Goal: Contribute content

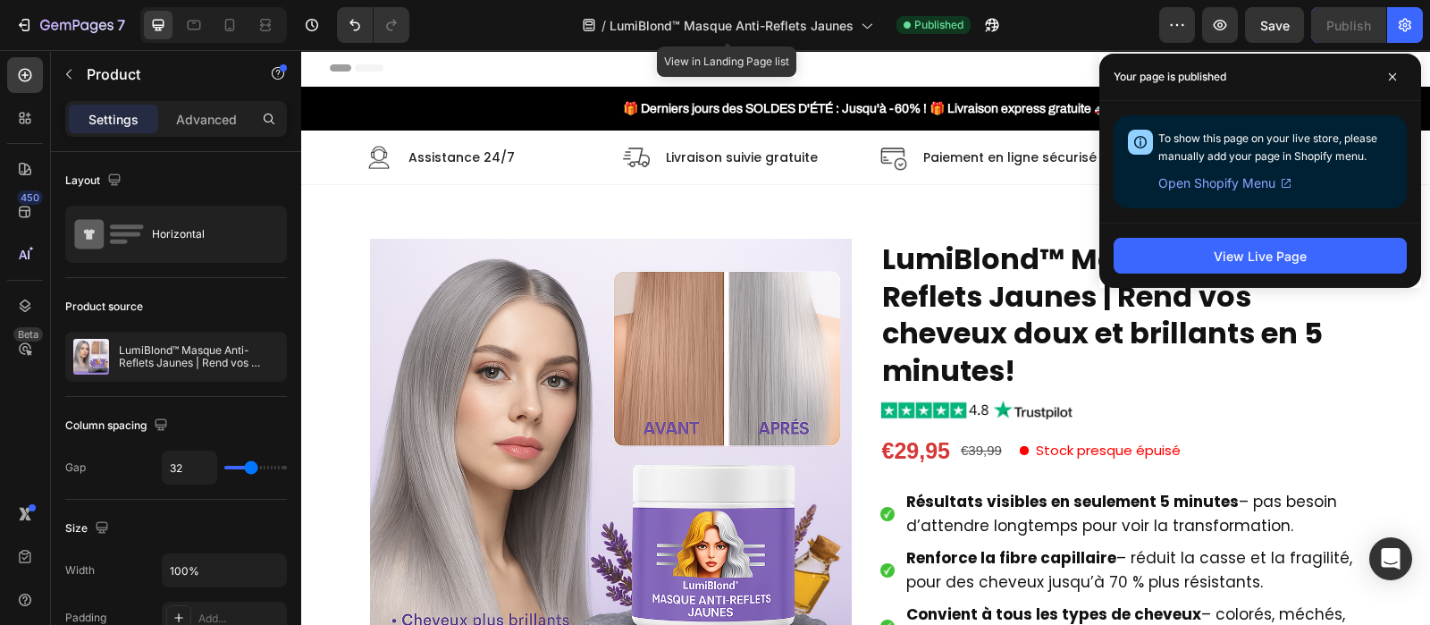
scroll to position [64, 0]
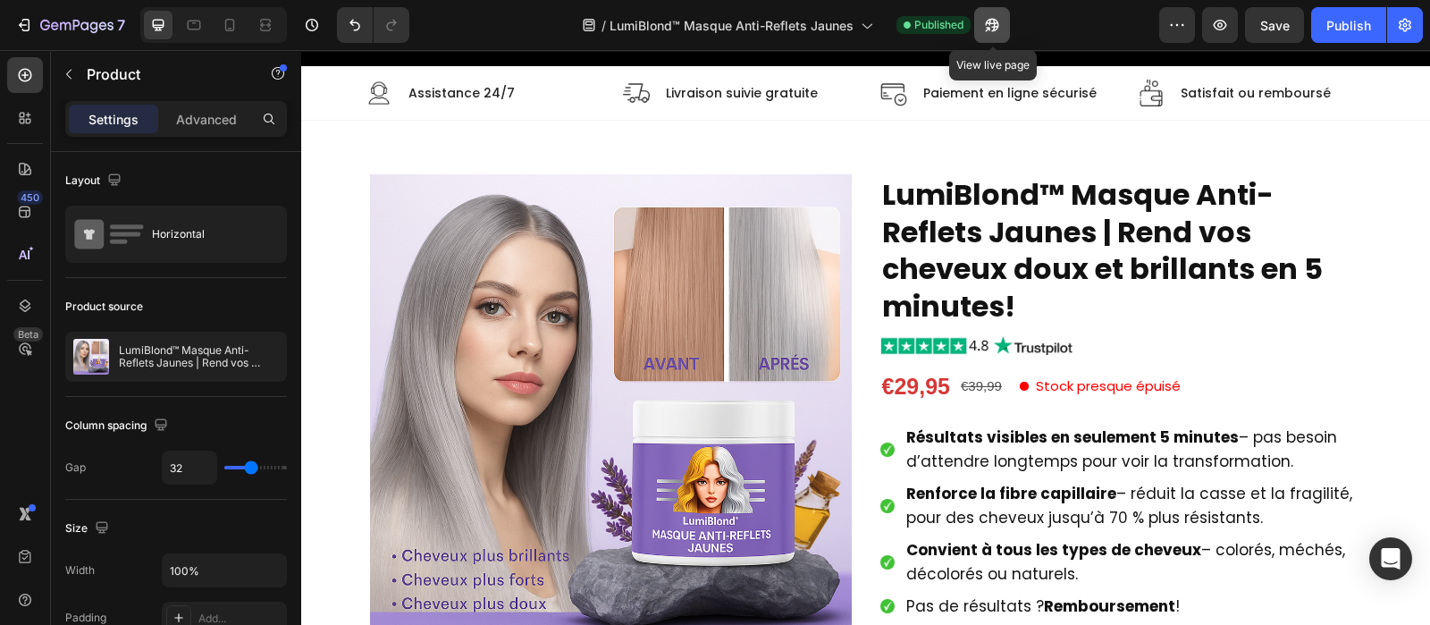
click at [997, 24] on icon "button" at bounding box center [992, 25] width 18 height 18
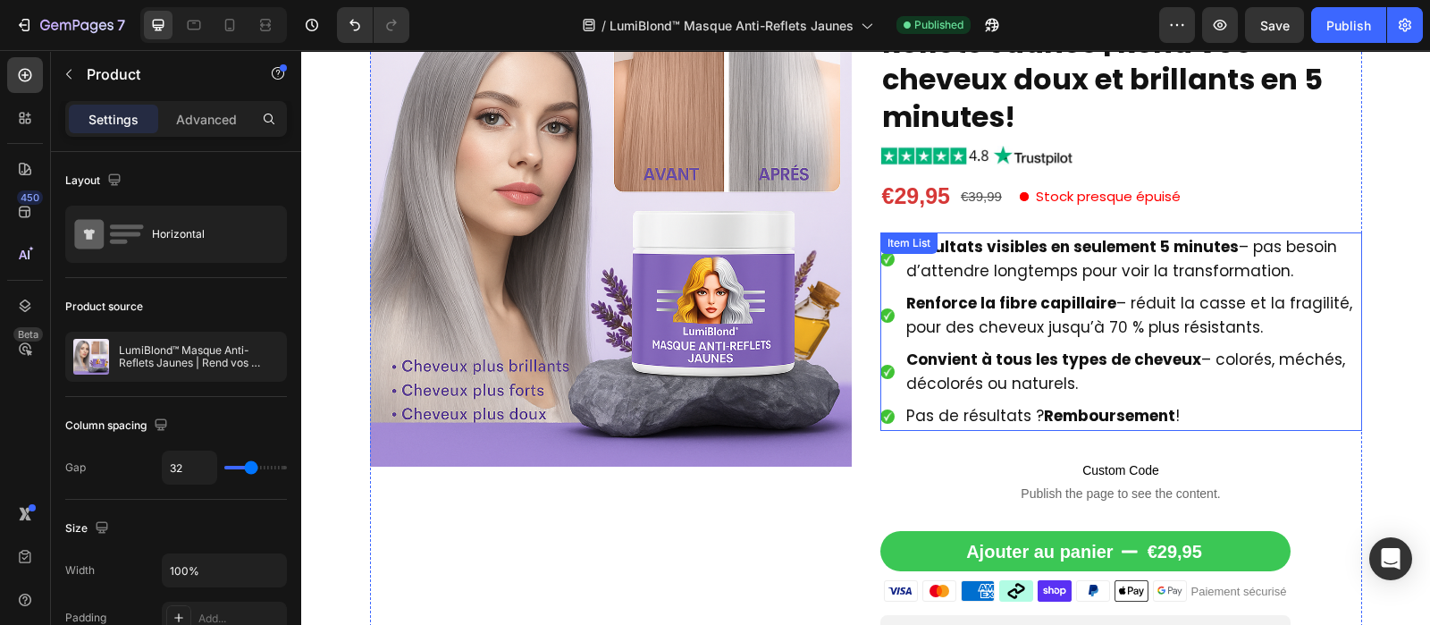
scroll to position [255, 0]
click at [992, 252] on strong "Résultats visibles en seulement 5 minutes" at bounding box center [1072, 246] width 333 height 21
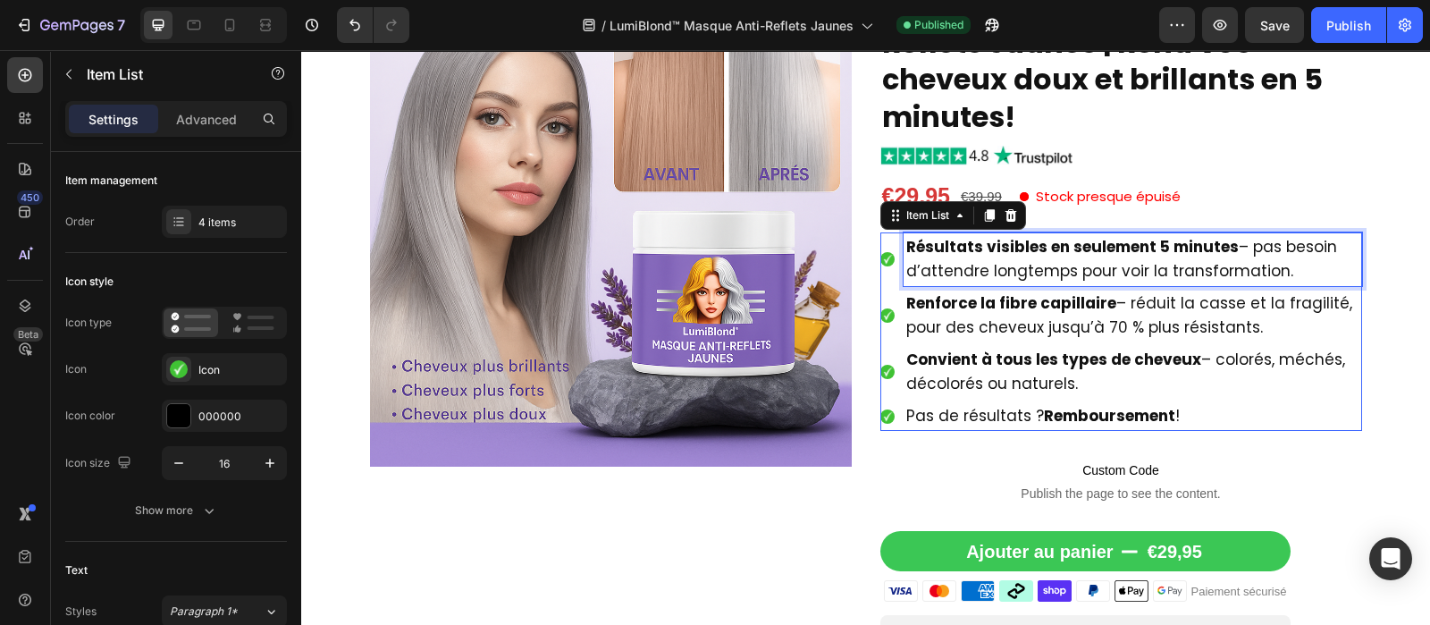
click at [992, 252] on strong "Résultats visibles en seulement 5 minutes" at bounding box center [1072, 246] width 333 height 21
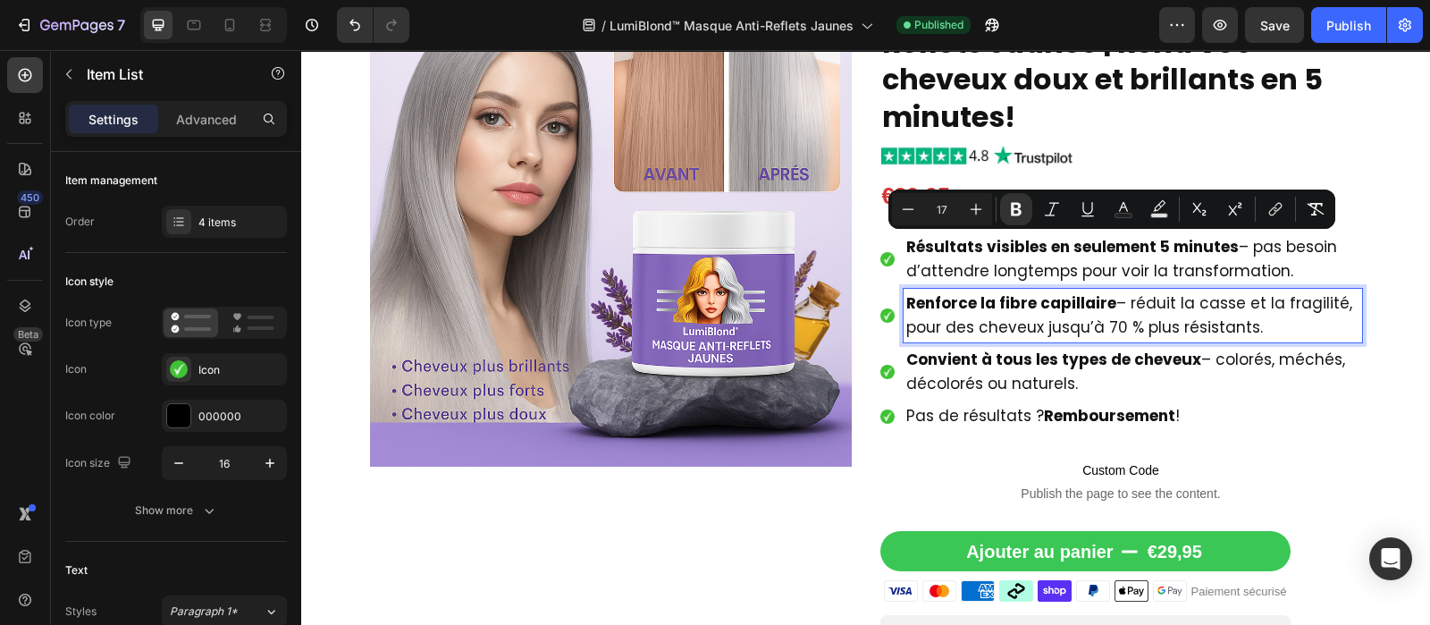
click at [997, 320] on span "Renforce la fibre capillaire – réduit la casse et la fragilité, pour des cheveu…" at bounding box center [1129, 315] width 446 height 46
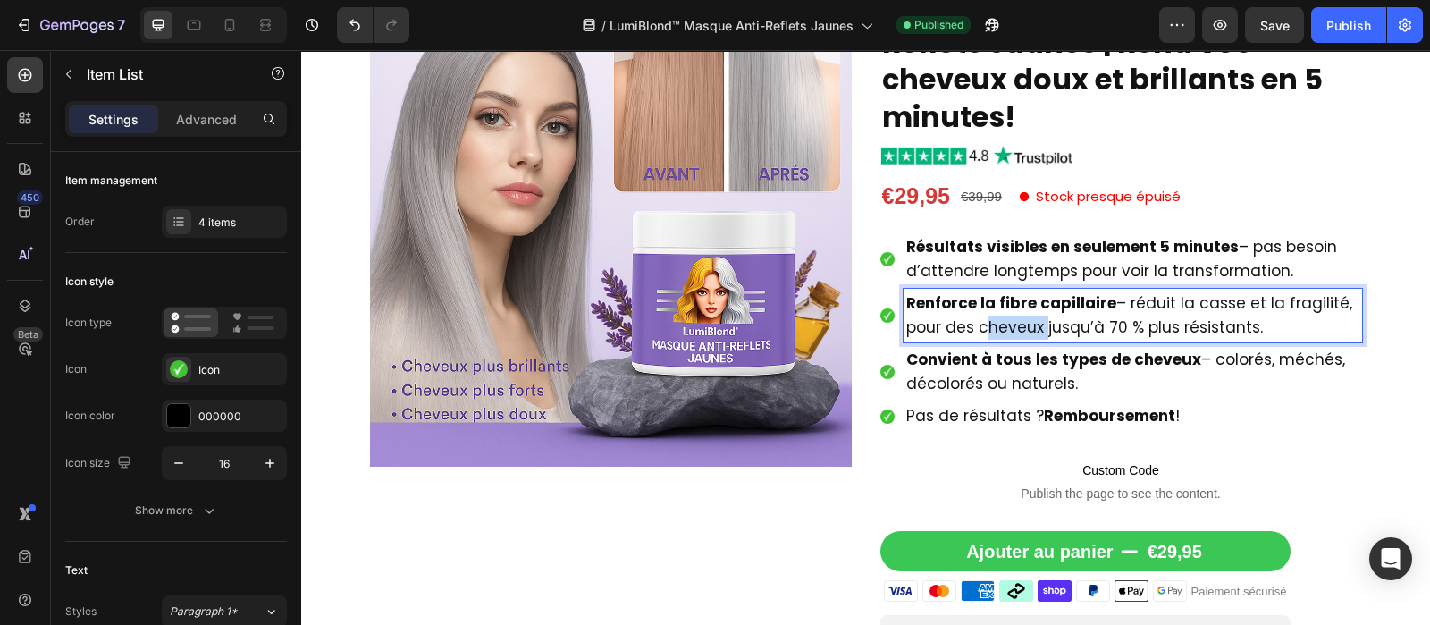
click at [997, 320] on span "Renforce la fibre capillaire – réduit la casse et la fragilité, pour des cheveu…" at bounding box center [1129, 315] width 446 height 46
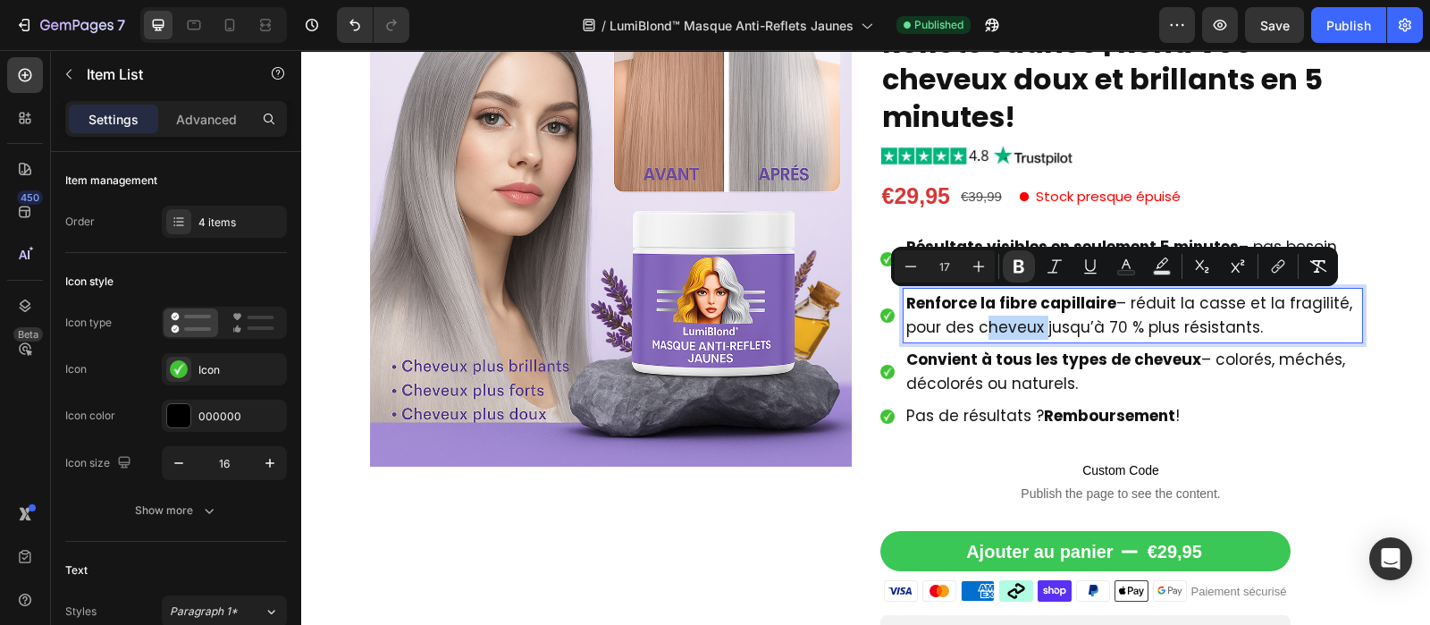
click at [997, 320] on span "Renforce la fibre capillaire – réduit la casse et la fragilité, pour des cheveu…" at bounding box center [1129, 315] width 446 height 46
copy span "Renforce la fibre capillaire – réduit la casse et la fragilité, pour des cheveu…"
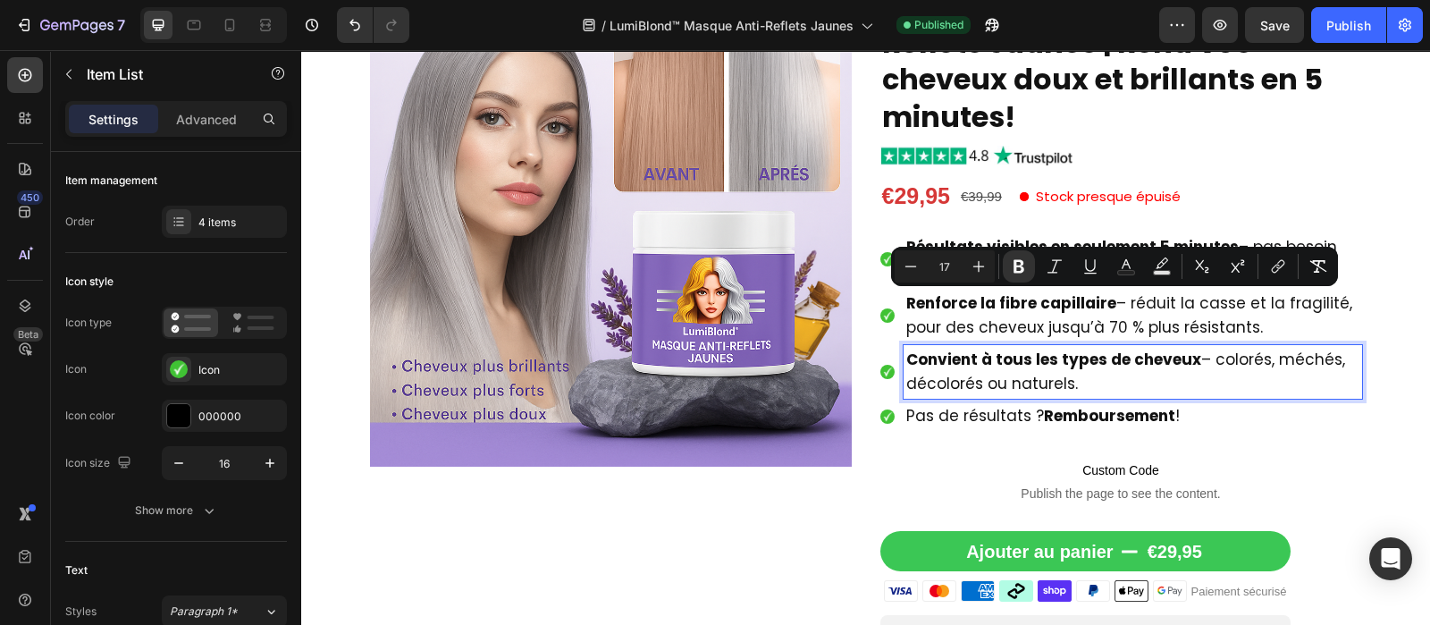
click at [992, 375] on span "Convient à tous les types de cheveux – colorés, méchés, décolorés ou naturels." at bounding box center [1125, 372] width 439 height 46
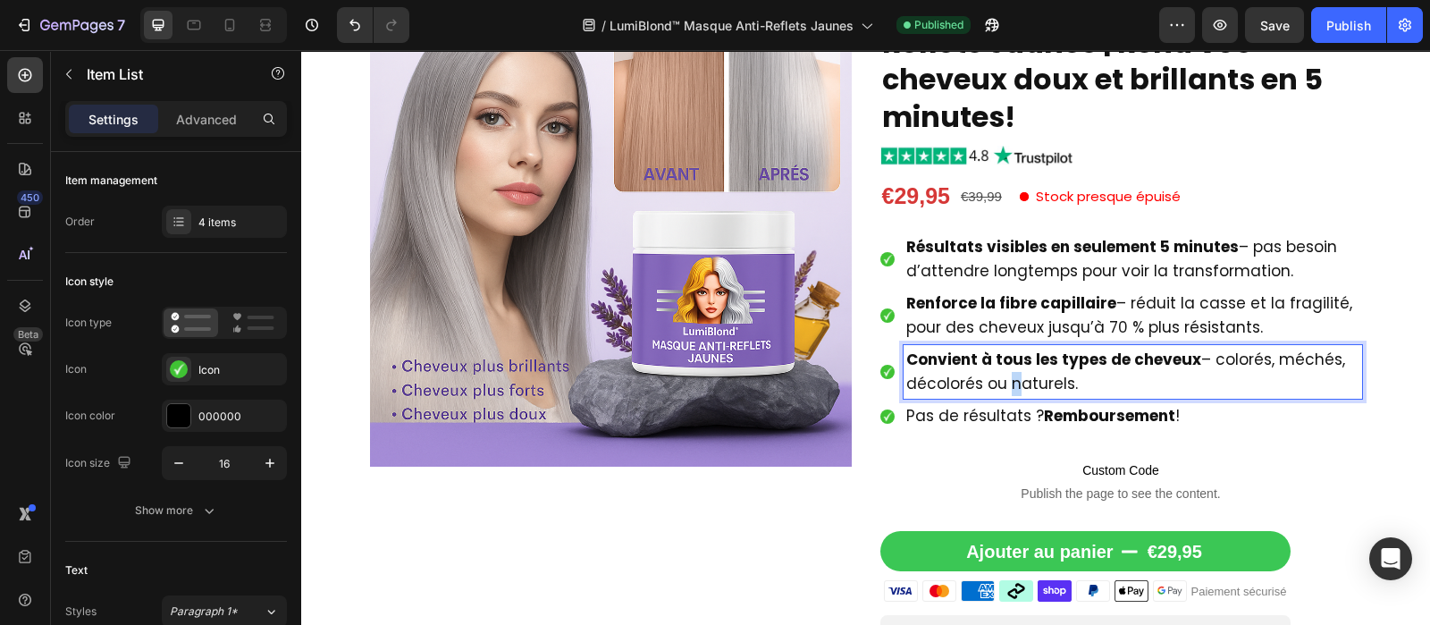
click at [992, 375] on span "Convient à tous les types de cheveux – colorés, méchés, décolorés ou naturels." at bounding box center [1125, 372] width 439 height 46
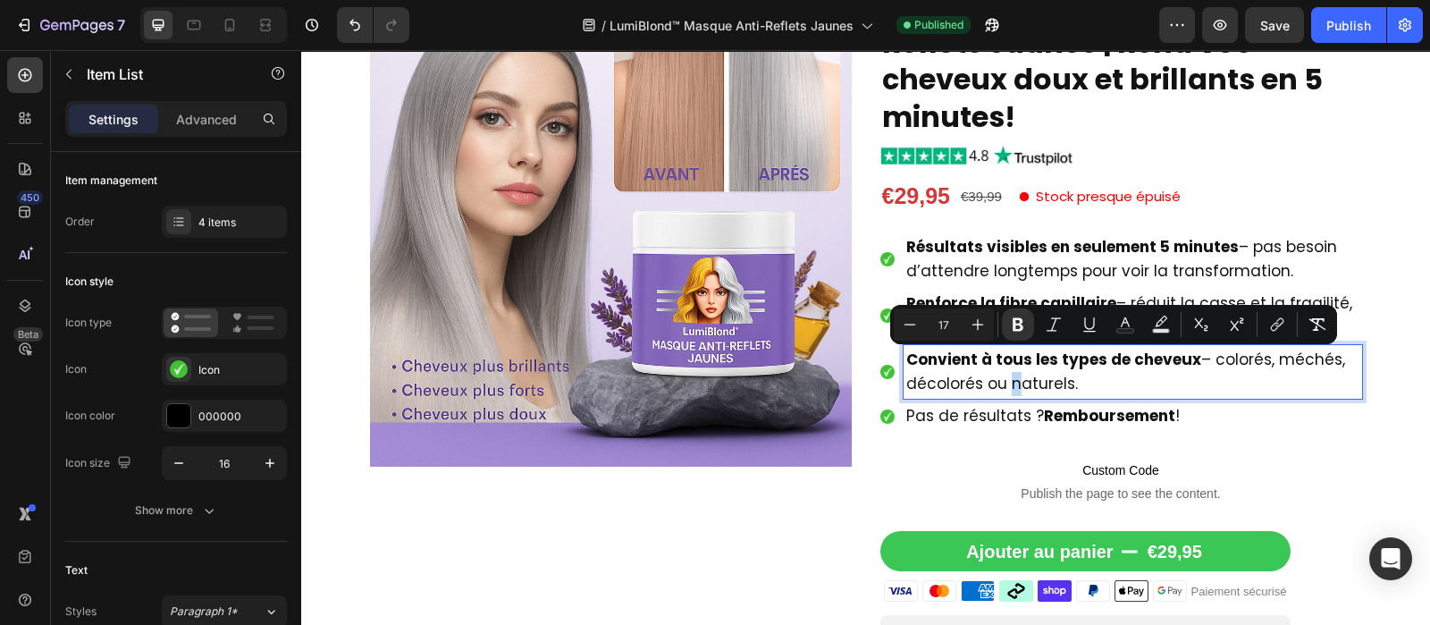
click at [992, 375] on span "Convient à tous les types de cheveux – colorés, méchés, décolorés ou naturels." at bounding box center [1125, 372] width 439 height 46
copy span "Convient à tous les types de cheveux – colorés, méchés, décolorés ou naturels."
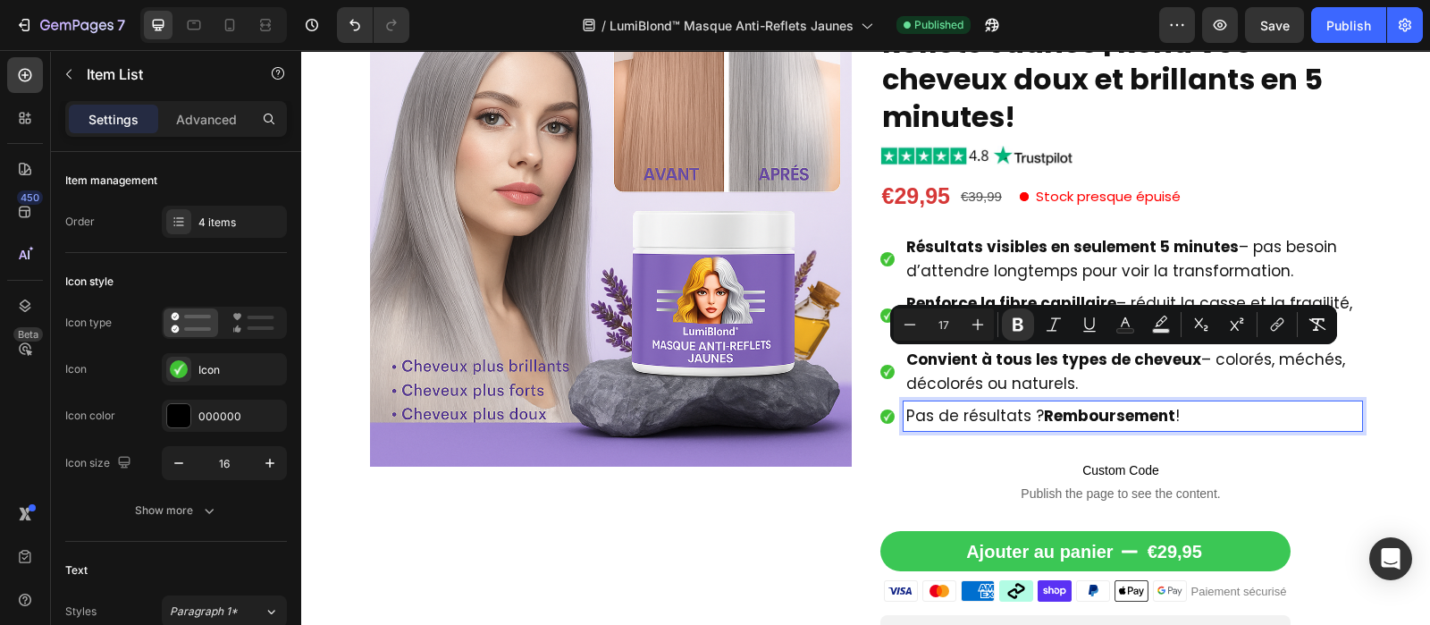
click at [981, 419] on span "Pas de résultats ? Remboursement !" at bounding box center [1043, 415] width 274 height 21
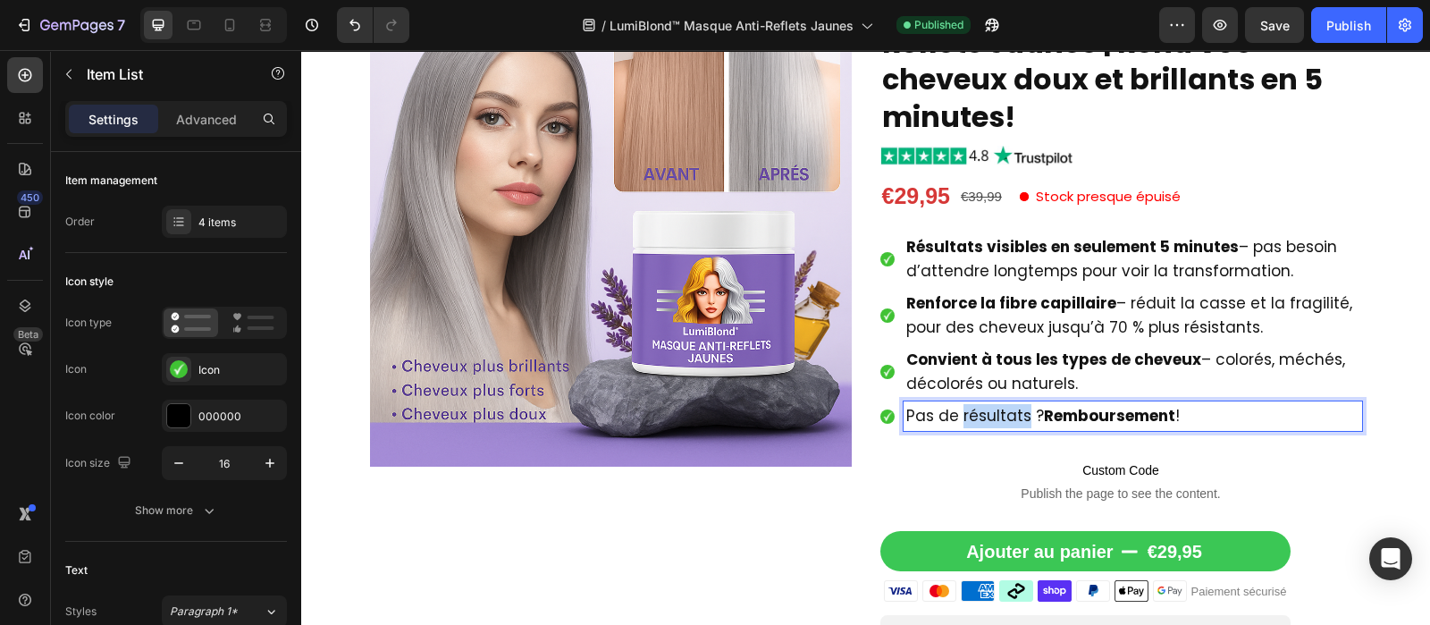
click at [981, 419] on span "Pas de résultats ? Remboursement !" at bounding box center [1043, 415] width 274 height 21
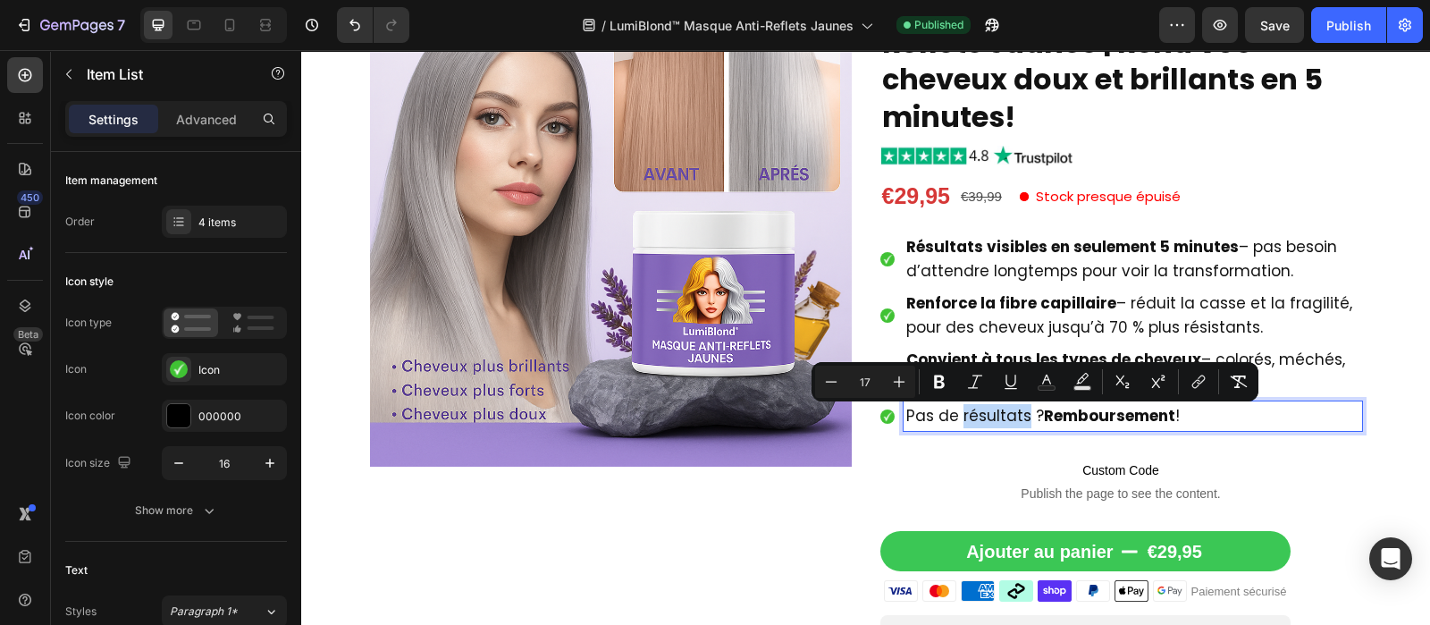
click at [981, 419] on span "Pas de résultats ? Remboursement !" at bounding box center [1043, 415] width 274 height 21
copy span "Pas de résultats ? Remboursement !"
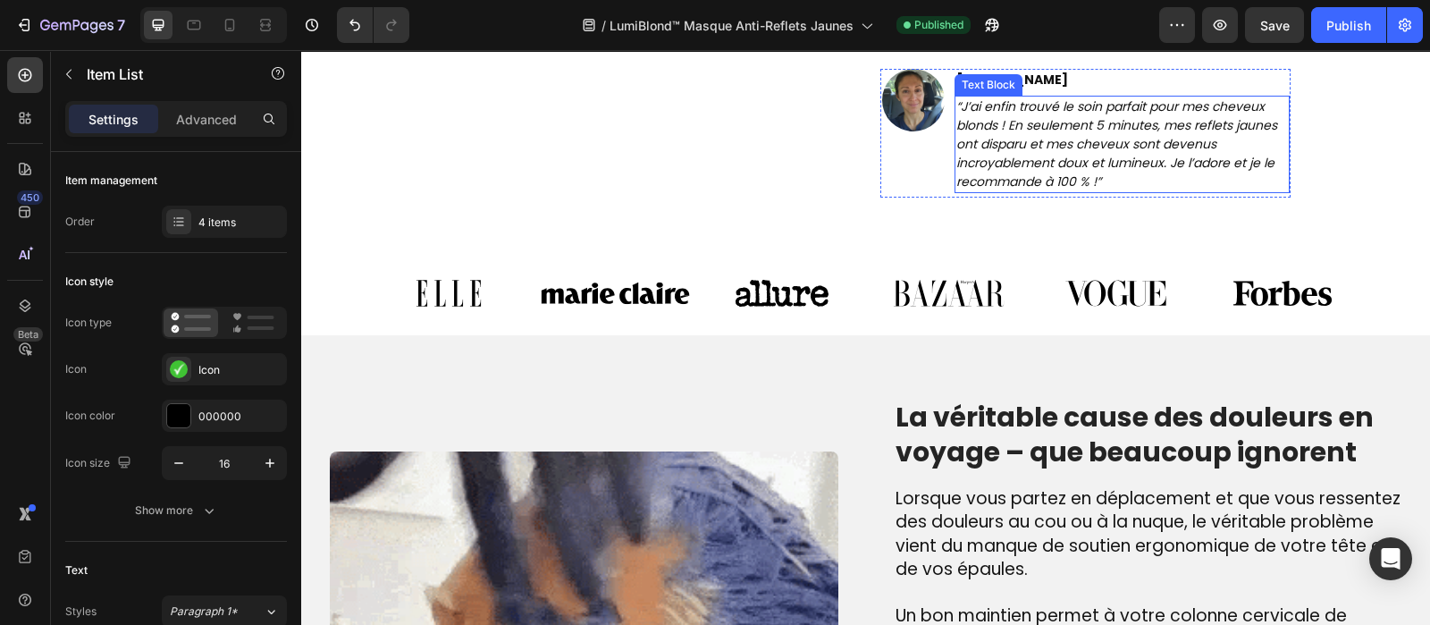
scroll to position [1010, 0]
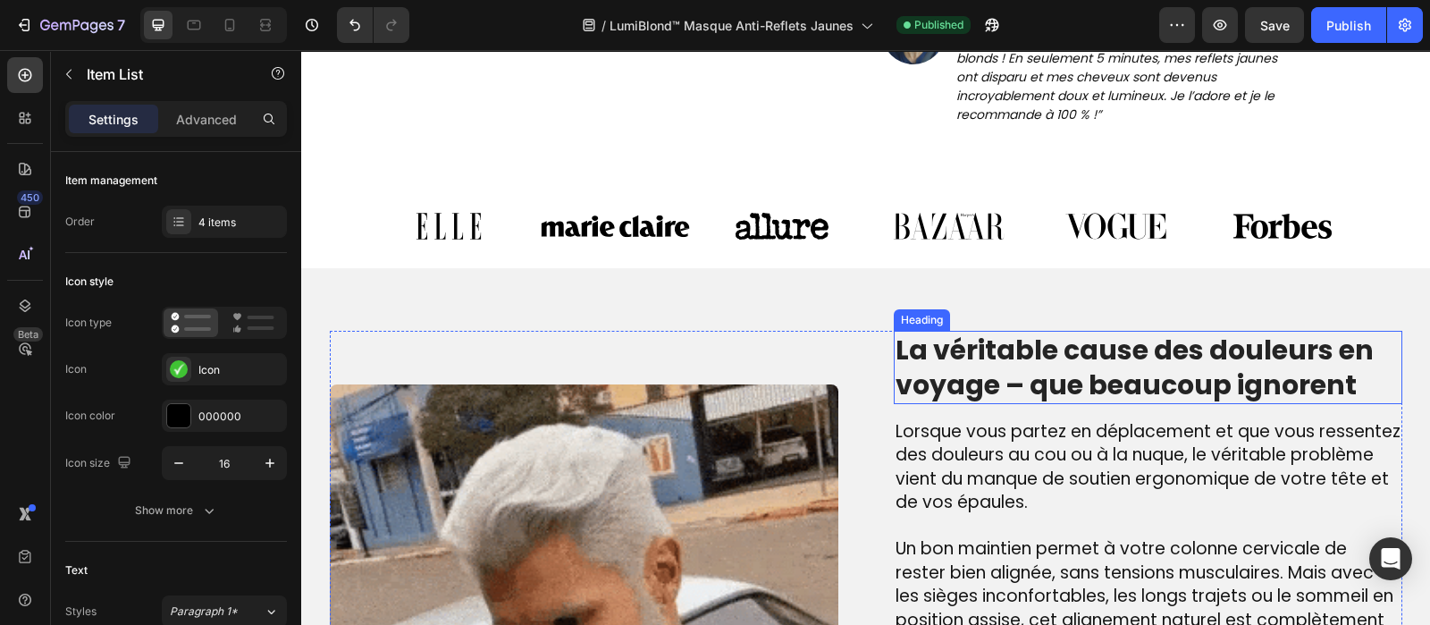
click at [962, 356] on h2 "La véritable cause des douleurs en voyage – que beaucoup ignorent" at bounding box center [1148, 367] width 509 height 73
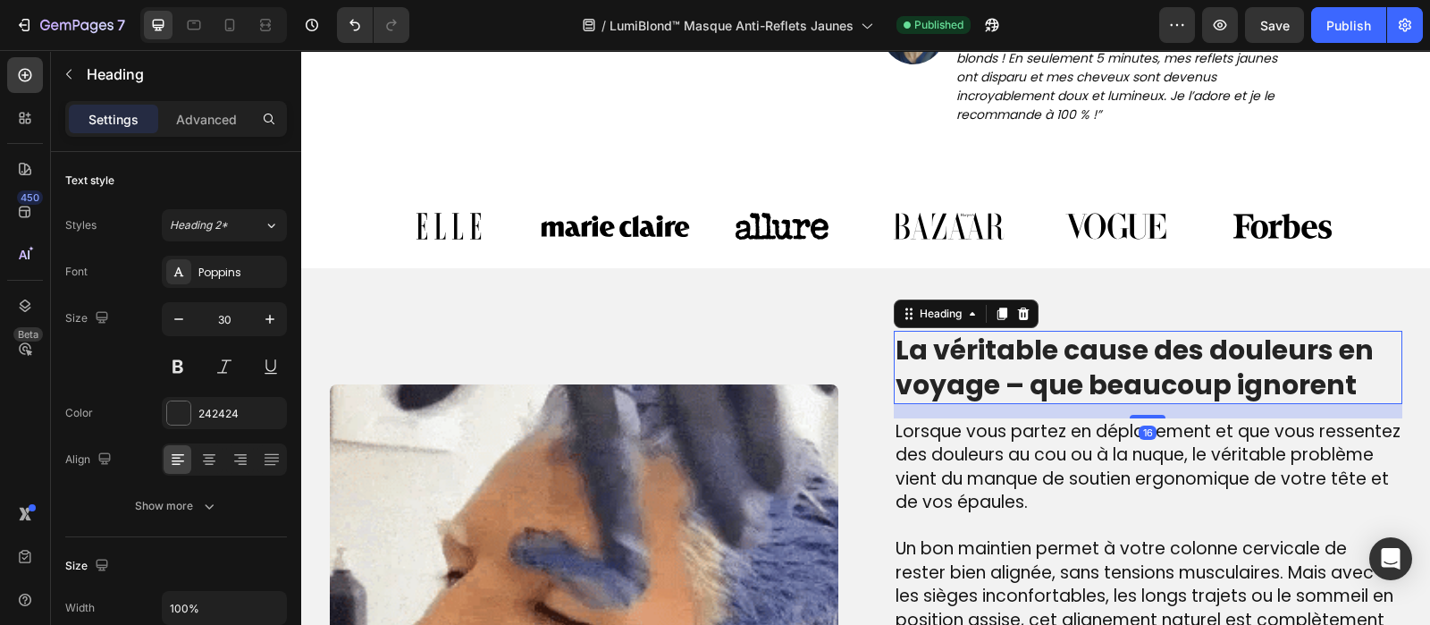
click at [962, 356] on h2 "La véritable cause des douleurs en voyage – que beaucoup ignorent" at bounding box center [1148, 367] width 509 height 73
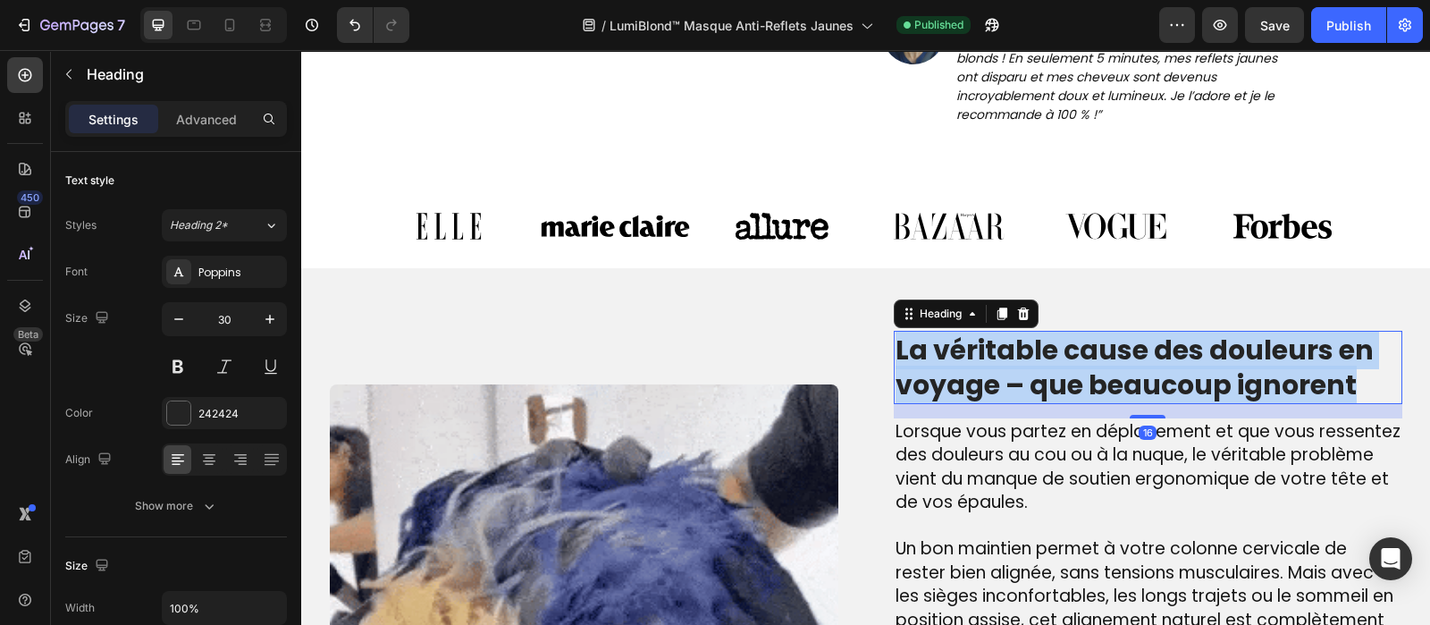
click at [962, 356] on p "La véritable cause des douleurs en voyage – que beaucoup ignorent" at bounding box center [1148, 368] width 505 height 70
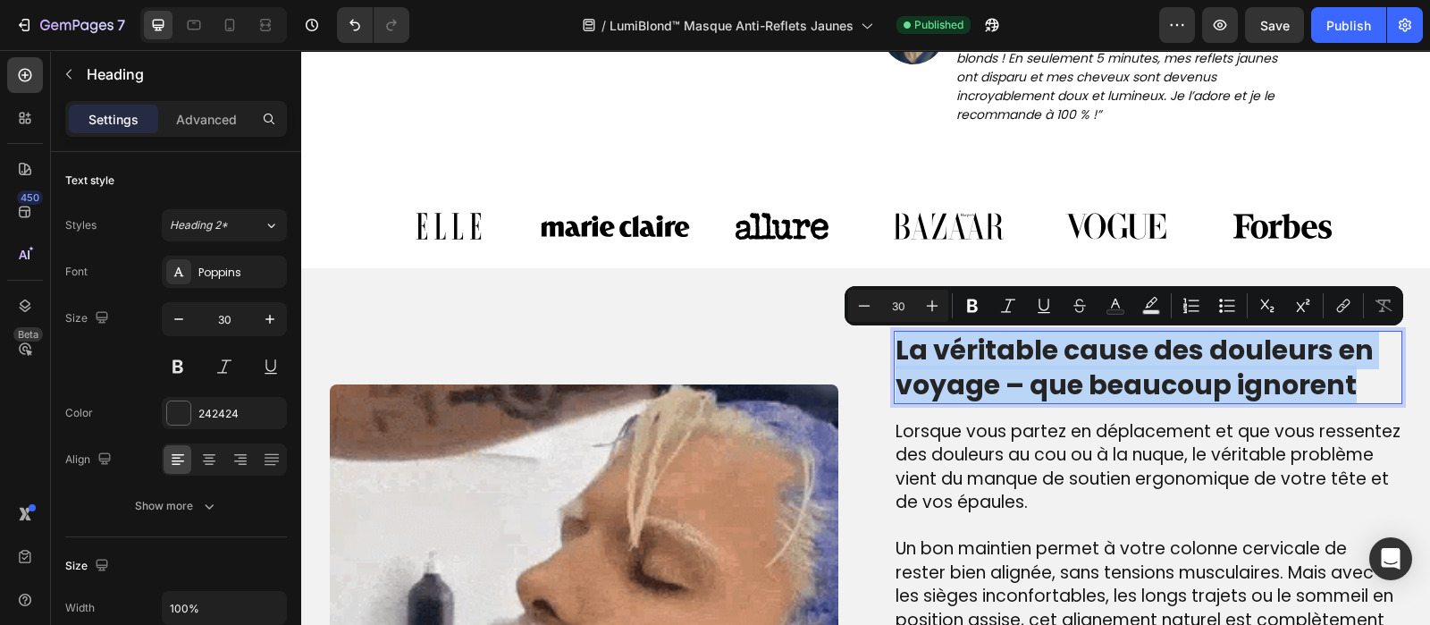
click at [962, 356] on p "La véritable cause des douleurs en voyage – que beaucoup ignorent" at bounding box center [1148, 368] width 505 height 70
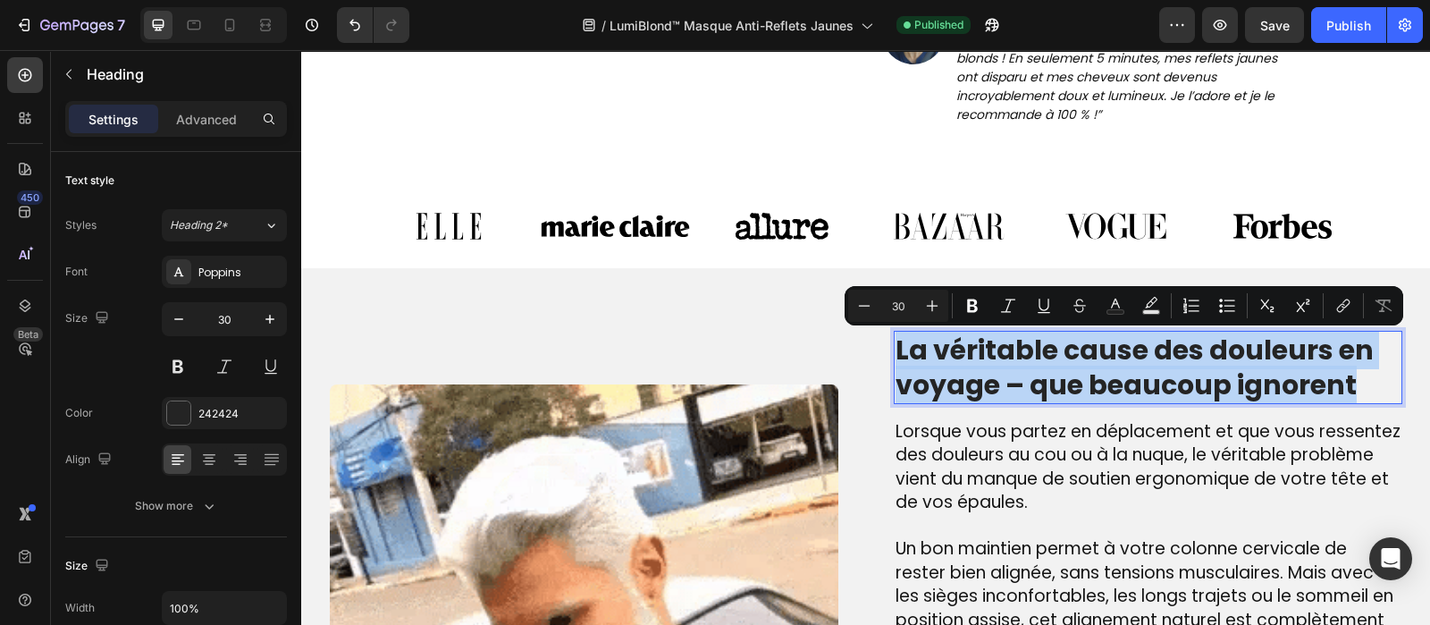
copy p "La véritable cause des douleurs en voyage – que beaucoup ignorent"
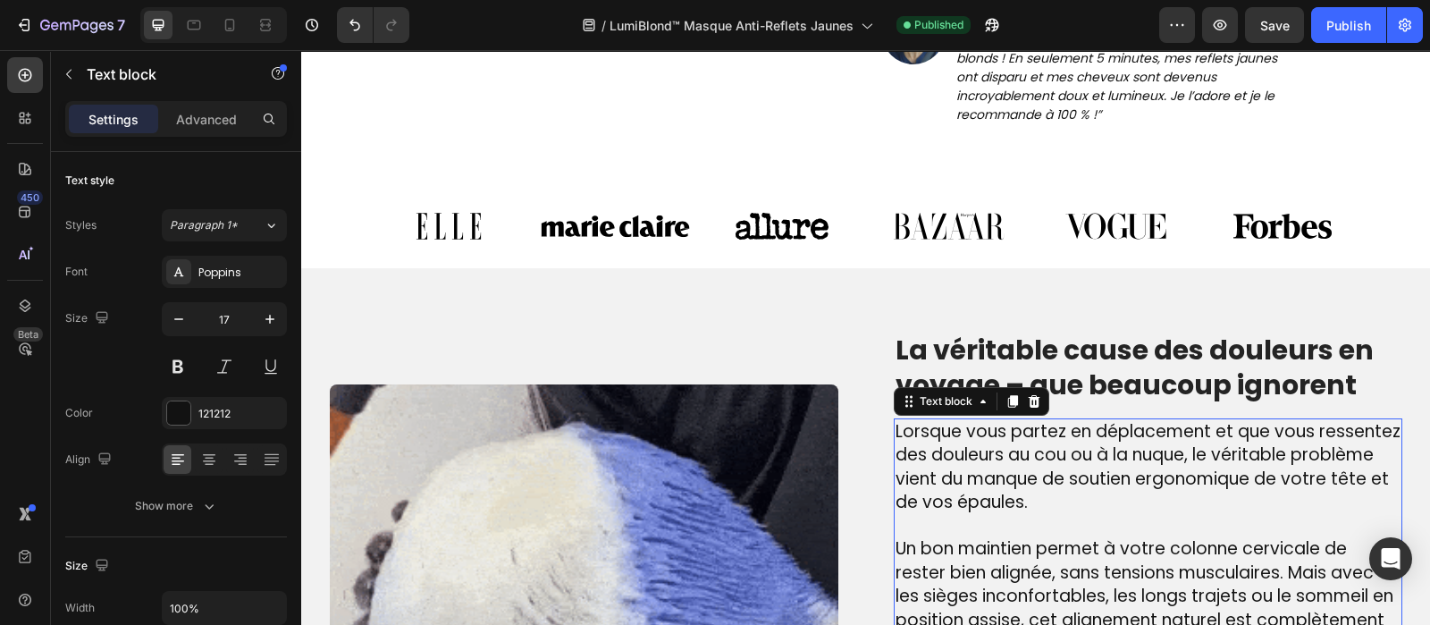
click at [952, 457] on span "Lorsque vous partez en déplacement et que vous ressentez des douleurs au cou ou…" at bounding box center [1148, 467] width 505 height 96
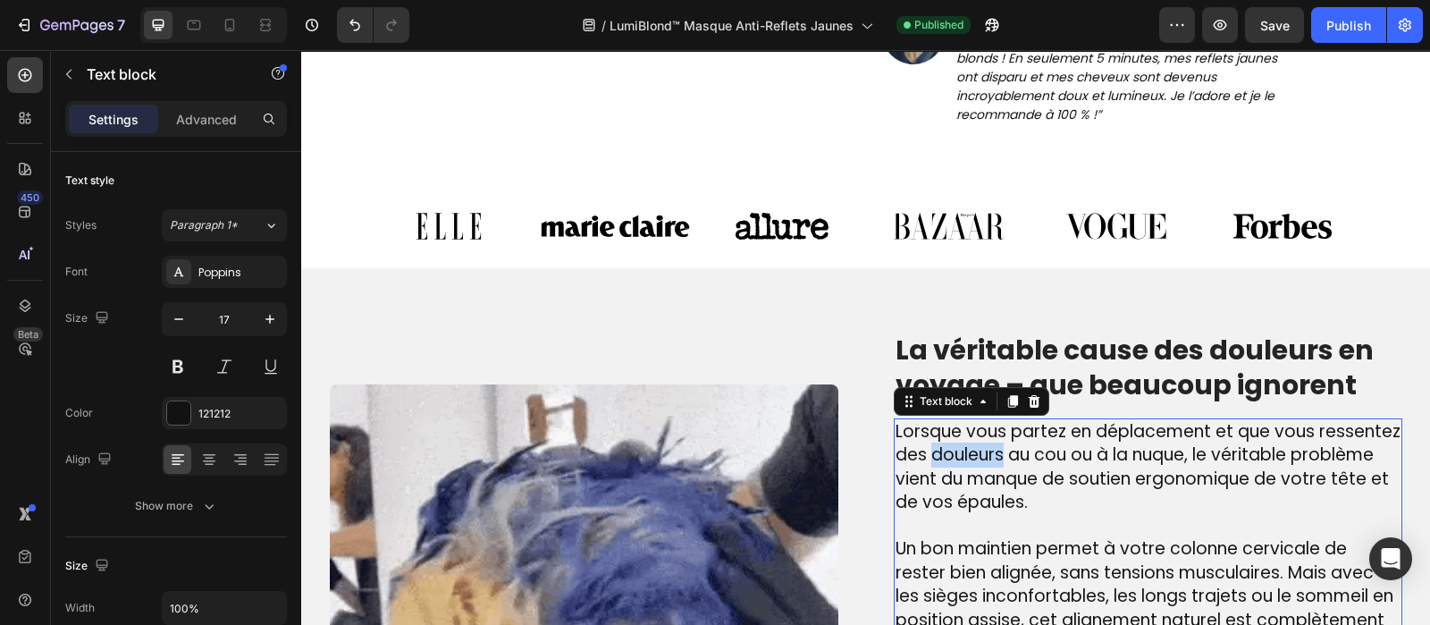
click at [952, 457] on span "Lorsque vous partez en déplacement et que vous ressentez des douleurs au cou ou…" at bounding box center [1148, 467] width 505 height 96
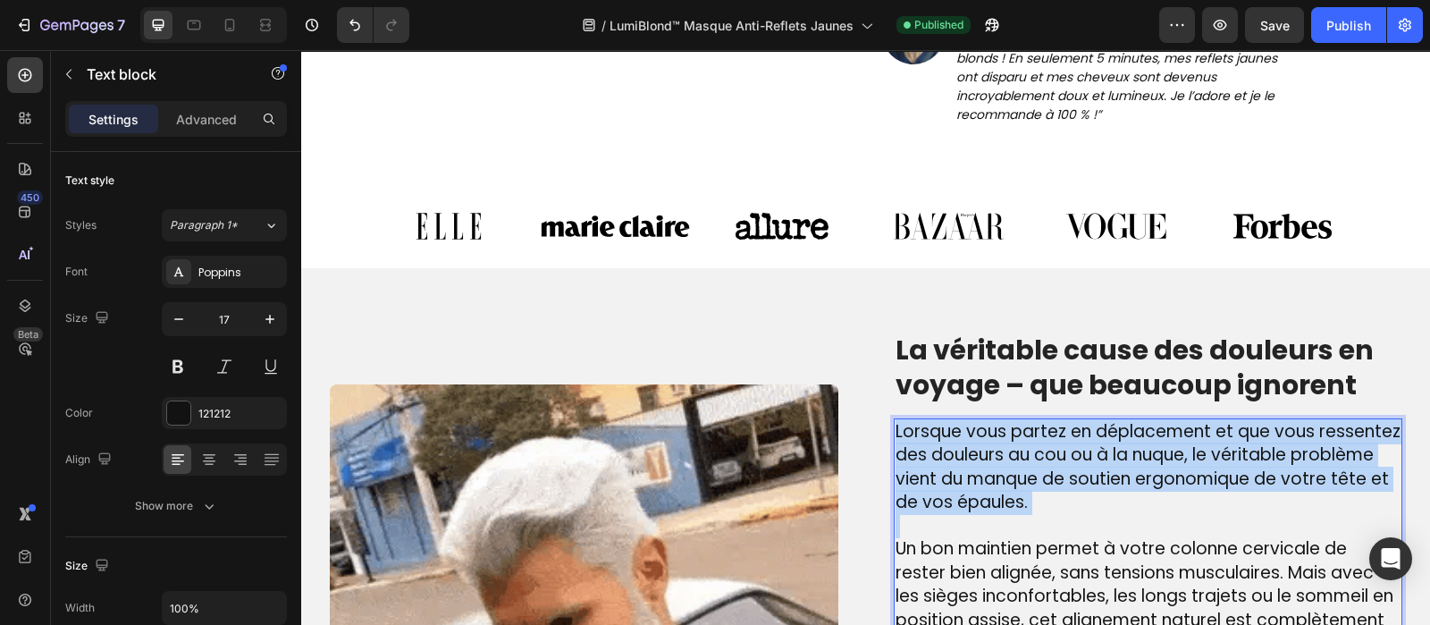
click at [952, 457] on span "Lorsque vous partez en déplacement et que vous ressentez des douleurs au cou ou…" at bounding box center [1148, 467] width 505 height 96
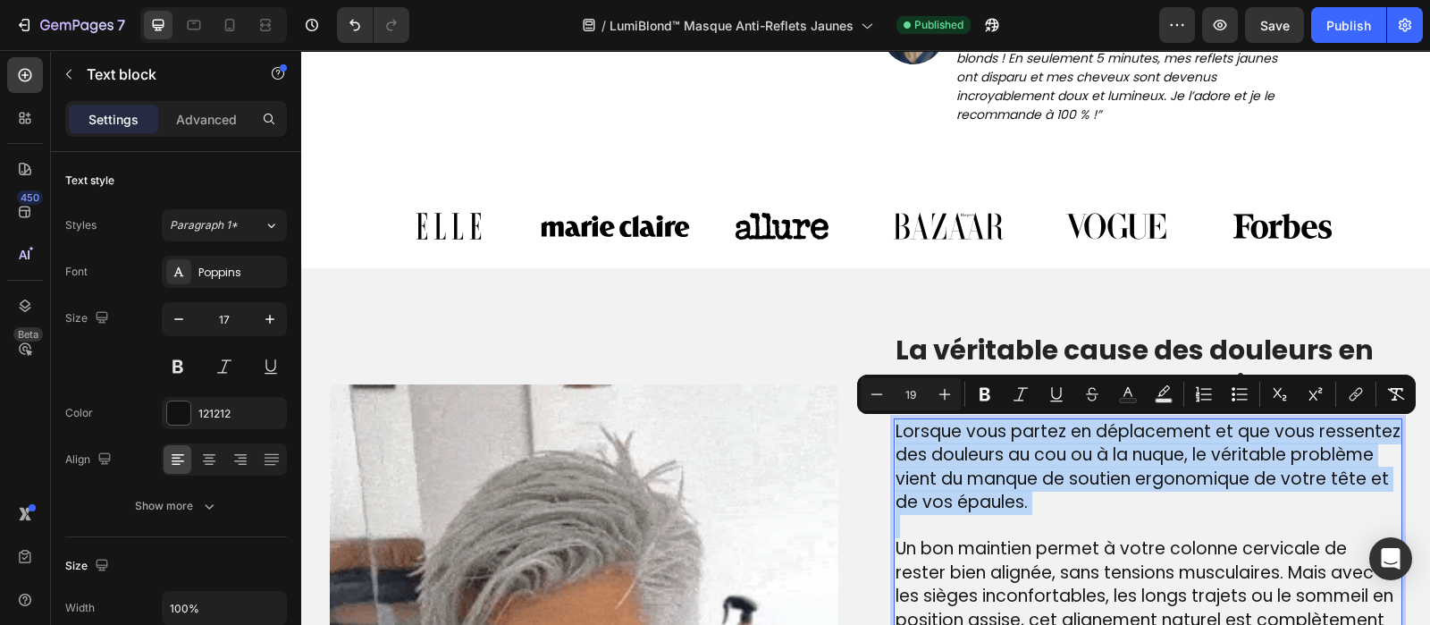
click at [952, 457] on span "Lorsque vous partez en déplacement et que vous ressentez des douleurs au cou ou…" at bounding box center [1148, 467] width 505 height 96
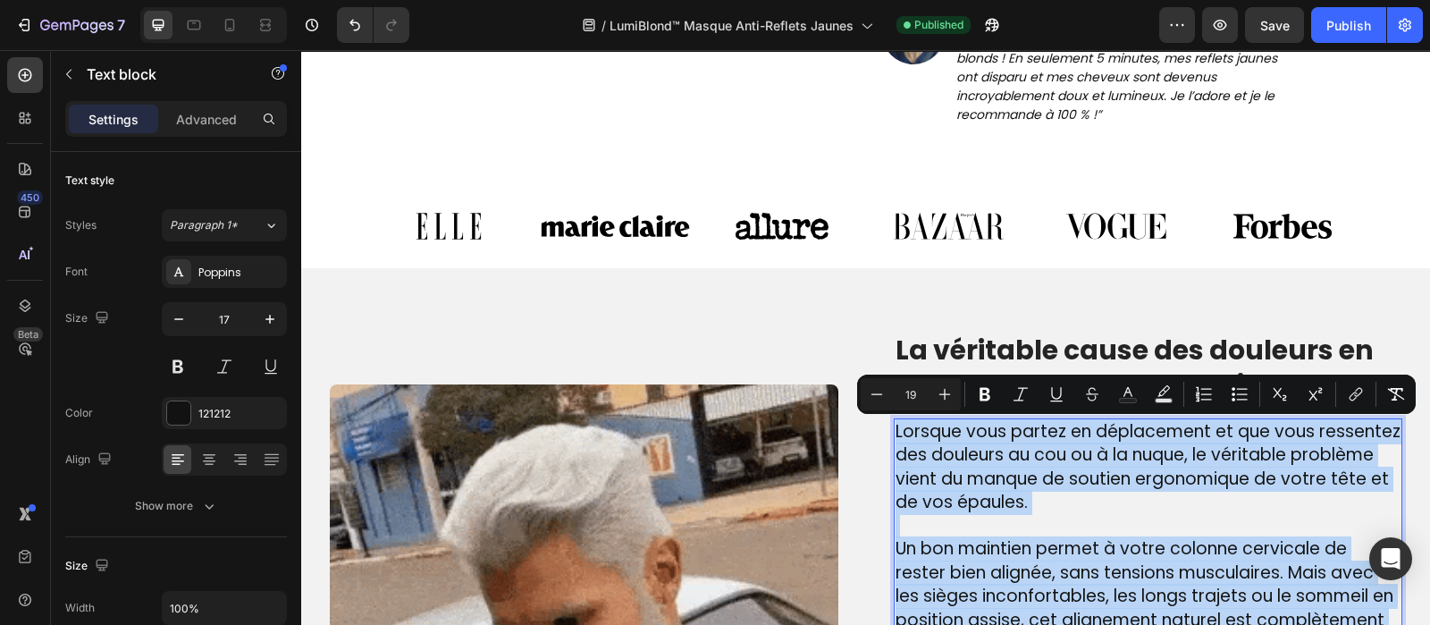
copy div "Lorsque vous partez en déplacement et que vous ressentez des douleurs au cou ou…"
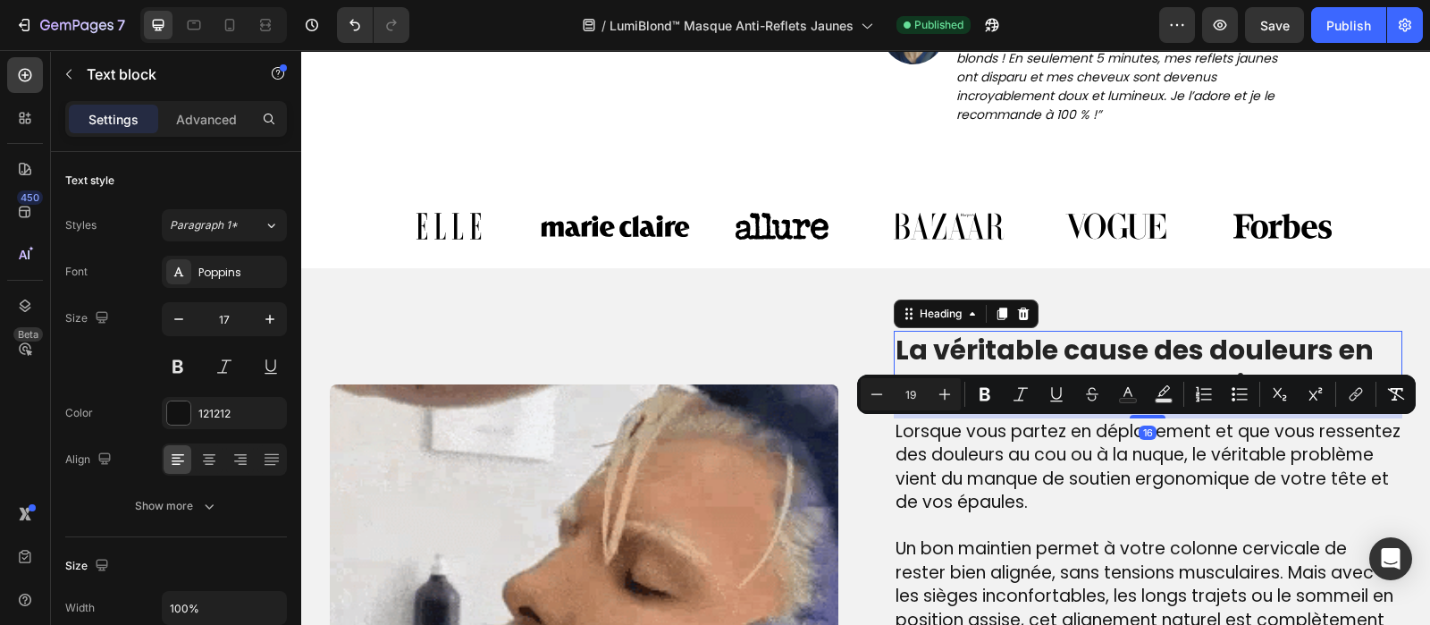
click at [995, 350] on p "La véritable cause des douleurs en voyage – que beaucoup ignorent" at bounding box center [1148, 368] width 505 height 70
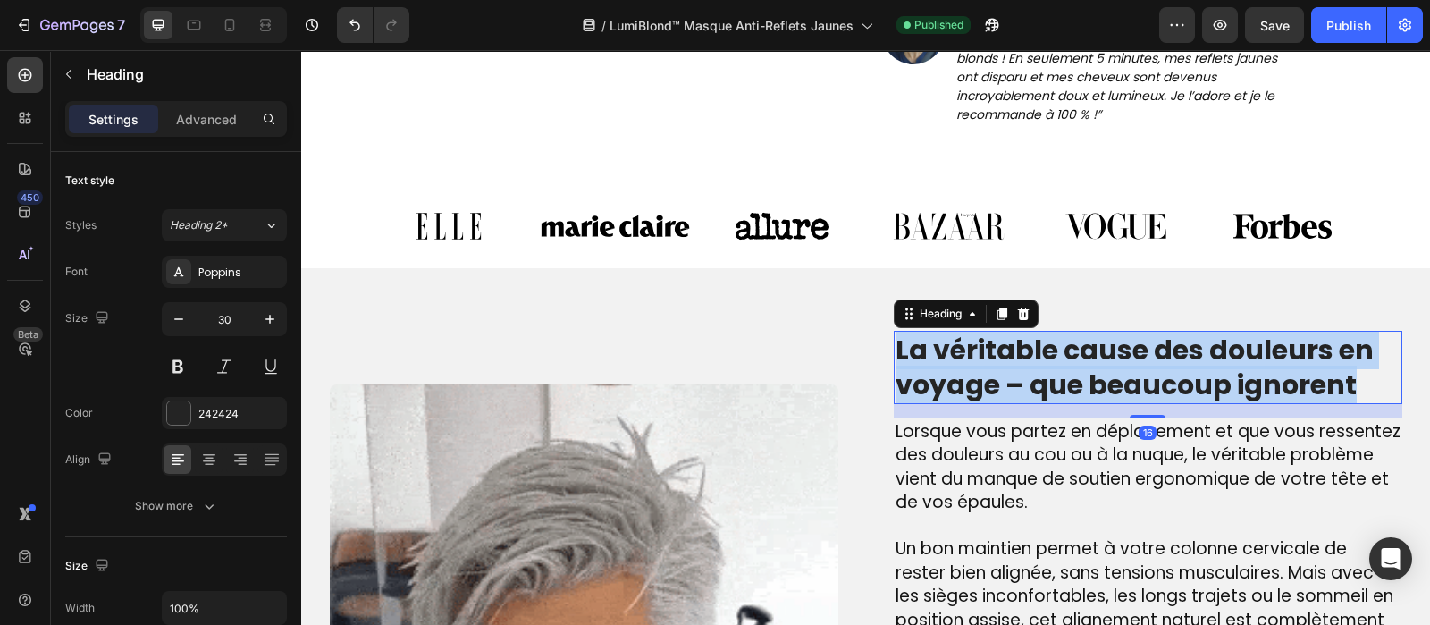
click at [995, 350] on p "La véritable cause des douleurs en voyage – que beaucoup ignorent" at bounding box center [1148, 368] width 505 height 70
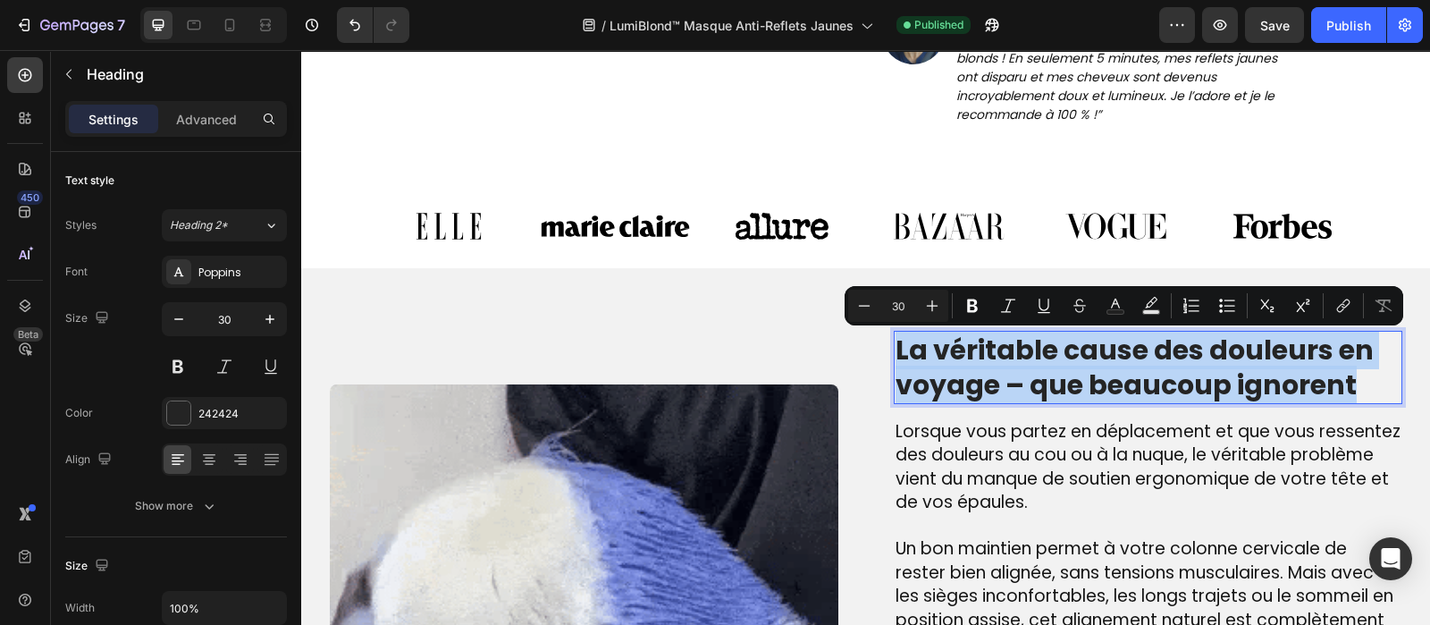
click at [995, 350] on p "La véritable cause des douleurs en voyage – que beaucoup ignorent" at bounding box center [1148, 368] width 505 height 70
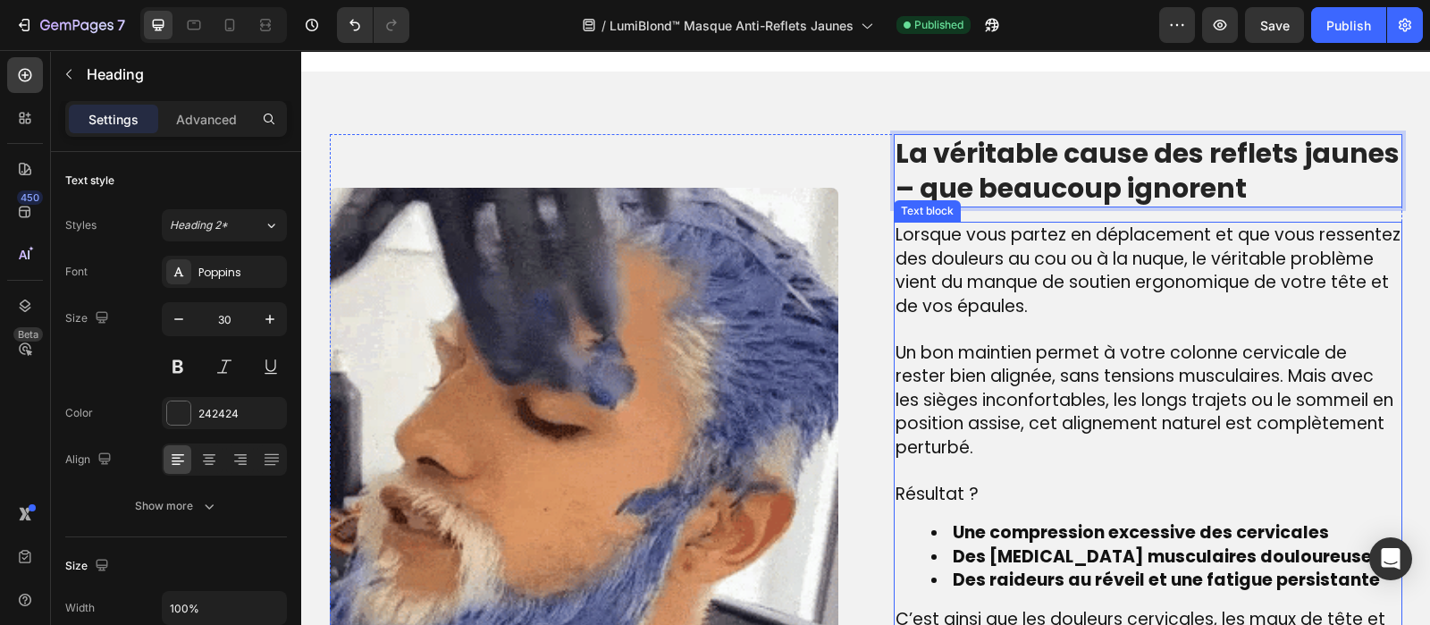
scroll to position [1211, 0]
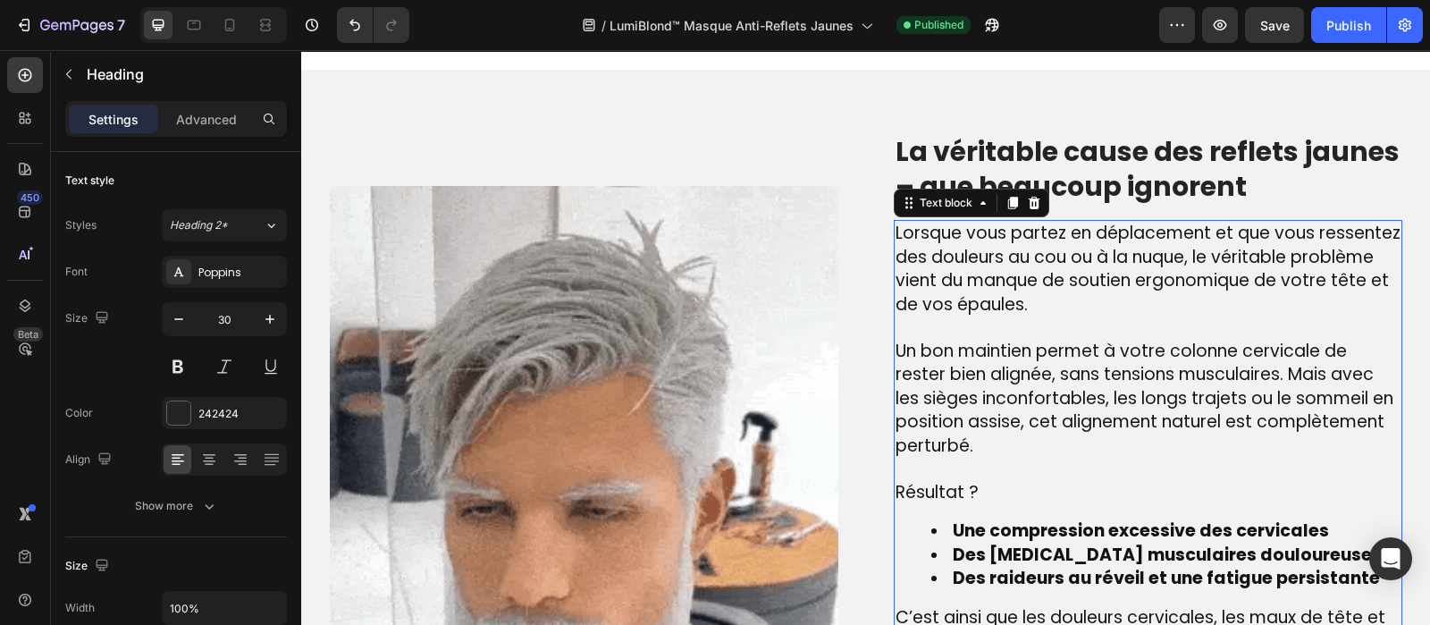
click at [1019, 396] on span "Un bon maintien permet à votre colonne cervicale de rester bien alignée, sans t…" at bounding box center [1145, 398] width 498 height 119
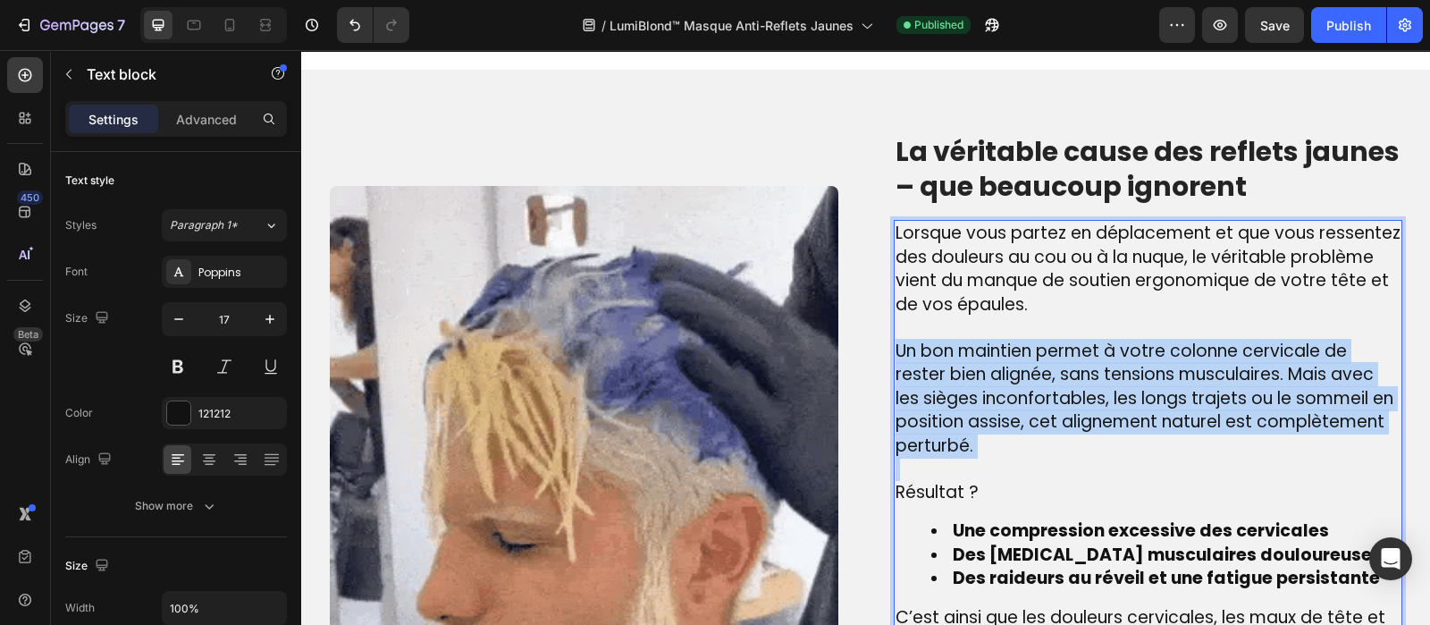
click at [1019, 396] on span "Un bon maintien permet à votre colonne cervicale de rester bien alignée, sans t…" at bounding box center [1145, 398] width 498 height 119
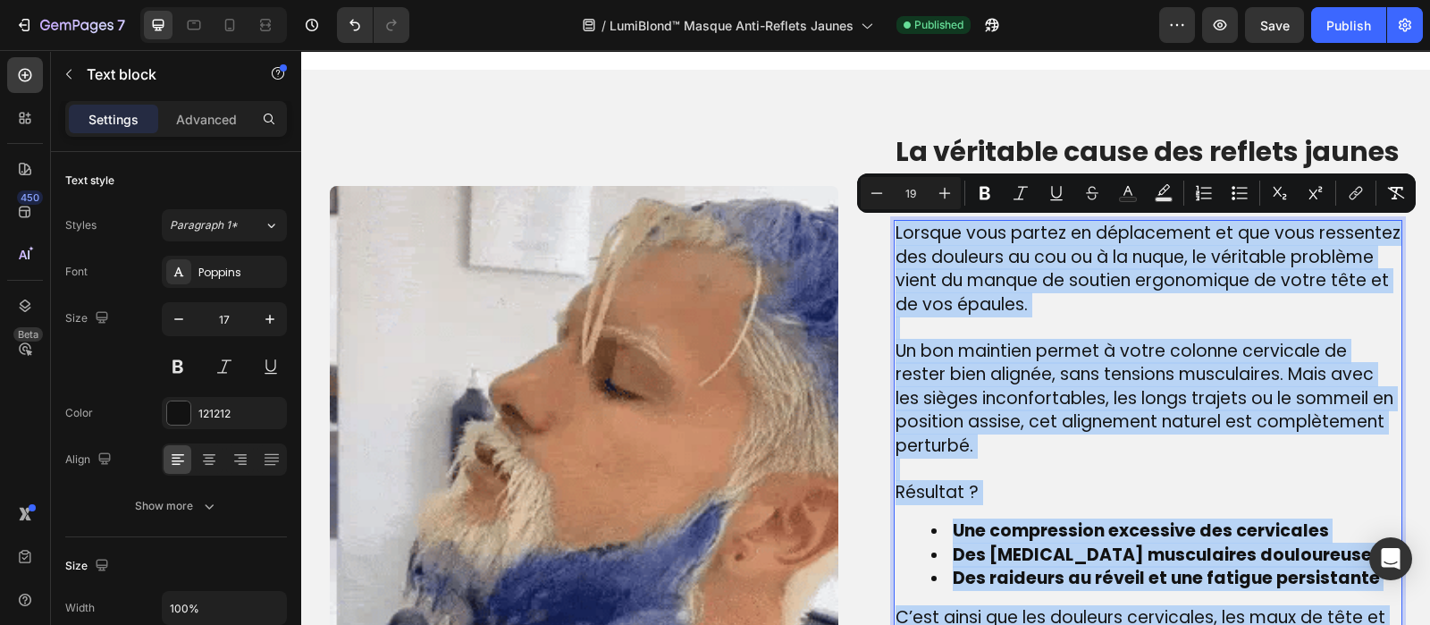
type input "17"
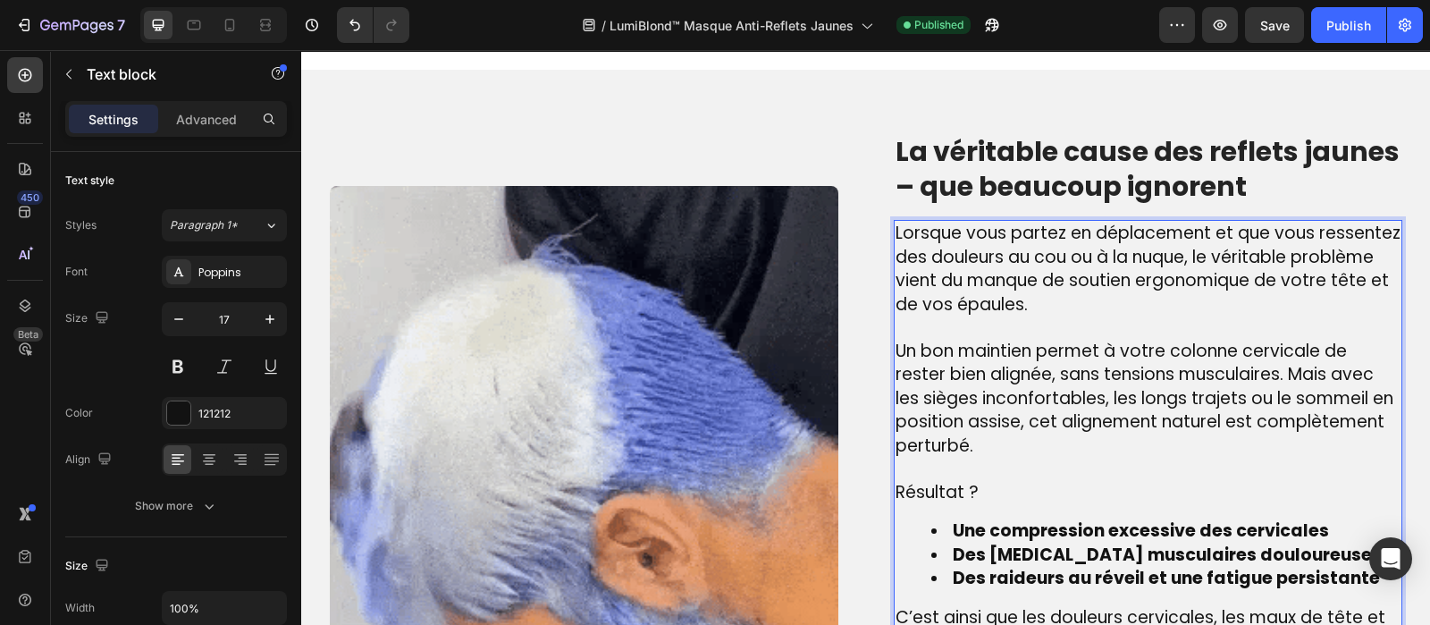
scroll to position [1226, 0]
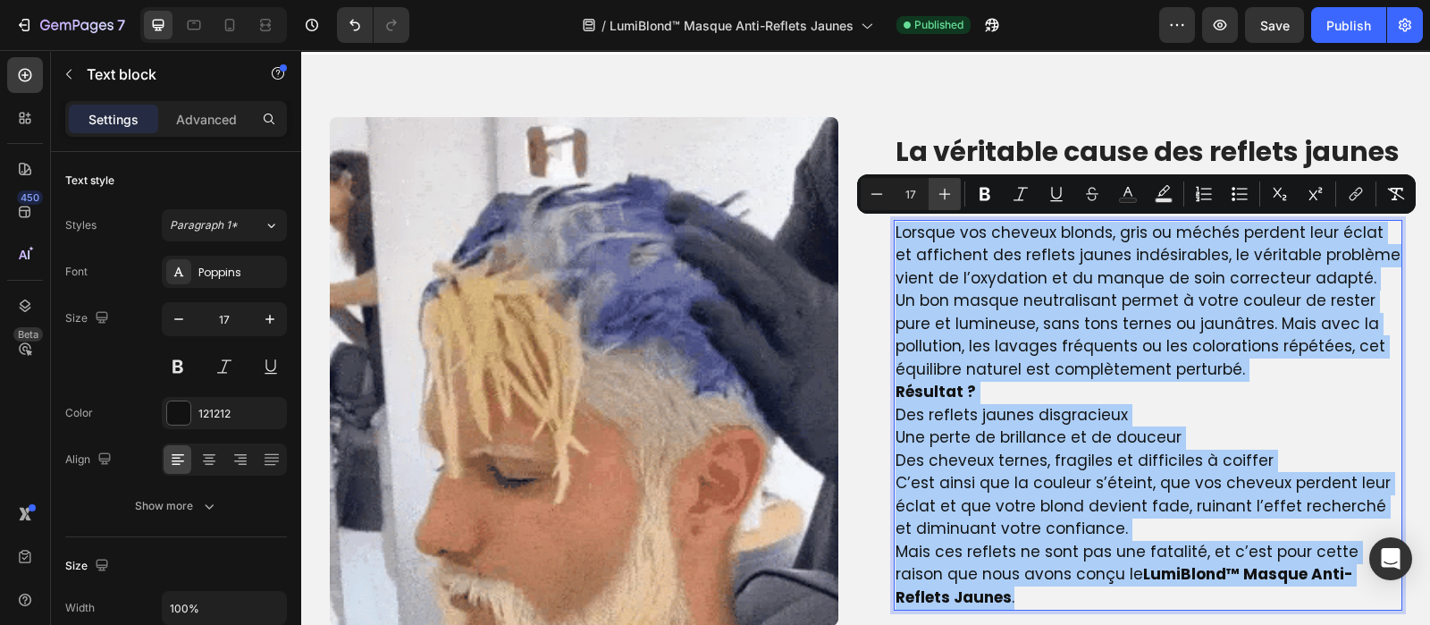
click at [936, 187] on icon "Editor contextual toolbar" at bounding box center [945, 194] width 18 height 18
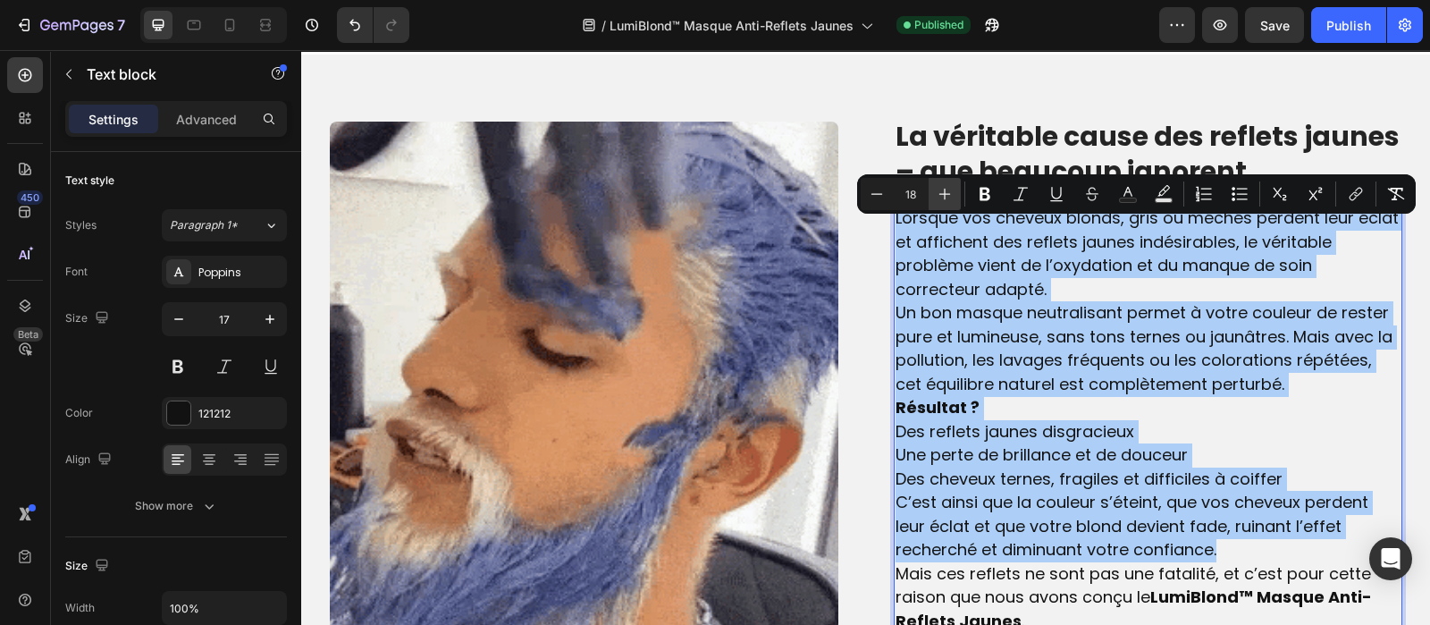
click at [936, 187] on icon "Editor contextual toolbar" at bounding box center [945, 194] width 18 height 18
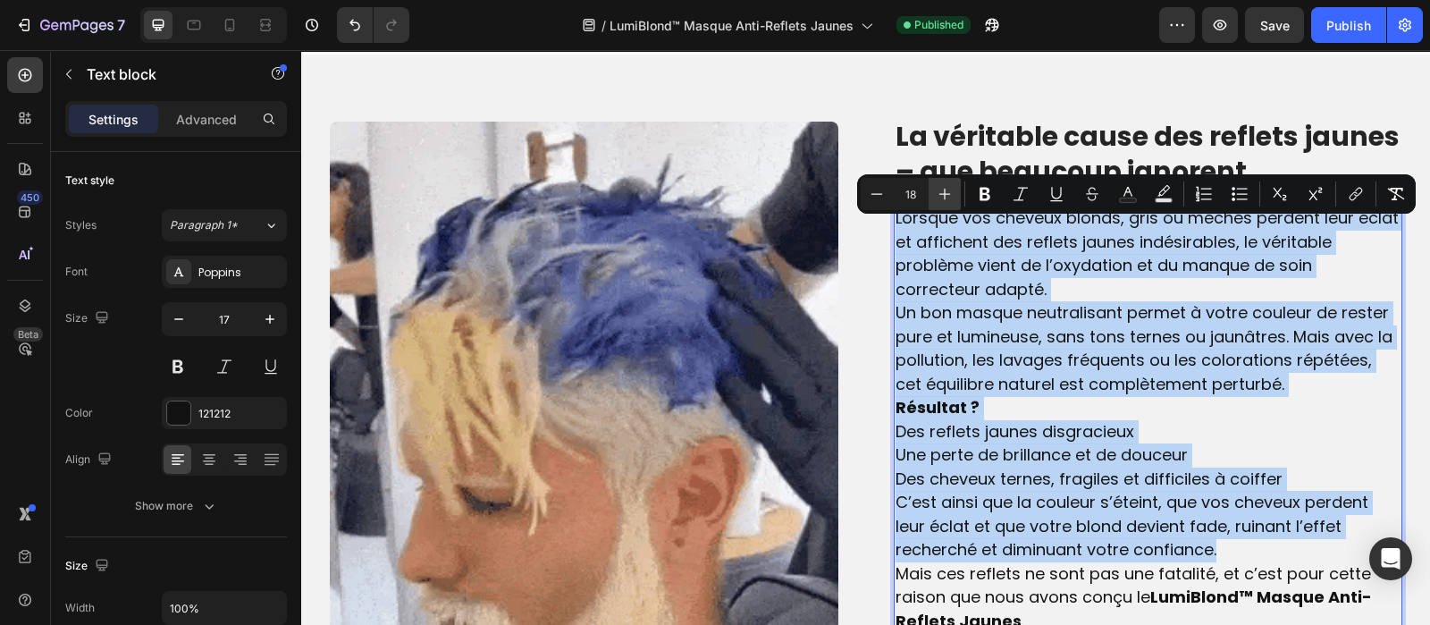
type input "19"
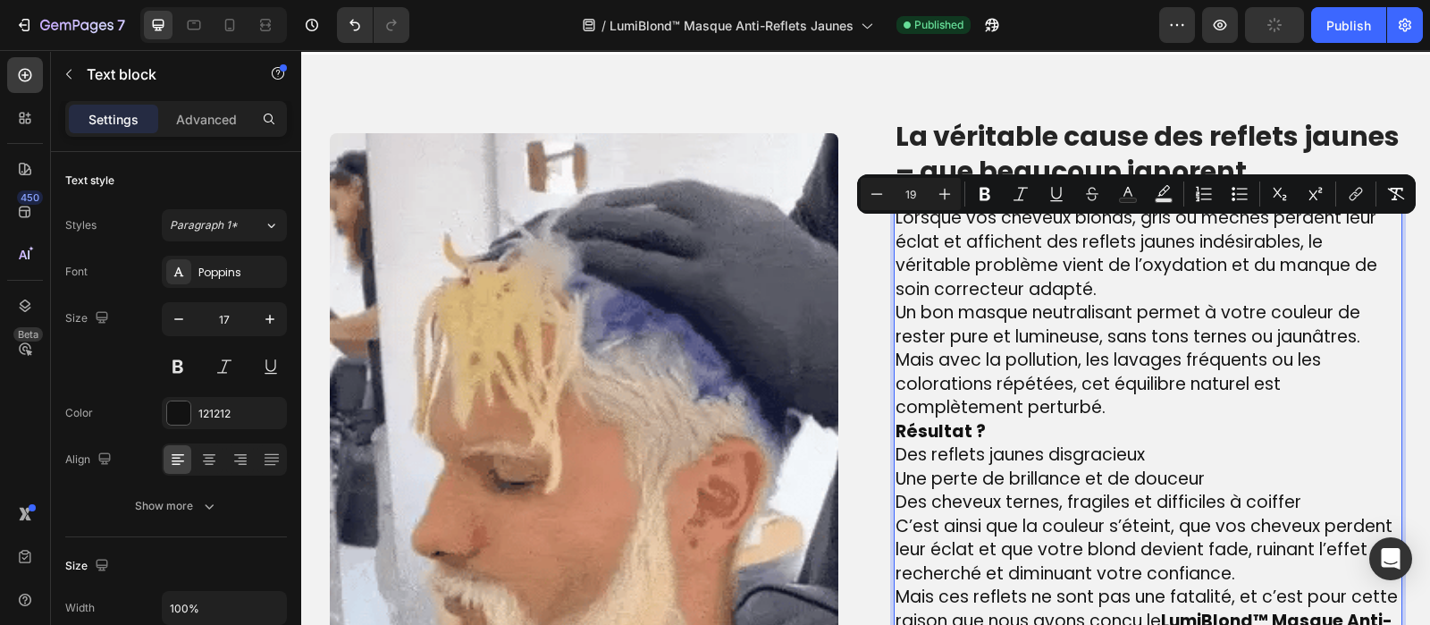
click at [1094, 276] on p "Lorsque vos cheveux blonds, gris ou méchés perdent leur éclat et affichent des …" at bounding box center [1148, 253] width 505 height 95
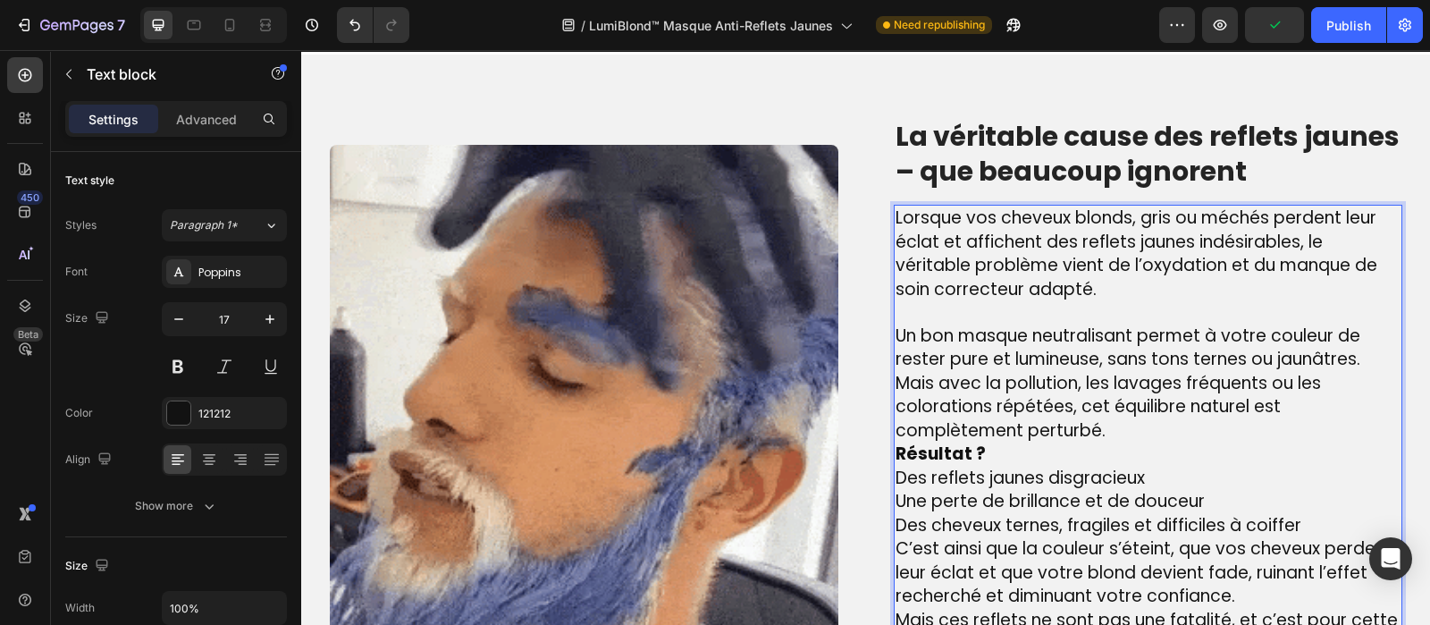
click at [1107, 435] on p "Un bon masque neutralisant permet à votre couleur de rester pure et lumineuse, …" at bounding box center [1148, 383] width 505 height 119
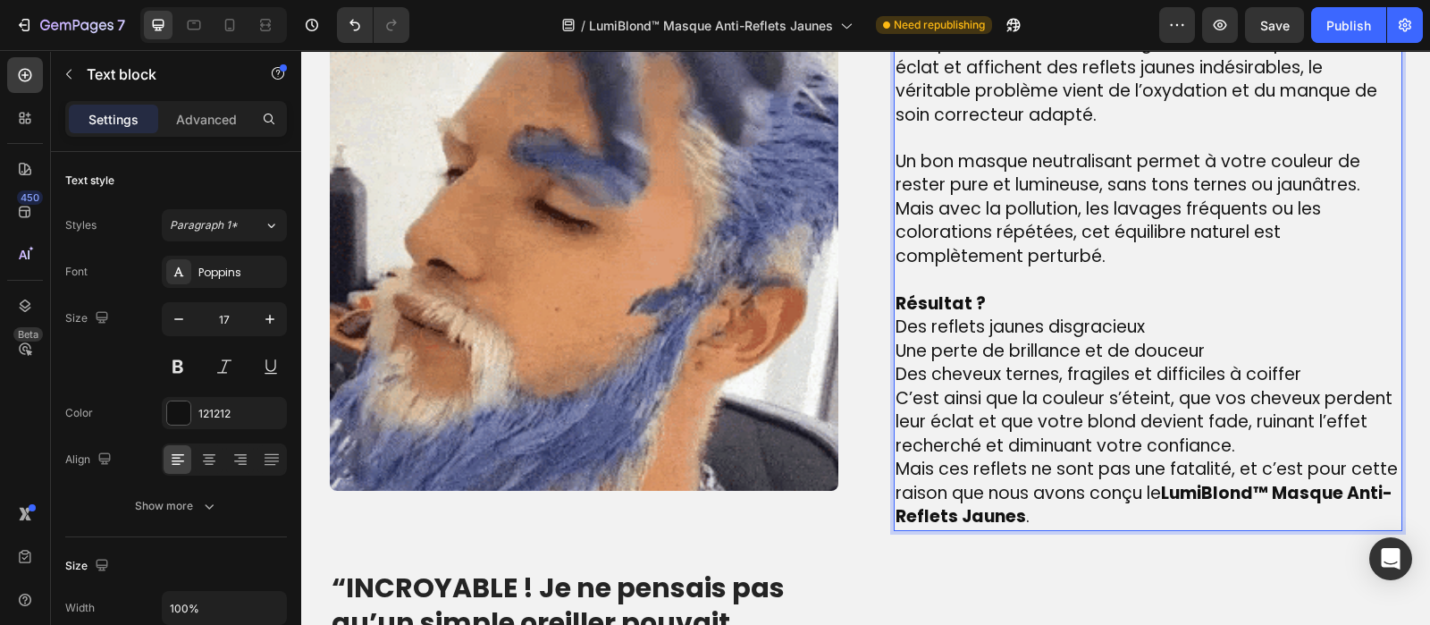
scroll to position [1403, 0]
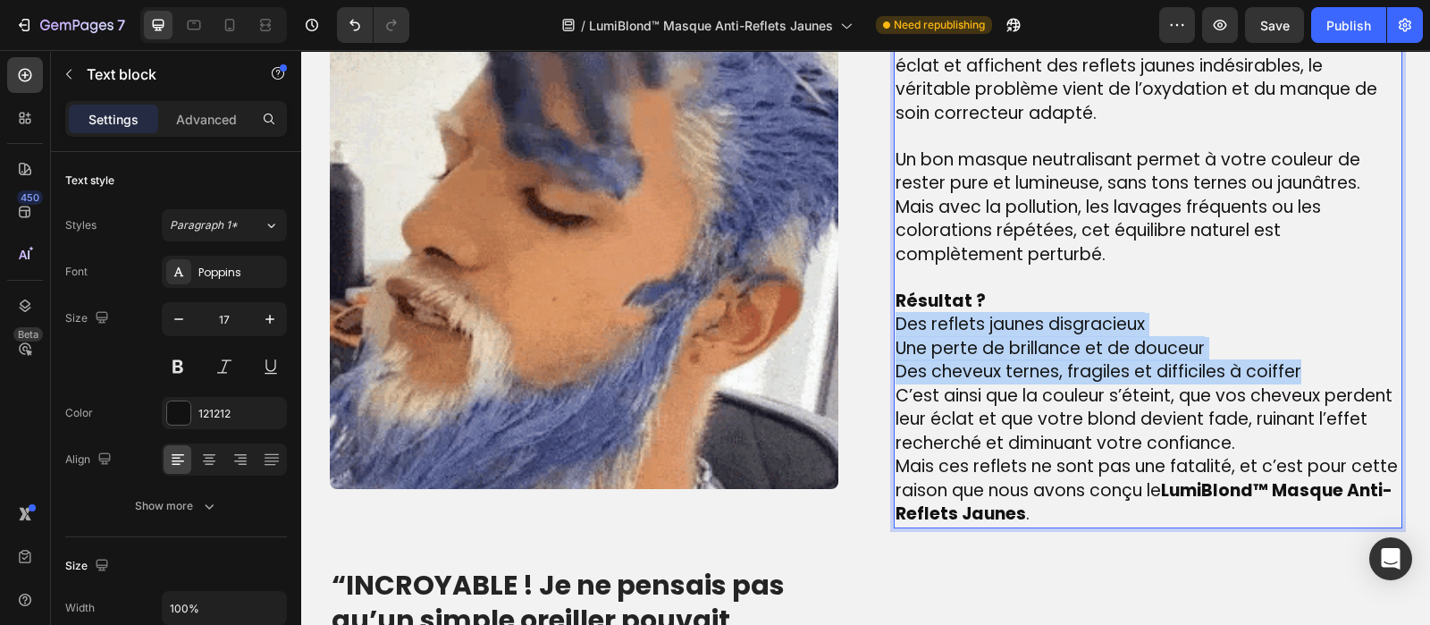
drag, startPoint x: 1296, startPoint y: 368, endPoint x: 885, endPoint y: 320, distance: 414.0
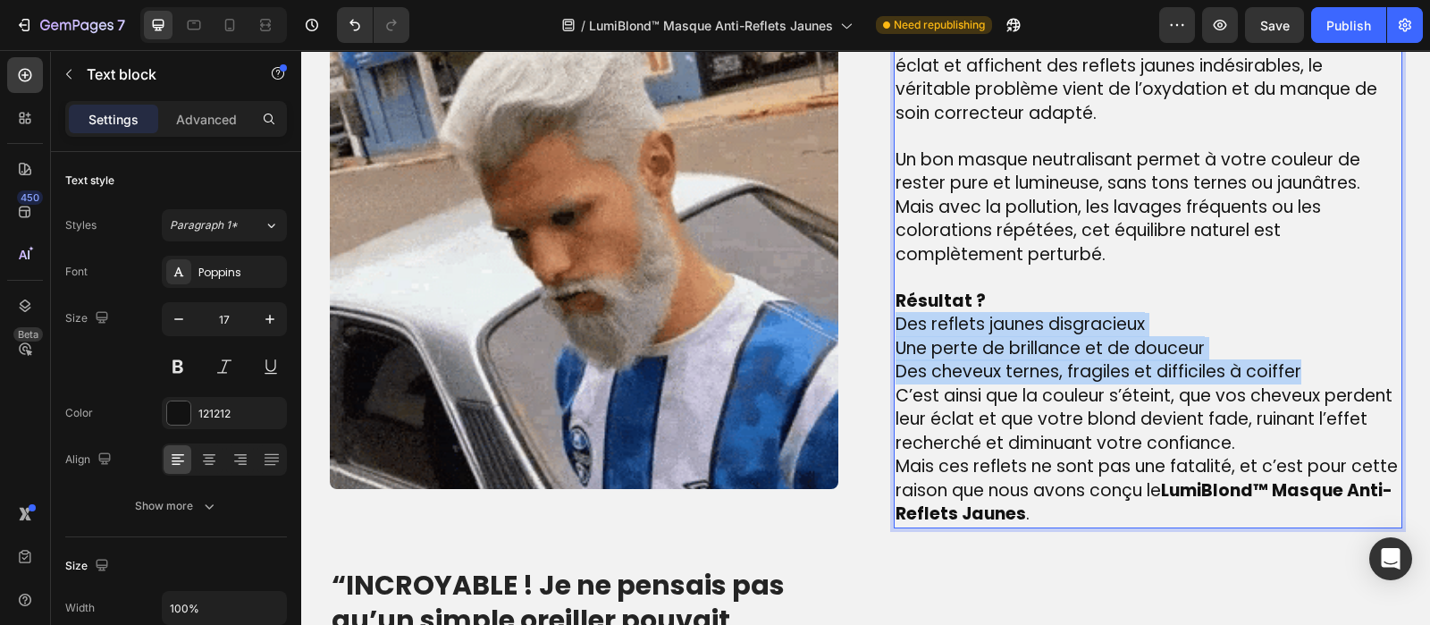
click at [894, 320] on div "Lorsque vos cheveux blonds, gris ou méchés perdent leur éclat et affichent des …" at bounding box center [1148, 279] width 509 height 500
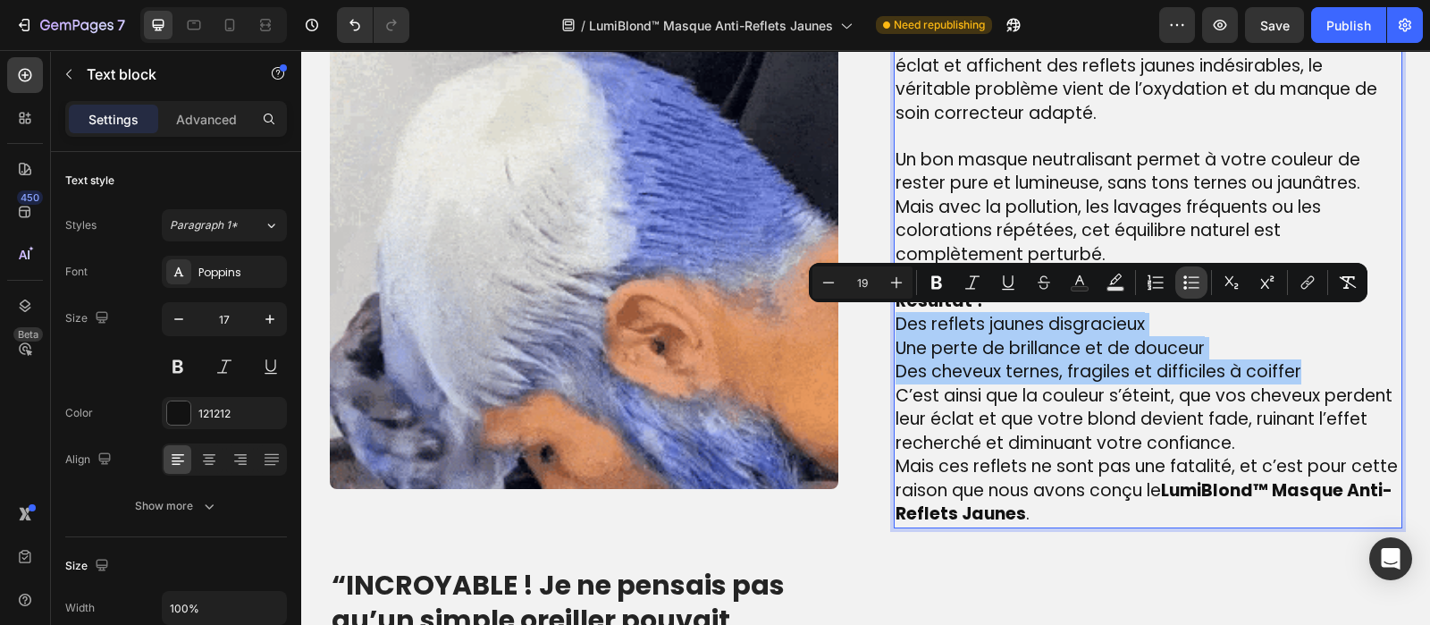
click at [1194, 279] on icon "Editor contextual toolbar" at bounding box center [1192, 283] width 18 height 18
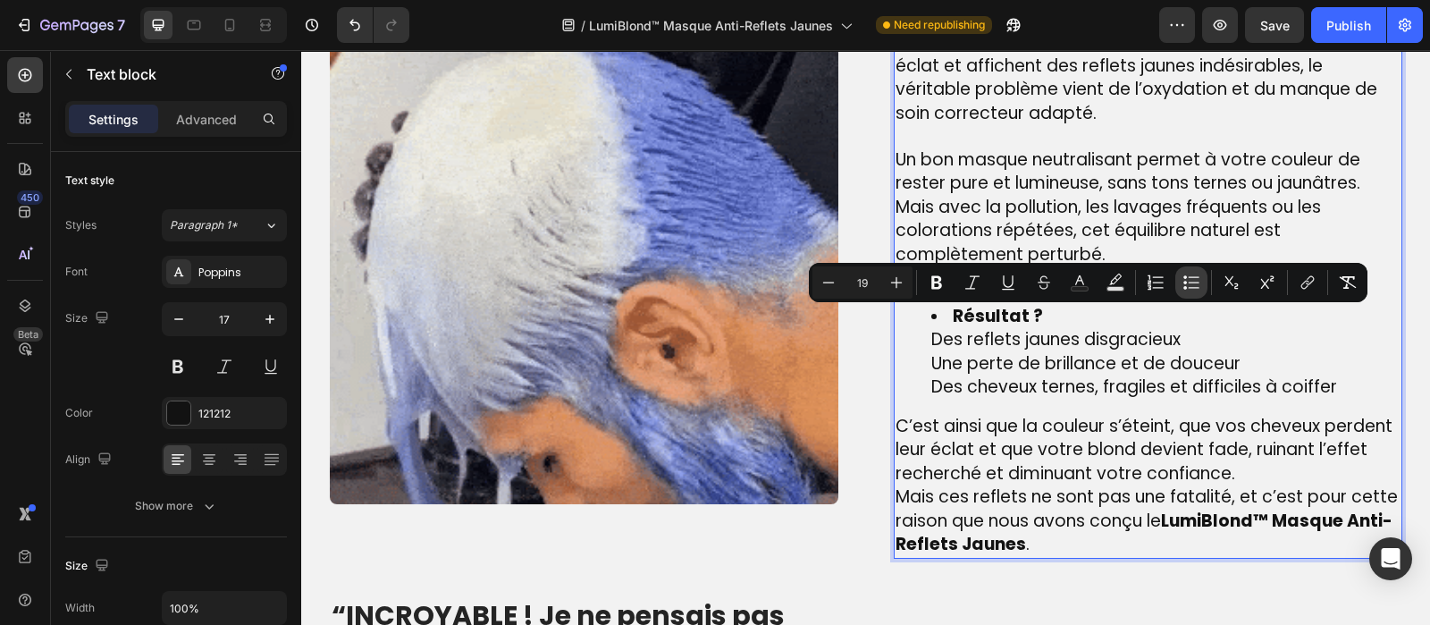
scroll to position [1417, 0]
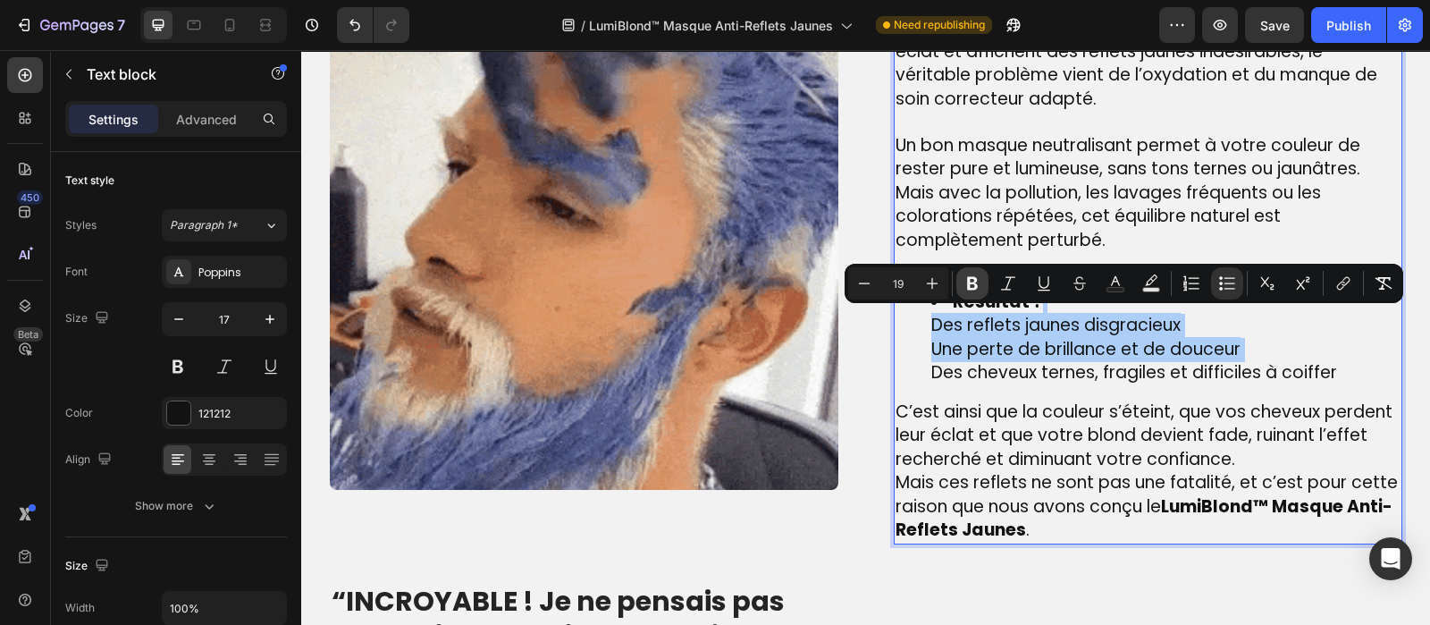
click at [975, 283] on icon "Editor contextual toolbar" at bounding box center [972, 283] width 11 height 13
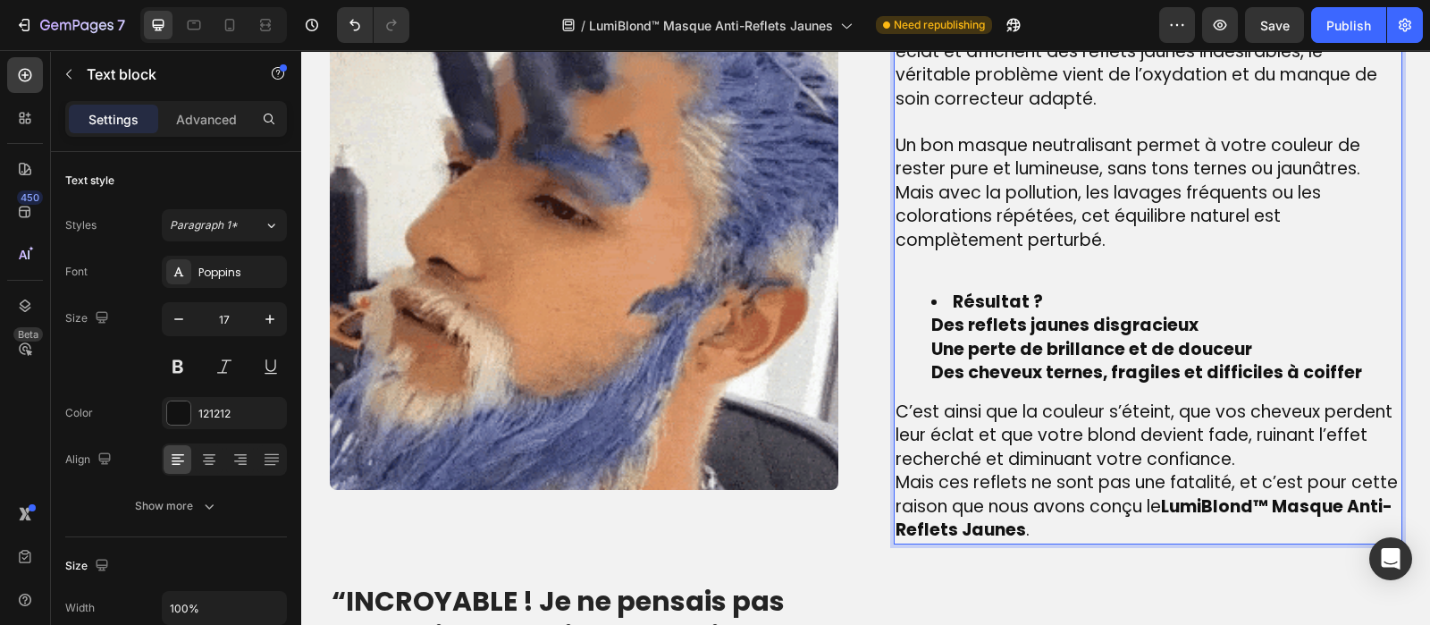
click at [938, 299] on li "Résultat ? Des reflets jaunes disgracieux Une perte de brillance et de douceur …" at bounding box center [1165, 338] width 469 height 95
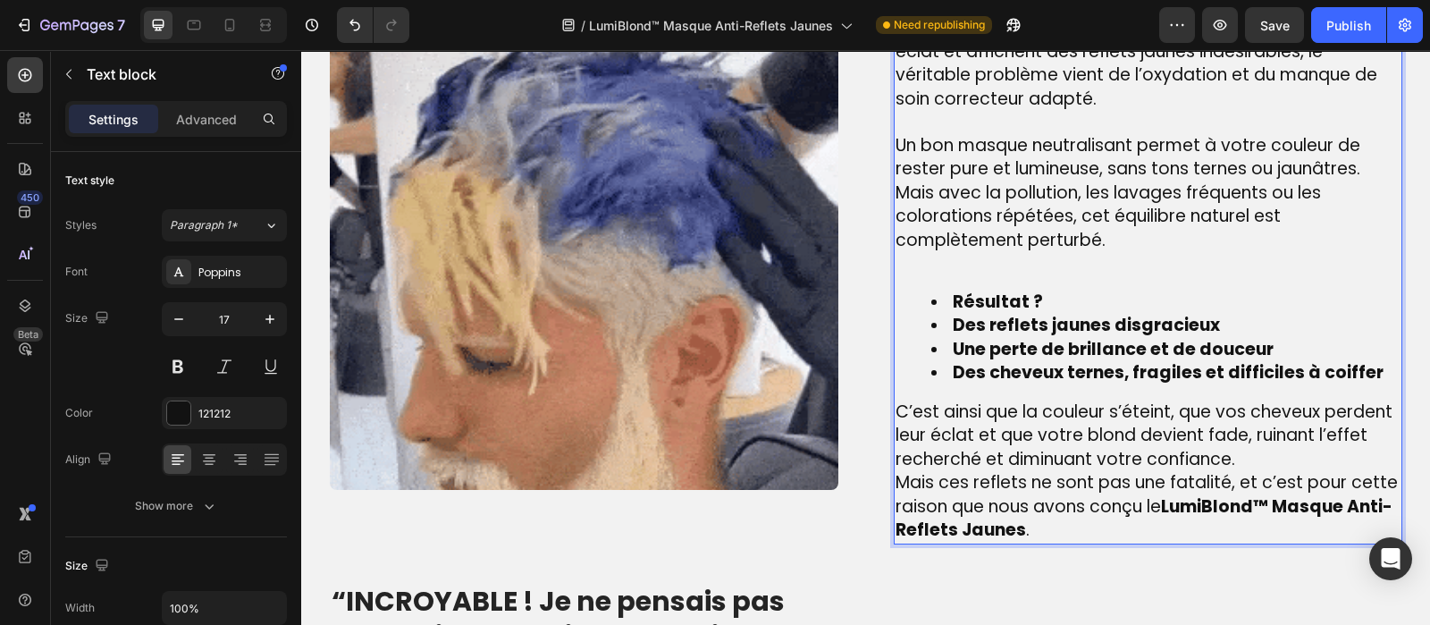
click at [931, 293] on li "Résultat ?" at bounding box center [1165, 303] width 469 height 24
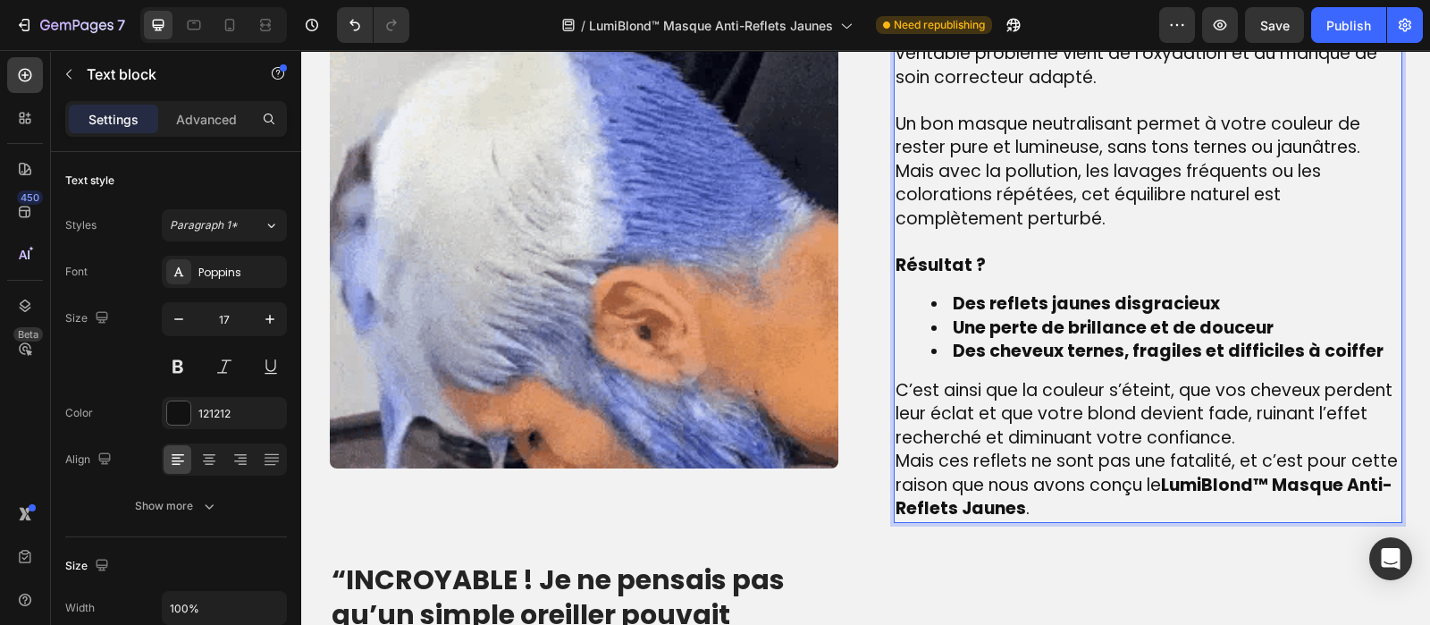
scroll to position [1462, 0]
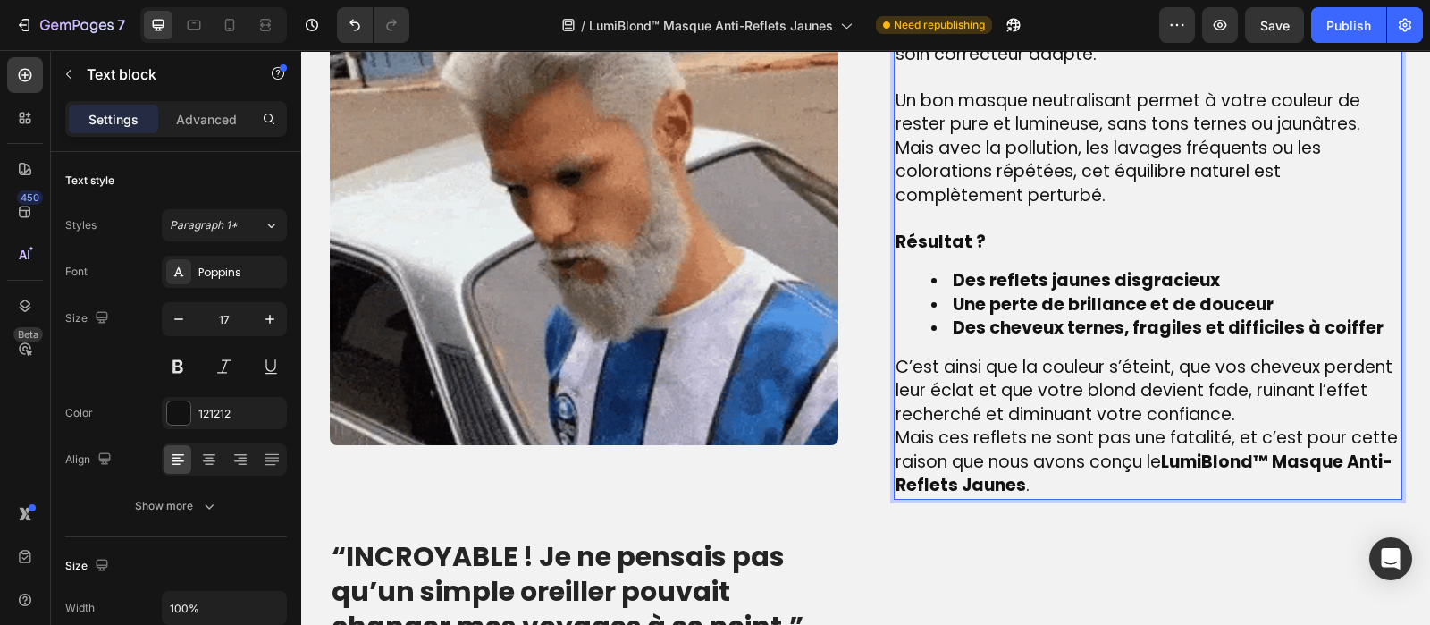
click at [1240, 402] on p "C’est ainsi que la couleur s’éteint, que vos cheveux perdent leur éclat et que …" at bounding box center [1148, 392] width 505 height 72
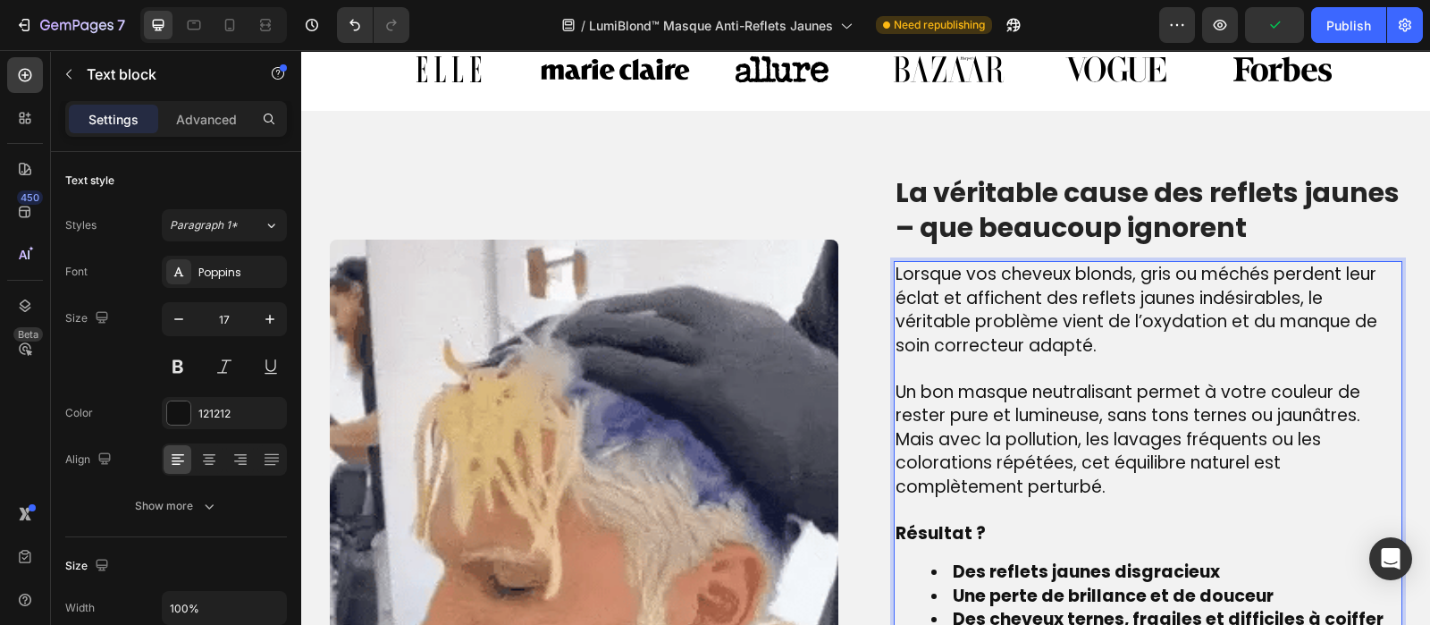
scroll to position [1129, 0]
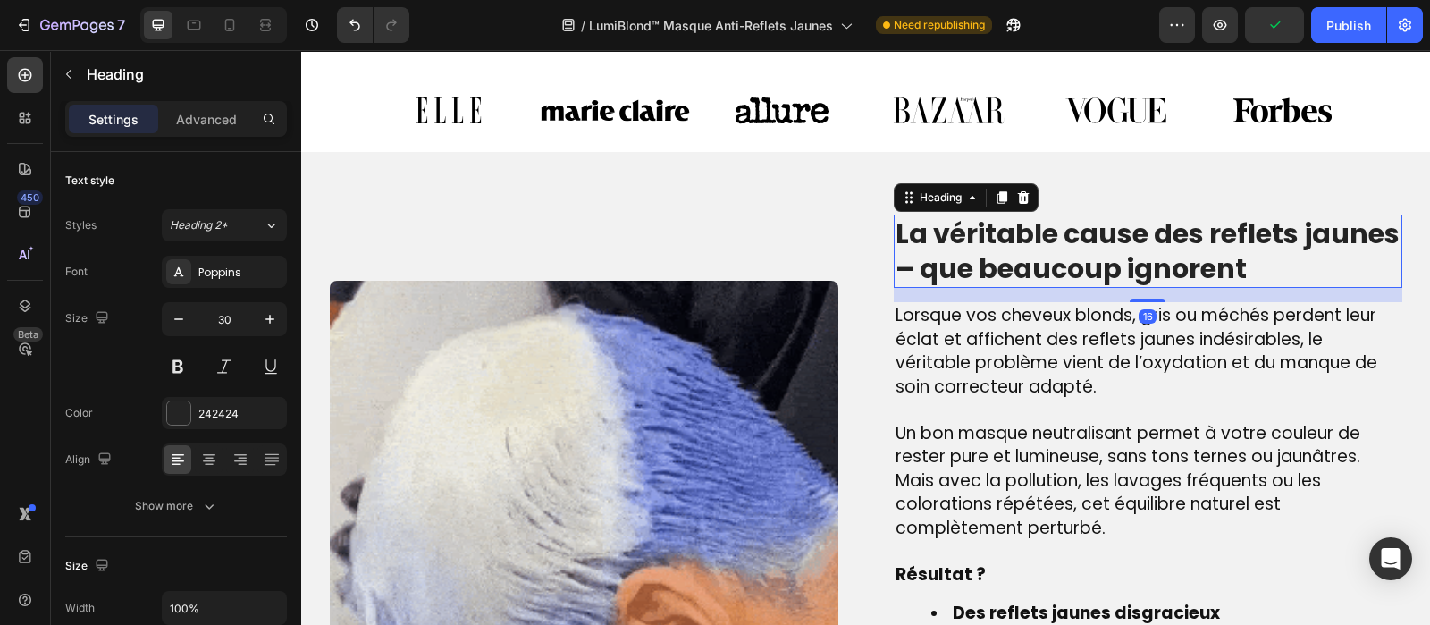
click at [1005, 245] on p "La véritable cause des reflets jaunes – que beaucoup ignorent" at bounding box center [1148, 251] width 505 height 70
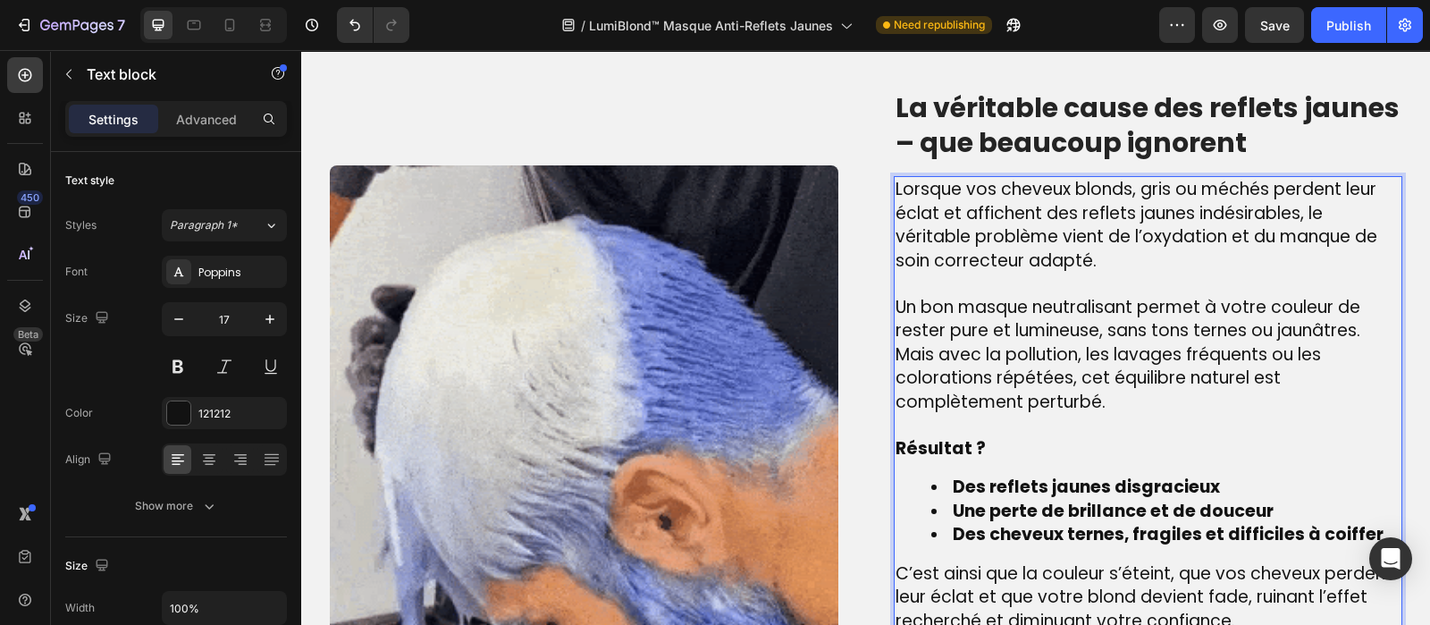
scroll to position [1266, 0]
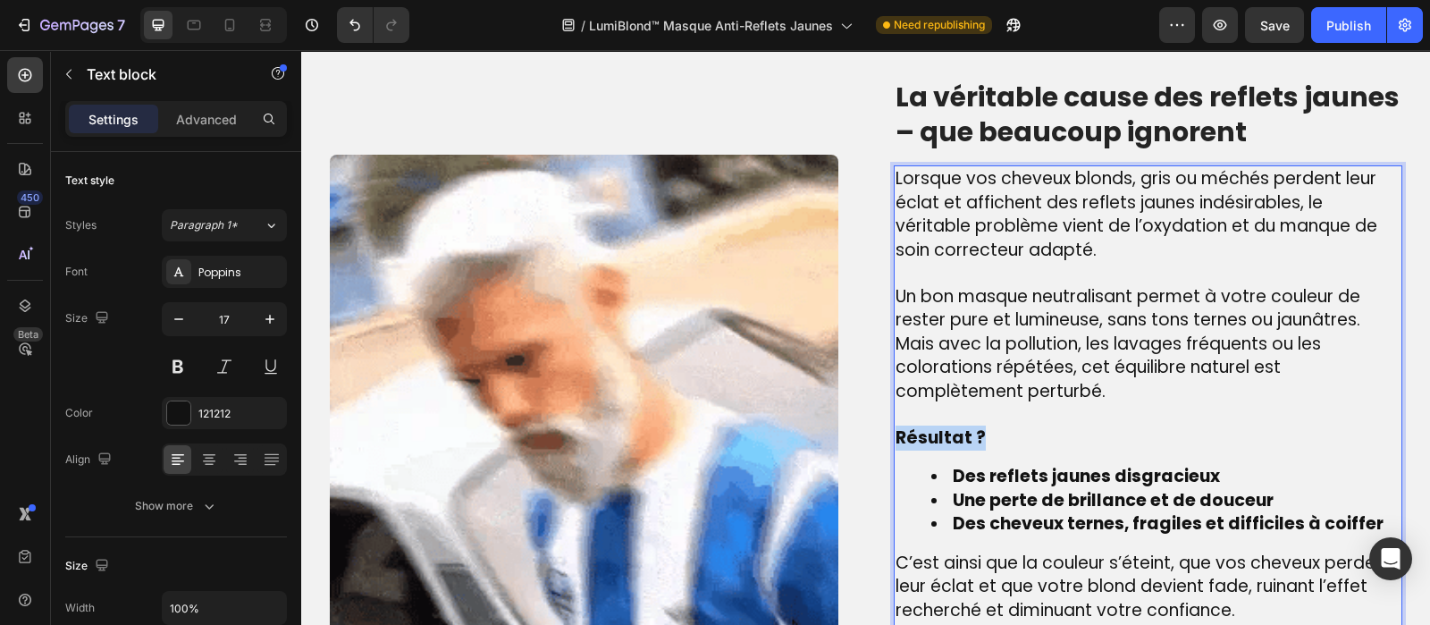
drag, startPoint x: 984, startPoint y: 440, endPoint x: 889, endPoint y: 433, distance: 95.0
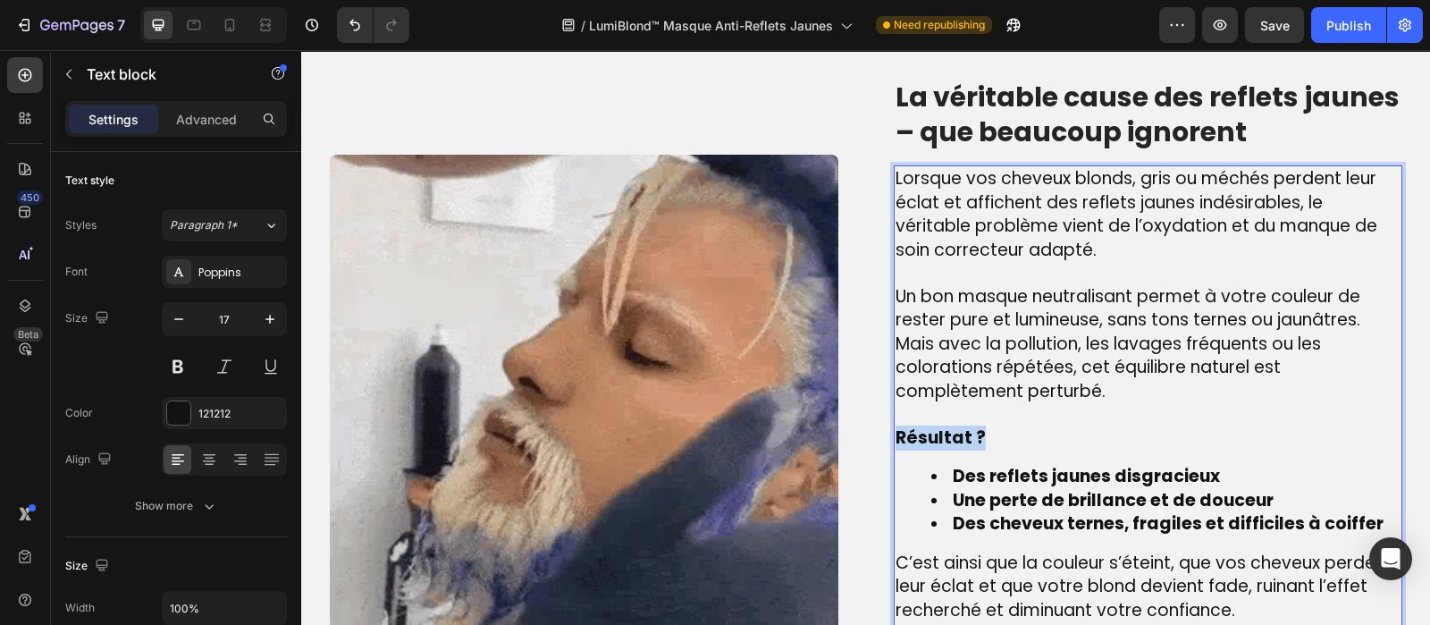
click at [896, 433] on p "Résultat ?" at bounding box center [1148, 438] width 505 height 24
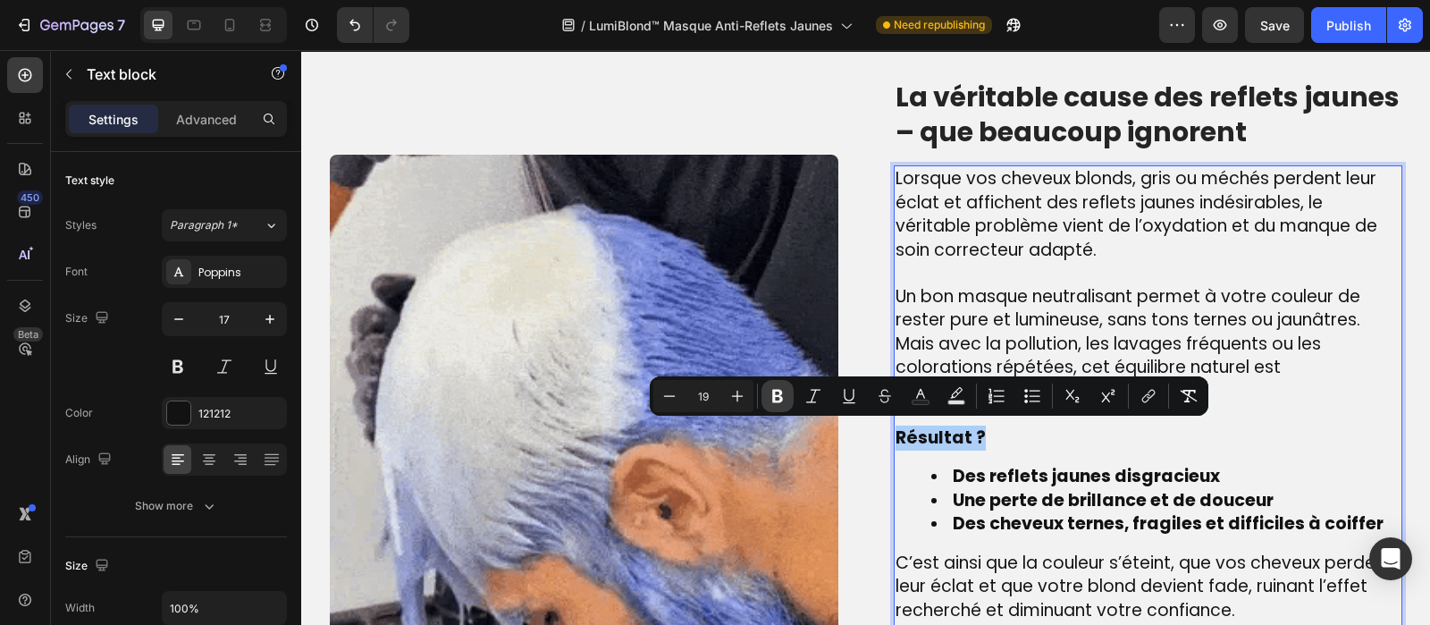
click at [777, 399] on icon "Editor contextual toolbar" at bounding box center [778, 396] width 18 height 18
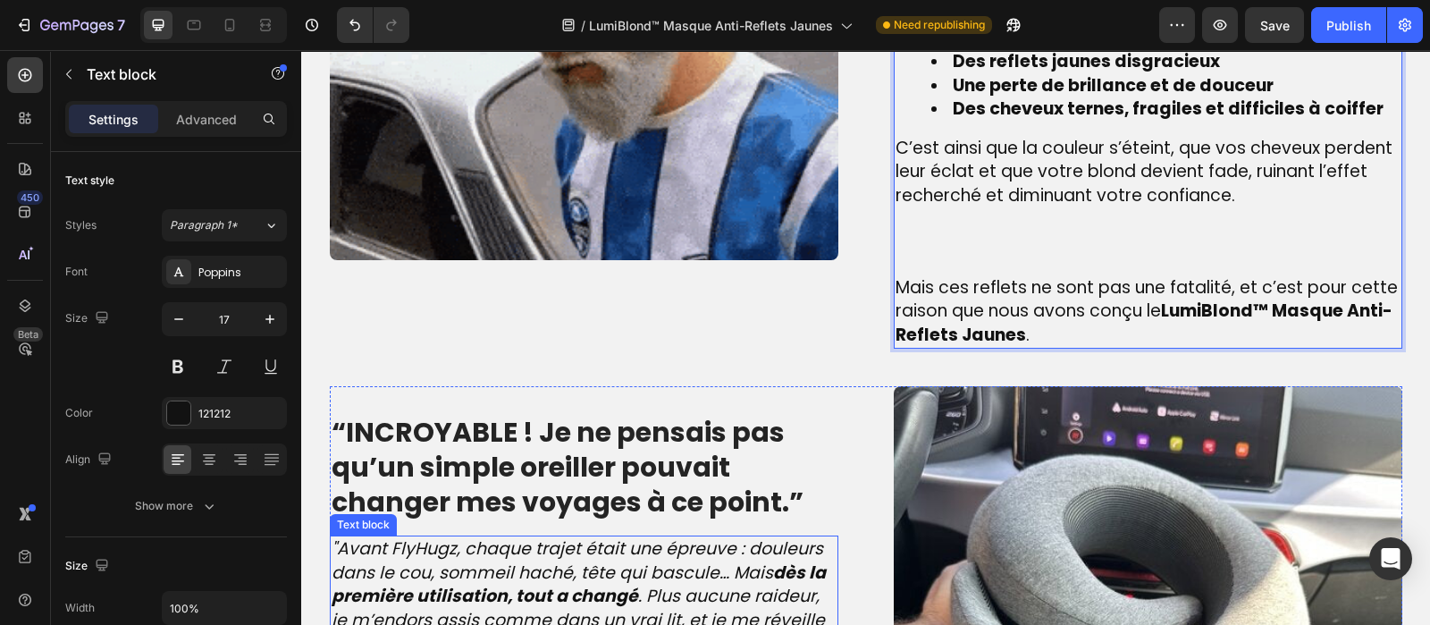
scroll to position [1677, 0]
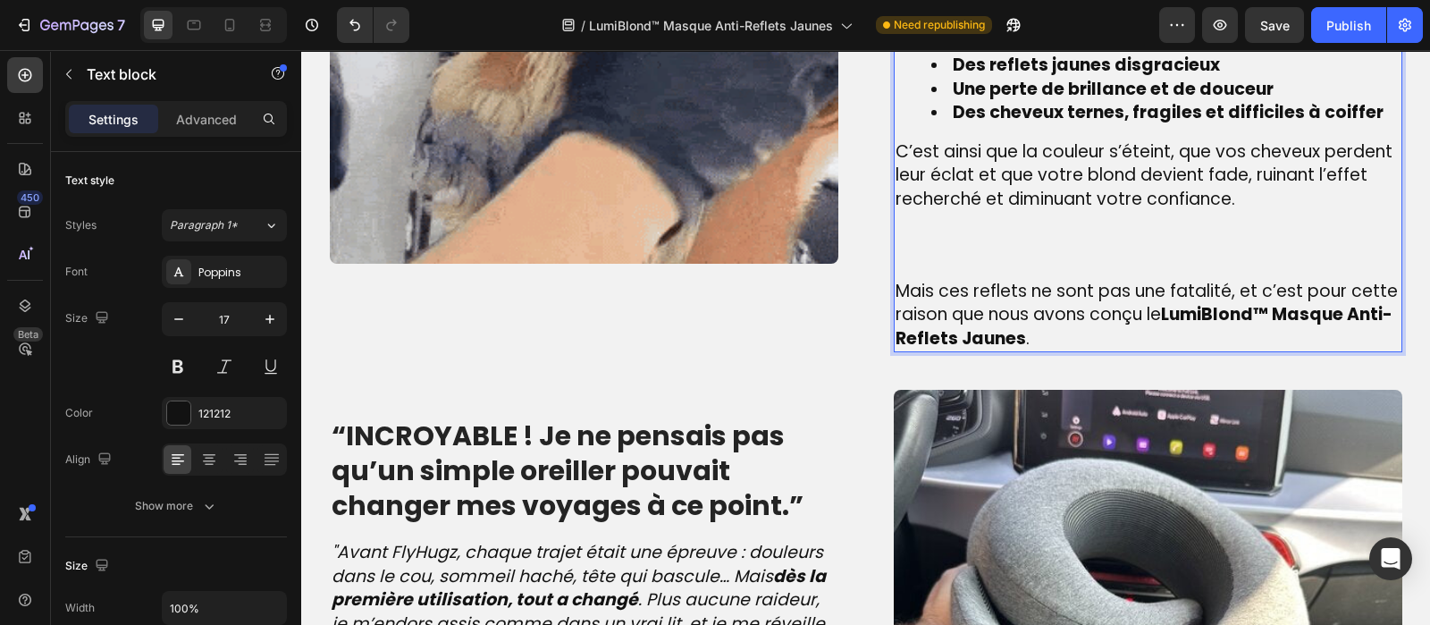
click at [896, 268] on p "Rich Text Editor. Editing area: main" at bounding box center [1148, 245] width 505 height 69
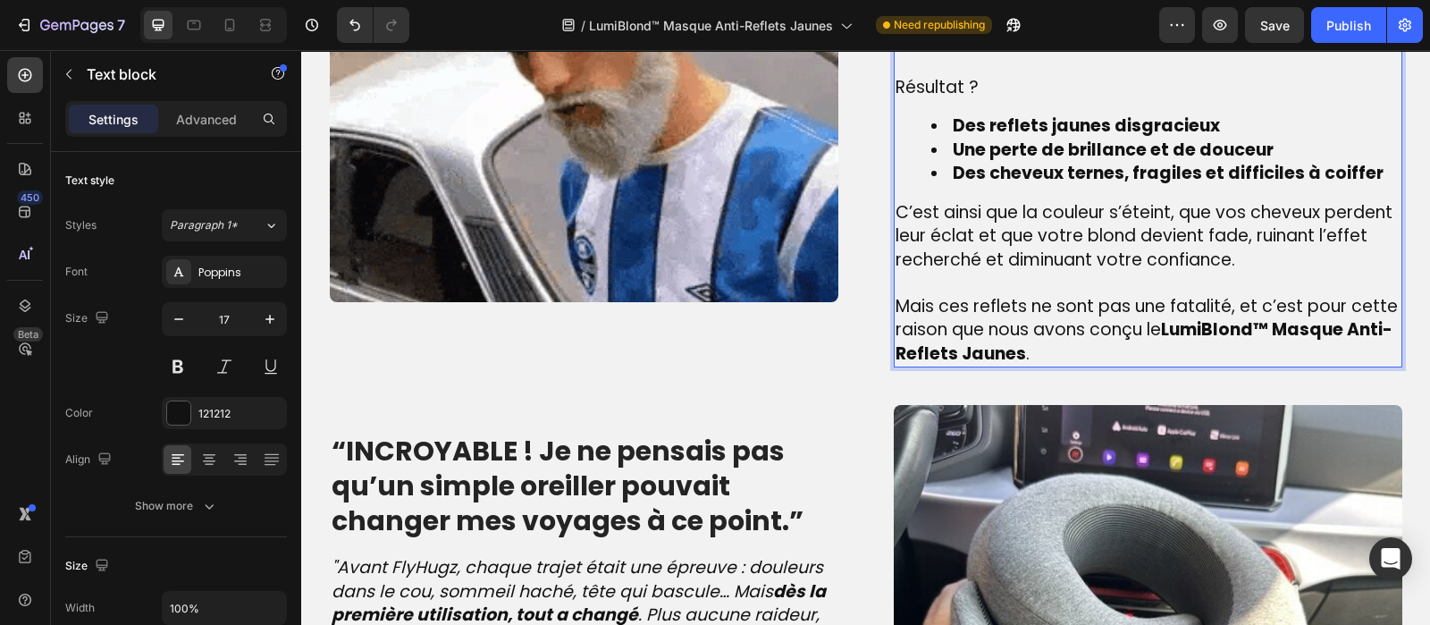
scroll to position [1645, 0]
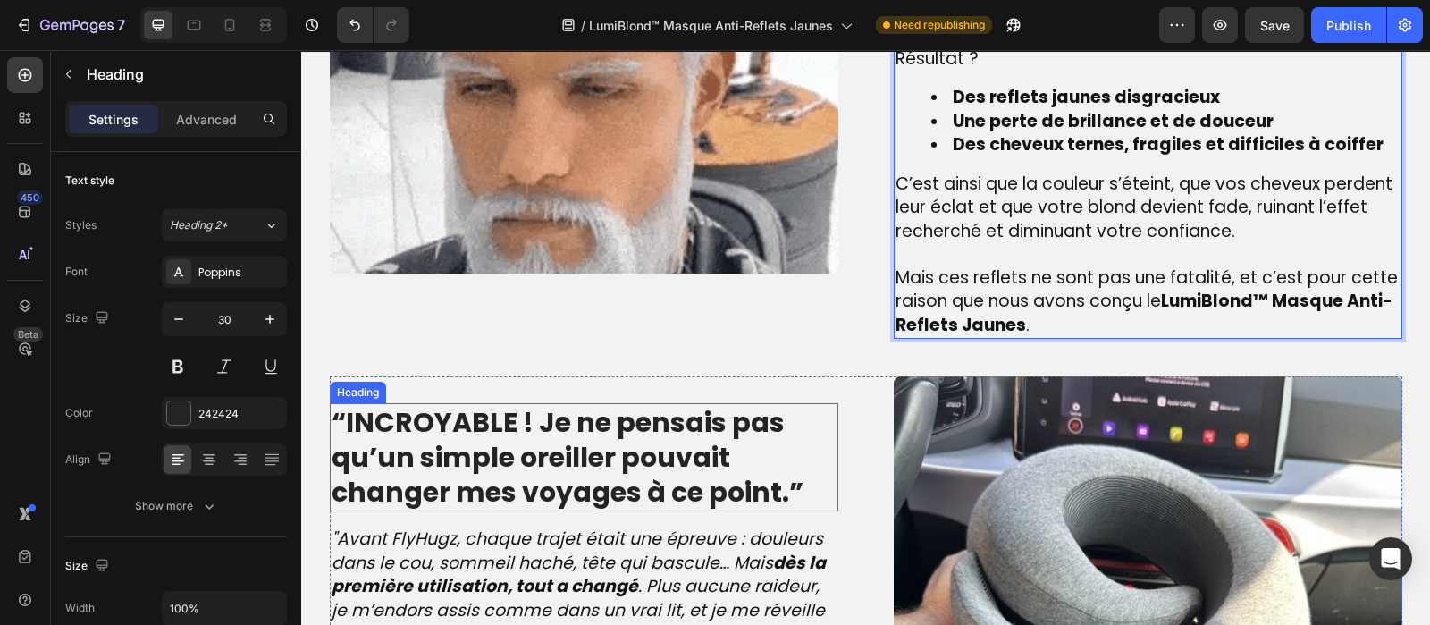
click at [616, 448] on strong "“INCROYABLE ! Je ne pensais pas qu’un simple oreiller pouvait changer mes voyag…" at bounding box center [568, 457] width 472 height 108
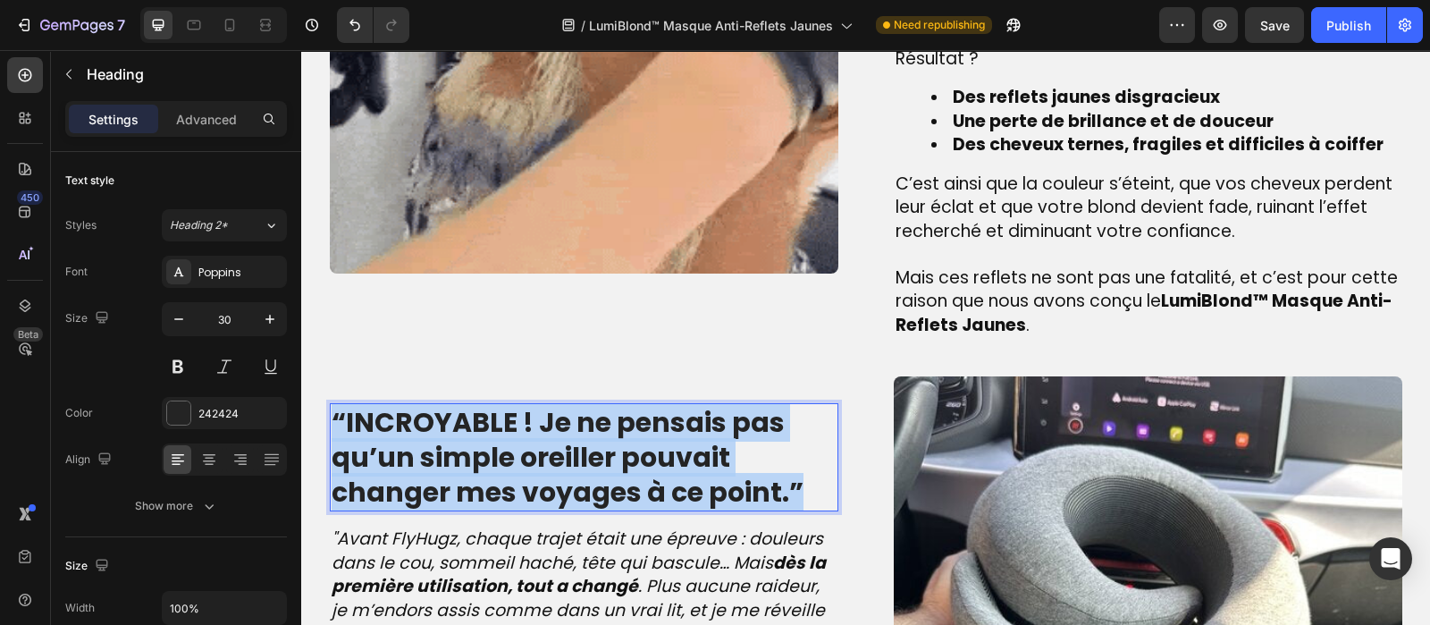
click at [616, 448] on strong "“INCROYABLE ! Je ne pensais pas qu’un simple oreiller pouvait changer mes voyag…" at bounding box center [568, 457] width 472 height 108
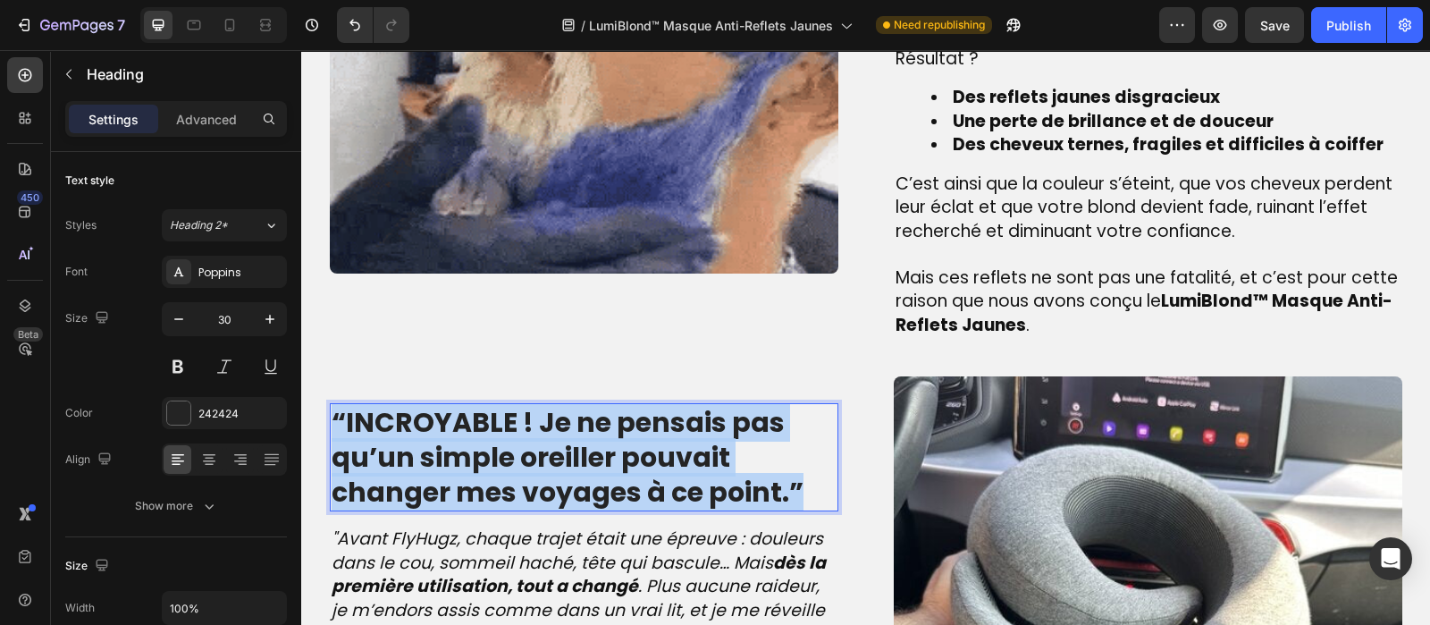
click at [616, 448] on strong "“INCROYABLE ! Je ne pensais pas qu’un simple oreiller pouvait changer mes voyag…" at bounding box center [568, 457] width 472 height 108
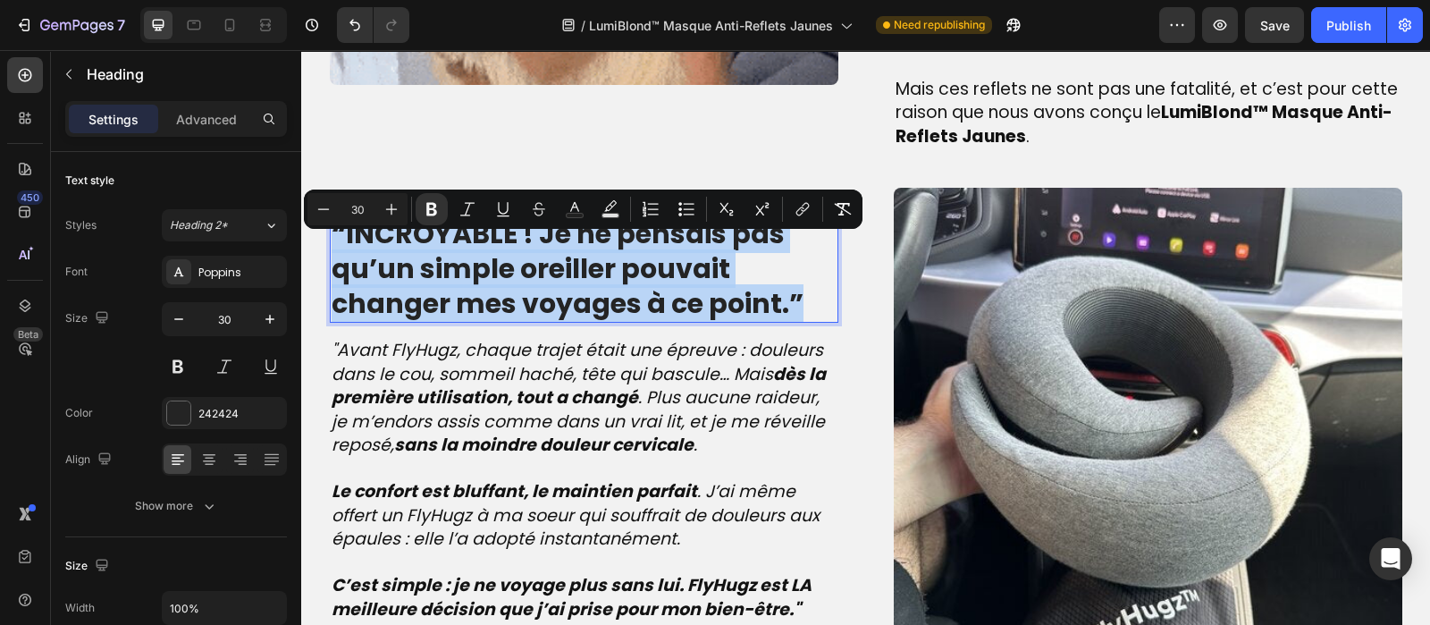
scroll to position [1899, 0]
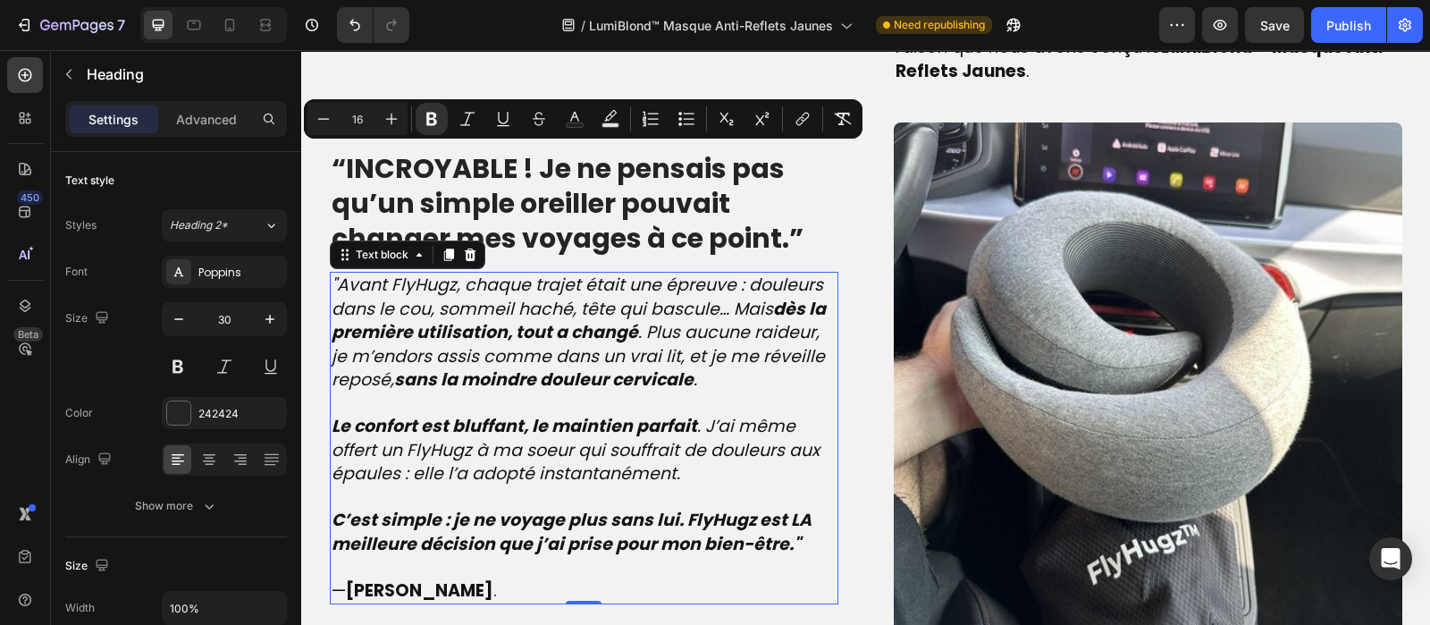
click at [616, 448] on icon "Le confort est bluffant, le maintien parfait . J’ai même offert un FlyHugz à ma…" at bounding box center [576, 450] width 488 height 72
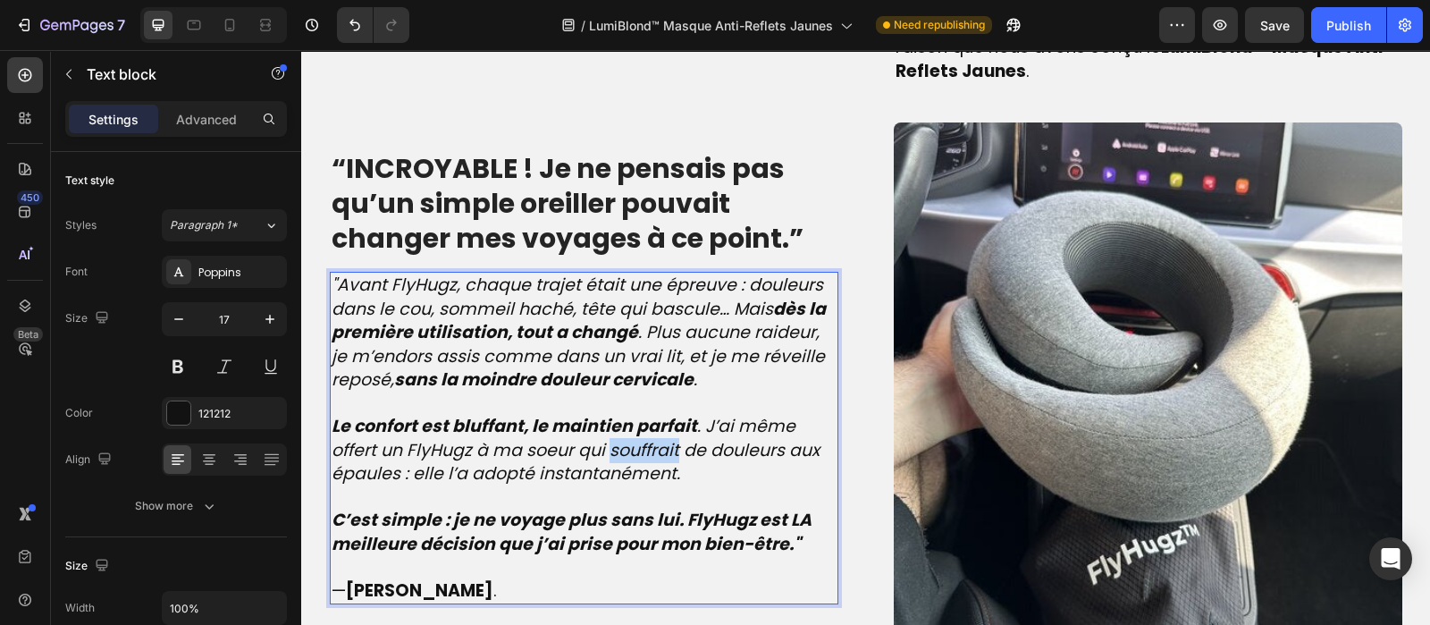
click at [616, 448] on icon "Le confort est bluffant, le maintien parfait . J’ai même offert un FlyHugz à ma…" at bounding box center [576, 450] width 488 height 72
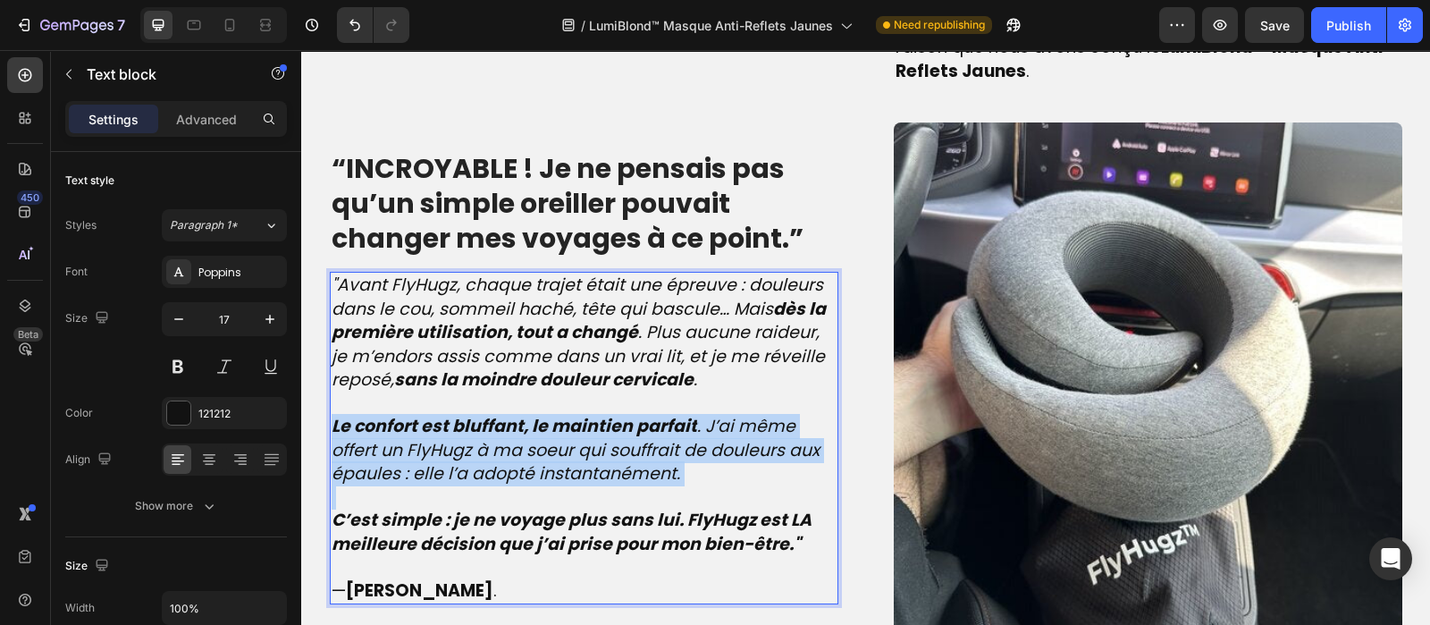
click at [616, 448] on icon "Le confort est bluffant, le maintien parfait . J’ai même offert un FlyHugz à ma…" at bounding box center [576, 450] width 488 height 72
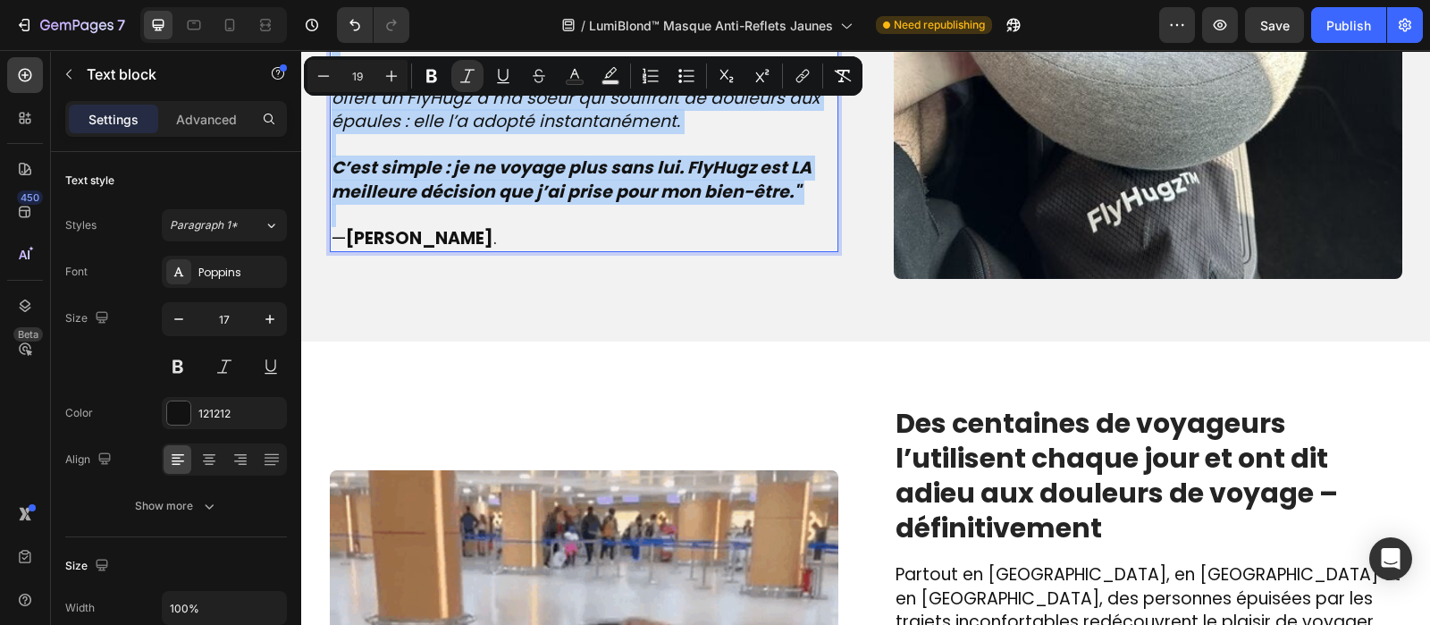
scroll to position [2256, 0]
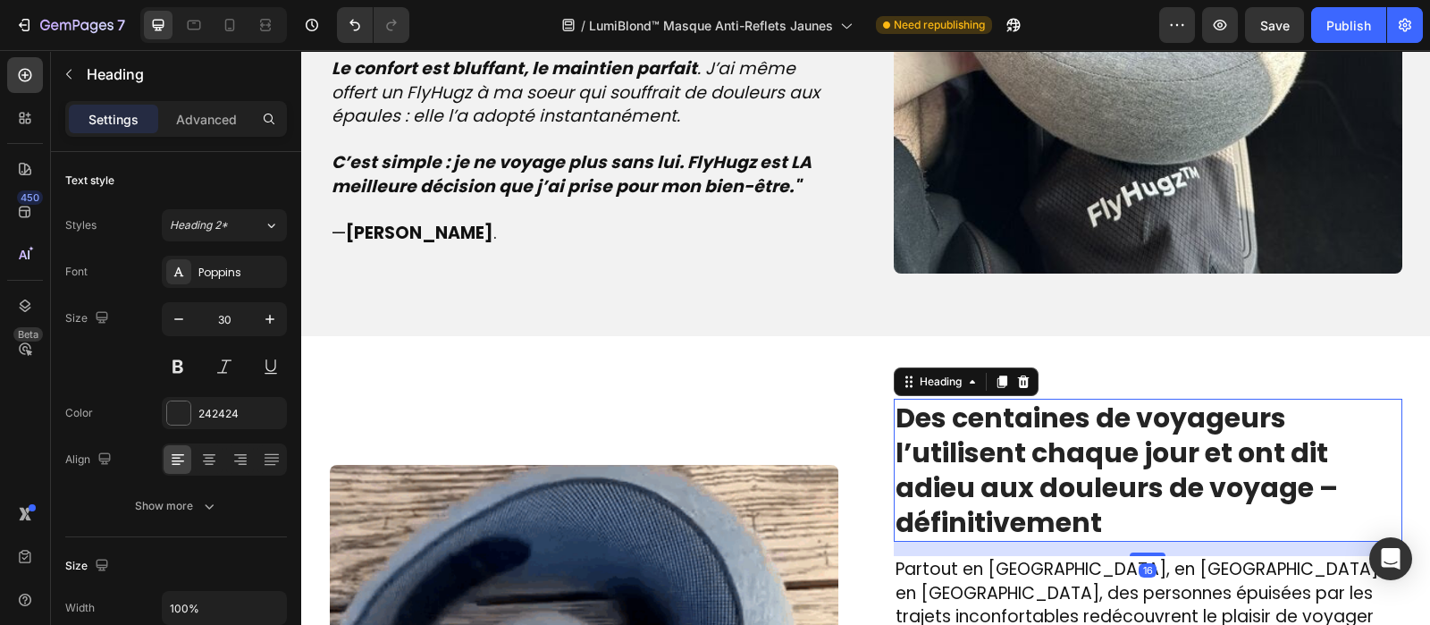
click at [993, 460] on strong "Des centaines de voyageurs l’utilisent chaque jour et ont dit adieu aux douleur…" at bounding box center [1117, 470] width 442 height 143
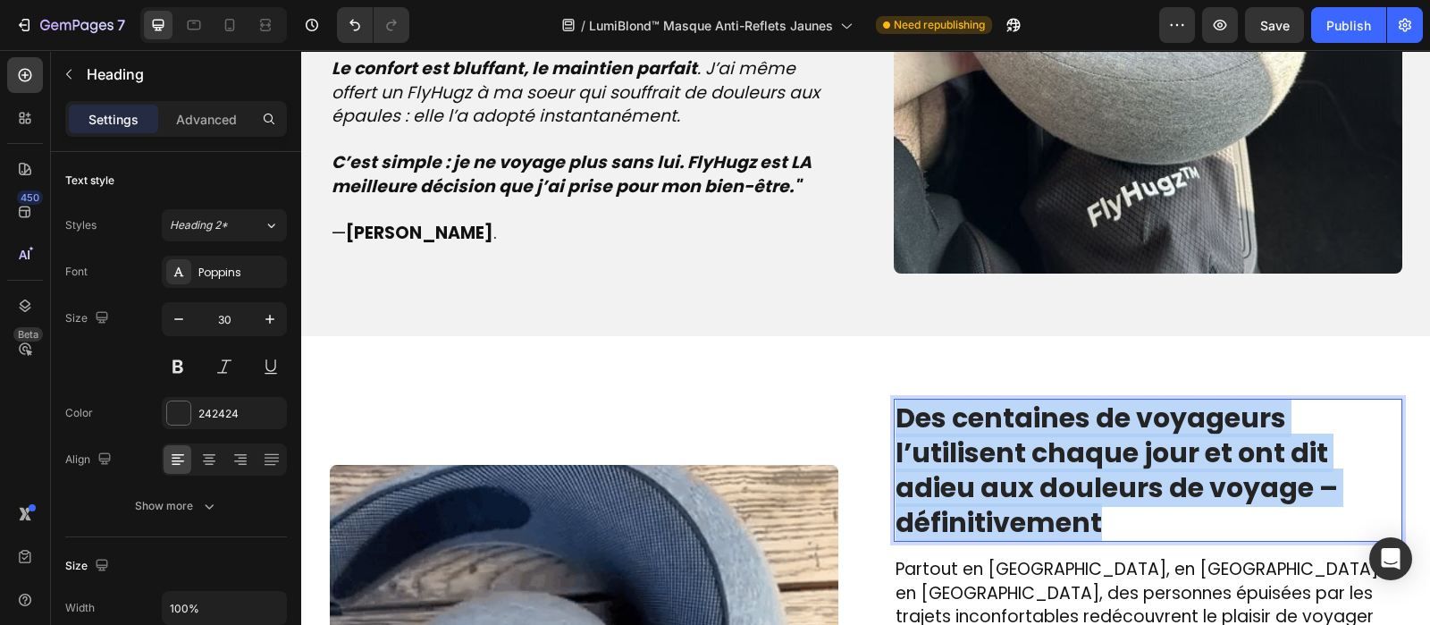
click at [993, 460] on strong "Des centaines de voyageurs l’utilisent chaque jour et ont dit adieu aux douleur…" at bounding box center [1117, 470] width 442 height 143
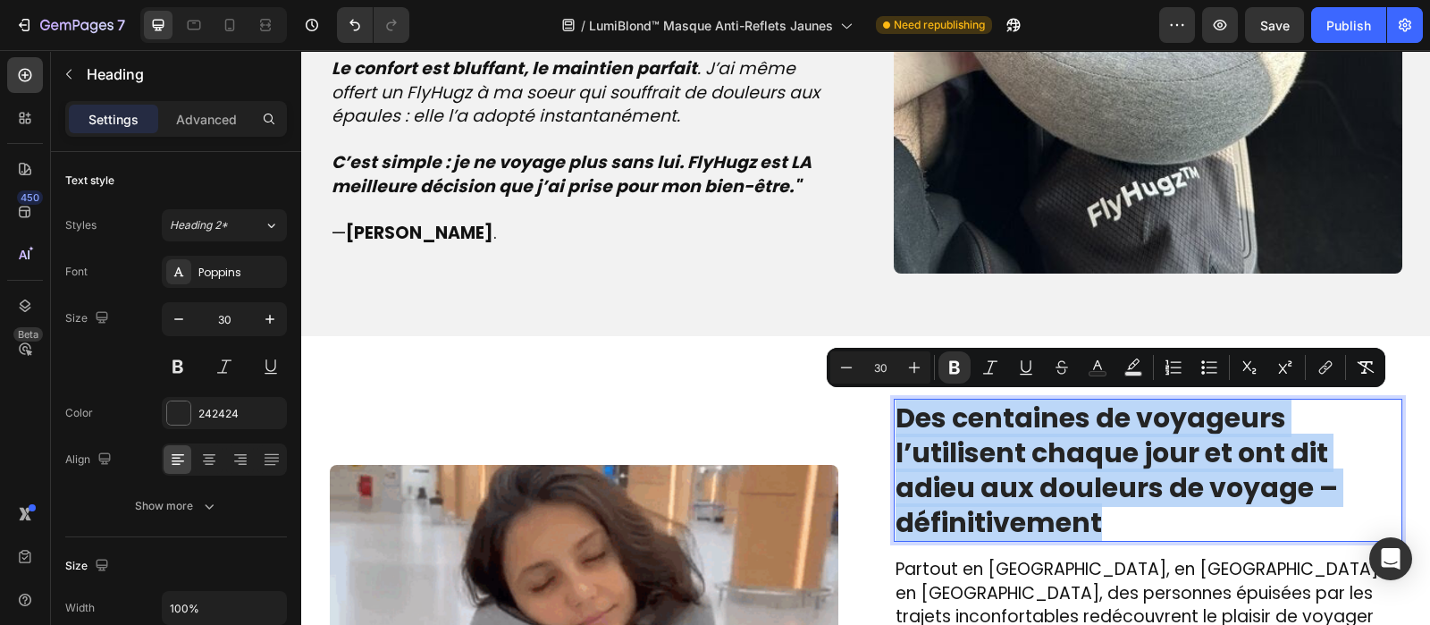
click at [993, 460] on strong "Des centaines de voyageurs l’utilisent chaque jour et ont dit adieu aux douleur…" at bounding box center [1117, 470] width 442 height 143
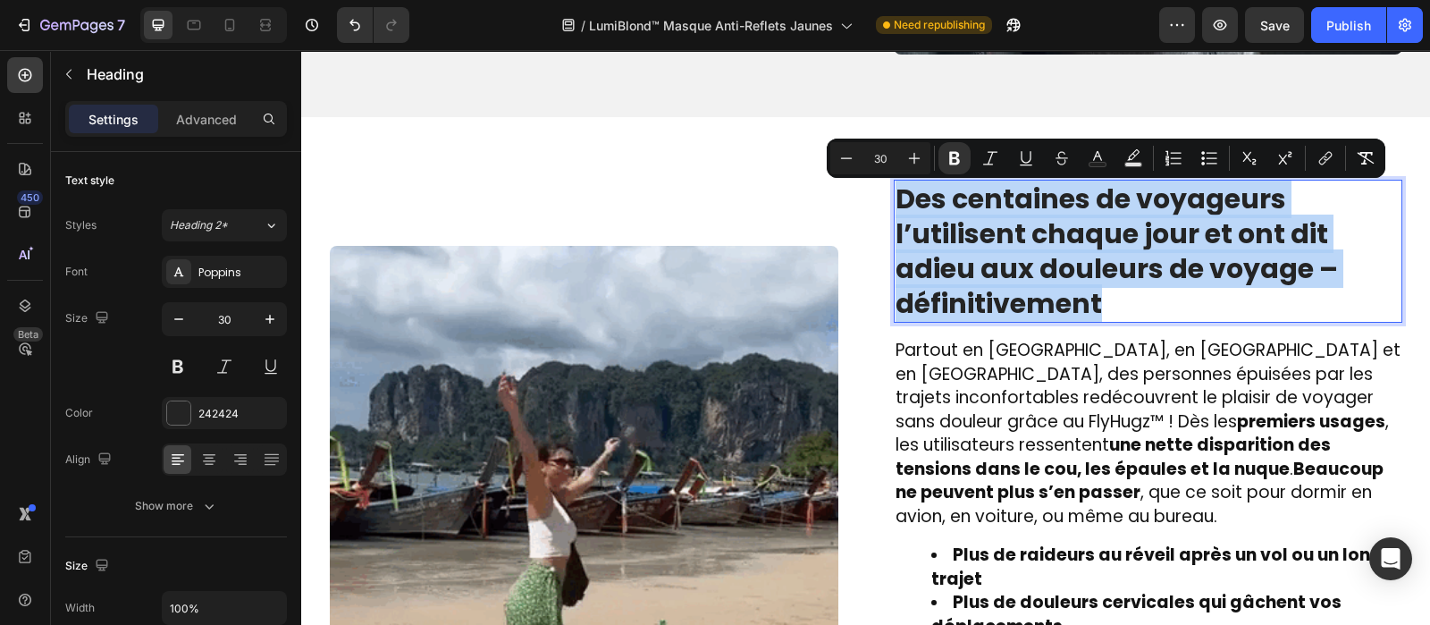
scroll to position [2477, 0]
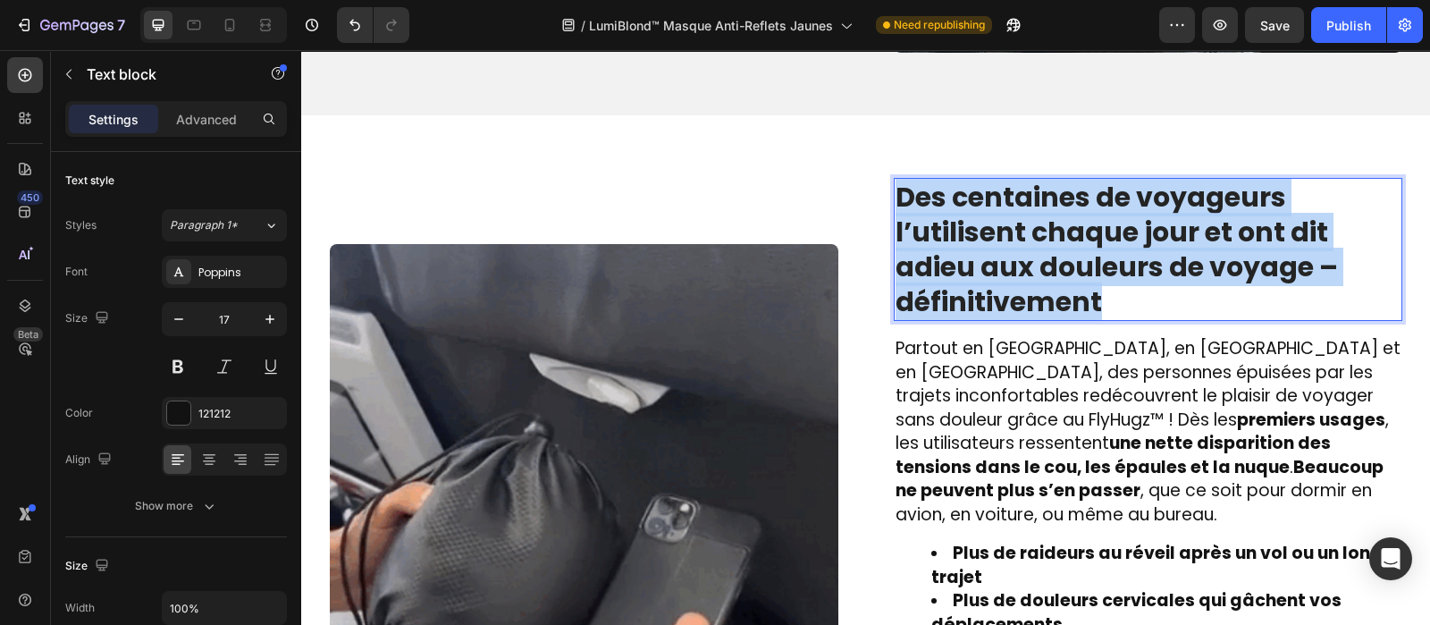
click at [993, 460] on strong "Beaucoup ne peuvent plus s’en passer" at bounding box center [1140, 479] width 488 height 48
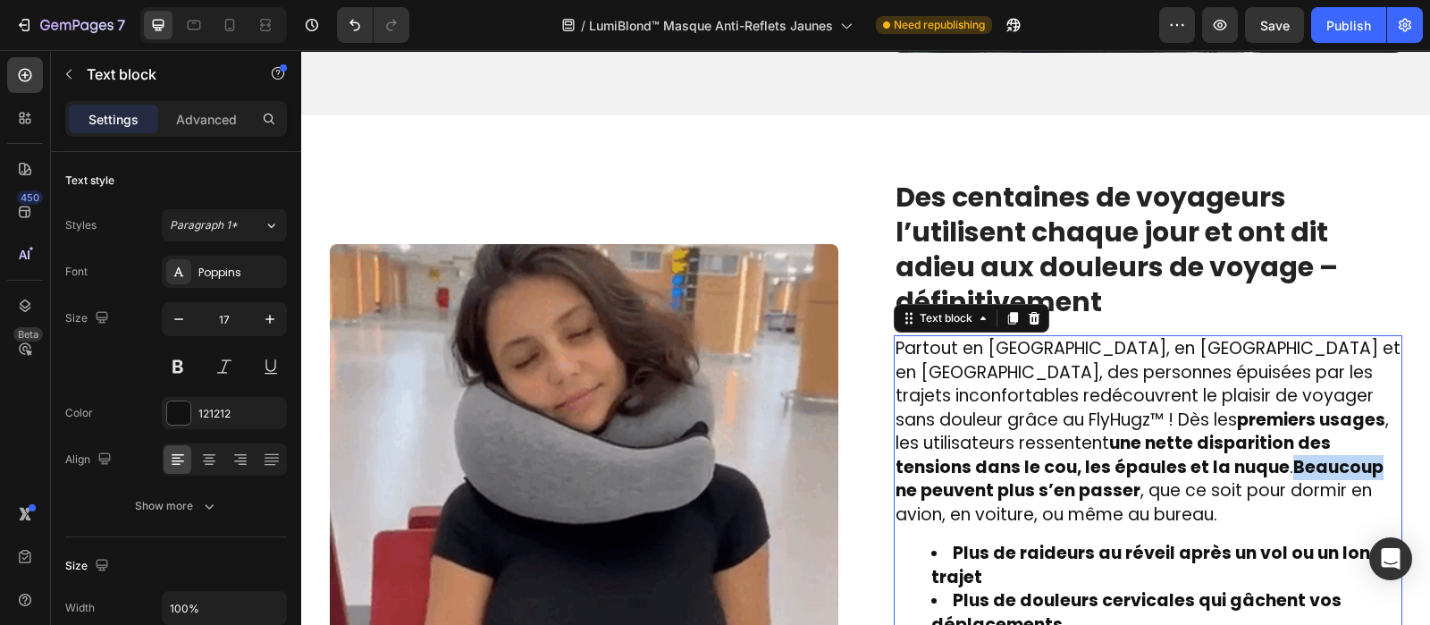
click at [993, 460] on strong "Beaucoup ne peuvent plus s’en passer" at bounding box center [1140, 479] width 488 height 48
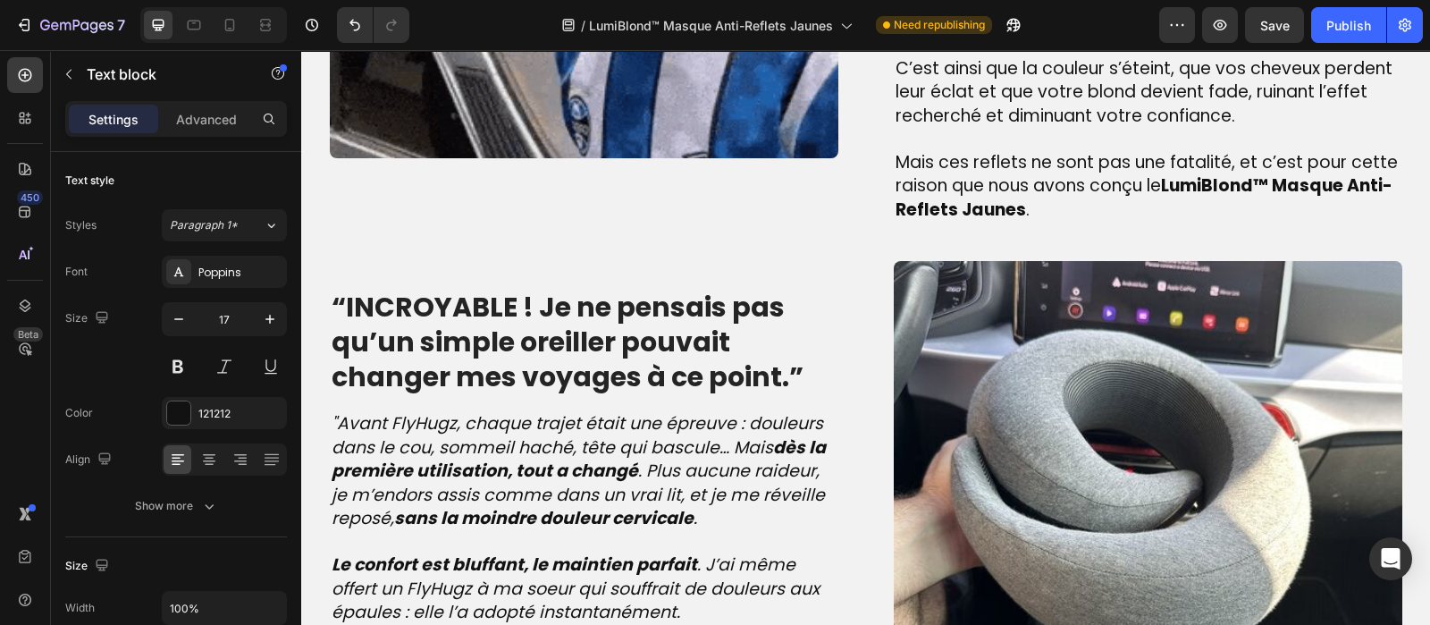
scroll to position [1756, 0]
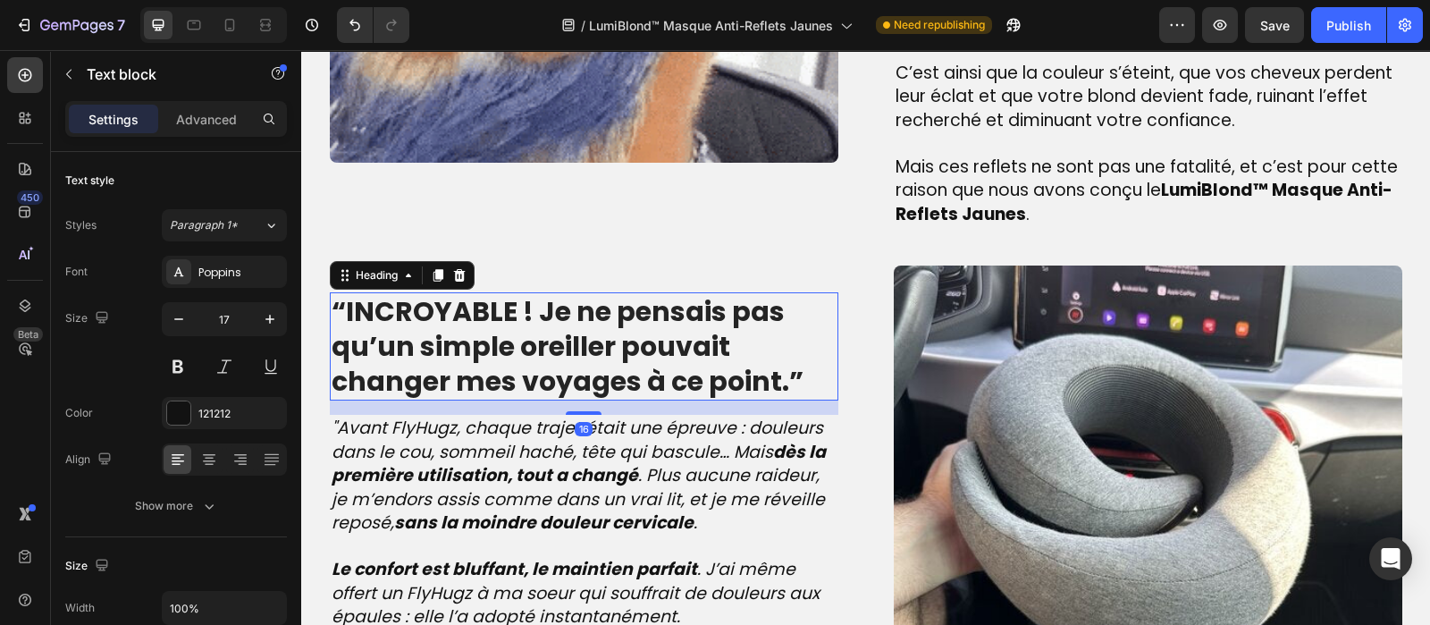
click at [532, 323] on strong "“INCROYABLE ! Je ne pensais pas qu’un simple oreiller pouvait changer mes voyag…" at bounding box center [568, 346] width 472 height 108
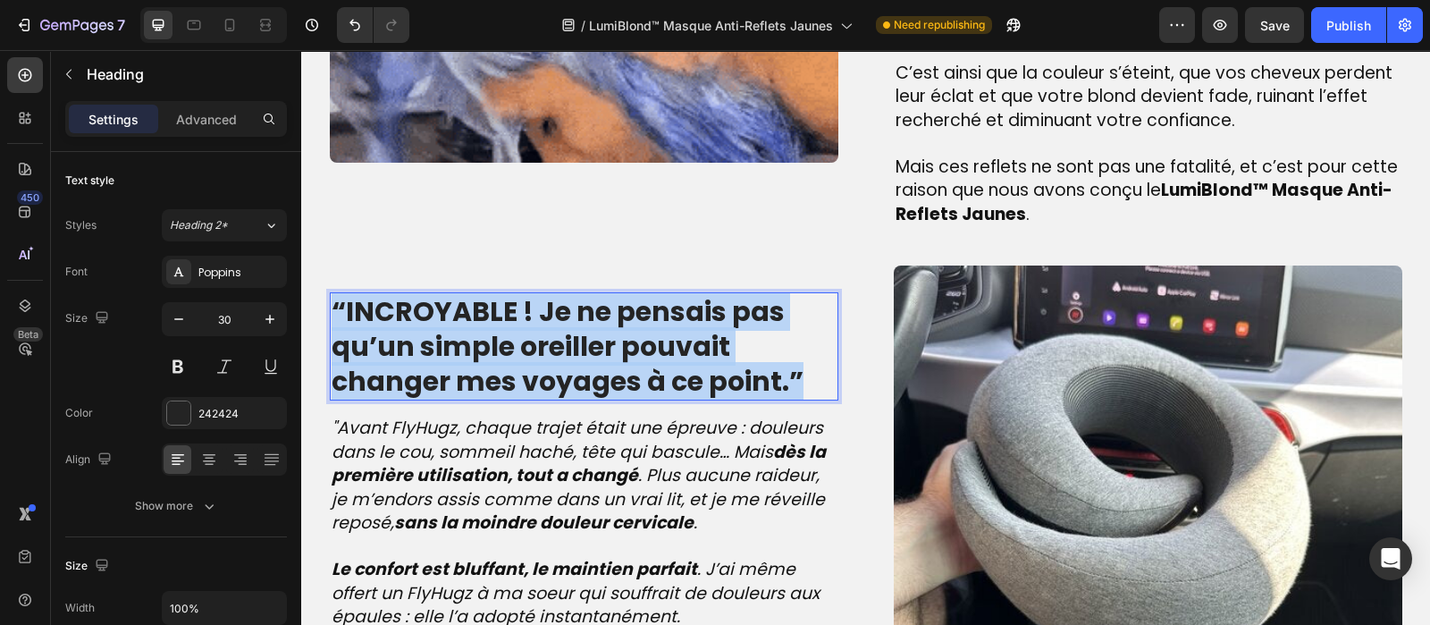
click at [532, 323] on strong "“INCROYABLE ! Je ne pensais pas qu’un simple oreiller pouvait changer mes voyag…" at bounding box center [568, 346] width 472 height 108
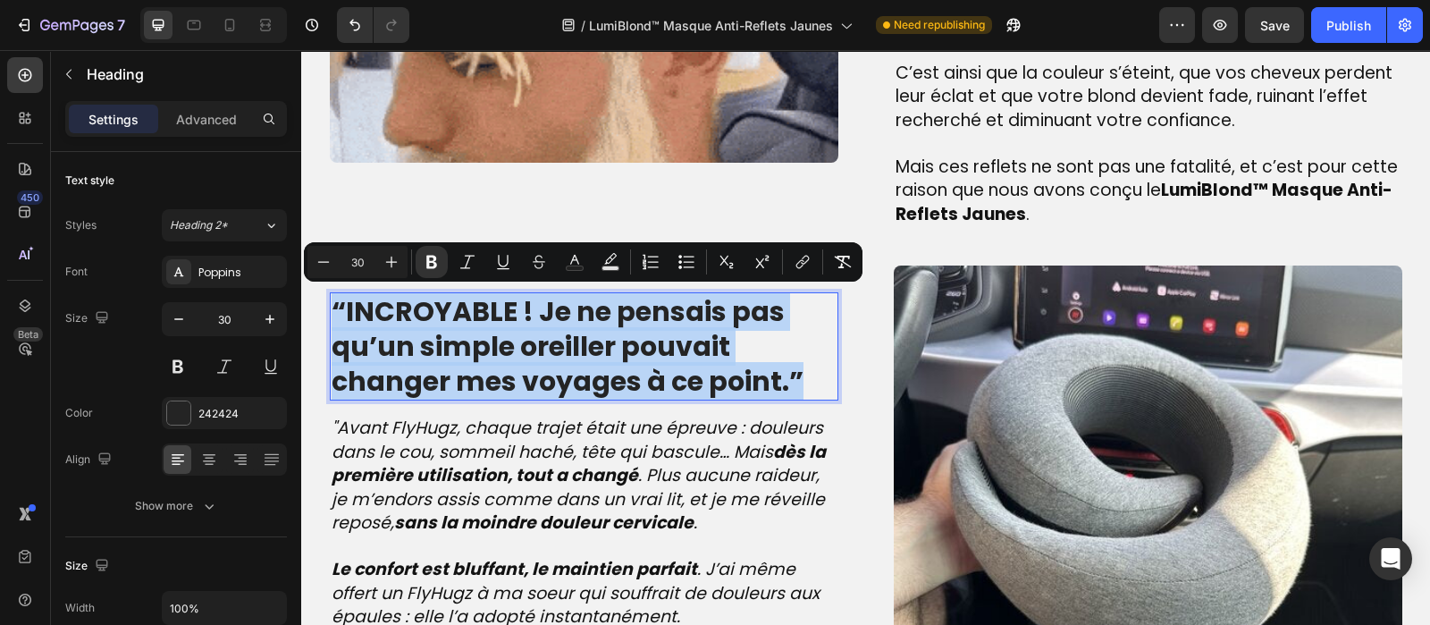
click at [532, 323] on strong "“INCROYABLE ! Je ne pensais pas qu’un simple oreiller pouvait changer mes voyag…" at bounding box center [568, 346] width 472 height 108
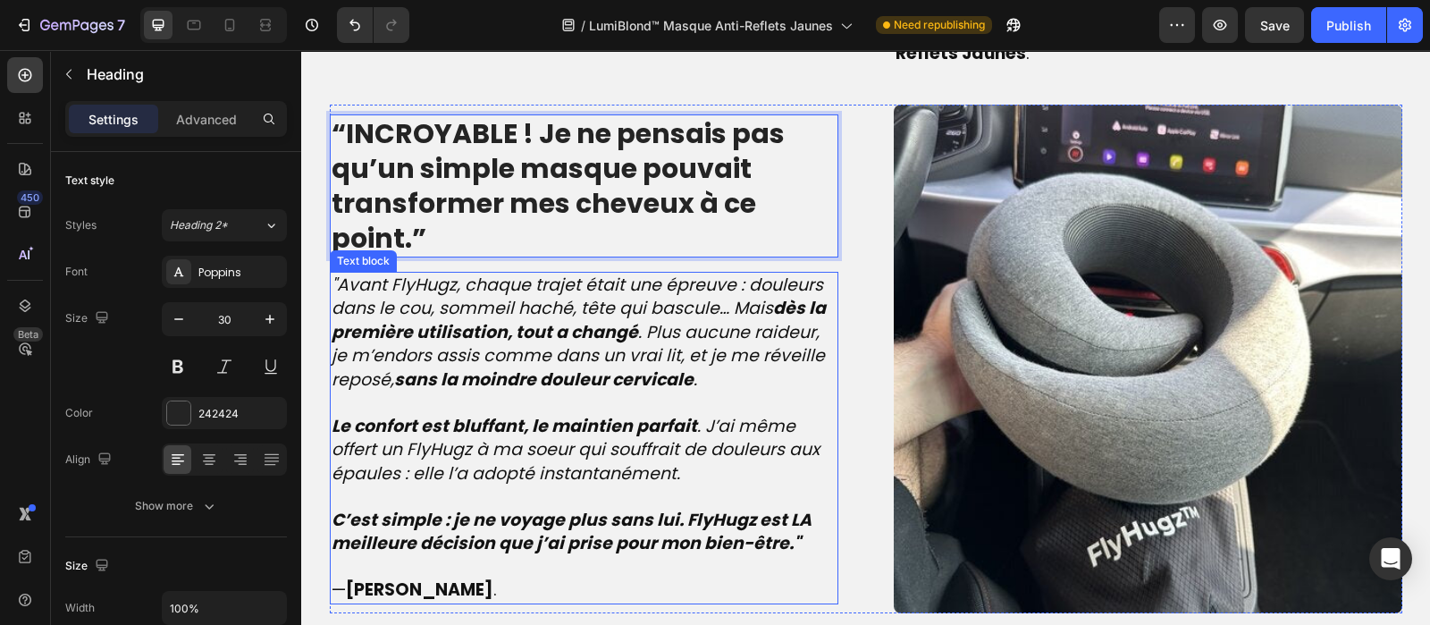
scroll to position [1927, 0]
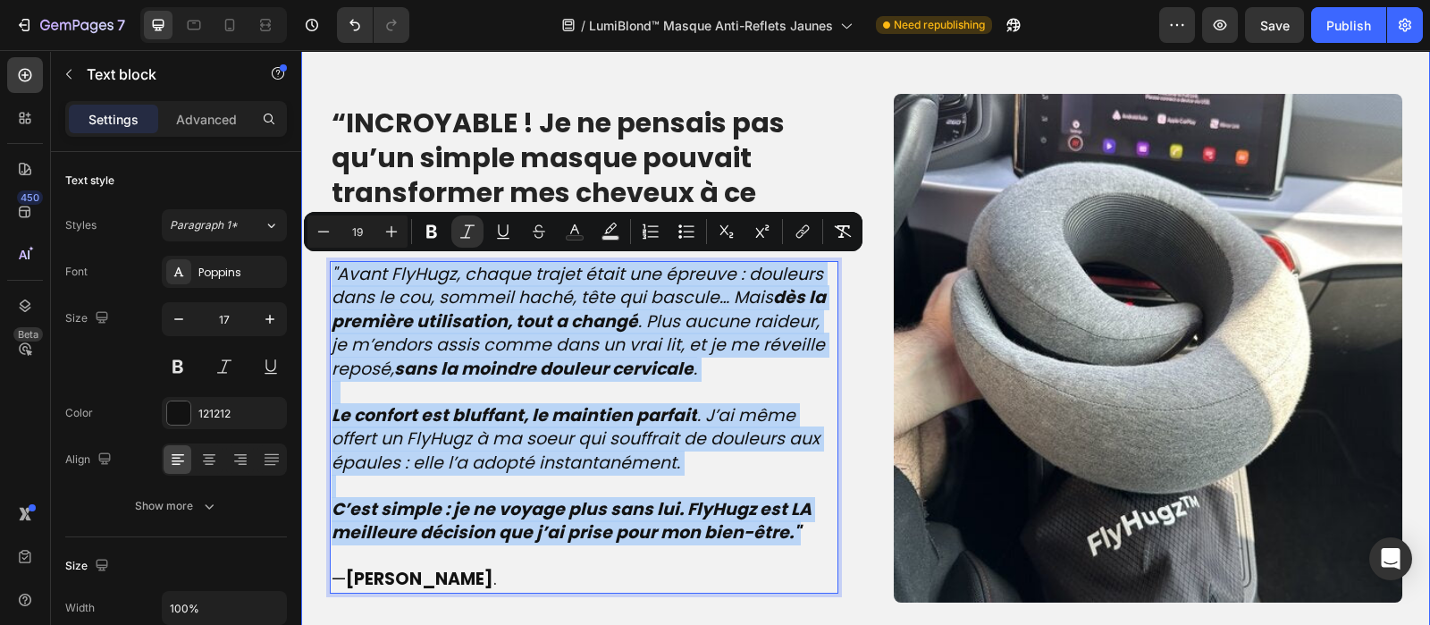
drag, startPoint x: 793, startPoint y: 519, endPoint x: 318, endPoint y: 271, distance: 535.8
click at [318, 271] on div "Image La véritable cause des reflets jaunes – que beaucoup ignorent Heading Lor…" at bounding box center [866, 9] width 1102 height 1186
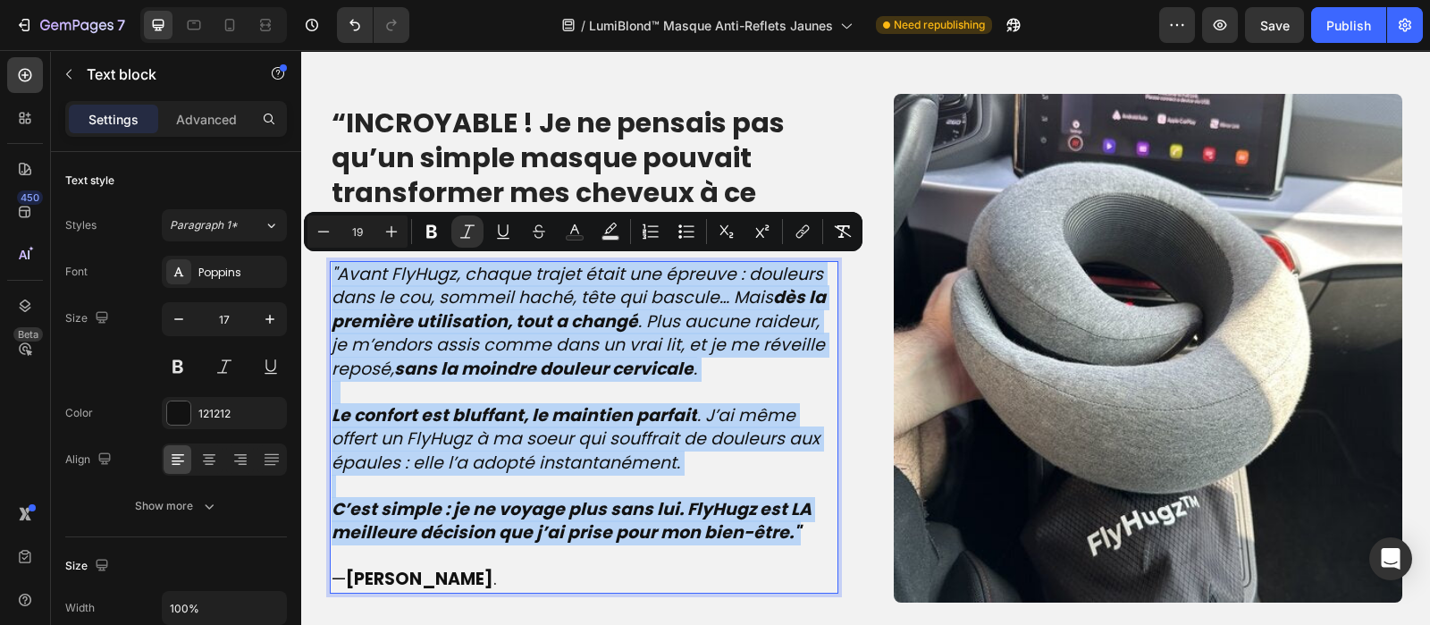
type input "17"
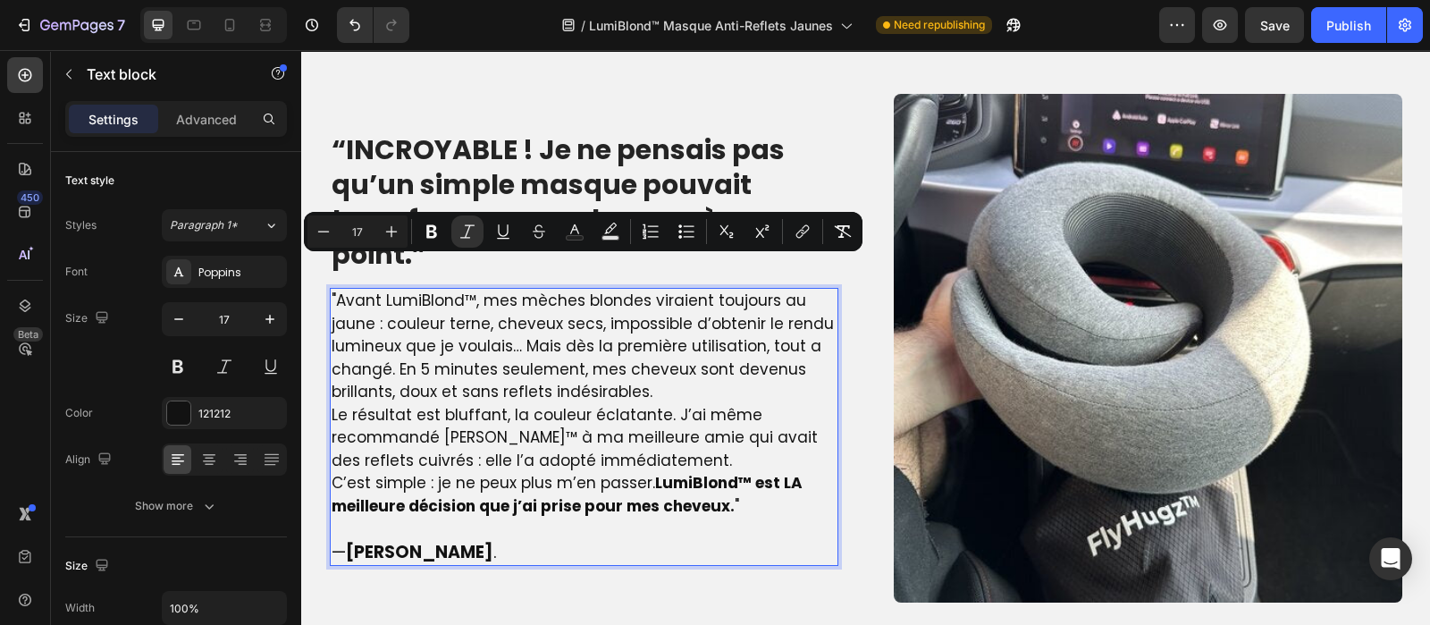
scroll to position [1953, 0]
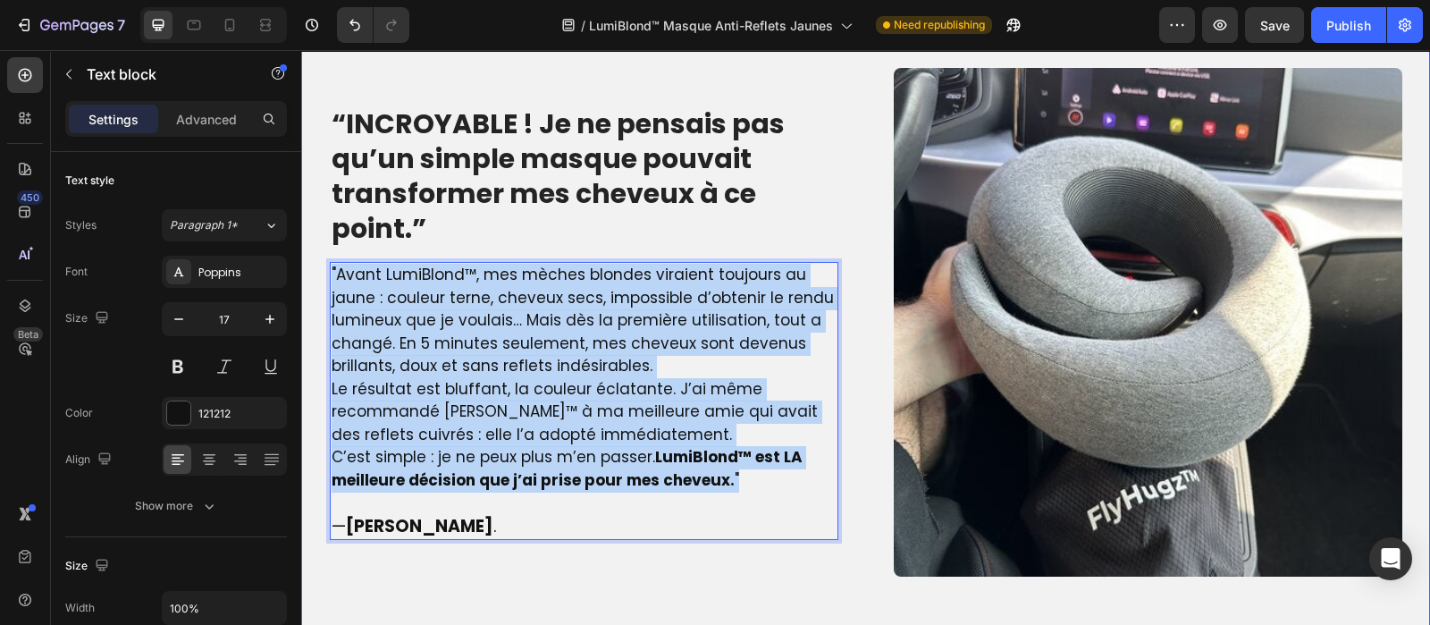
drag, startPoint x: 733, startPoint y: 471, endPoint x: 314, endPoint y: 265, distance: 466.9
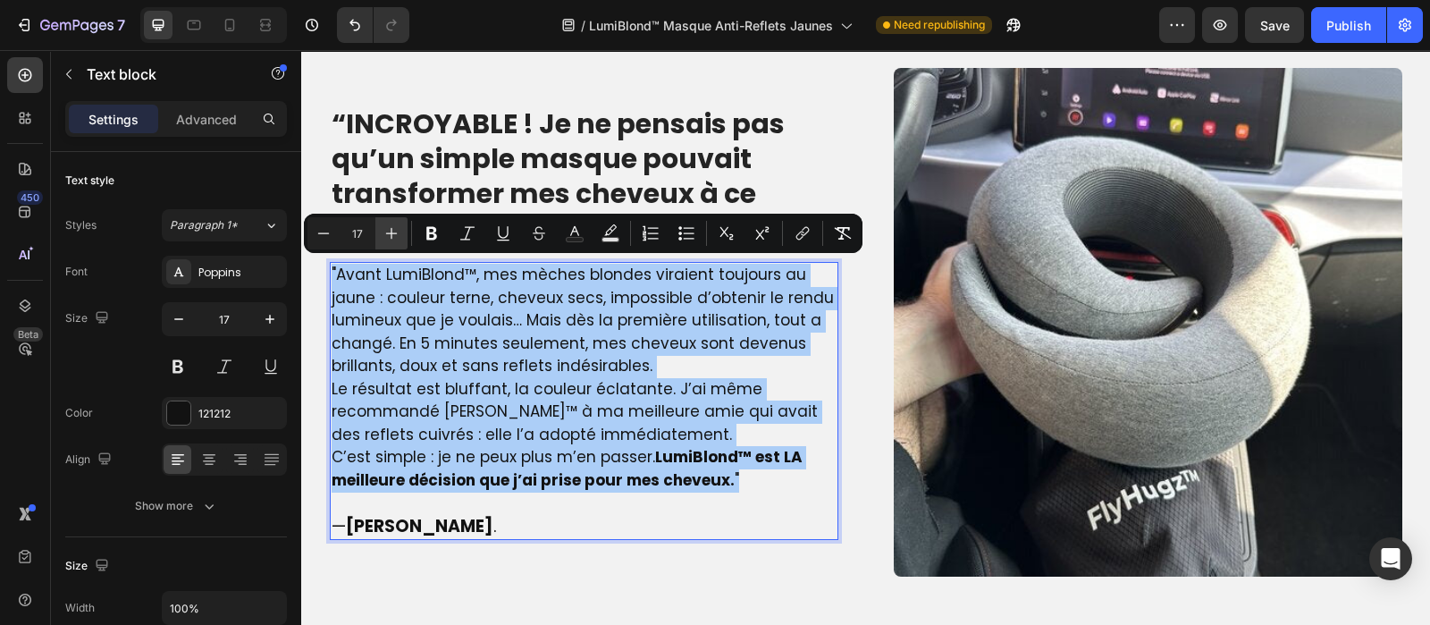
click at [389, 229] on icon "Editor contextual toolbar" at bounding box center [392, 233] width 18 height 18
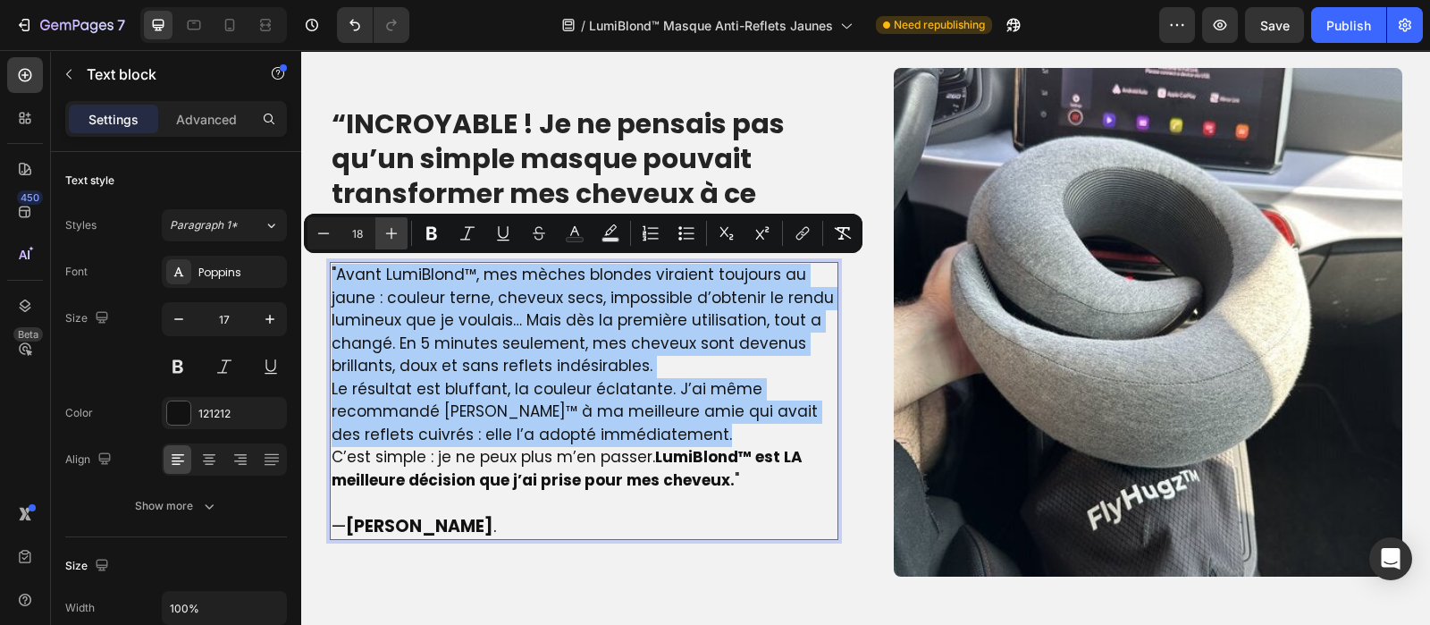
click at [389, 229] on icon "Editor contextual toolbar" at bounding box center [392, 233] width 18 height 18
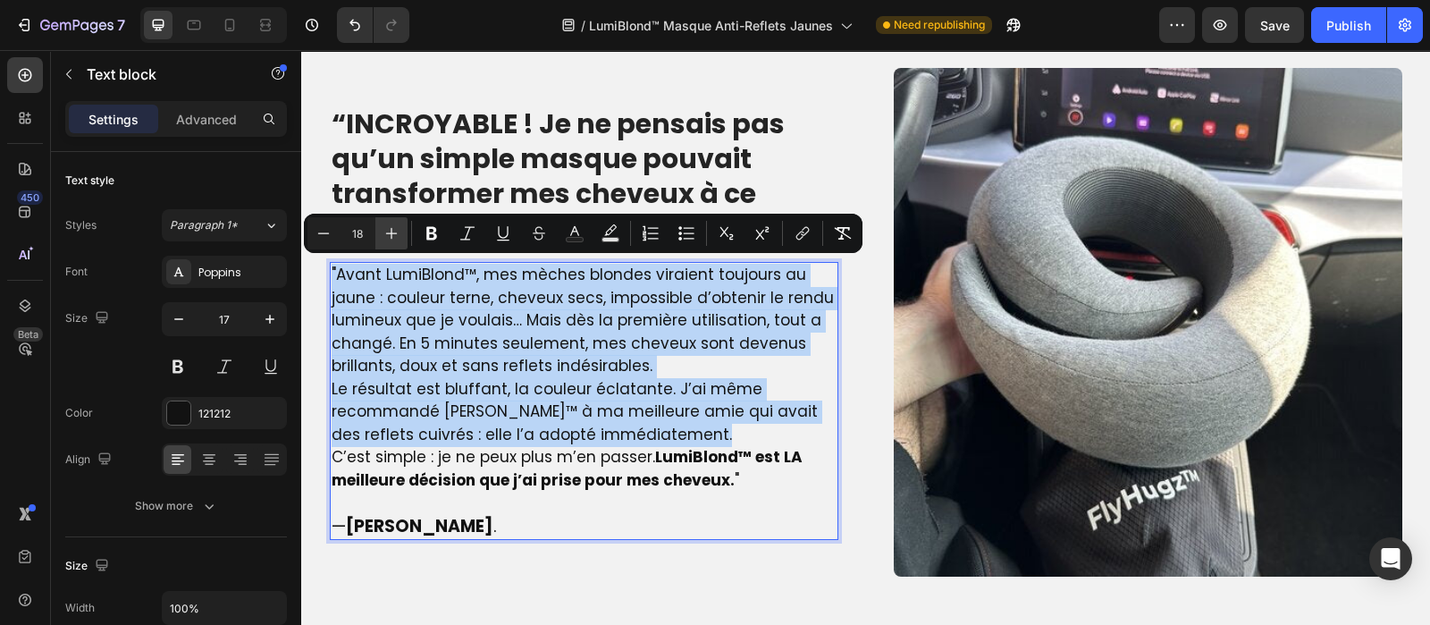
type input "19"
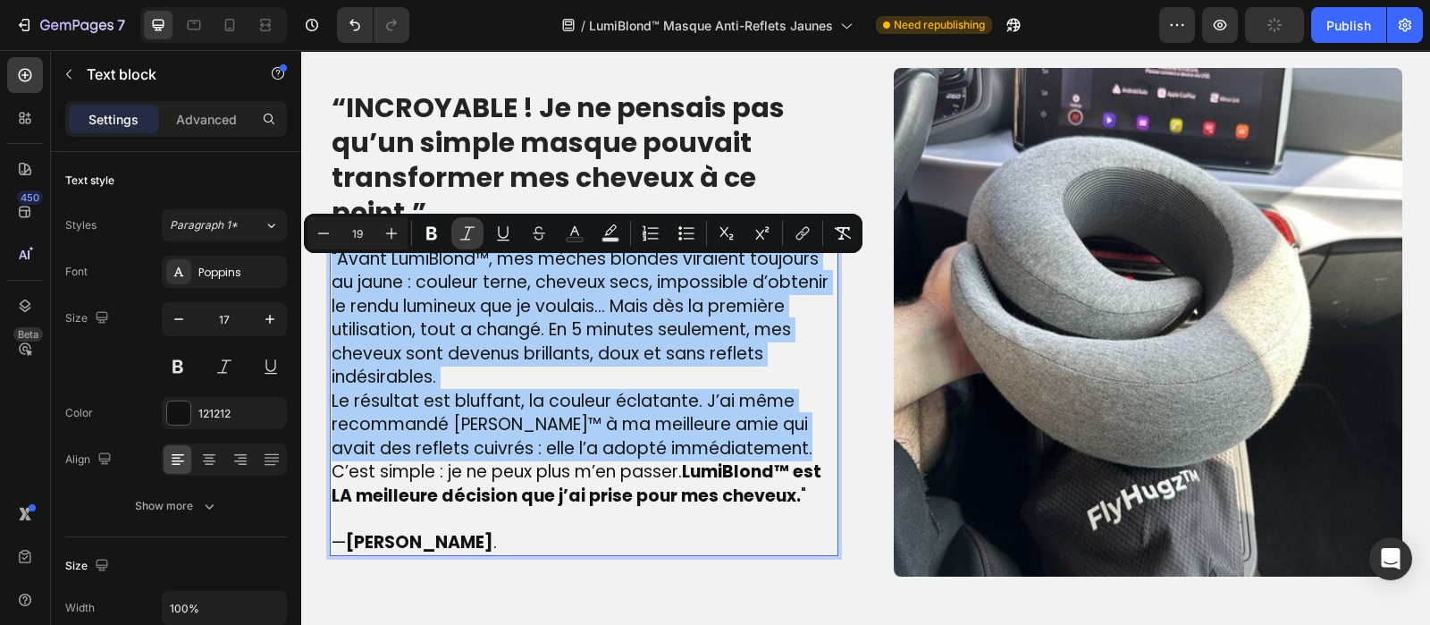
click at [462, 225] on icon "Editor contextual toolbar" at bounding box center [468, 233] width 18 height 18
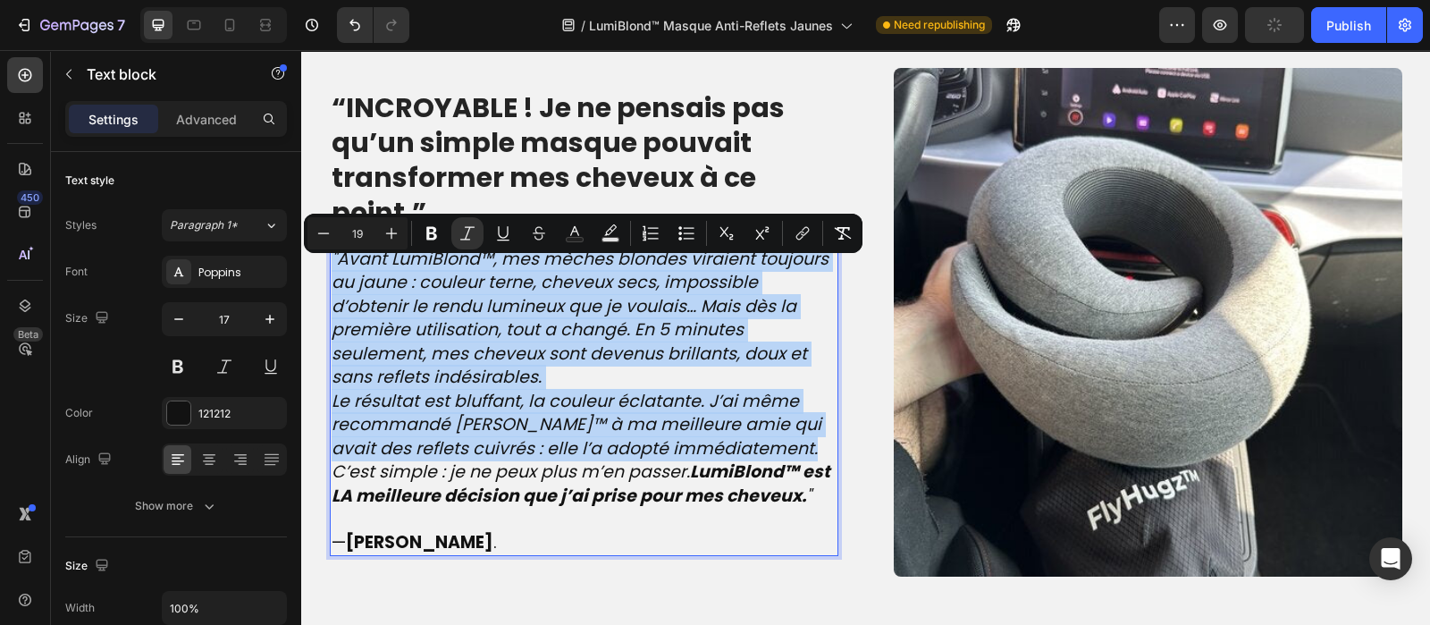
click at [447, 377] on p ""Avant LumiBlond™, mes mèches blondes viraient toujours au jaune : couleur tern…" at bounding box center [584, 319] width 505 height 142
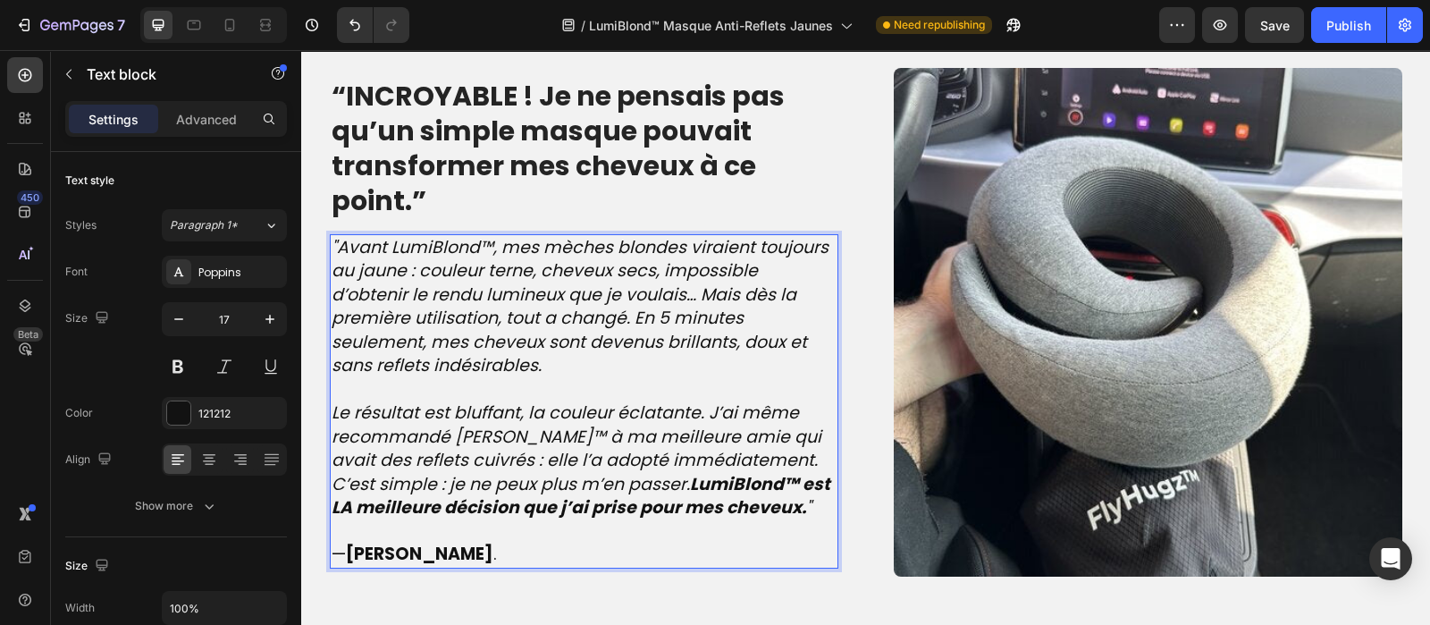
scroll to position [1942, 0]
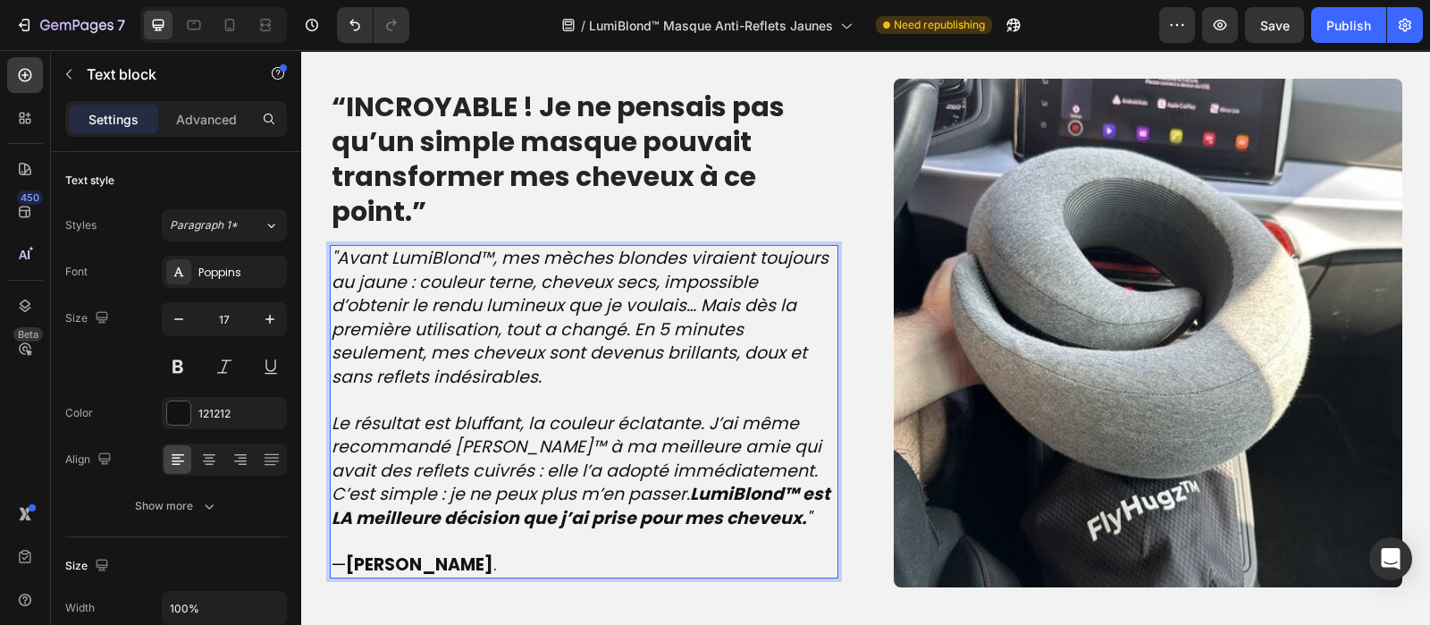
click at [763, 459] on p "Le résultat est bluffant, la couleur éclatante. J’ai même recommandé [PERSON_NA…" at bounding box center [584, 448] width 505 height 72
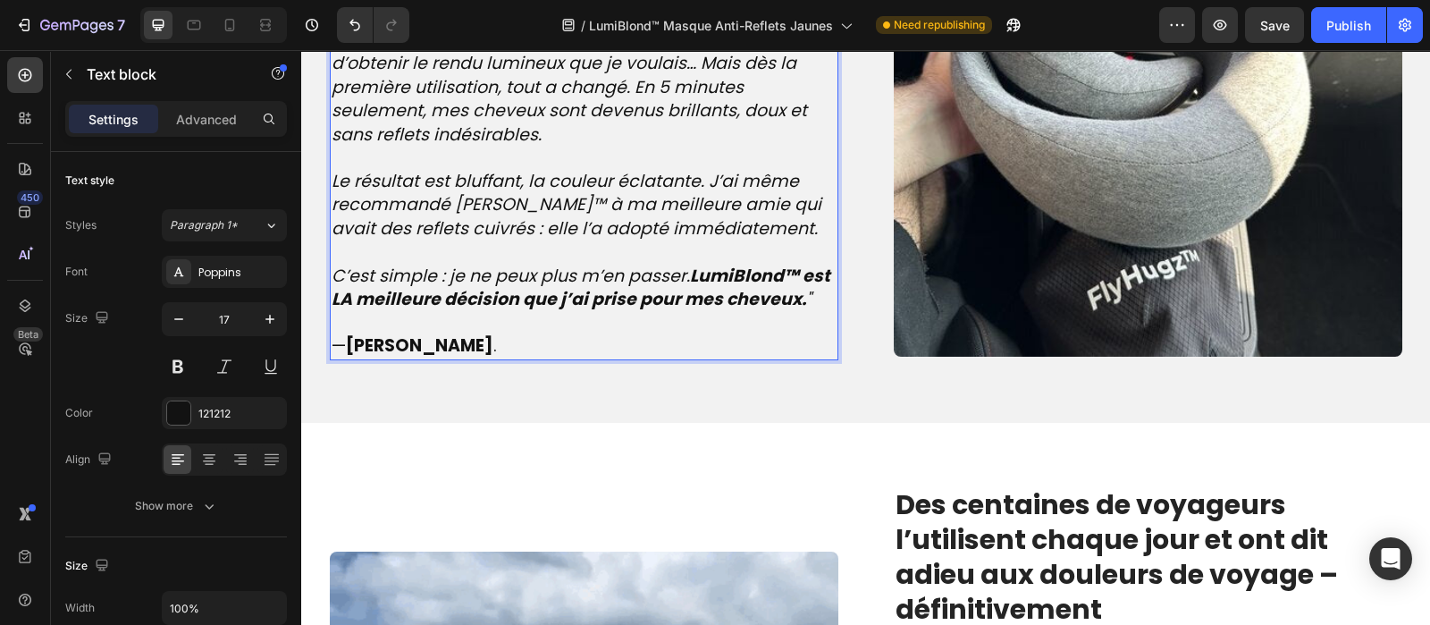
scroll to position [2177, 0]
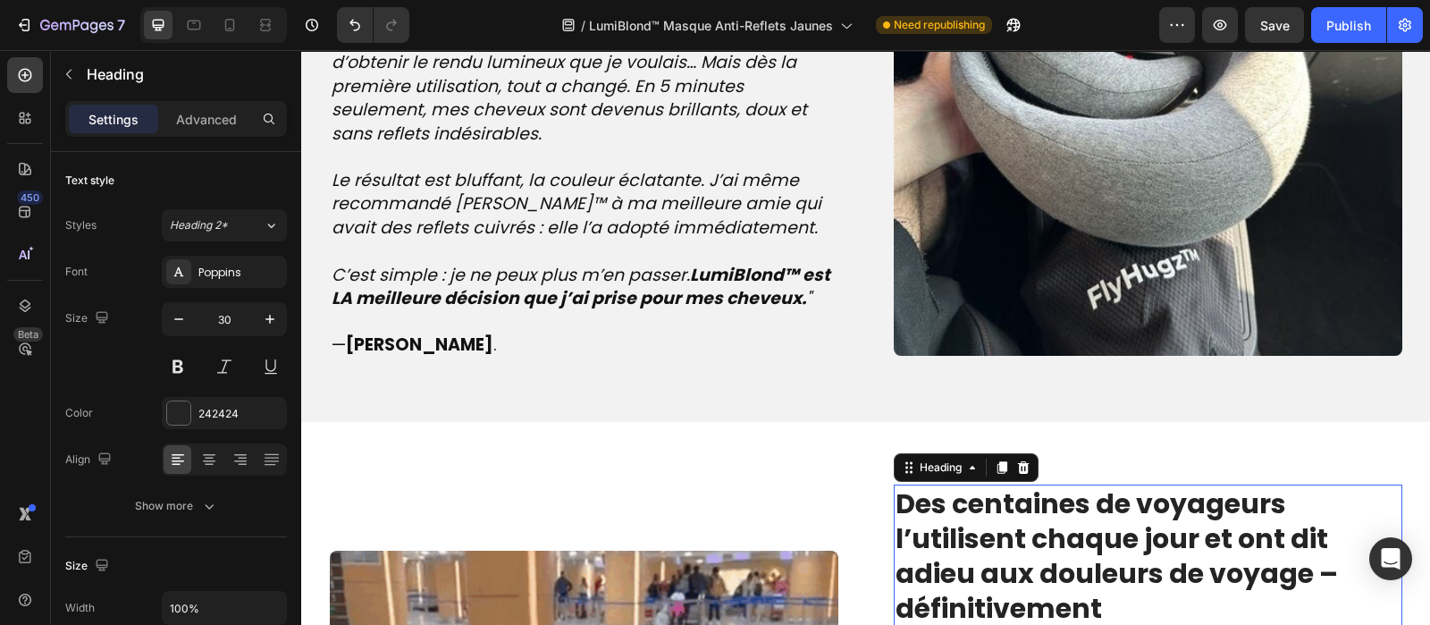
click at [1116, 546] on strong "Des centaines de voyageurs l’utilisent chaque jour et ont dit adieu aux douleur…" at bounding box center [1117, 555] width 442 height 143
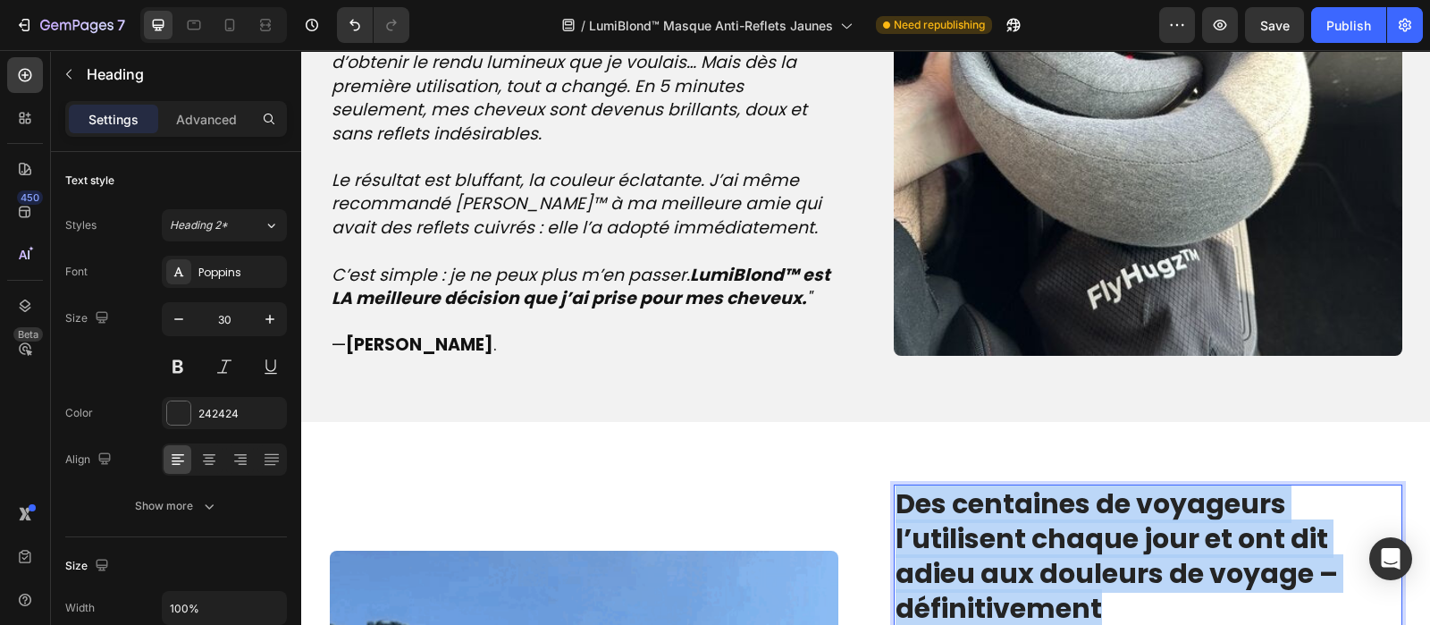
click at [1116, 546] on strong "Des centaines de voyageurs l’utilisent chaque jour et ont dit adieu aux douleur…" at bounding box center [1117, 555] width 442 height 143
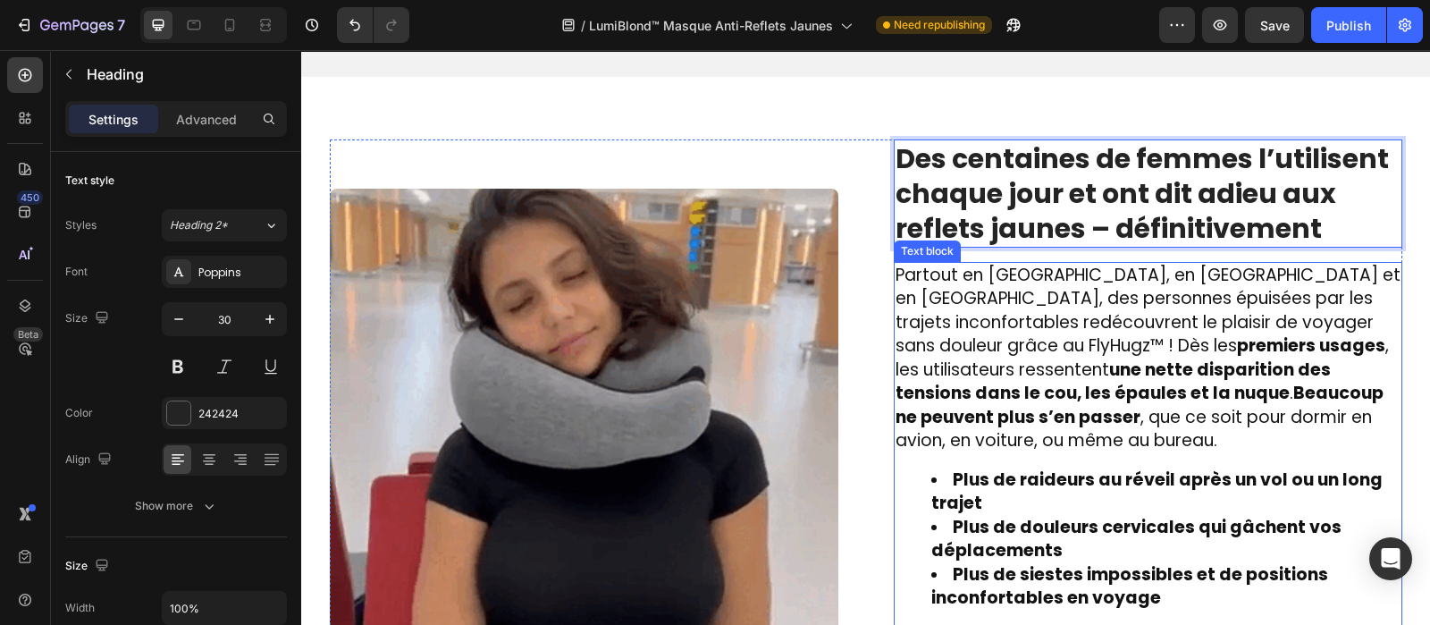
scroll to position [2565, 0]
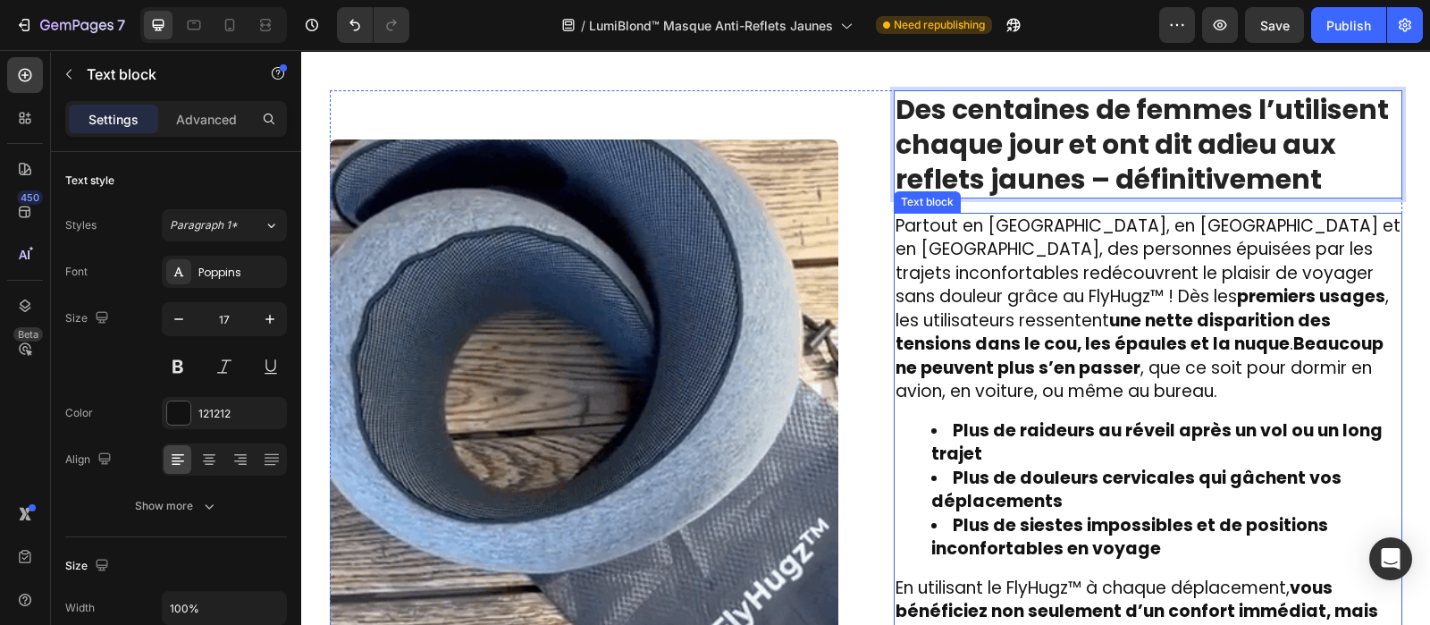
click at [1011, 327] on strong "une nette disparition des tensions dans le cou, les épaules et la nuque" at bounding box center [1113, 332] width 435 height 48
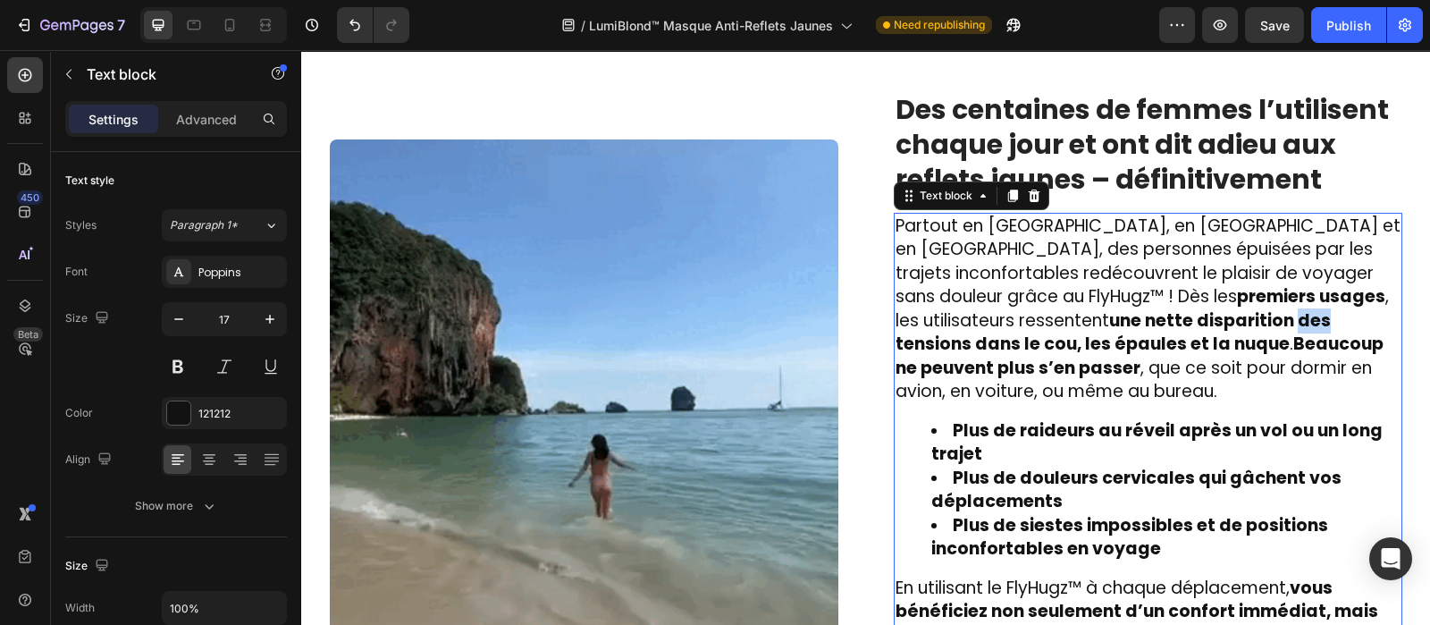
click at [1011, 327] on strong "une nette disparition des tensions dans le cou, les épaules et la nuque" at bounding box center [1113, 332] width 435 height 48
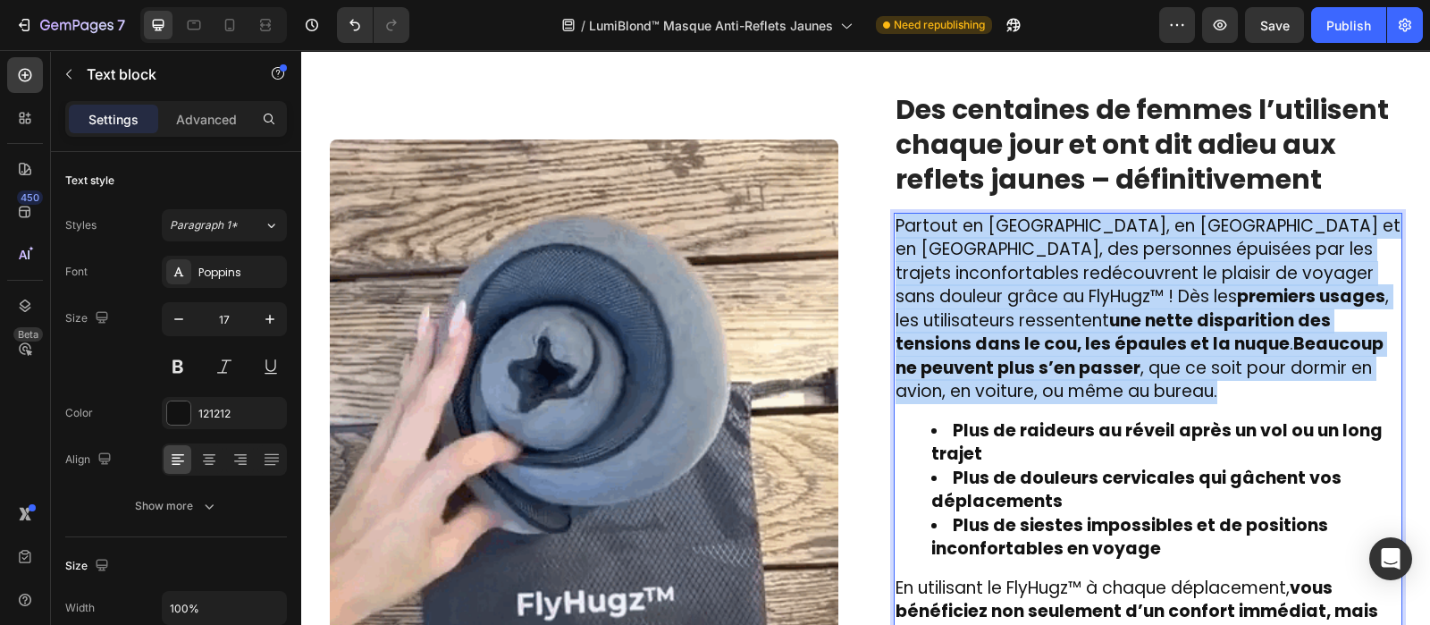
click at [1011, 327] on strong "une nette disparition des tensions dans le cou, les épaules et la nuque" at bounding box center [1113, 332] width 435 height 48
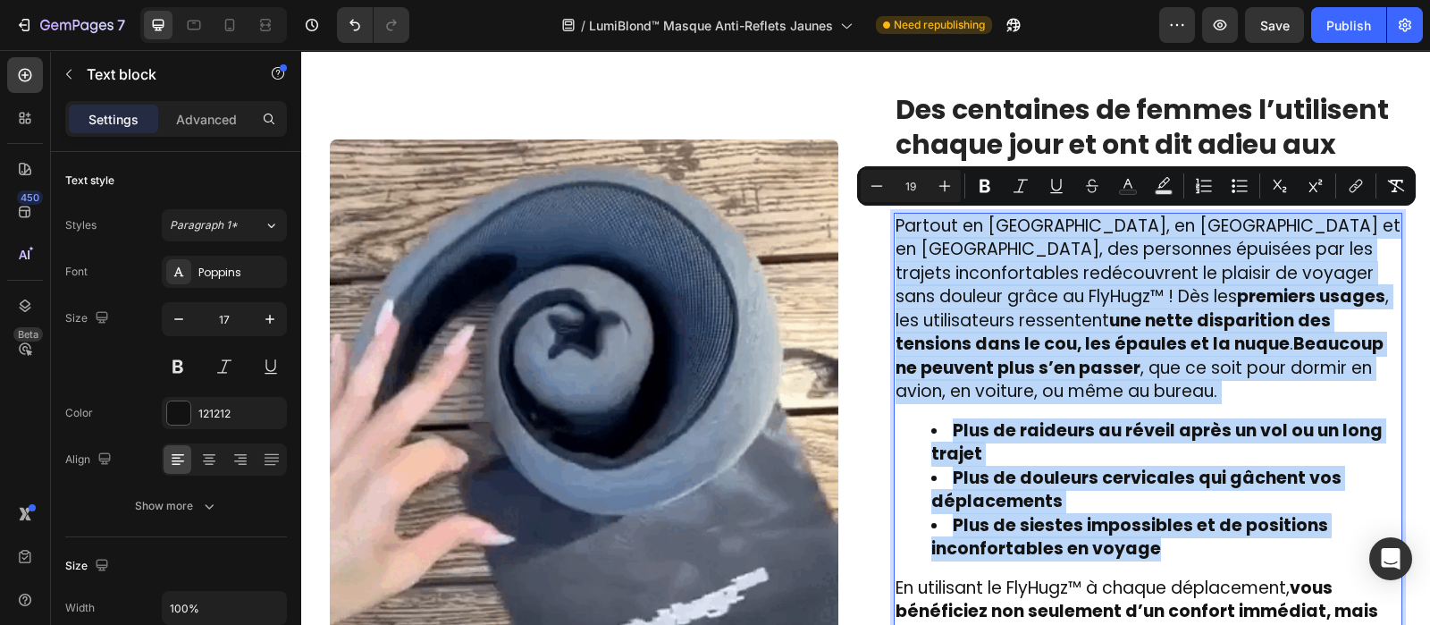
type input "17"
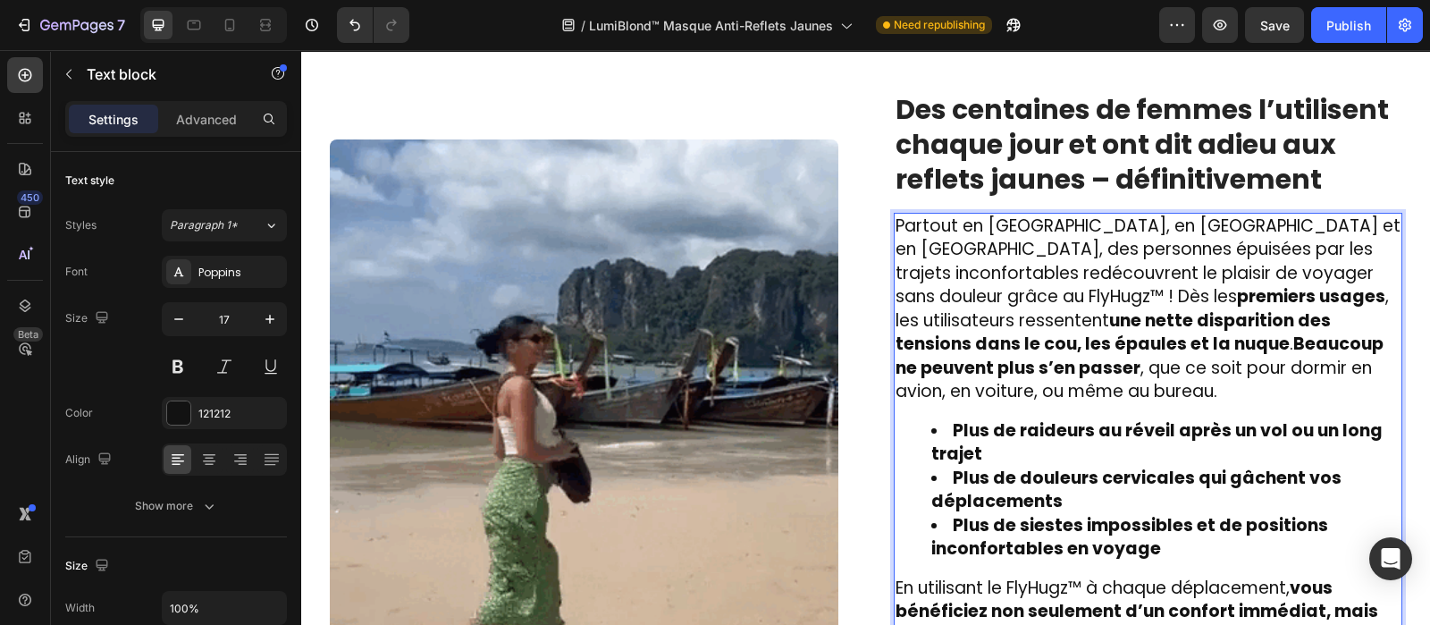
scroll to position [2586, 0]
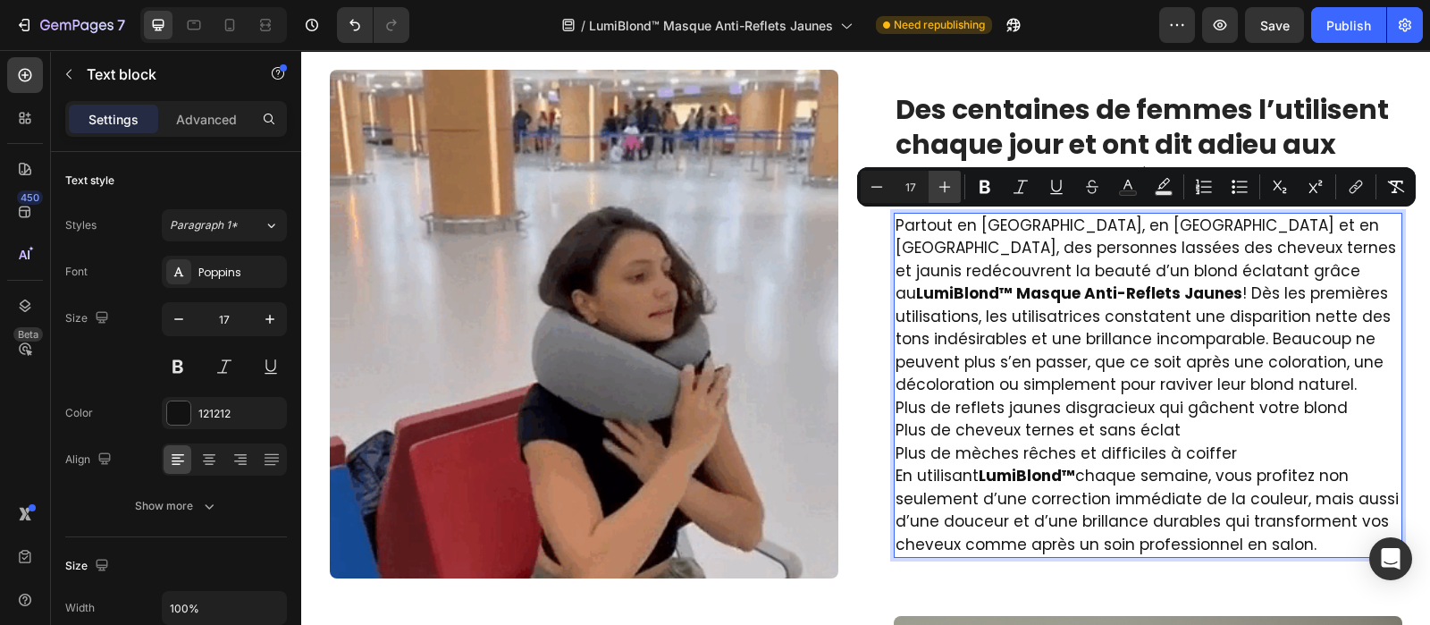
click at [947, 185] on icon "Editor contextual toolbar" at bounding box center [945, 187] width 18 height 18
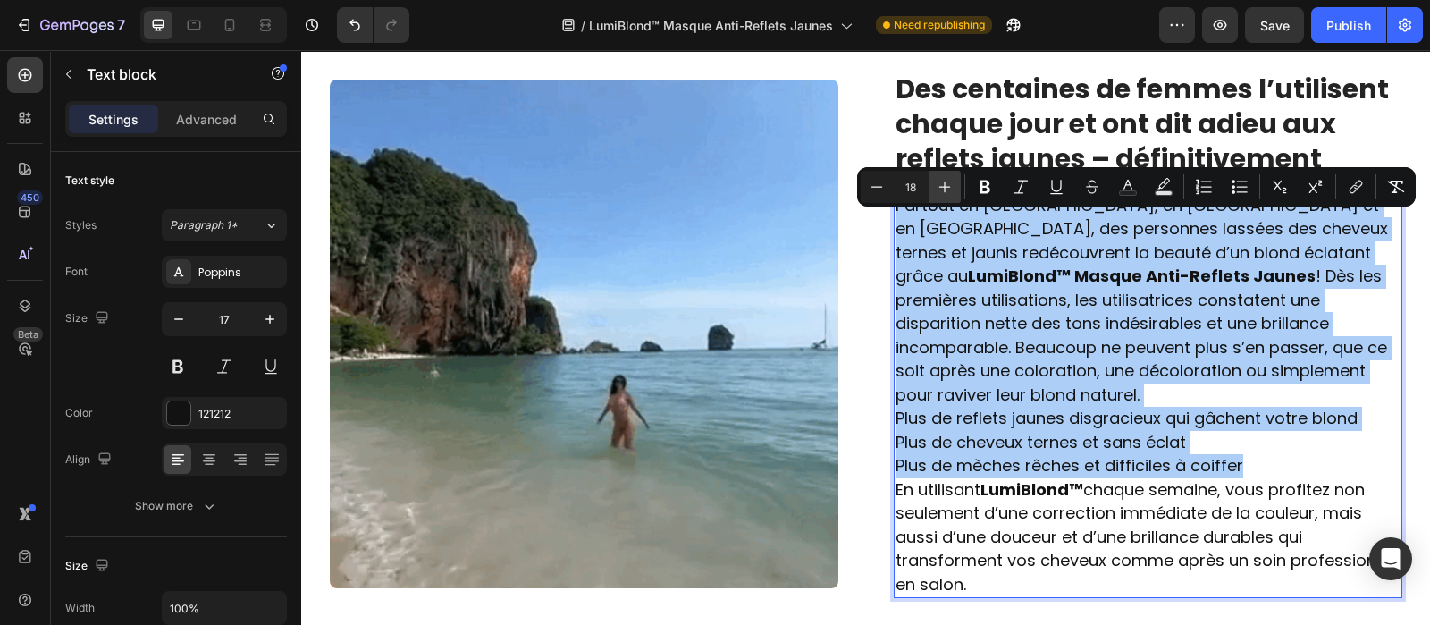
click at [947, 185] on icon "Editor contextual toolbar" at bounding box center [945, 187] width 18 height 18
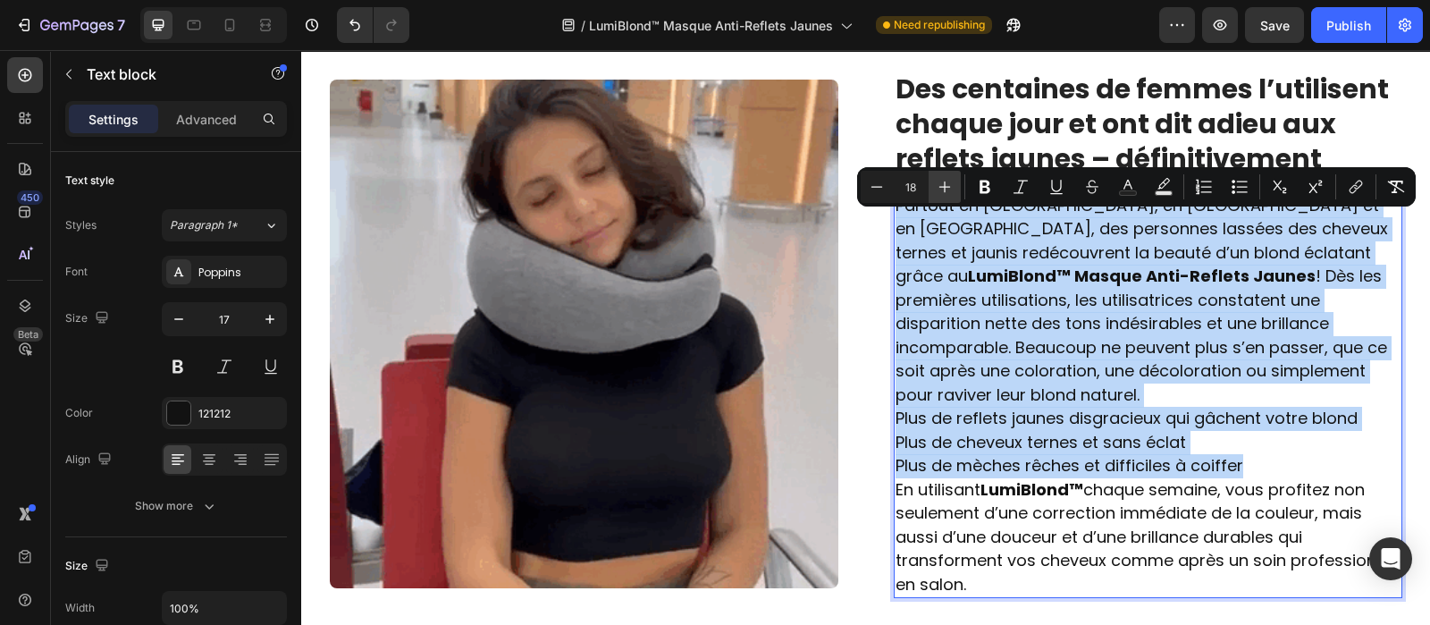
type input "19"
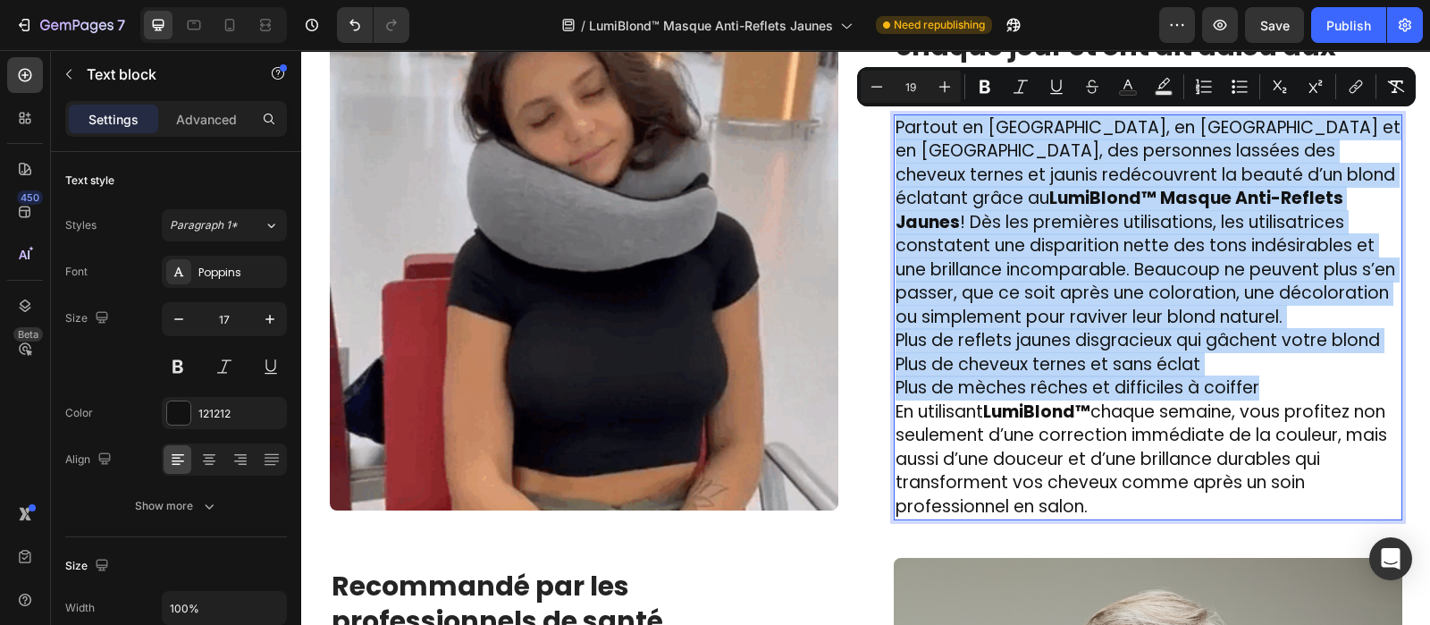
scroll to position [2666, 0]
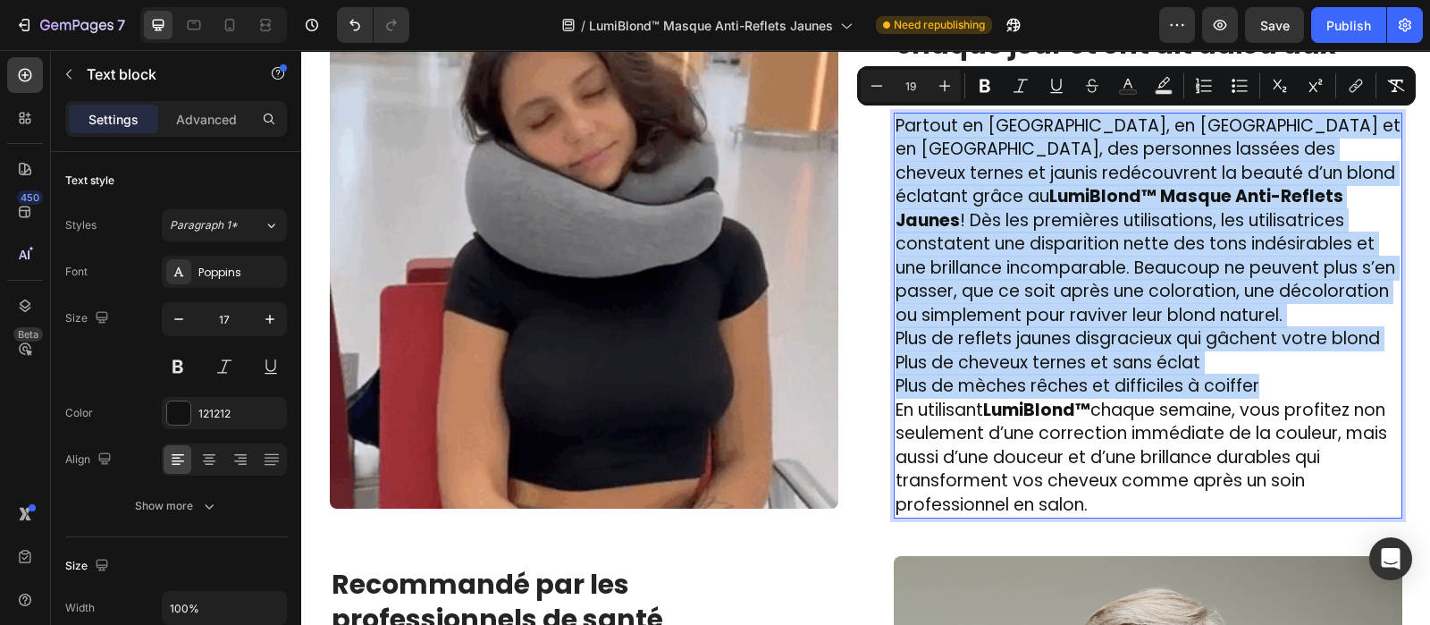
click at [1251, 375] on p "Plus de mèches rêches et difficiles à coiffer" at bounding box center [1148, 387] width 505 height 24
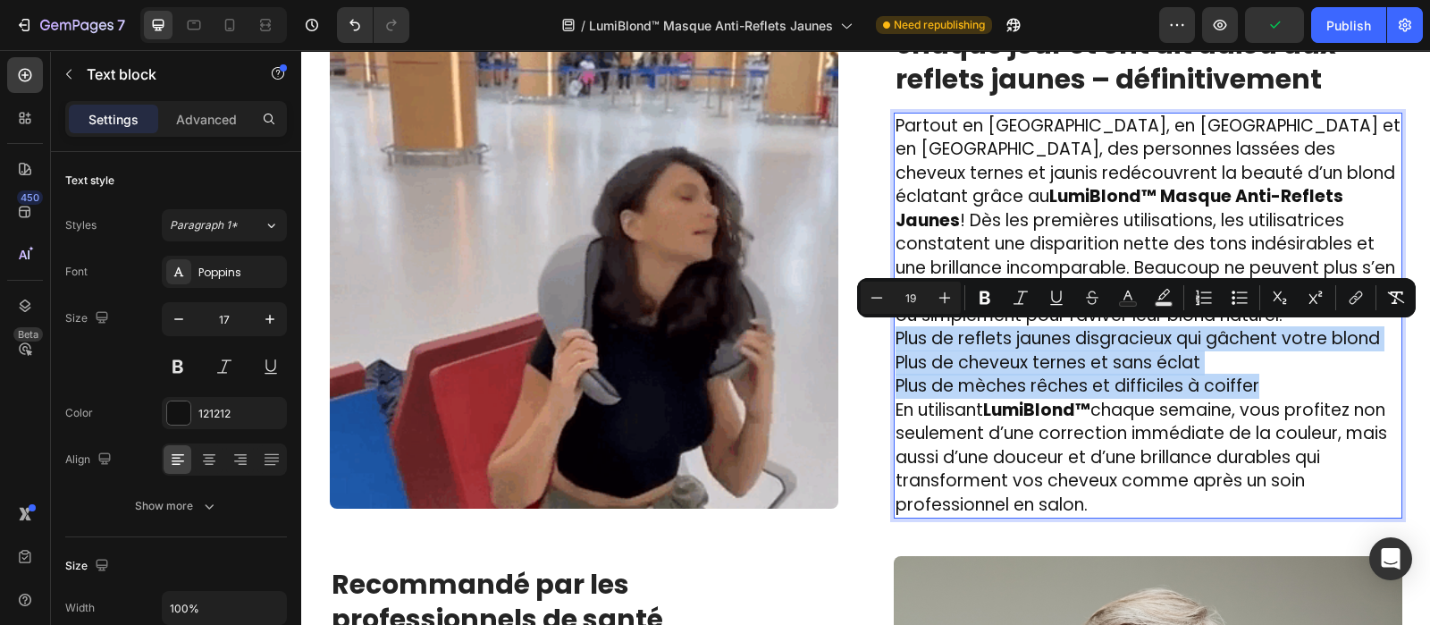
drag, startPoint x: 888, startPoint y: 332, endPoint x: 1245, endPoint y: 378, distance: 360.6
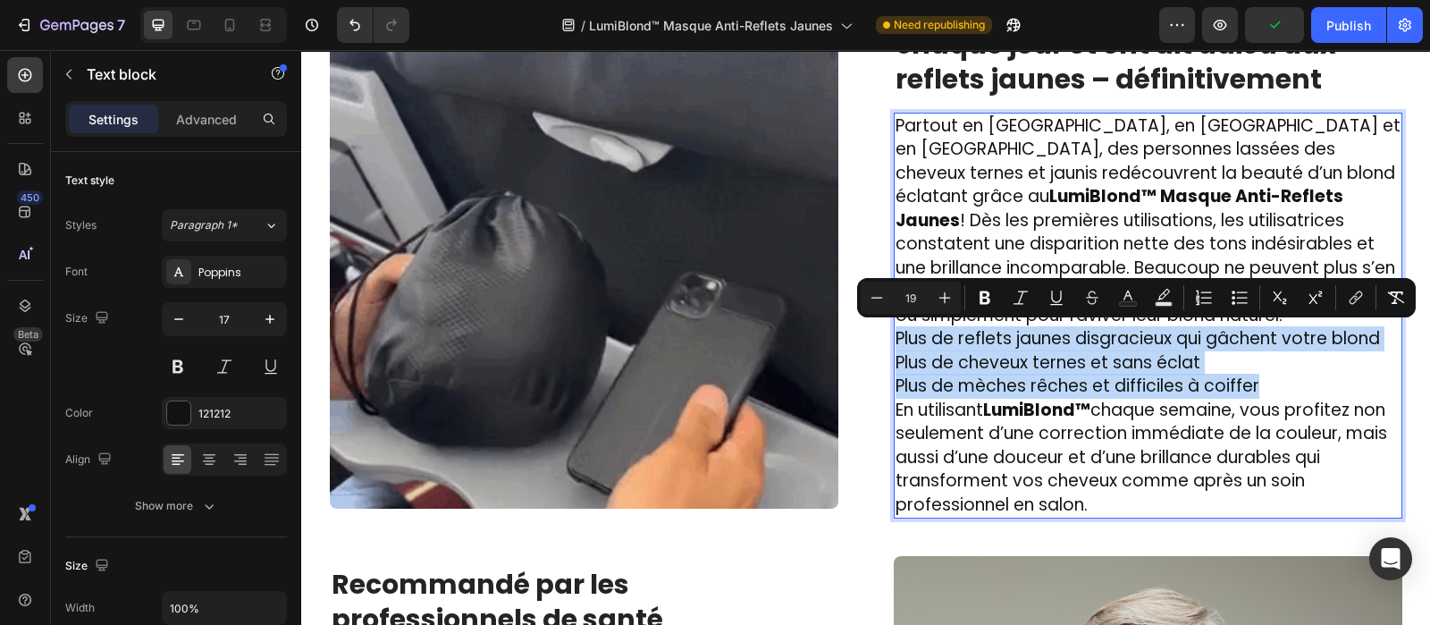
click at [1245, 378] on div "Partout en [GEOGRAPHIC_DATA], en [GEOGRAPHIC_DATA] et en [GEOGRAPHIC_DATA], des…" at bounding box center [1148, 316] width 509 height 407
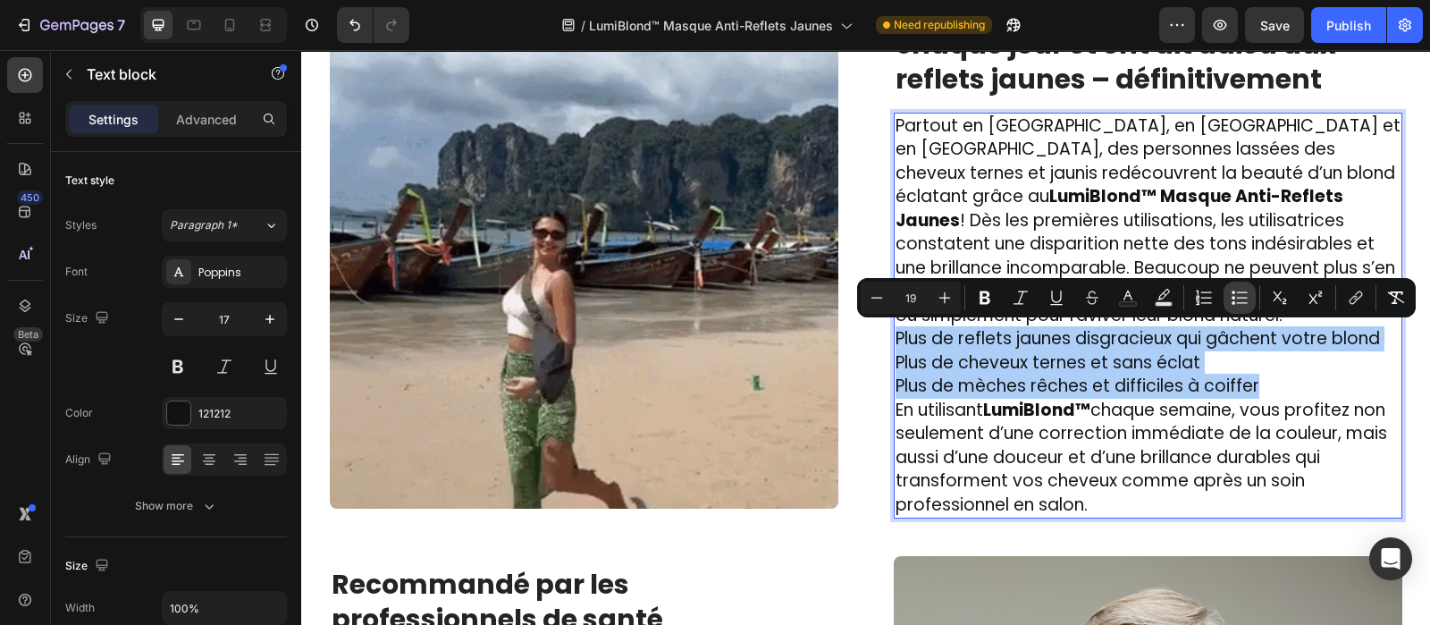
click at [1234, 293] on icon "Editor contextual toolbar" at bounding box center [1234, 293] width 4 height 4
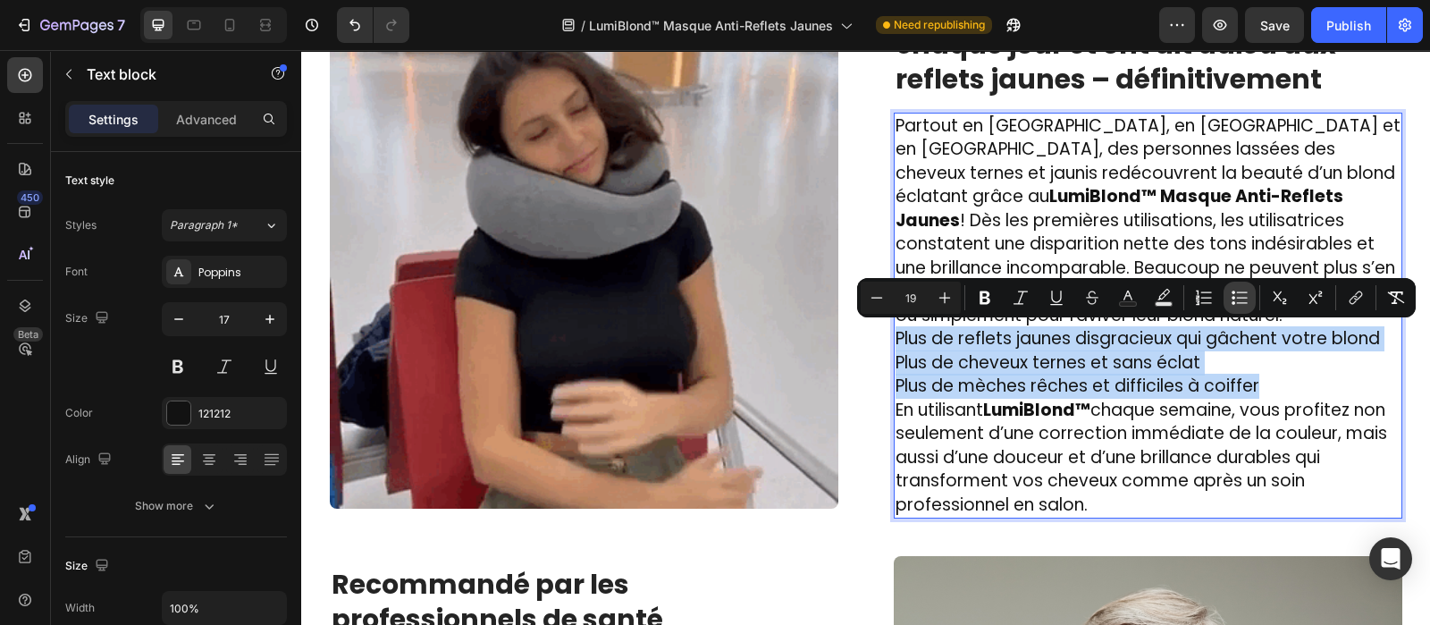
scroll to position [2692, 0]
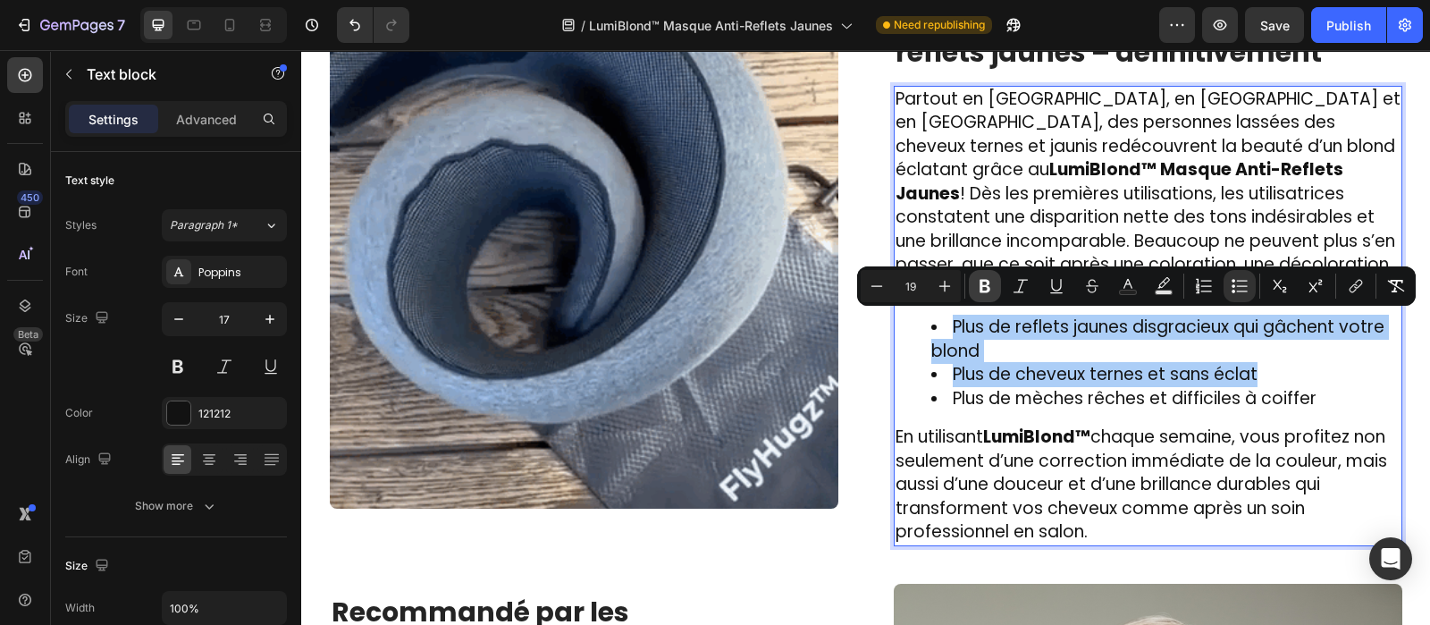
click at [983, 280] on icon "Editor contextual toolbar" at bounding box center [985, 286] width 11 height 13
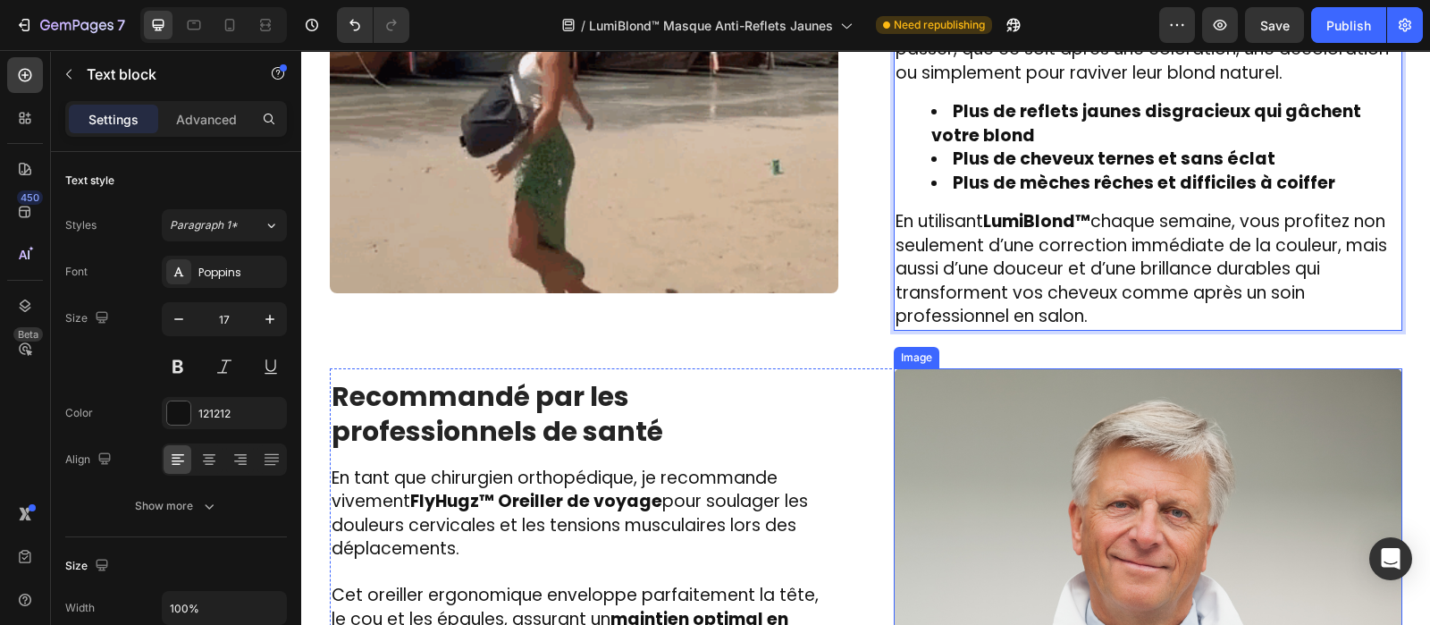
scroll to position [2910, 0]
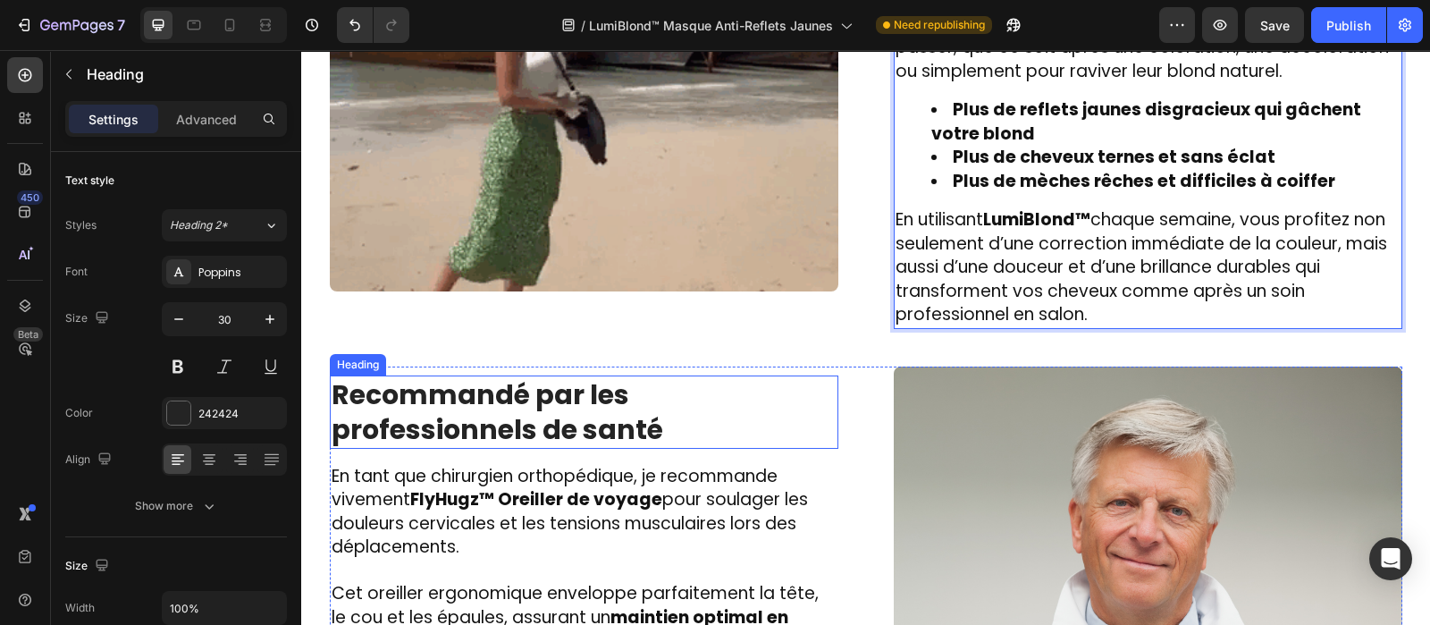
click at [588, 402] on strong "Recommandé par les professionnels de santé" at bounding box center [498, 411] width 332 height 73
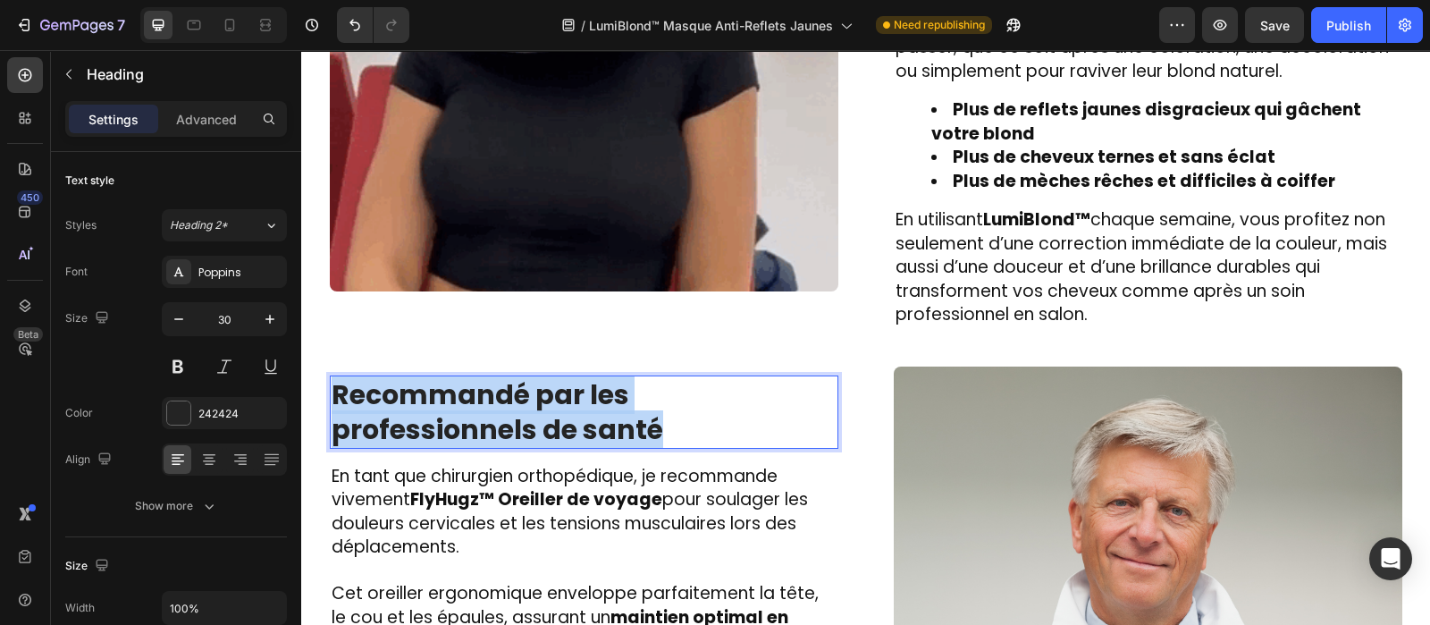
click at [588, 402] on strong "Recommandé par les professionnels de santé" at bounding box center [498, 411] width 332 height 73
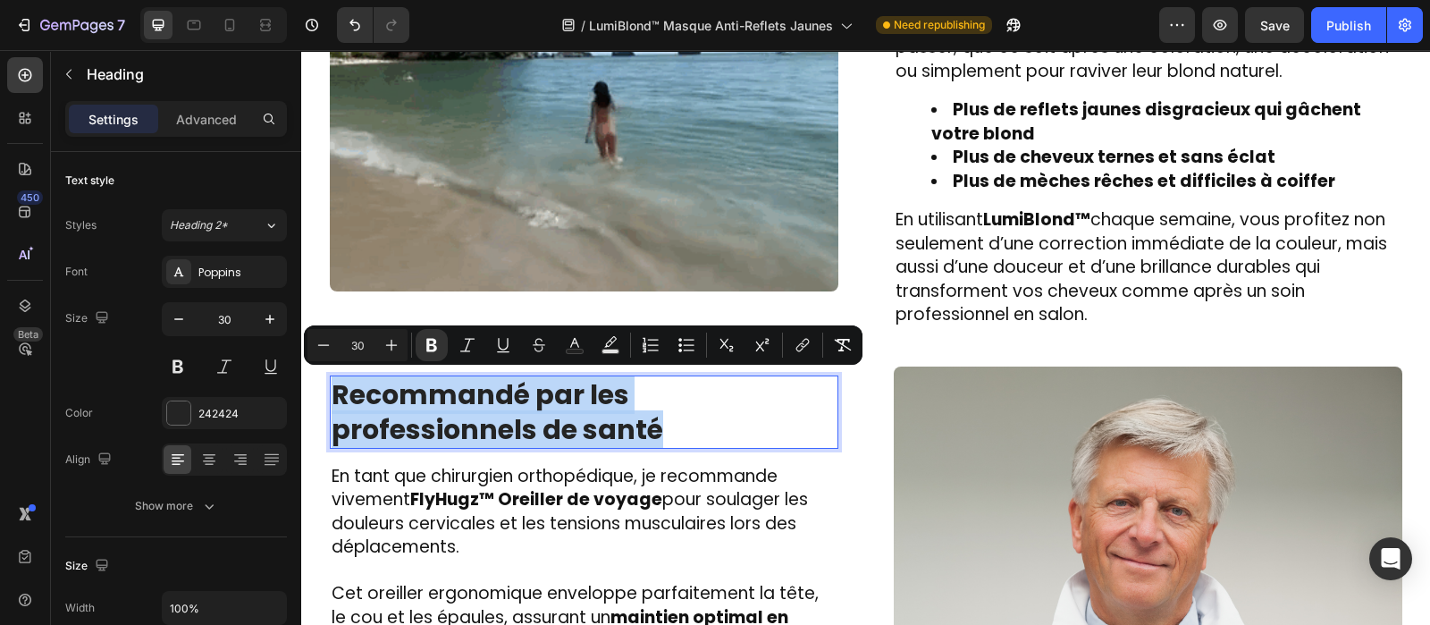
click at [588, 402] on strong "Recommandé par les professionnels de santé" at bounding box center [498, 411] width 332 height 73
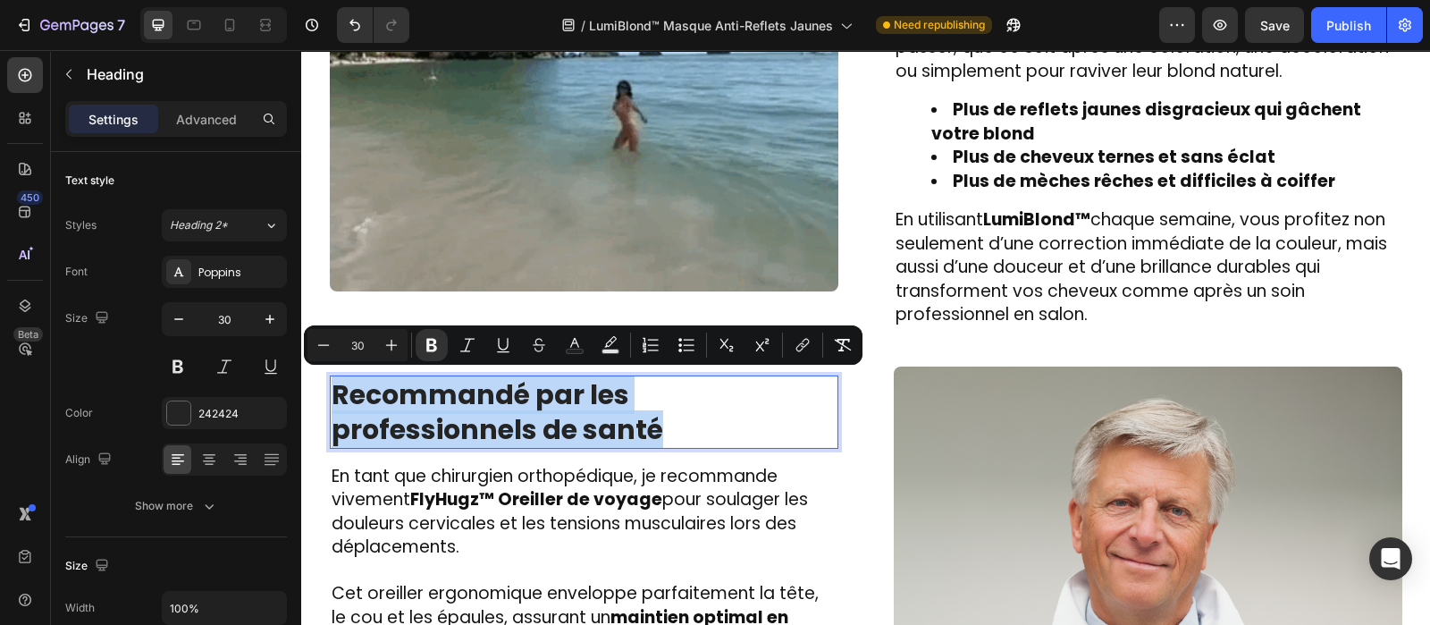
copy strong "Recommandé par les professionnels de santé"
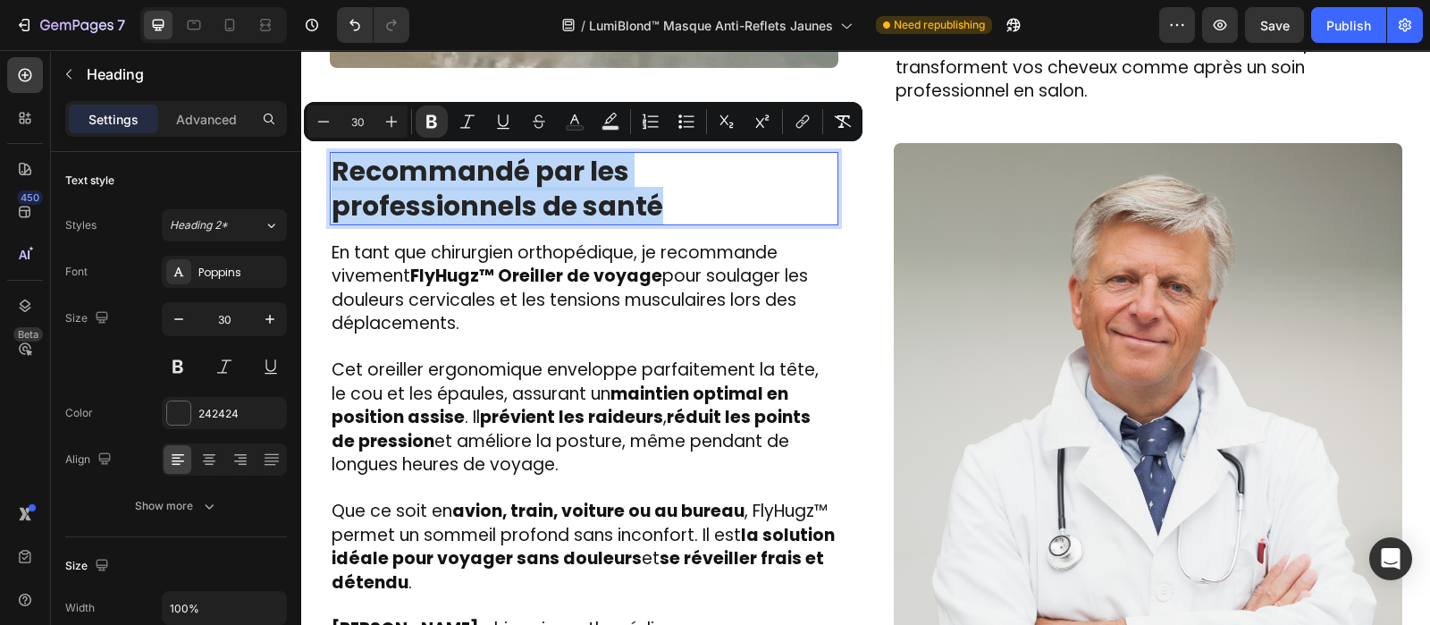
scroll to position [3135, 0]
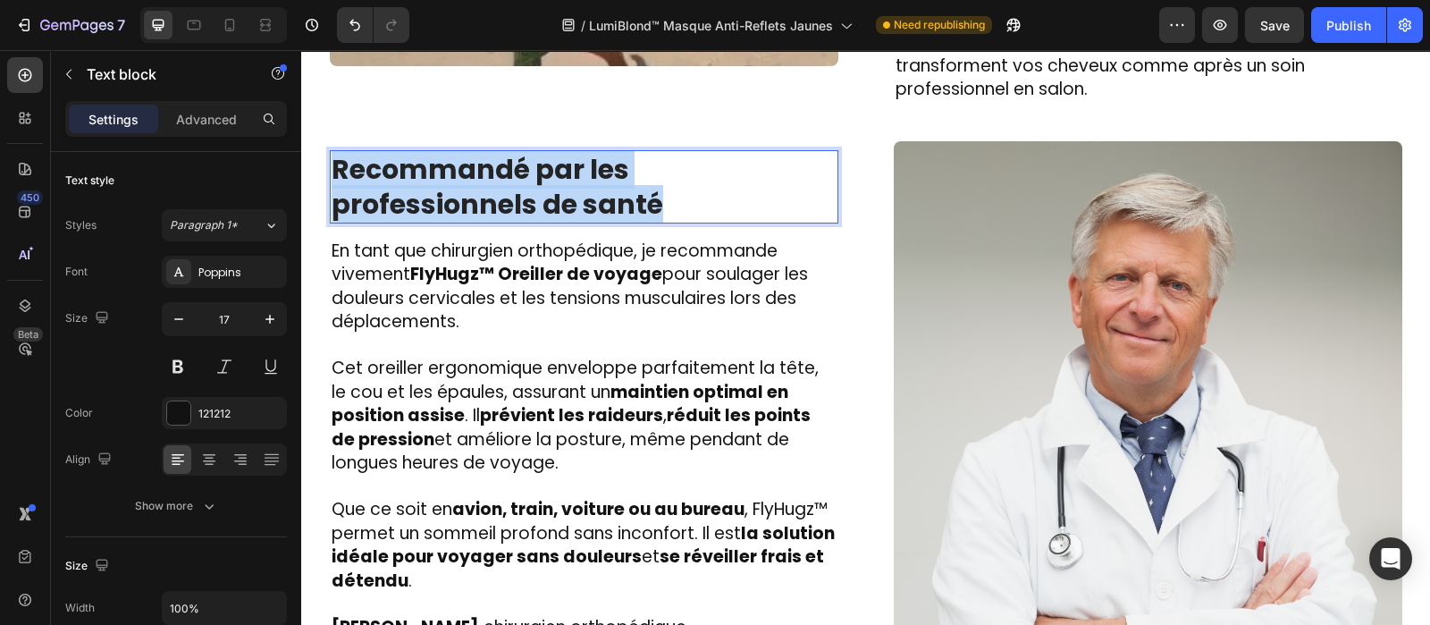
click at [588, 403] on strong "prévient les raideurs" at bounding box center [571, 415] width 183 height 24
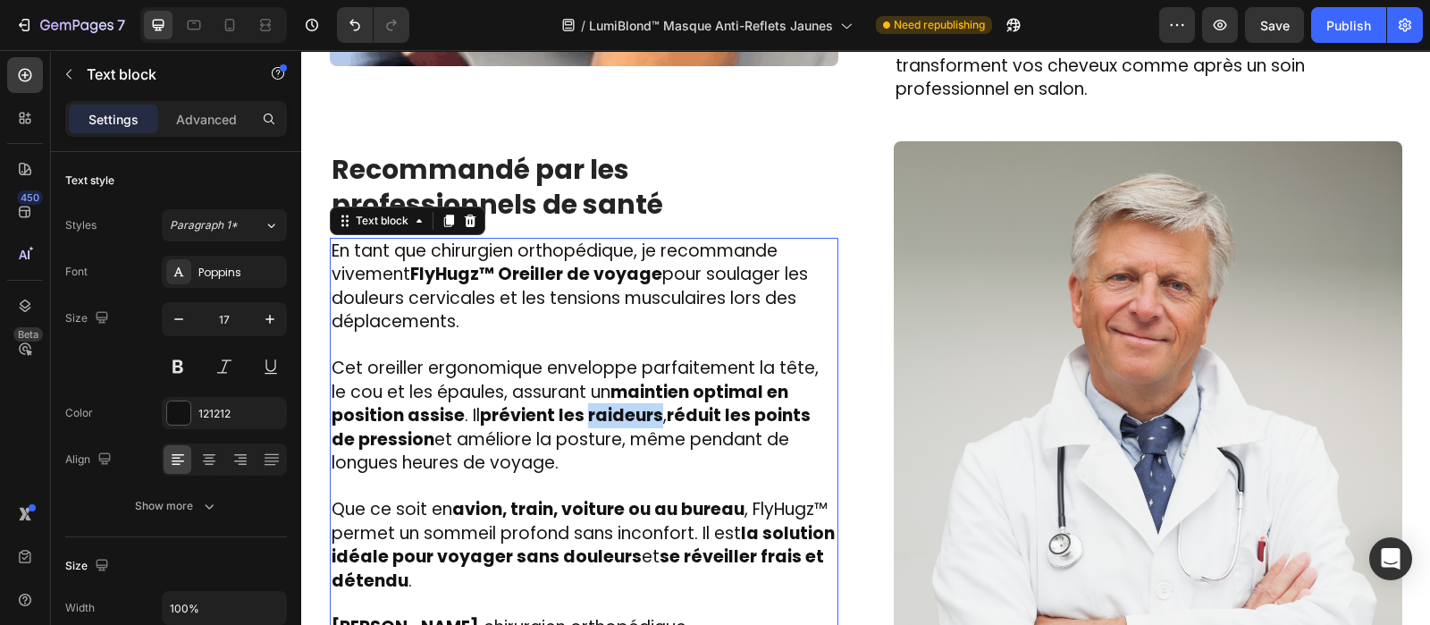
click at [588, 403] on strong "prévient les raideurs" at bounding box center [571, 415] width 183 height 24
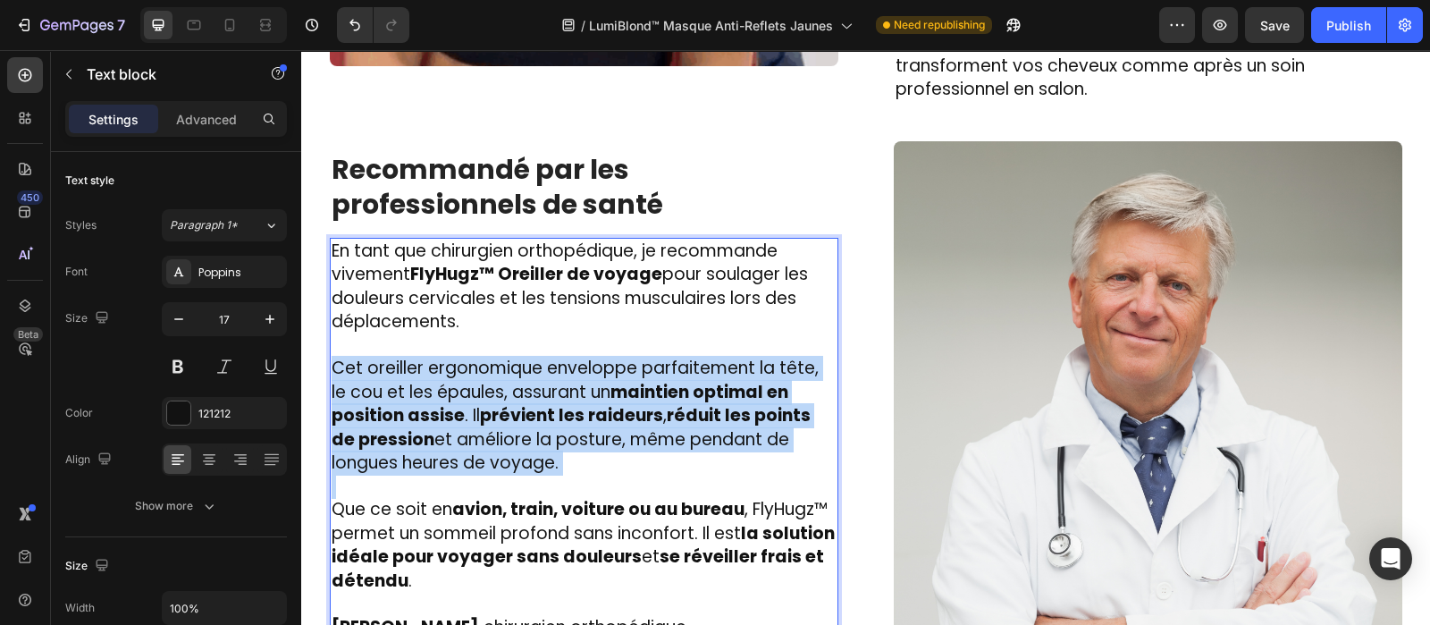
click at [588, 403] on strong "prévient les raideurs" at bounding box center [571, 415] width 183 height 24
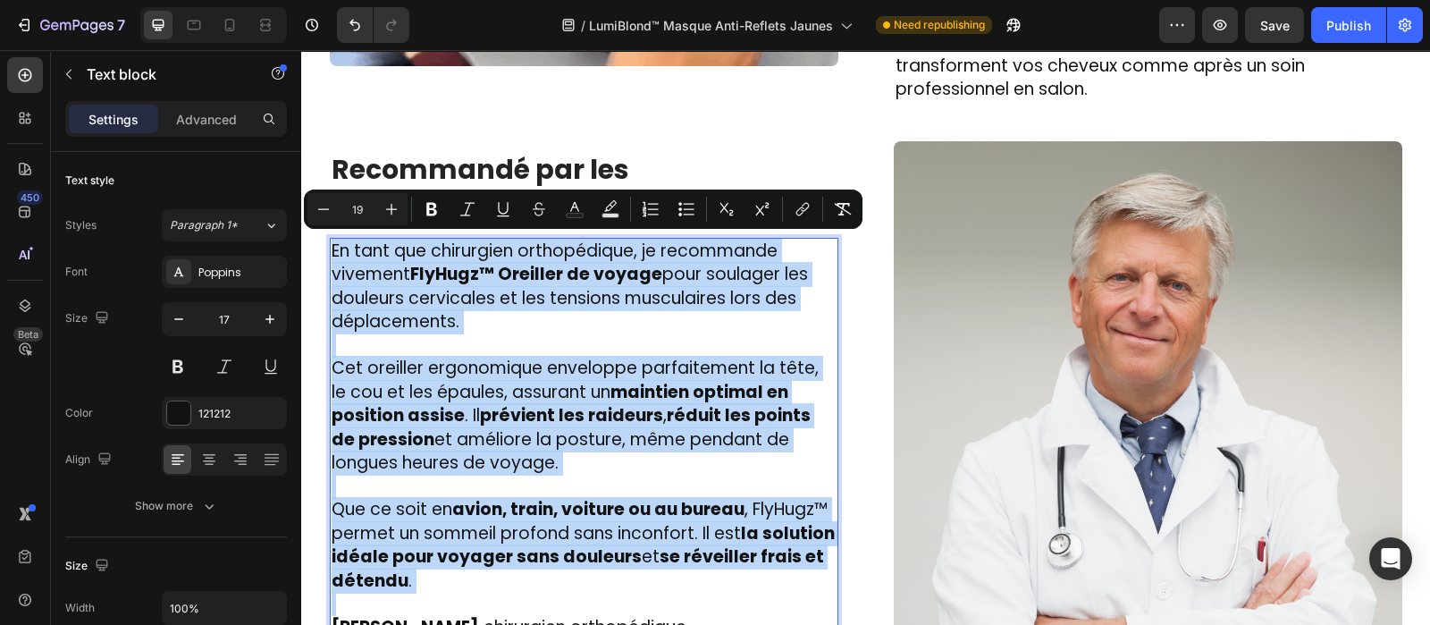
copy div "En tant que chirurgien orthopédique, je recommande vivement FlyHugz™ Oreiller d…"
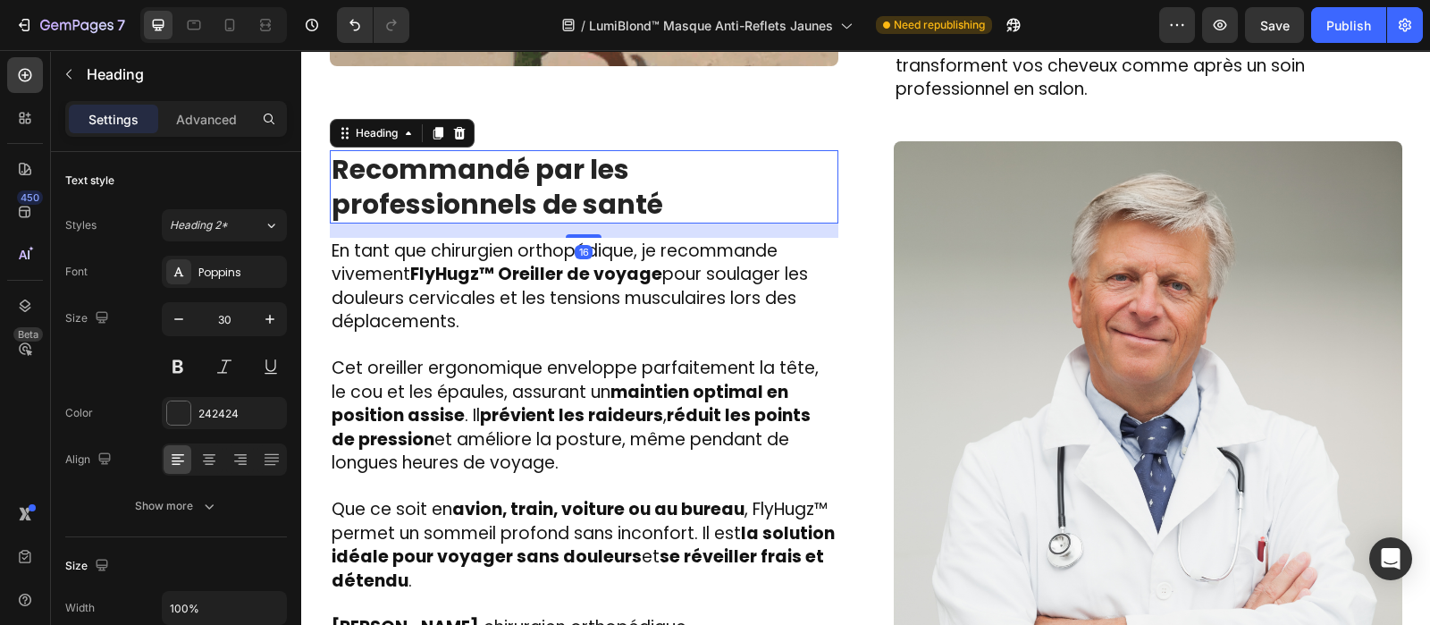
click at [592, 166] on strong "Recommandé par les professionnels de santé" at bounding box center [498, 186] width 332 height 73
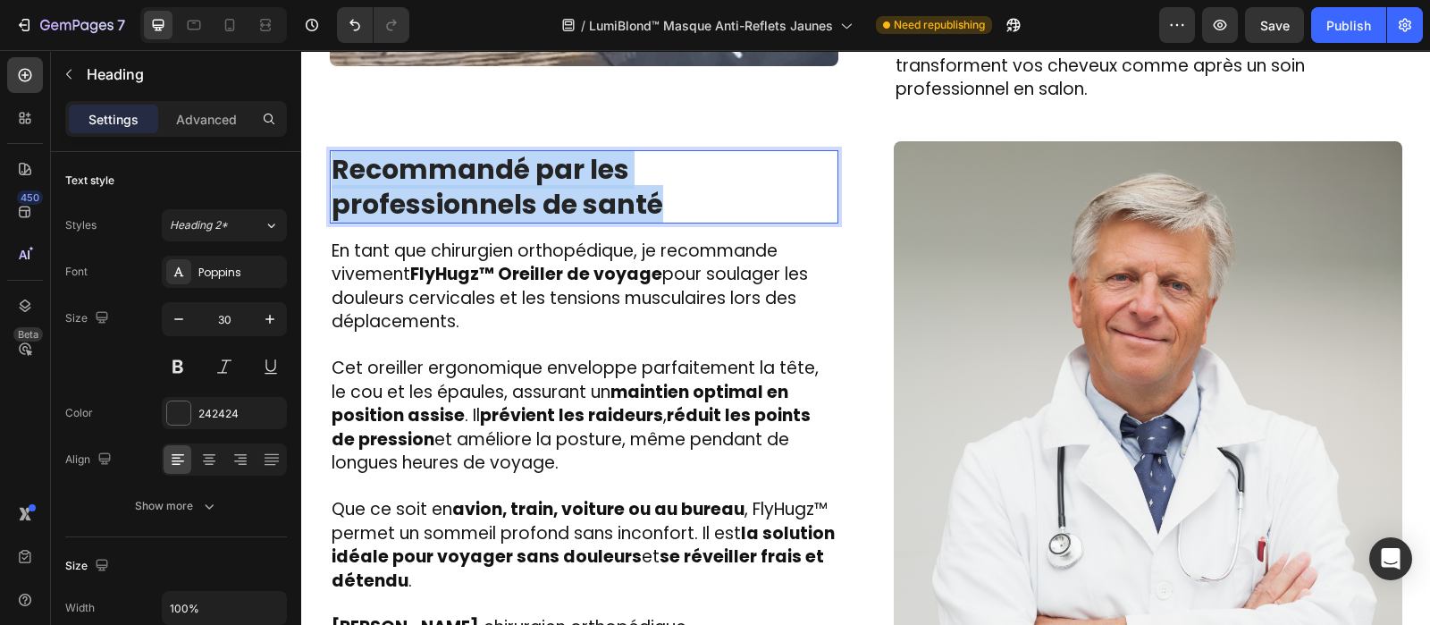
click at [592, 166] on strong "Recommandé par les professionnels de santé" at bounding box center [498, 186] width 332 height 73
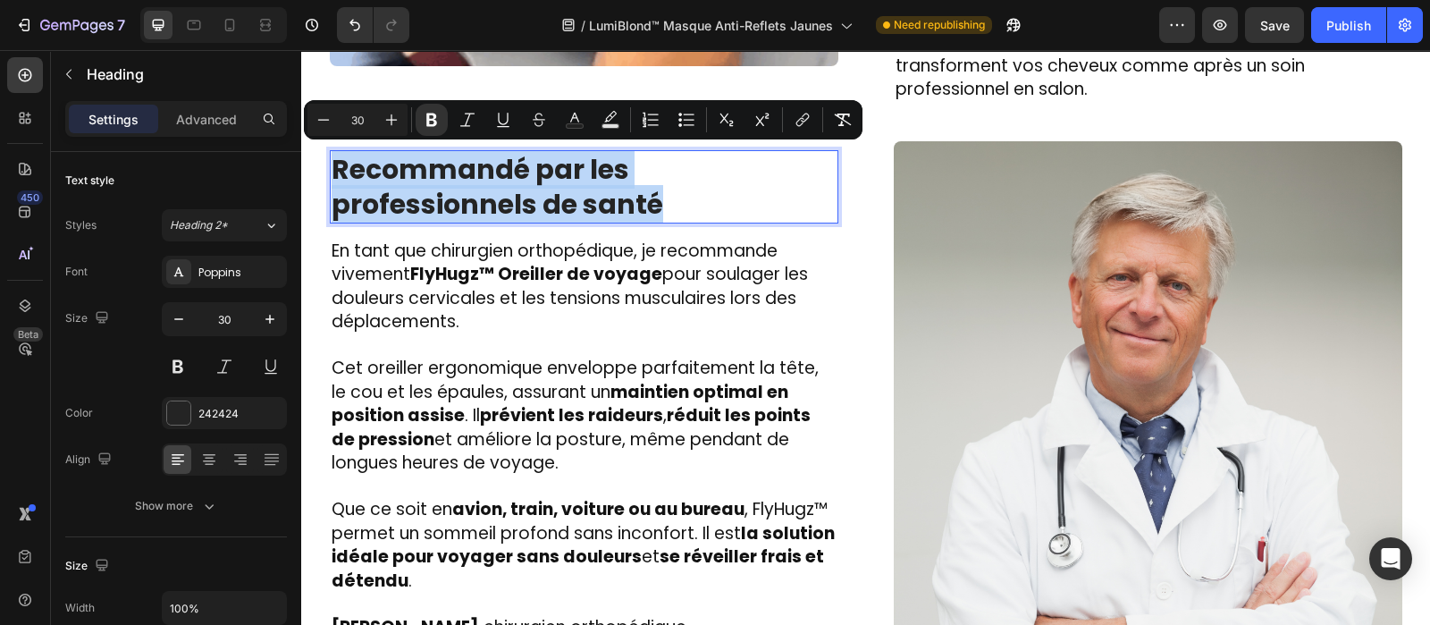
click at [592, 166] on strong "Recommandé par les professionnels de santé" at bounding box center [498, 186] width 332 height 73
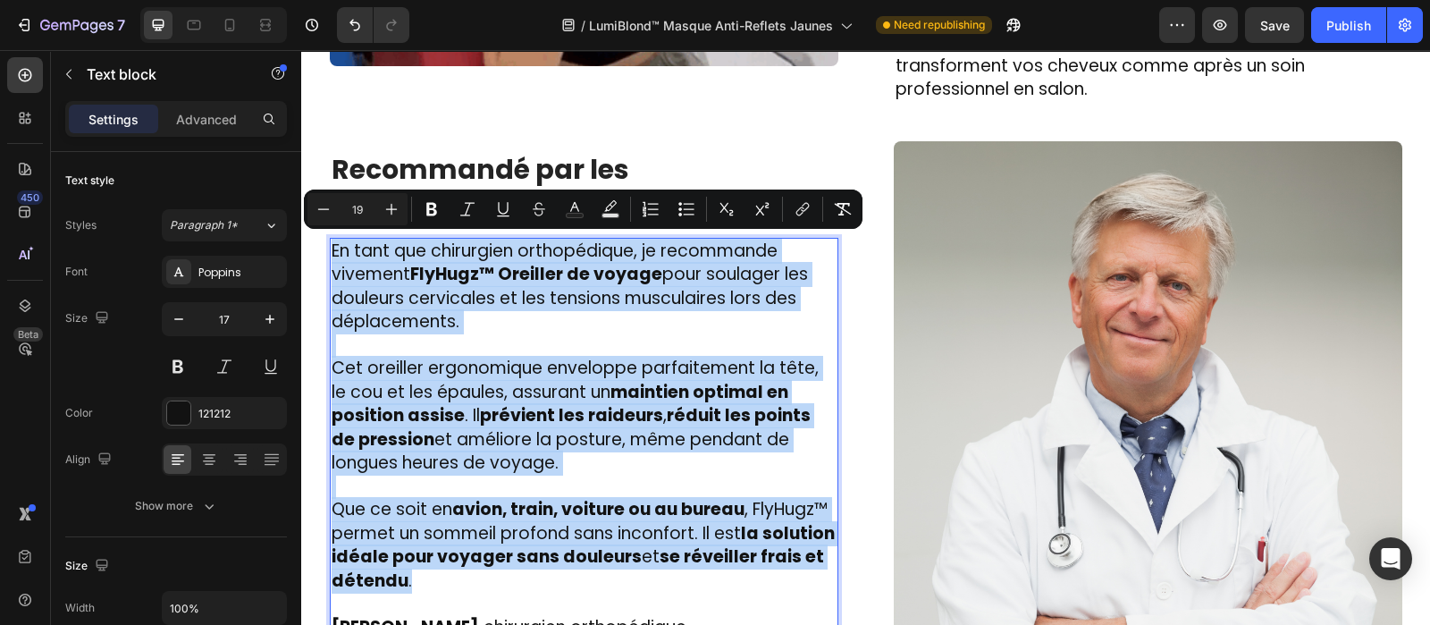
drag, startPoint x: 469, startPoint y: 575, endPoint x: 322, endPoint y: 225, distance: 379.4
click at [330, 225] on div "⁠⁠⁠⁠⁠⁠⁠ Recommandé par les professionnels de la coiffure Heading En tant que ch…" at bounding box center [584, 395] width 509 height 509
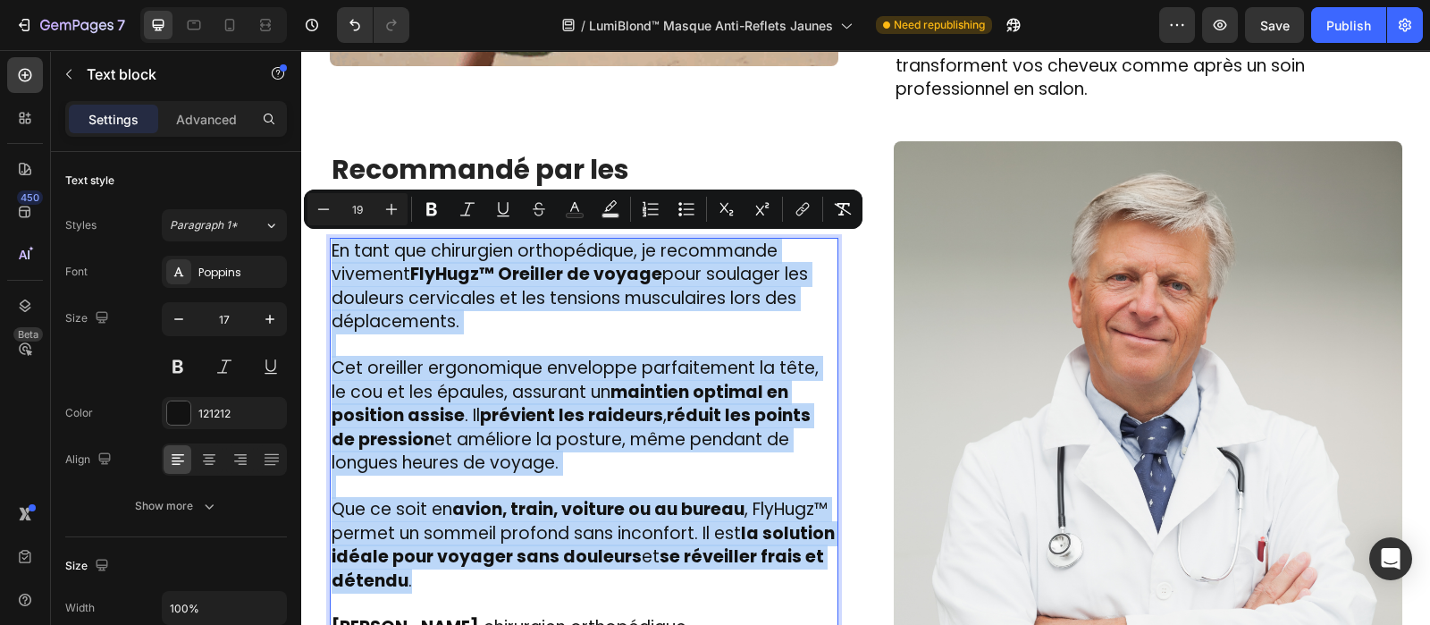
type input "17"
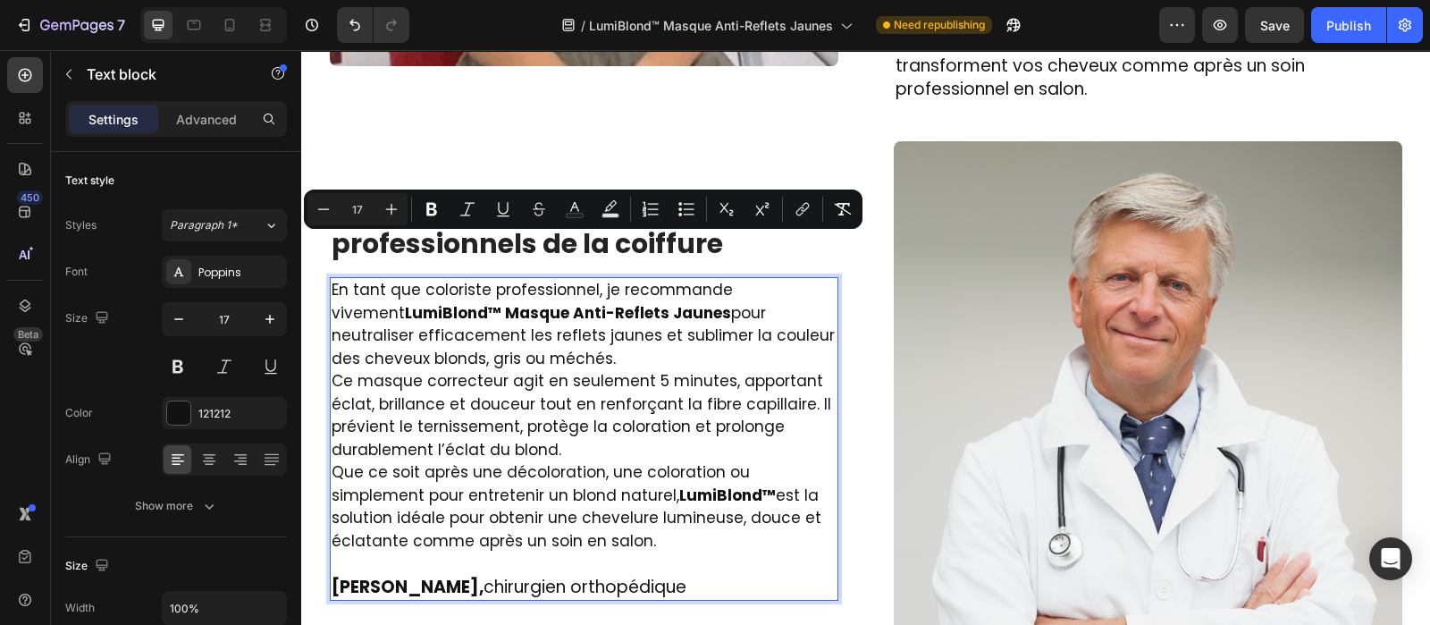
scroll to position [3096, 0]
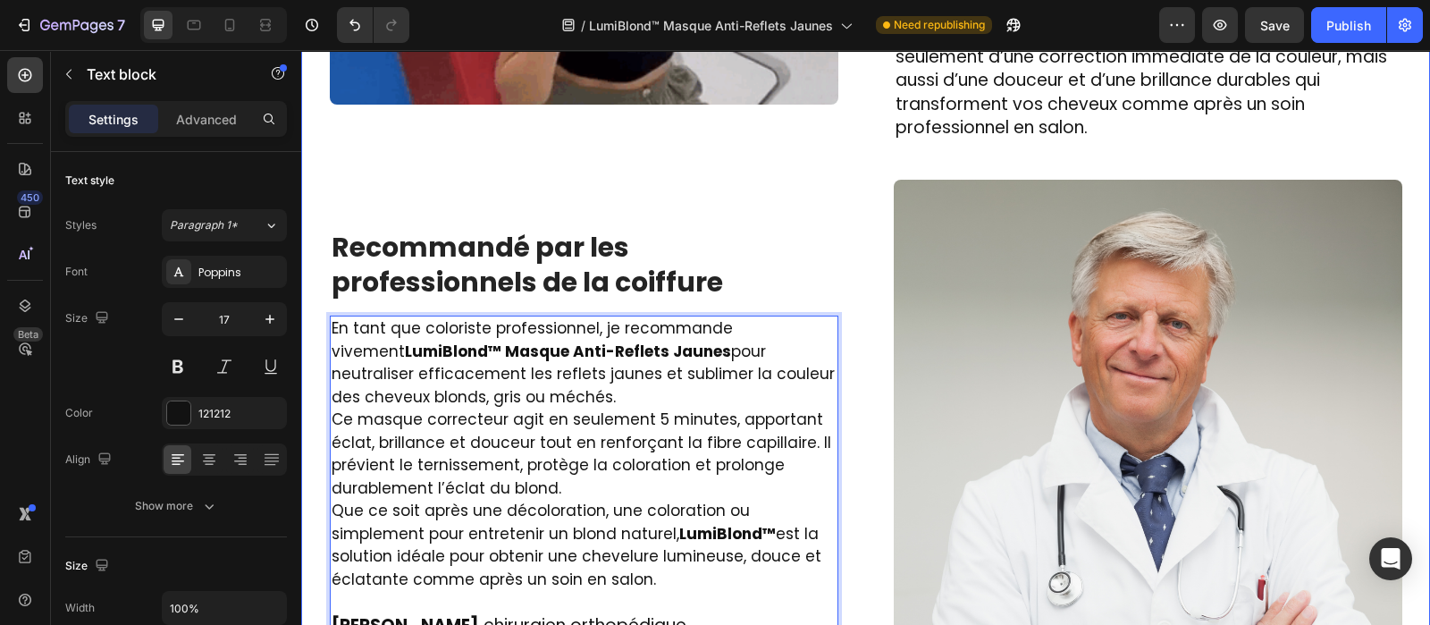
drag, startPoint x: 562, startPoint y: 575, endPoint x: 313, endPoint y: 312, distance: 362.3
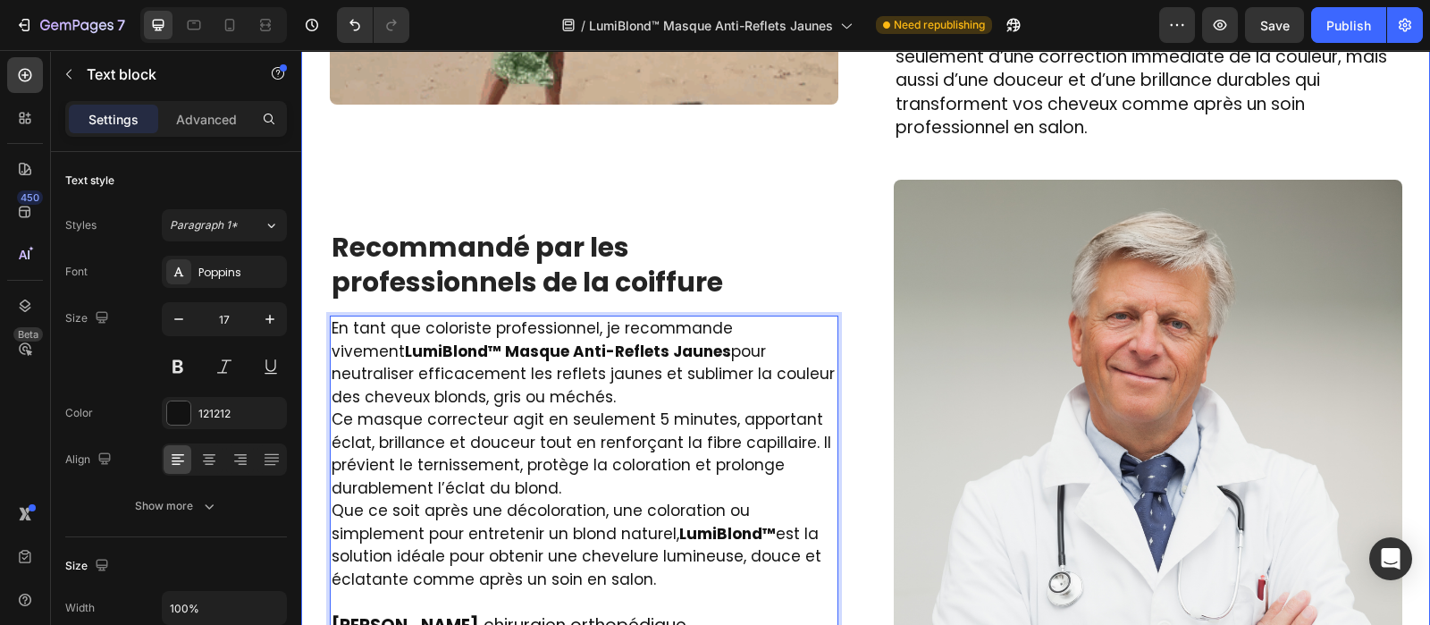
click at [313, 312] on div "Image ⁠⁠⁠⁠⁠⁠⁠ Des centaines de femmes l’utilisent chaque jour et ont dit adieu …" at bounding box center [865, 191] width 1129 height 1388
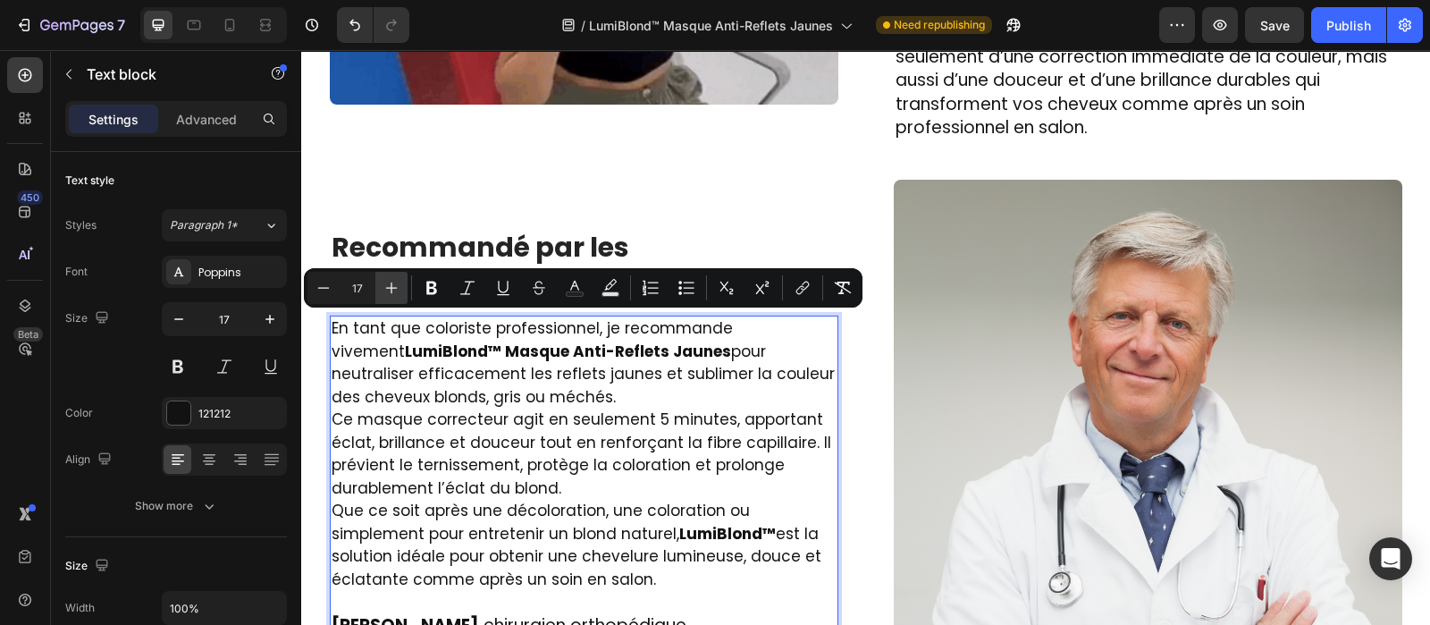
click at [391, 290] on icon "Editor contextual toolbar" at bounding box center [392, 288] width 18 height 18
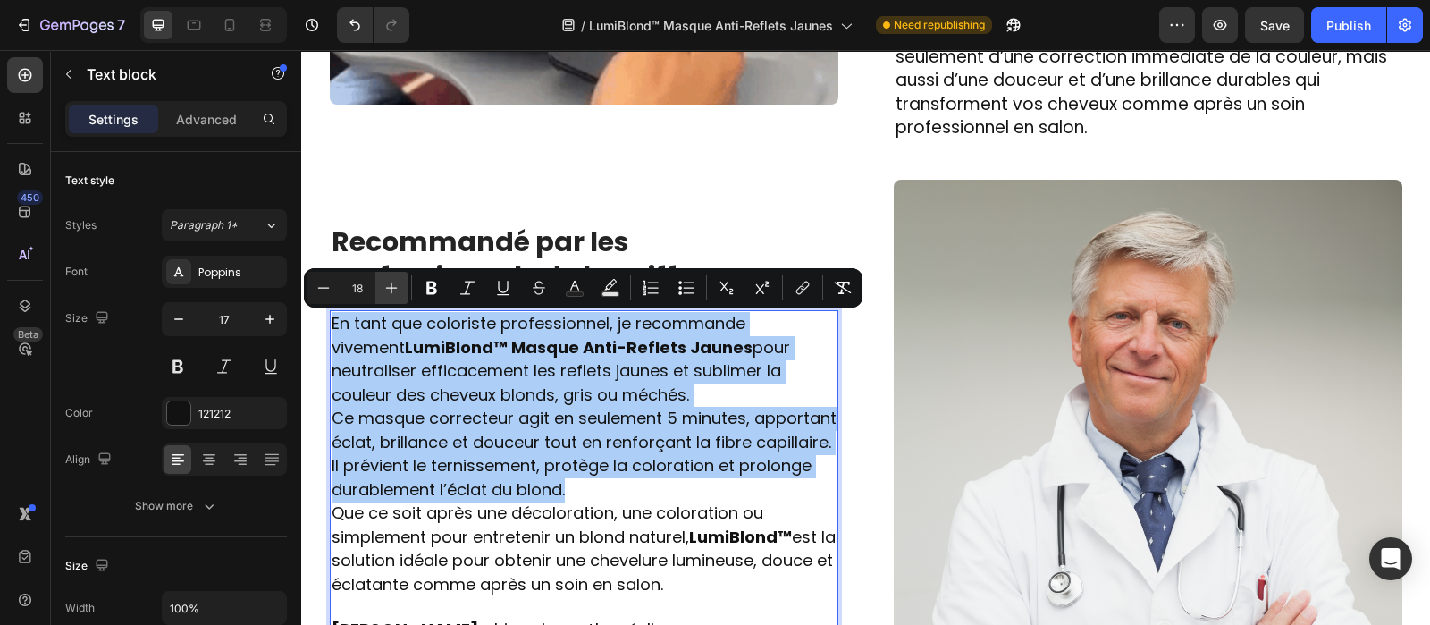
click at [391, 290] on icon "Editor contextual toolbar" at bounding box center [392, 288] width 18 height 18
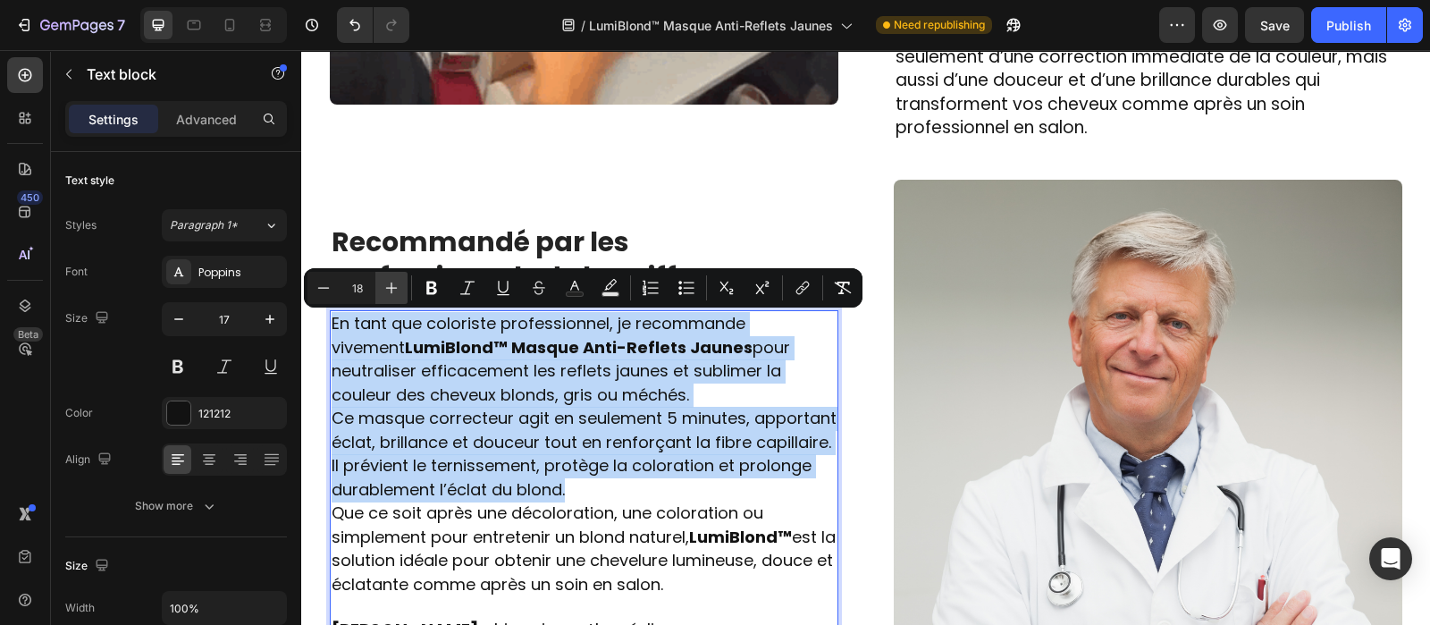
type input "19"
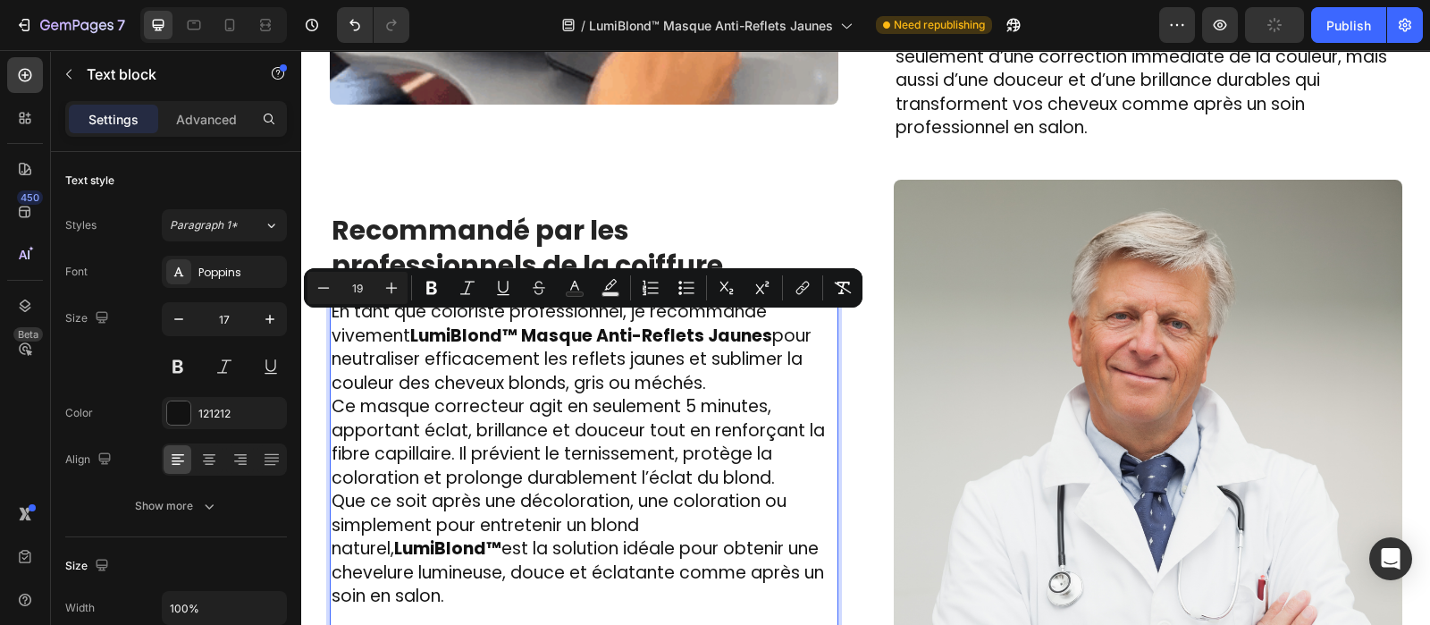
click at [710, 392] on p "En tant que coloriste professionnel, je recommande vivement LumiBlond™ Masque A…" at bounding box center [584, 347] width 505 height 95
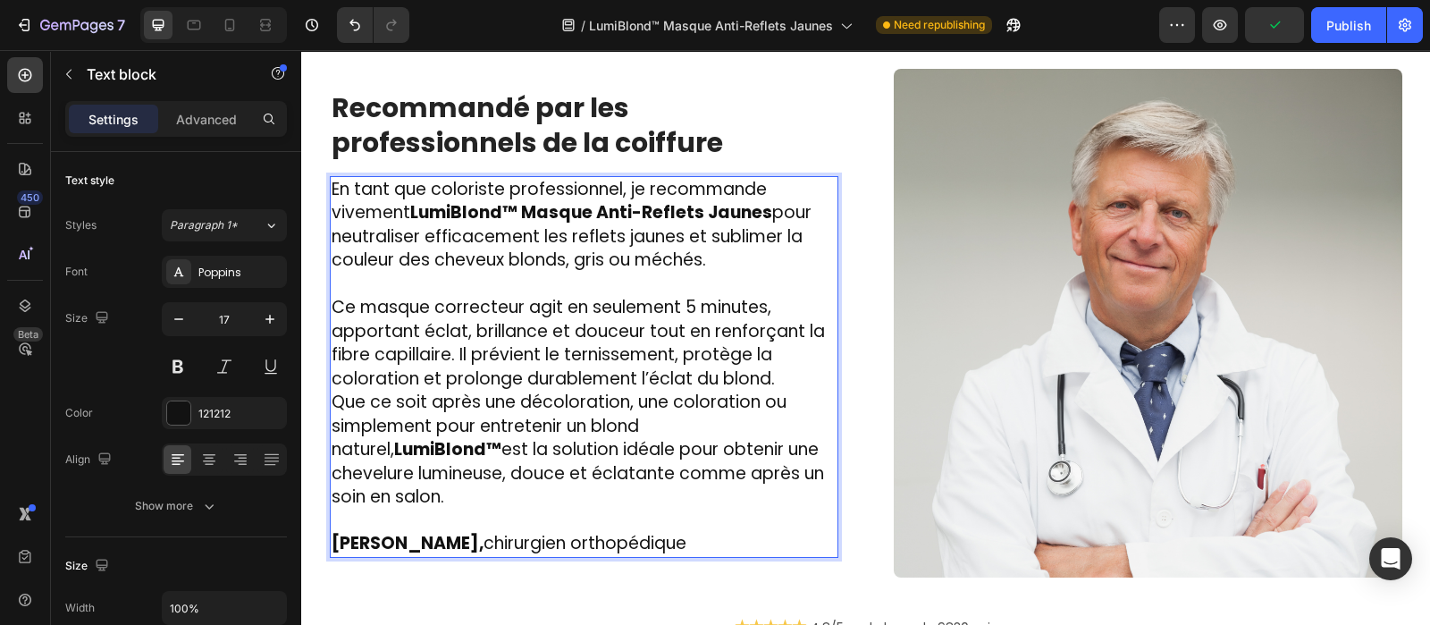
scroll to position [3208, 0]
click at [770, 389] on p "Ce masque correcteur agit en seulement 5 minutes, apportant éclat, brillance et…" at bounding box center [584, 342] width 505 height 95
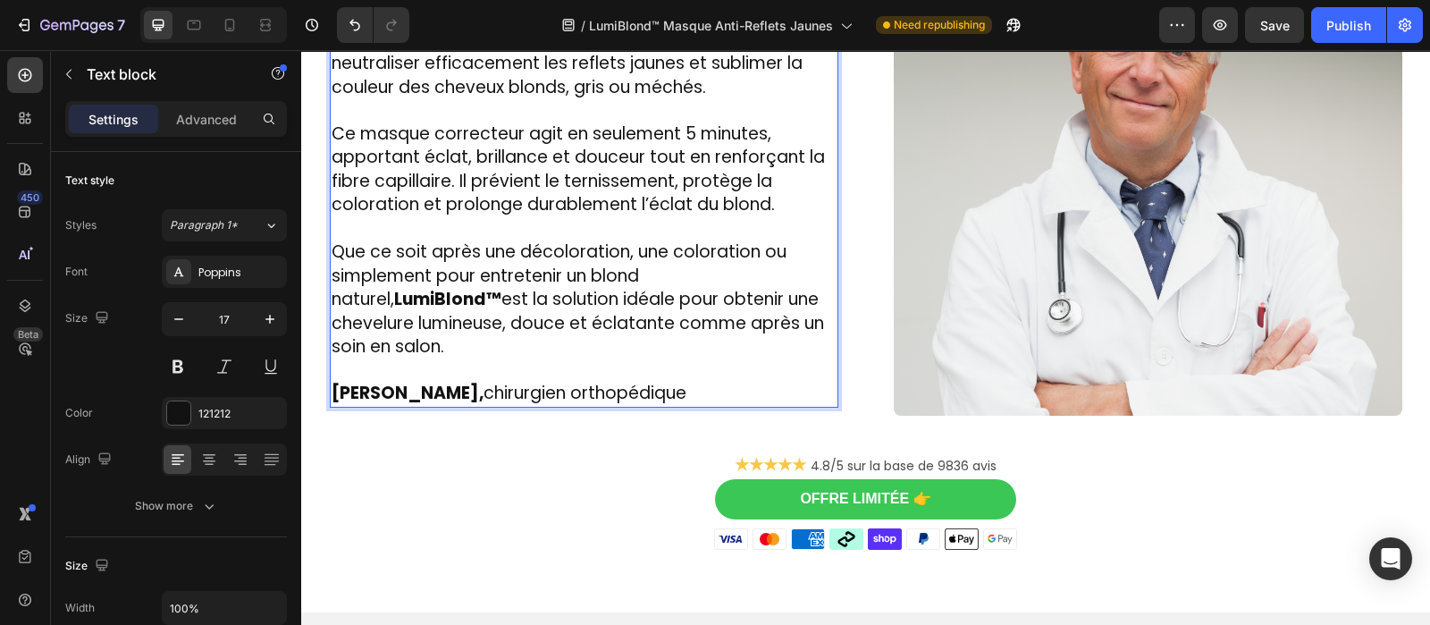
scroll to position [3370, 0]
click at [484, 380] on strong "[PERSON_NAME]," at bounding box center [408, 392] width 152 height 24
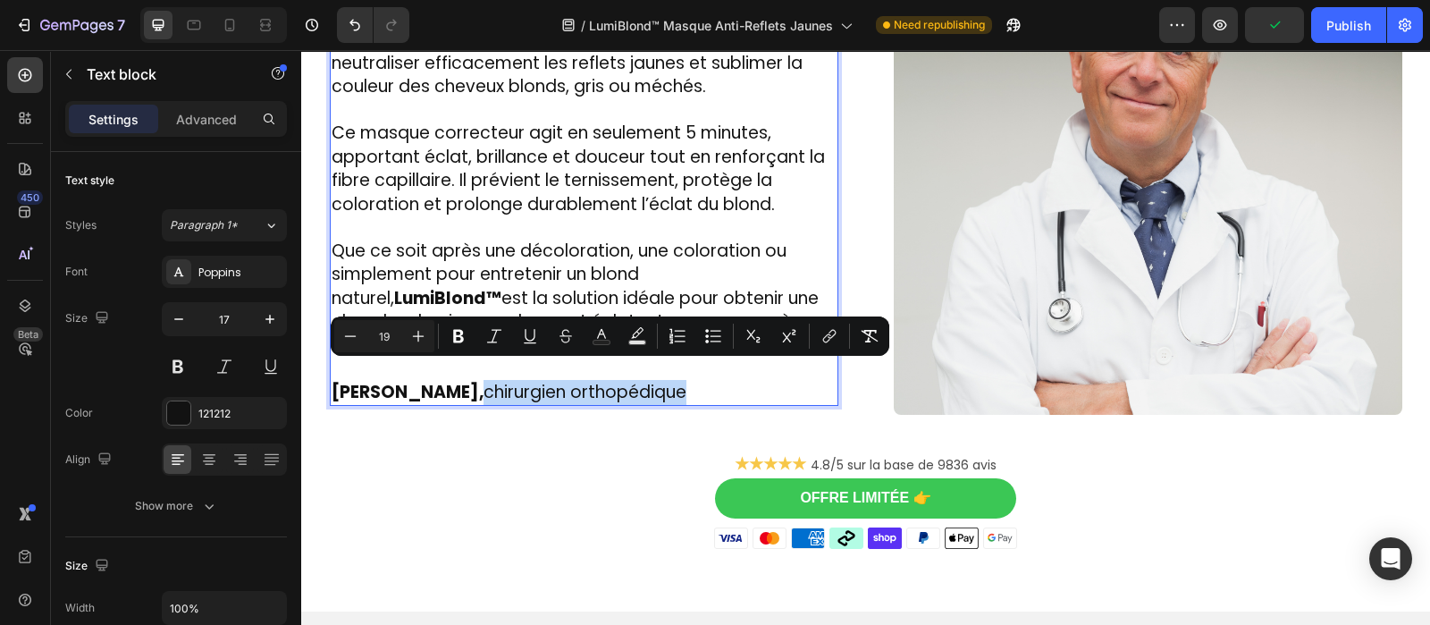
drag, startPoint x: 505, startPoint y: 375, endPoint x: 688, endPoint y: 370, distance: 183.3
click at [687, 380] on span "[PERSON_NAME], chirurgien orthopédique" at bounding box center [509, 392] width 355 height 24
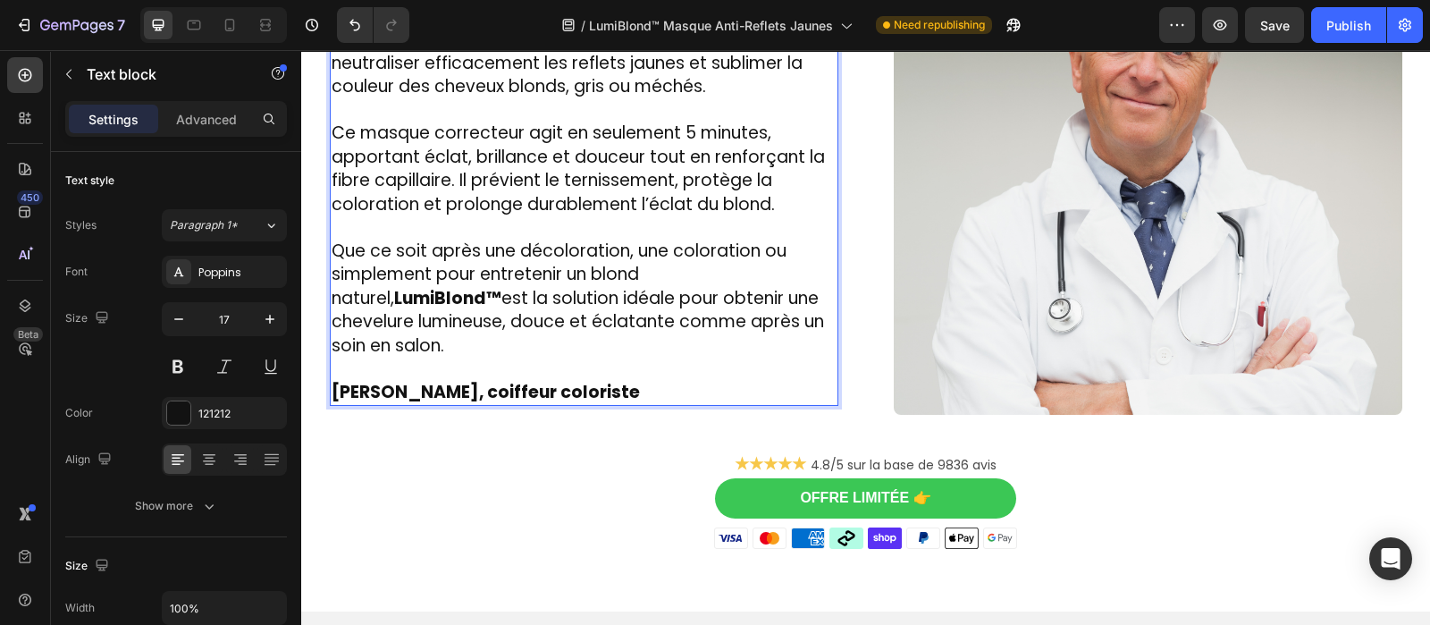
drag, startPoint x: 653, startPoint y: 368, endPoint x: 511, endPoint y: 375, distance: 142.3
click at [511, 380] on strong "[PERSON_NAME], coiffeur coloriste" at bounding box center [486, 392] width 308 height 24
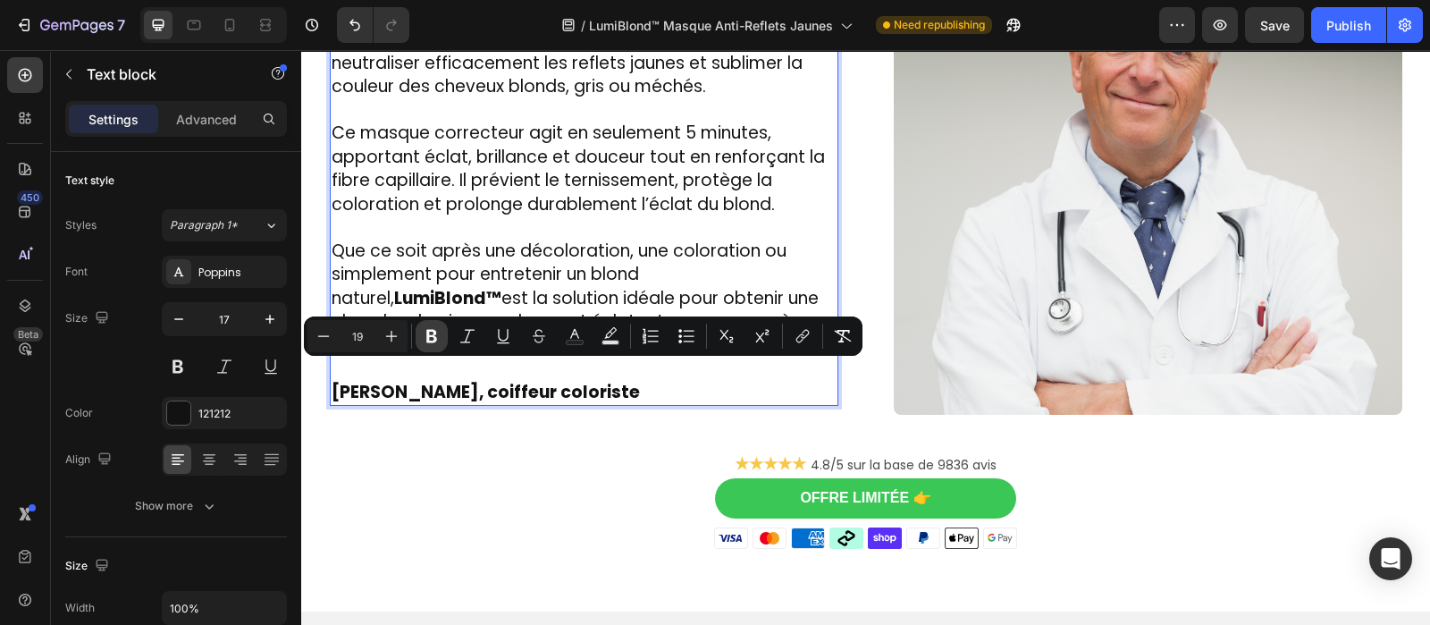
click at [442, 334] on button "Bold" at bounding box center [432, 336] width 32 height 32
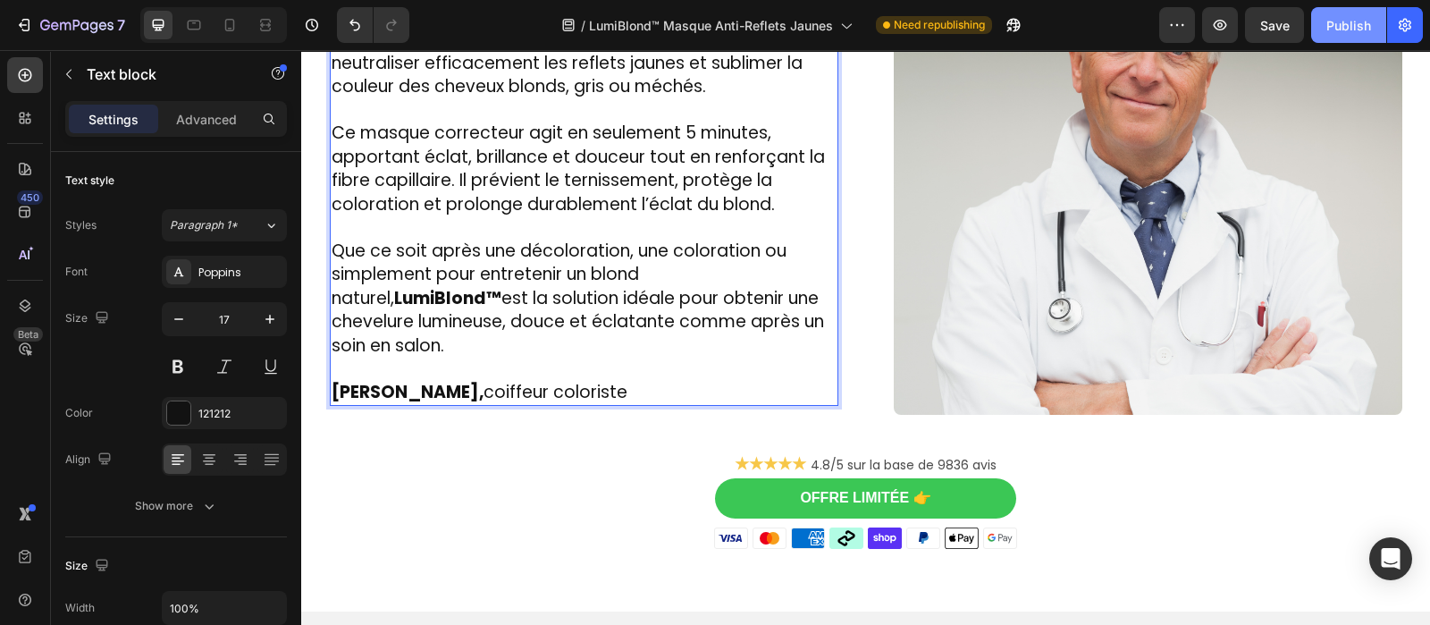
click at [1359, 29] on div "Publish" at bounding box center [1349, 25] width 45 height 19
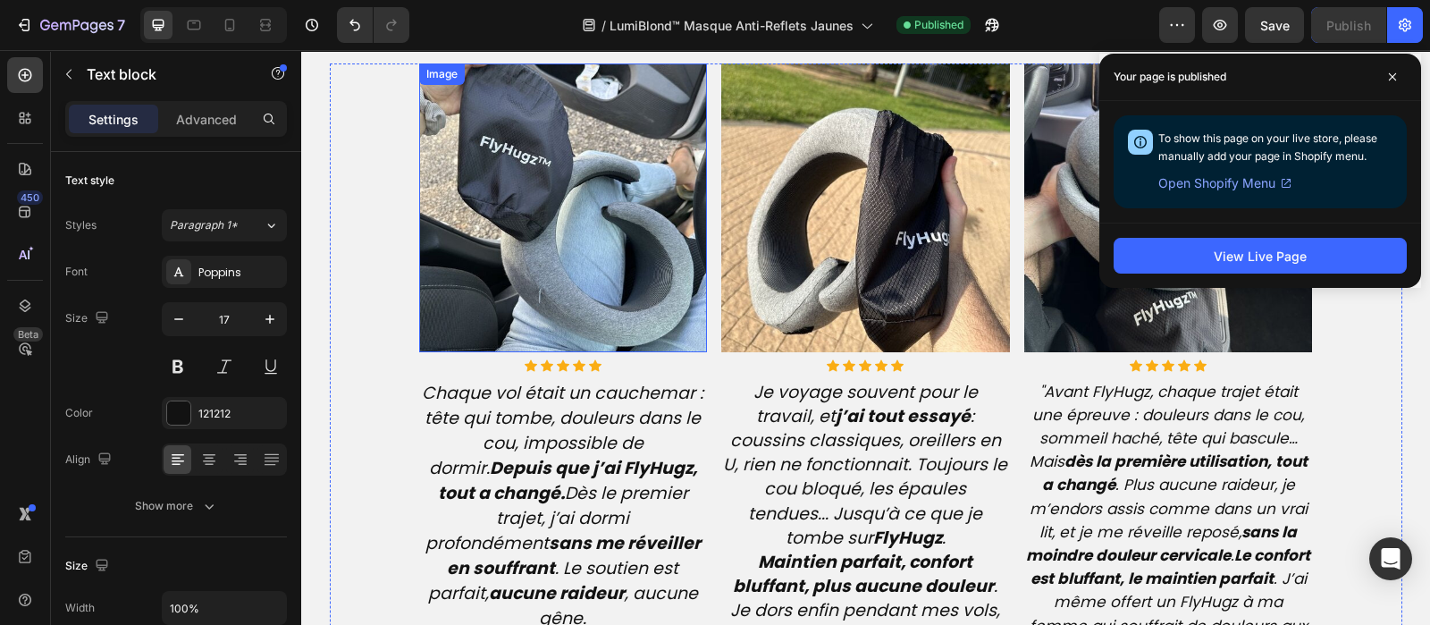
scroll to position [4291, 0]
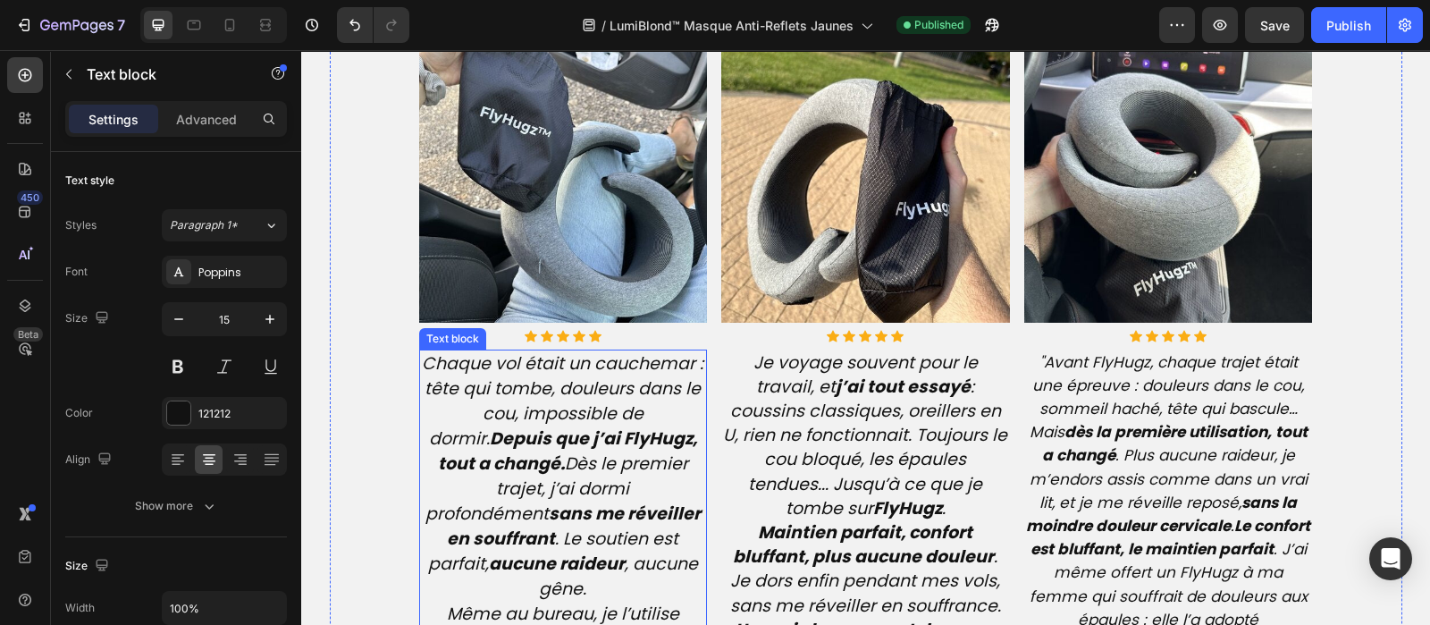
click at [527, 486] on icon "Chaque vol était un cauchemar : tête qui tombe, douleurs dans le cou, impossibl…" at bounding box center [563, 475] width 282 height 249
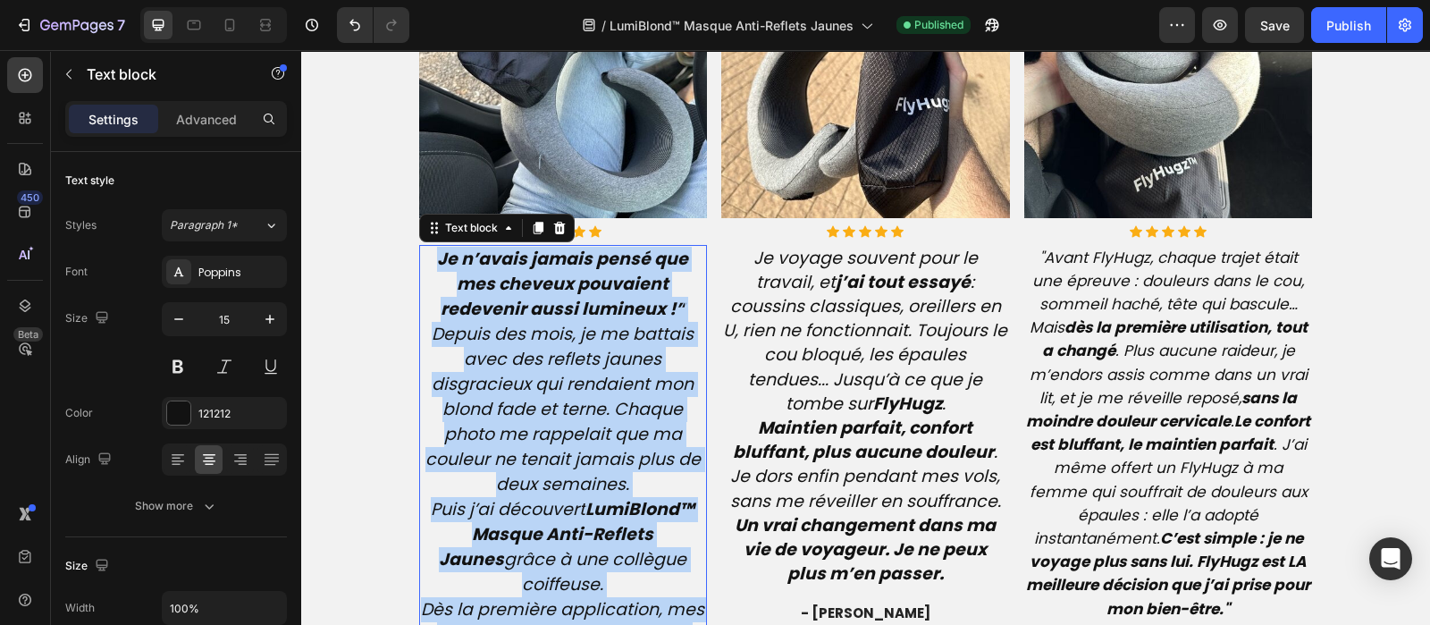
scroll to position [4394, 0]
click at [546, 337] on icon "Depuis des mois, je me battais avec des reflets jaunes disgracieux qui rendaien…" at bounding box center [562, 410] width 275 height 174
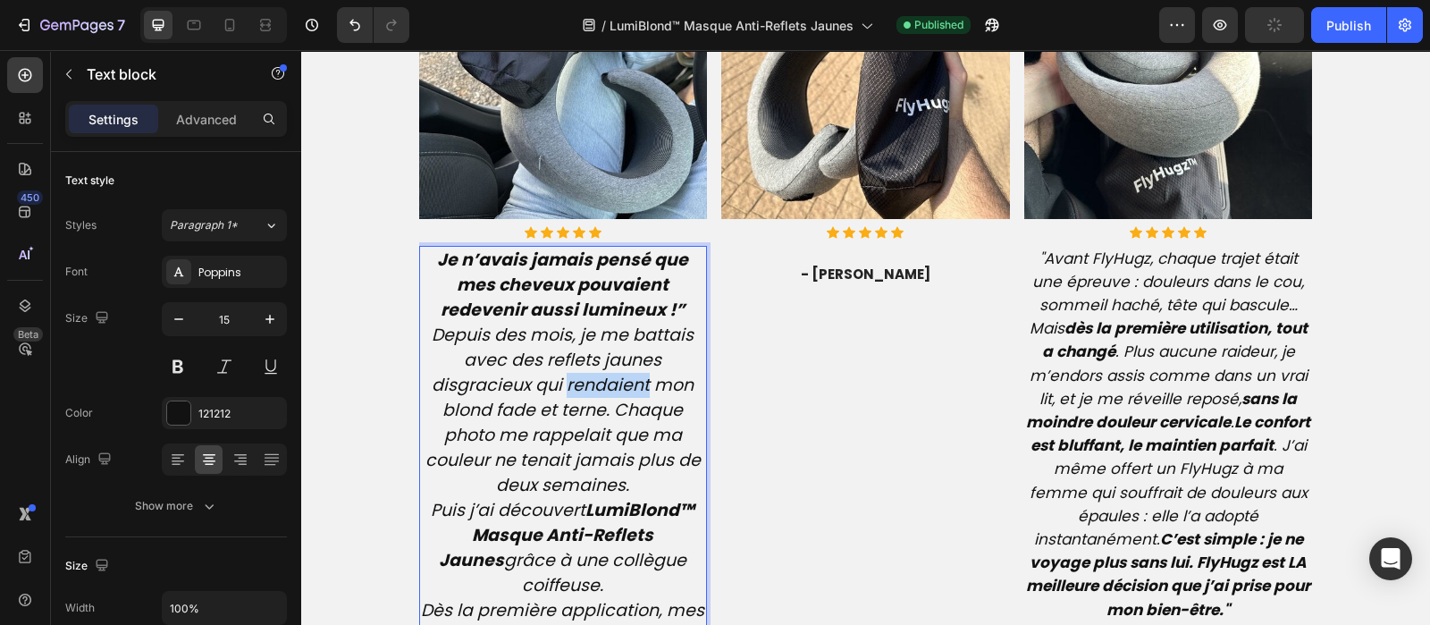
click at [563, 375] on icon "Depuis des mois, je me battais avec des reflets jaunes disgracieux qui rendaien…" at bounding box center [562, 410] width 275 height 174
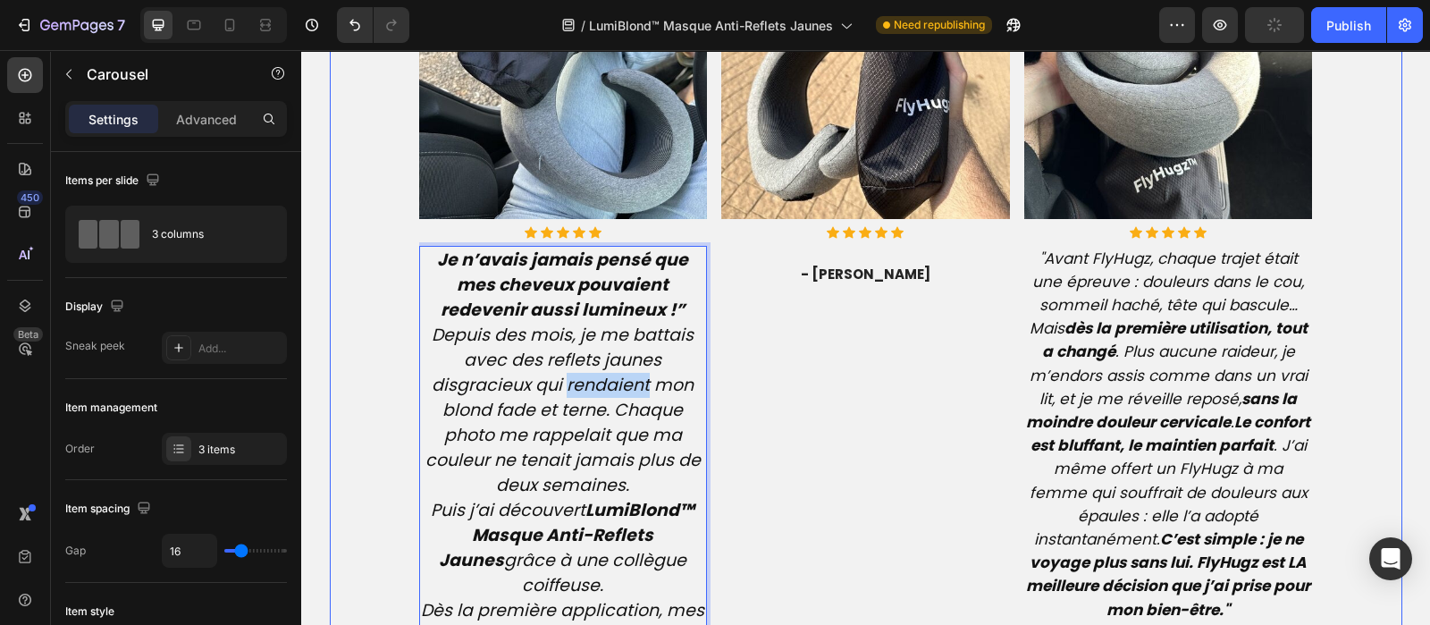
click at [925, 417] on div "Image Icon Icon Icon Icon Icon Icon List Hoz Text block - Léa P. Text block" at bounding box center [865, 492] width 289 height 1124
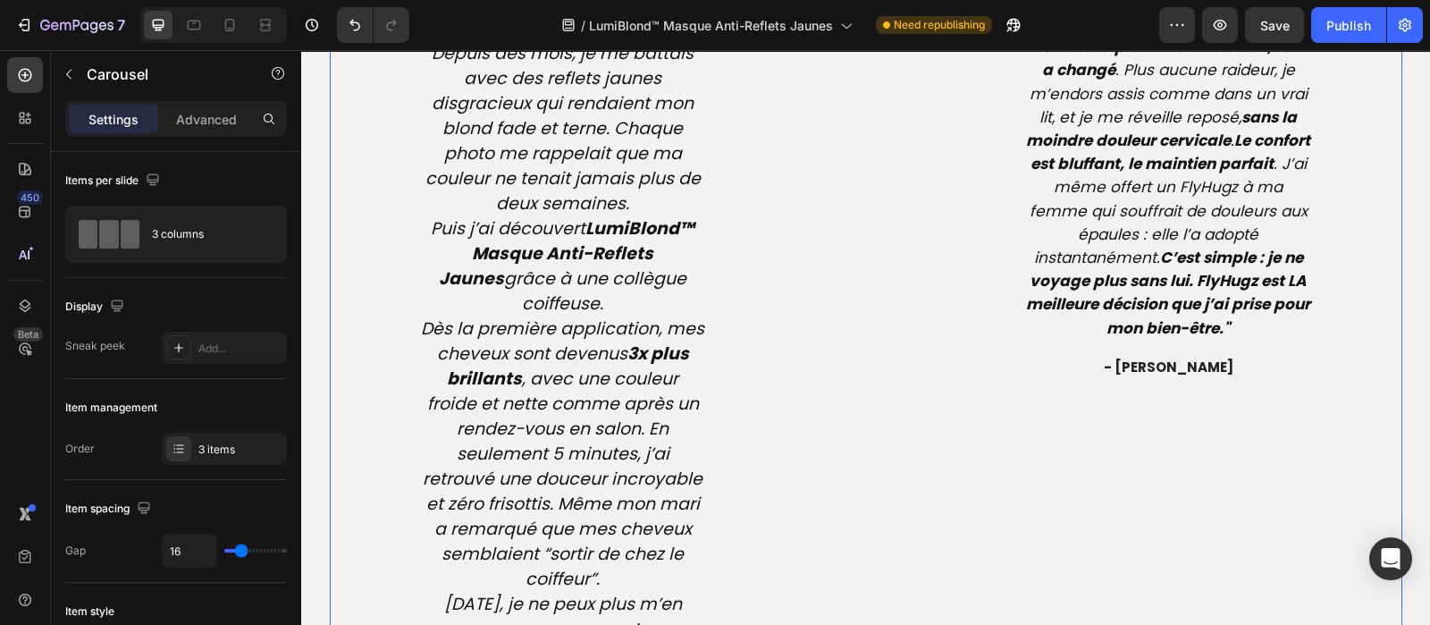
scroll to position [4675, 0]
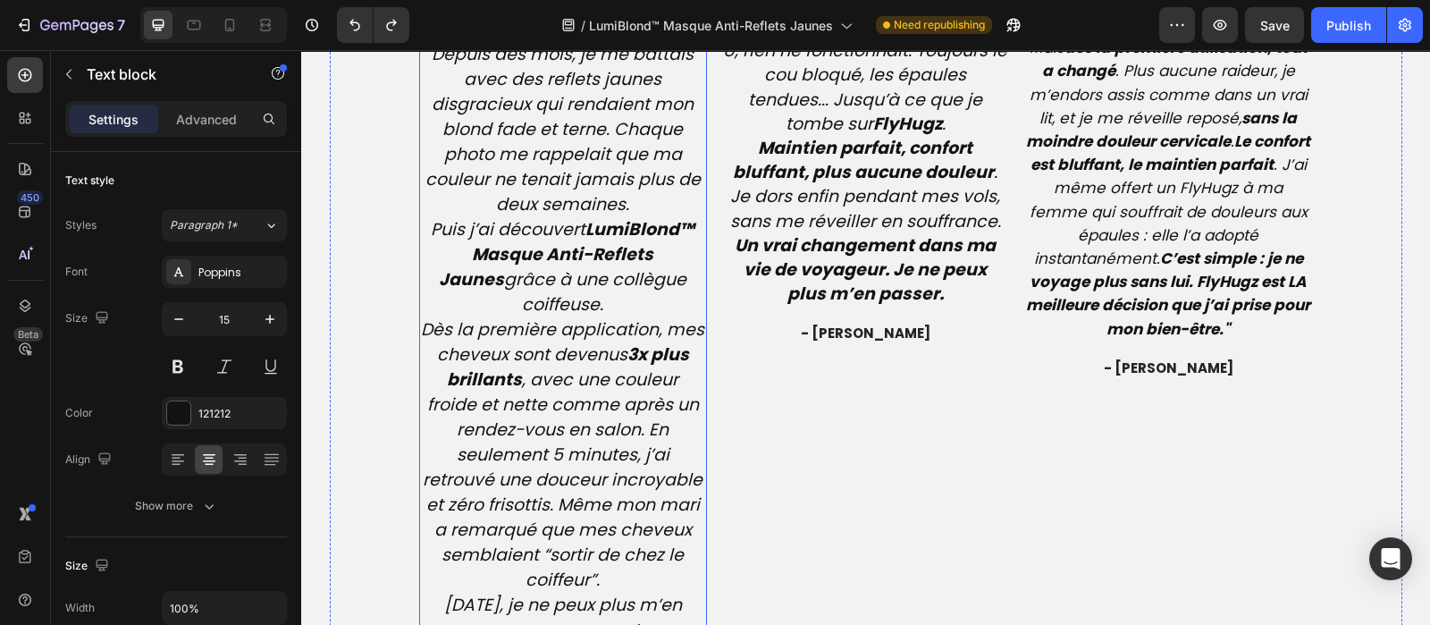
click at [545, 360] on icon "Dès la première application, mes cheveux sont devenus 3x plus brillants , avec …" at bounding box center [562, 454] width 283 height 274
click at [545, 360] on p "Je n’avais jamais pensé que mes cheveux pouvaient redevenir aussi lumineux !” D…" at bounding box center [563, 330] width 285 height 726
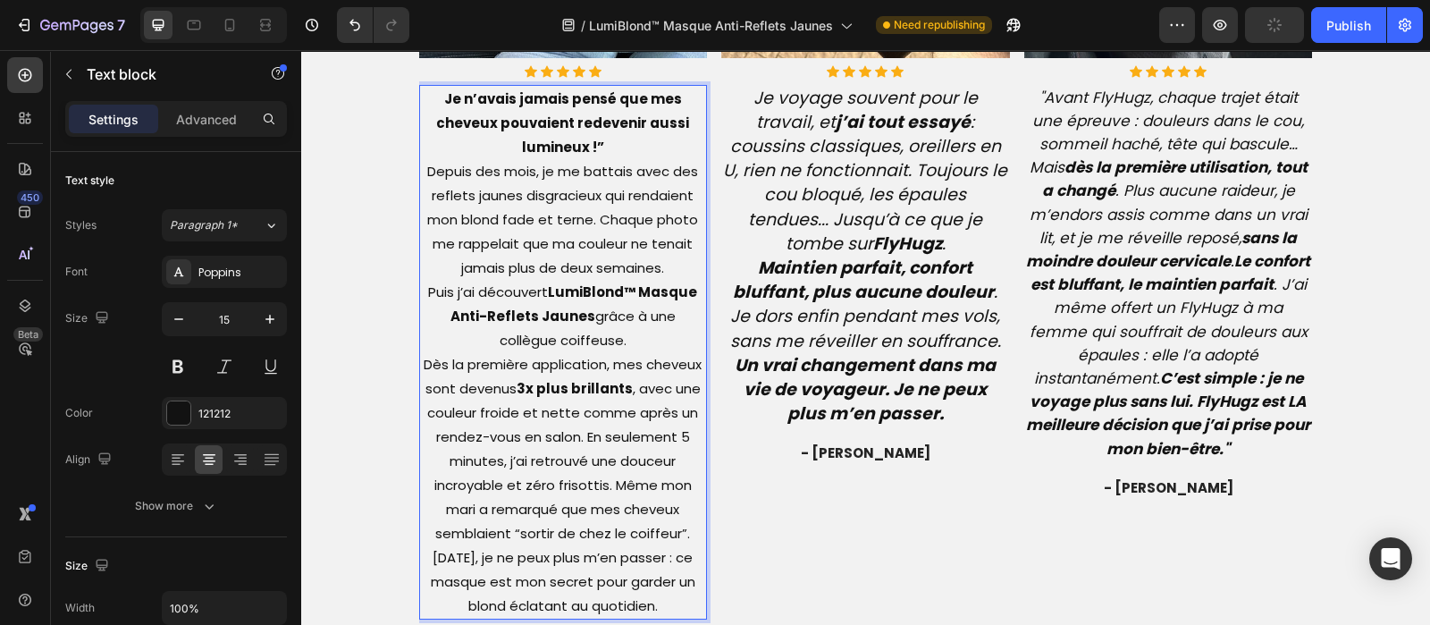
scroll to position [4553, 0]
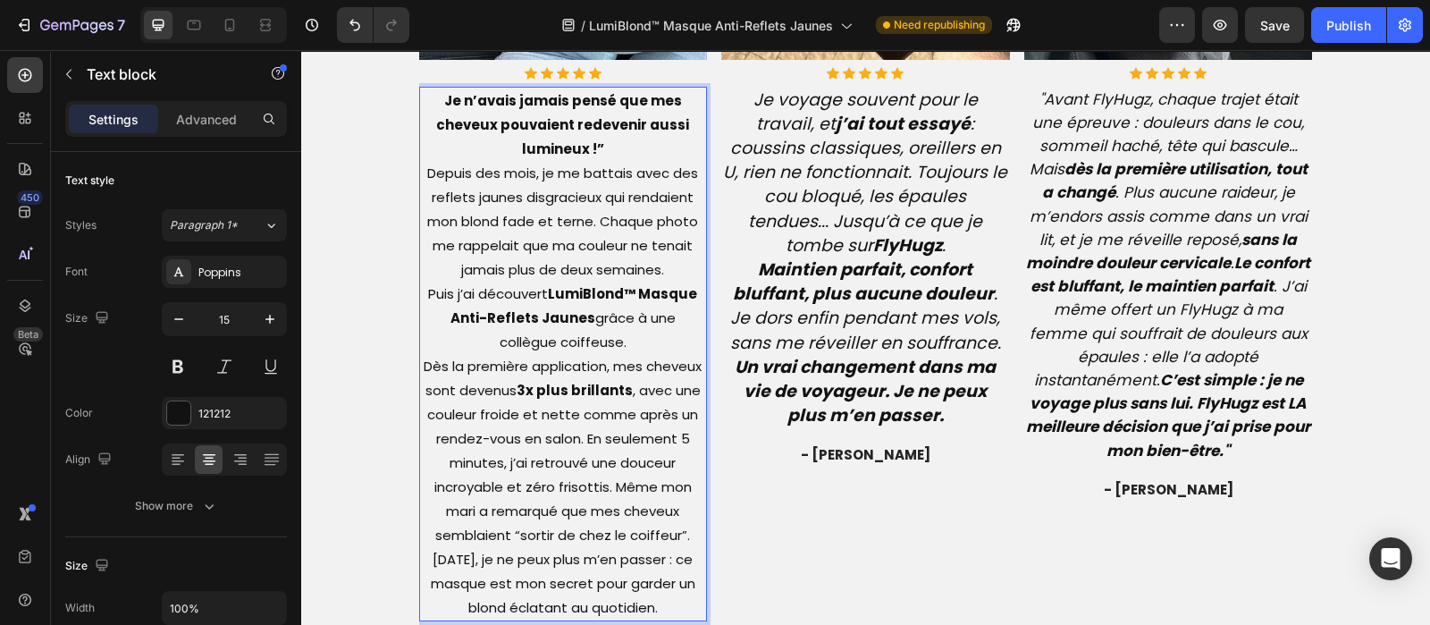
click at [518, 343] on p "Je n’avais jamais pensé que mes cheveux pouvaient redevenir aussi lumineux !” D…" at bounding box center [563, 353] width 285 height 531
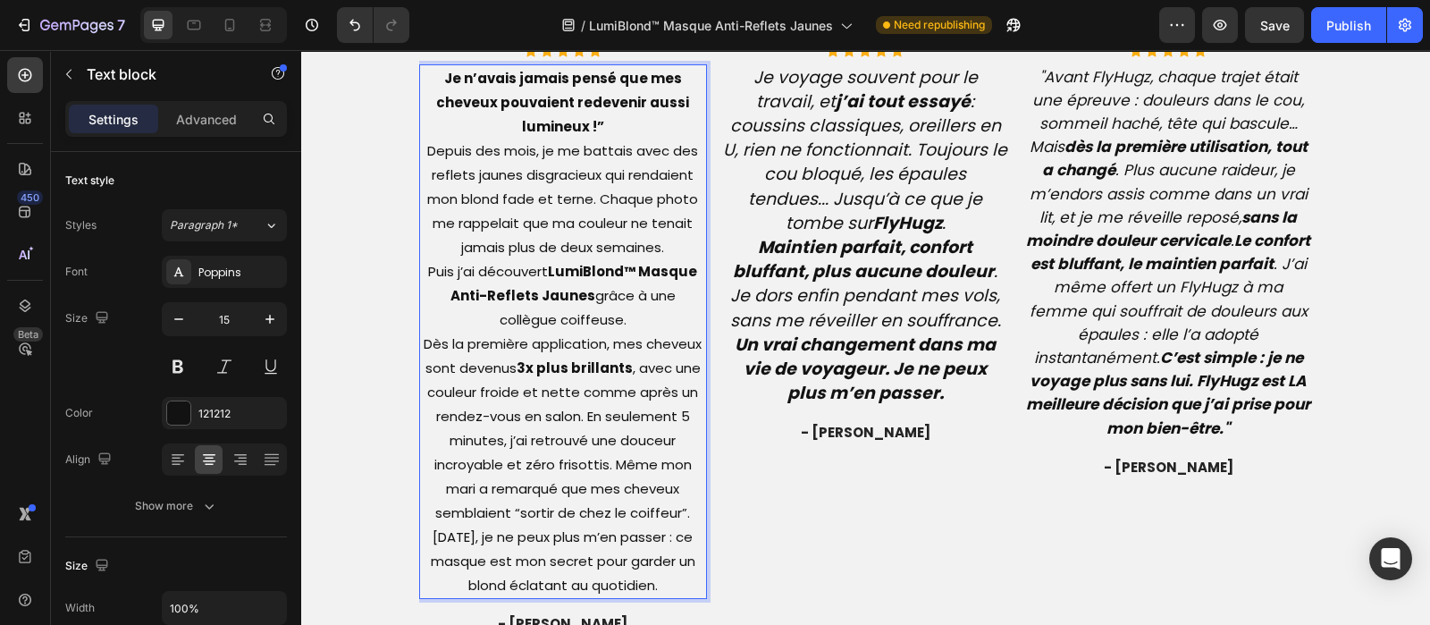
scroll to position [4463, 0]
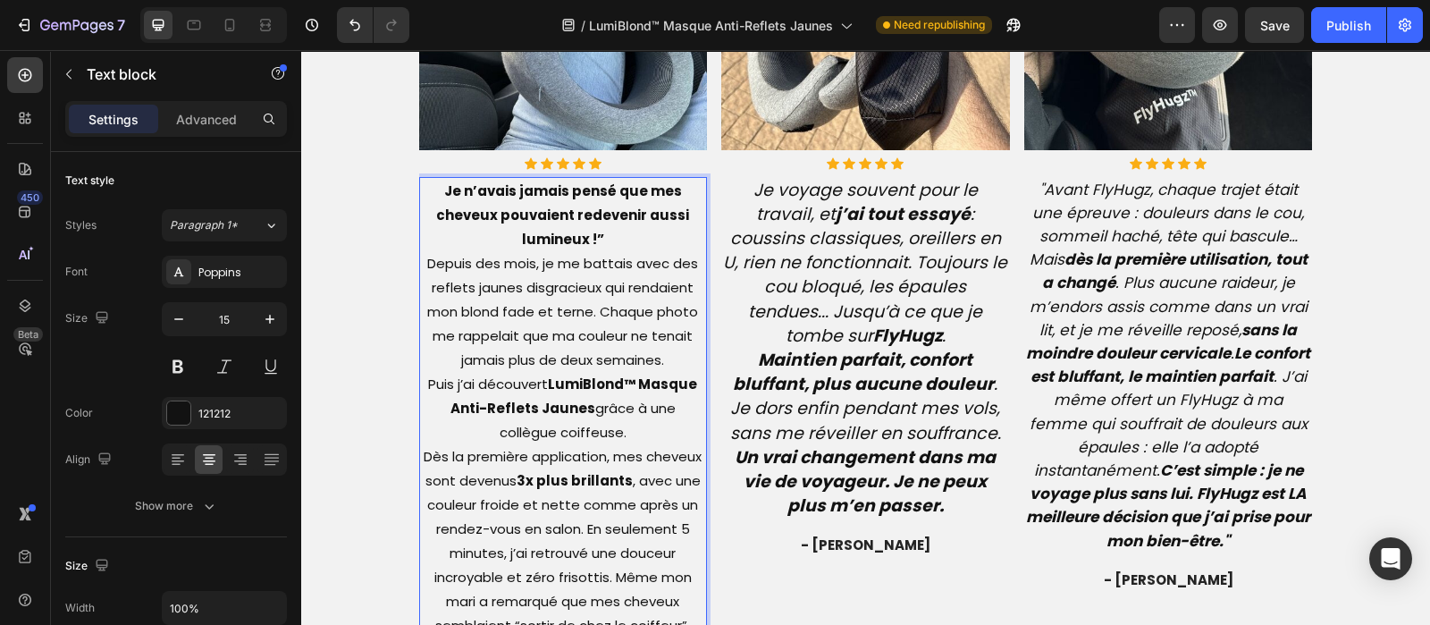
click at [567, 297] on p "Je n’avais jamais pensé que mes cheveux pouvaient redevenir aussi lumineux !” D…" at bounding box center [563, 444] width 285 height 531
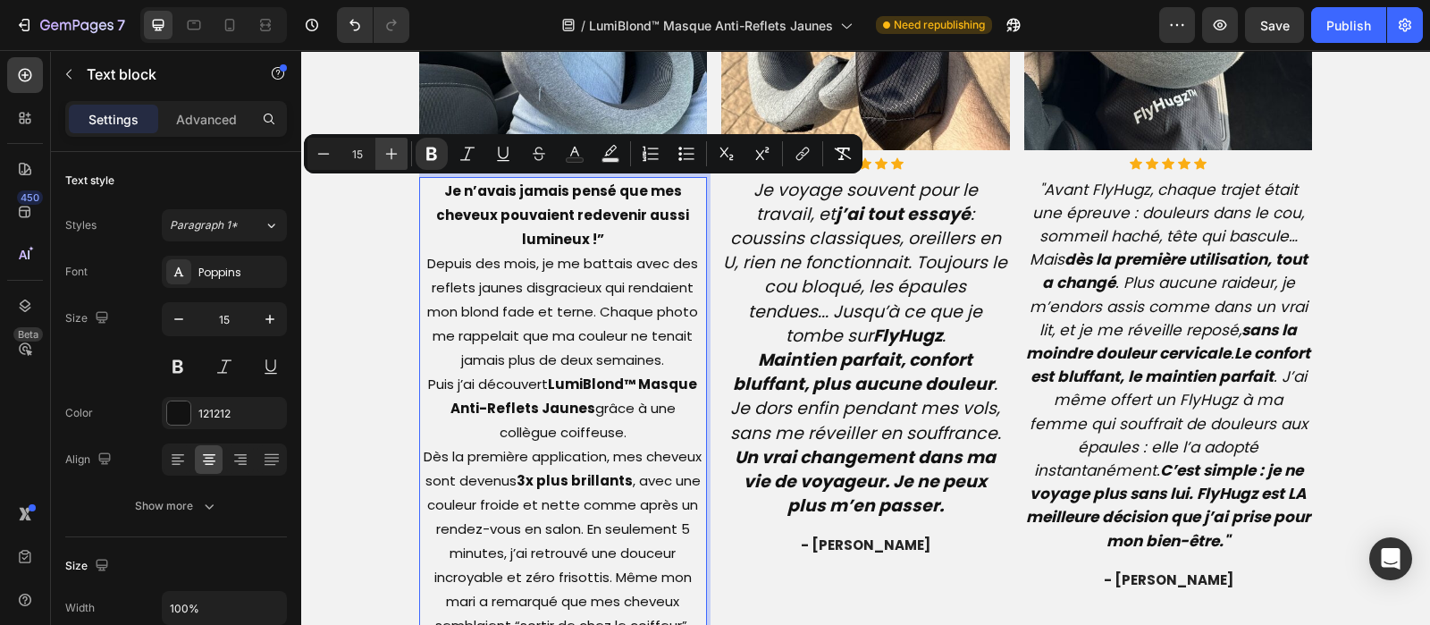
click at [390, 153] on icon "Editor contextual toolbar" at bounding box center [392, 154] width 12 height 12
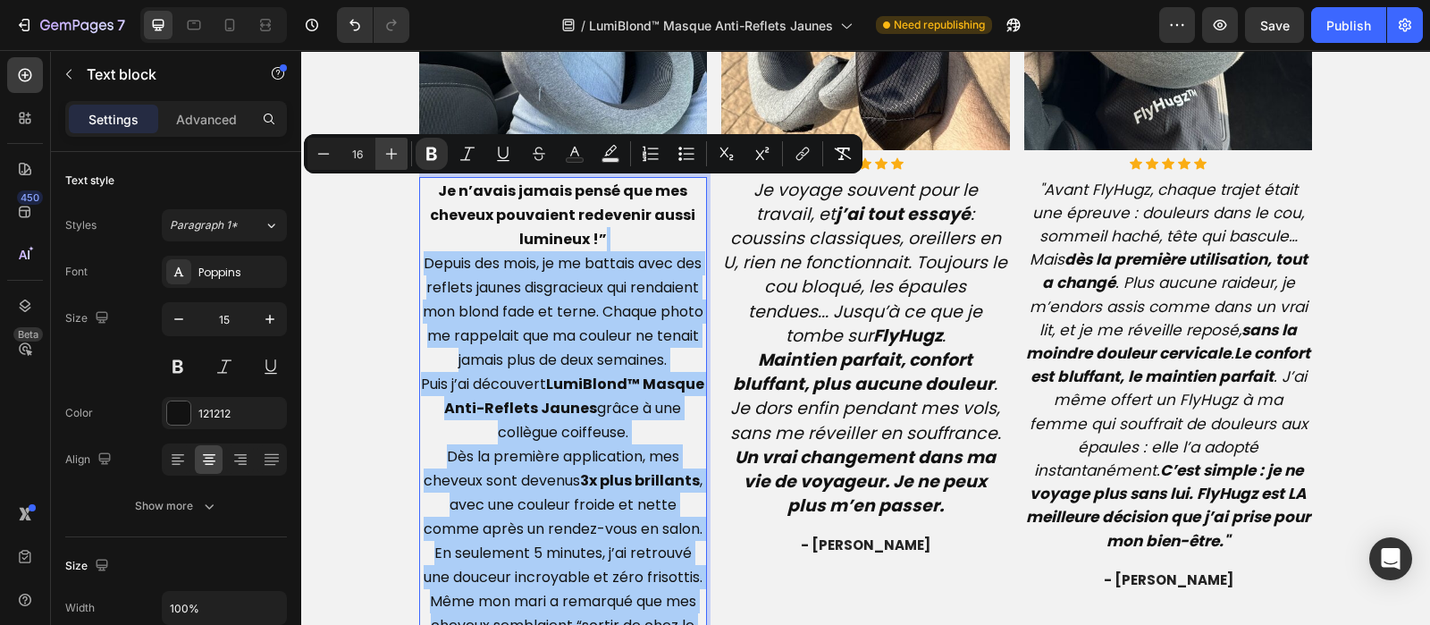
click at [390, 153] on icon "Editor contextual toolbar" at bounding box center [392, 154] width 12 height 12
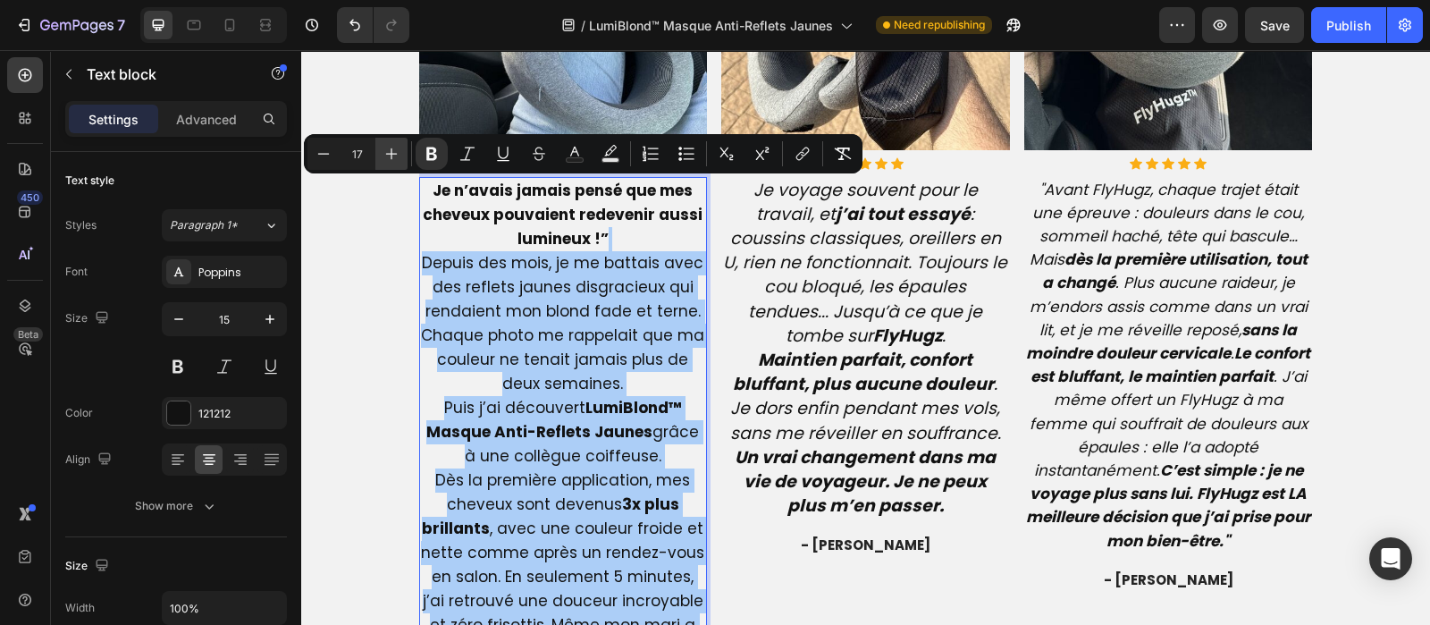
click at [390, 153] on icon "Editor contextual toolbar" at bounding box center [392, 154] width 12 height 12
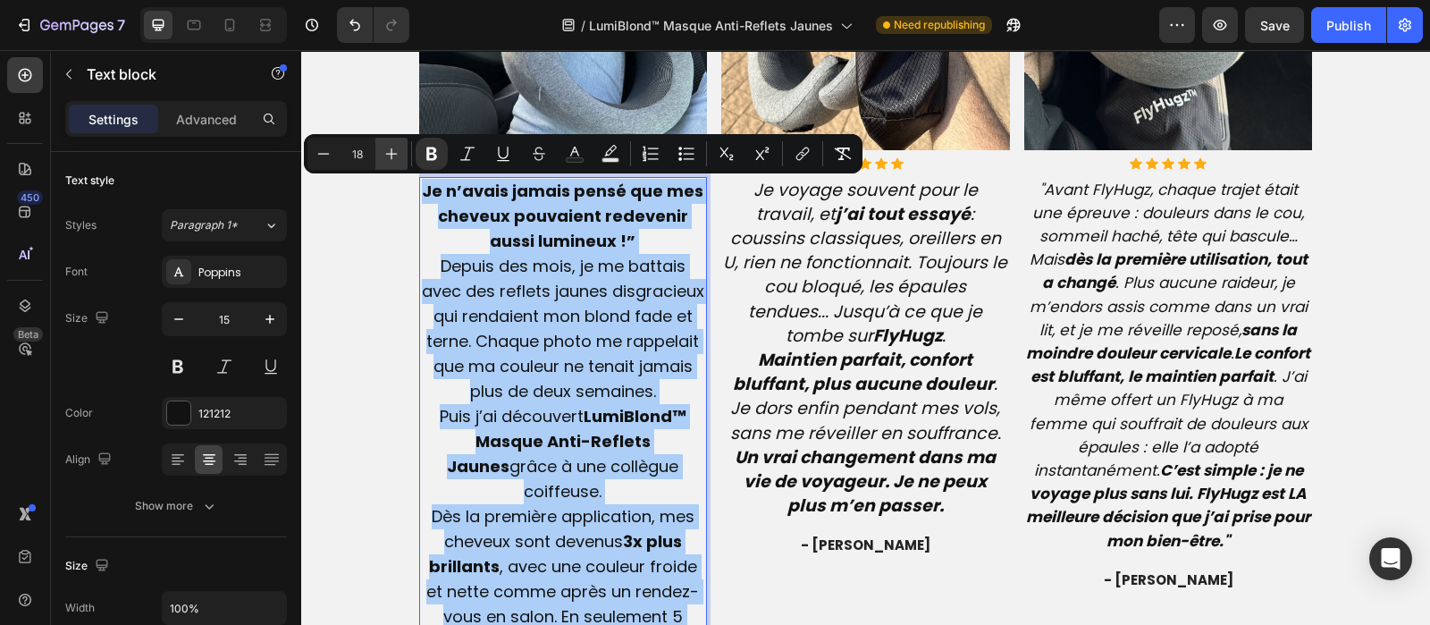
click at [390, 153] on icon "Editor contextual toolbar" at bounding box center [392, 154] width 12 height 12
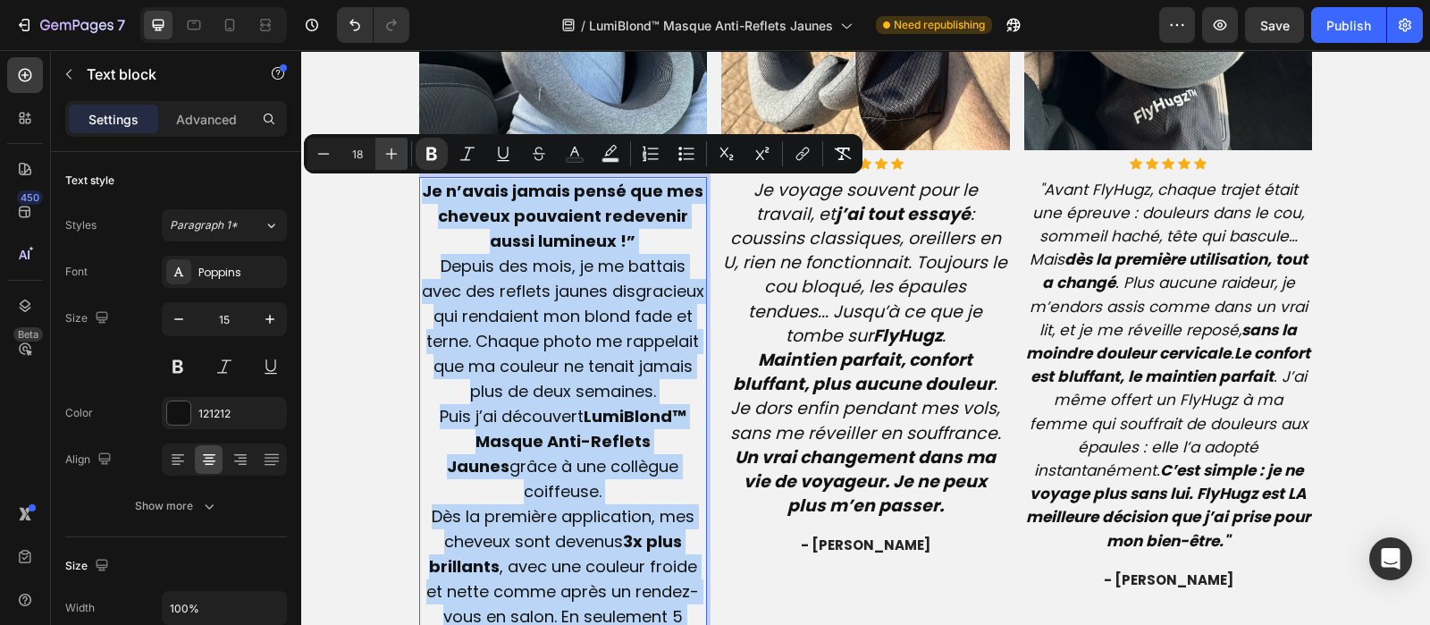
type input "19"
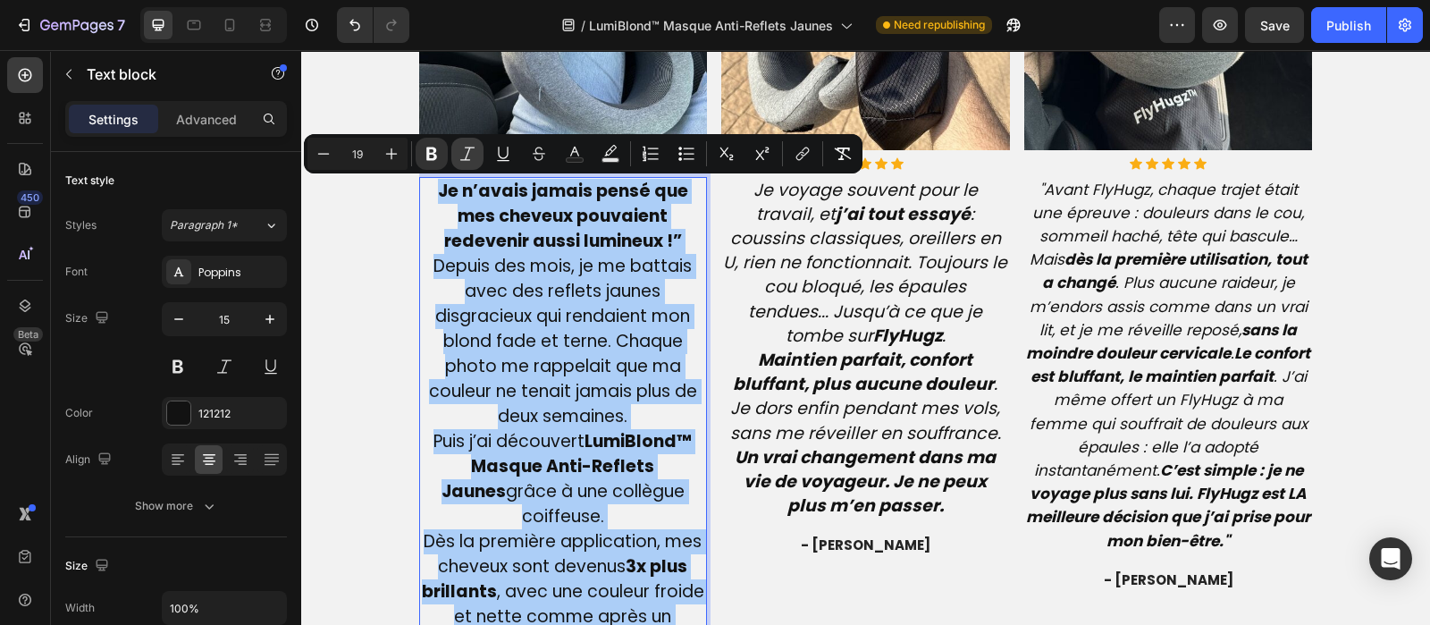
click at [460, 153] on icon "Editor contextual toolbar" at bounding box center [468, 154] width 18 height 18
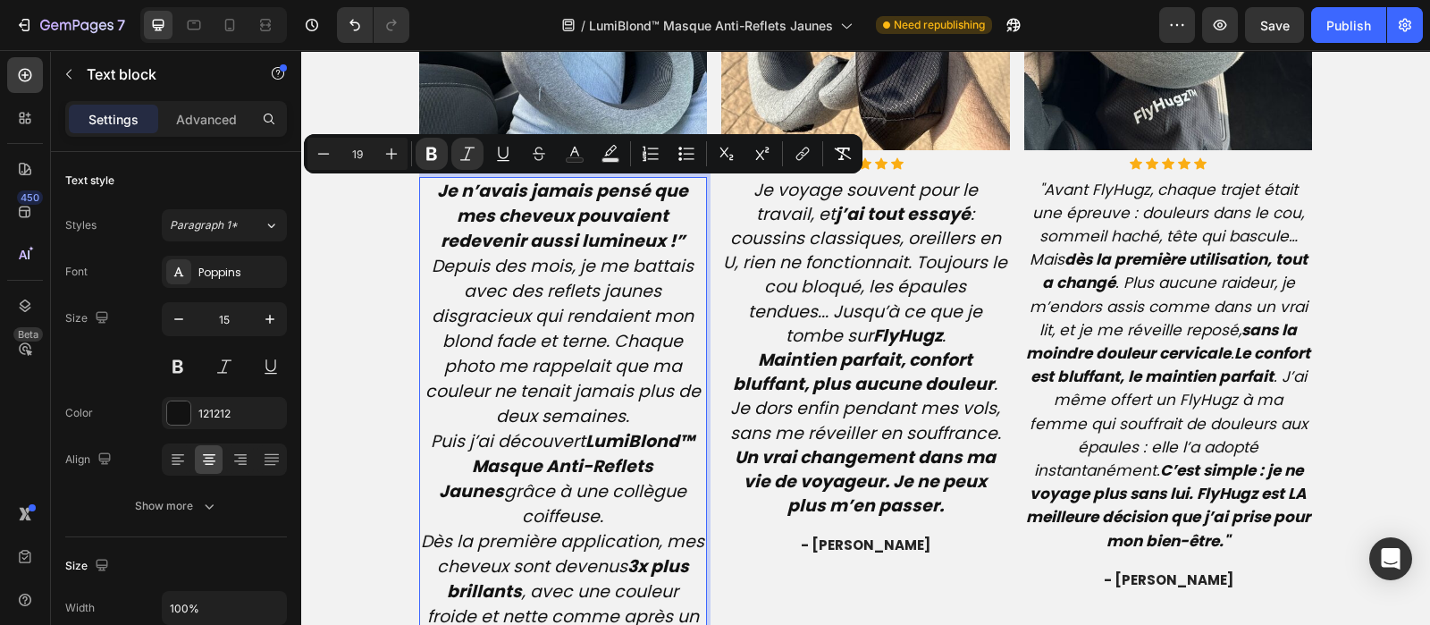
click at [680, 233] on p "Je n’avais jamais pensé que mes cheveux pouvaient redevenir aussi lumineux !” D…" at bounding box center [563, 542] width 285 height 726
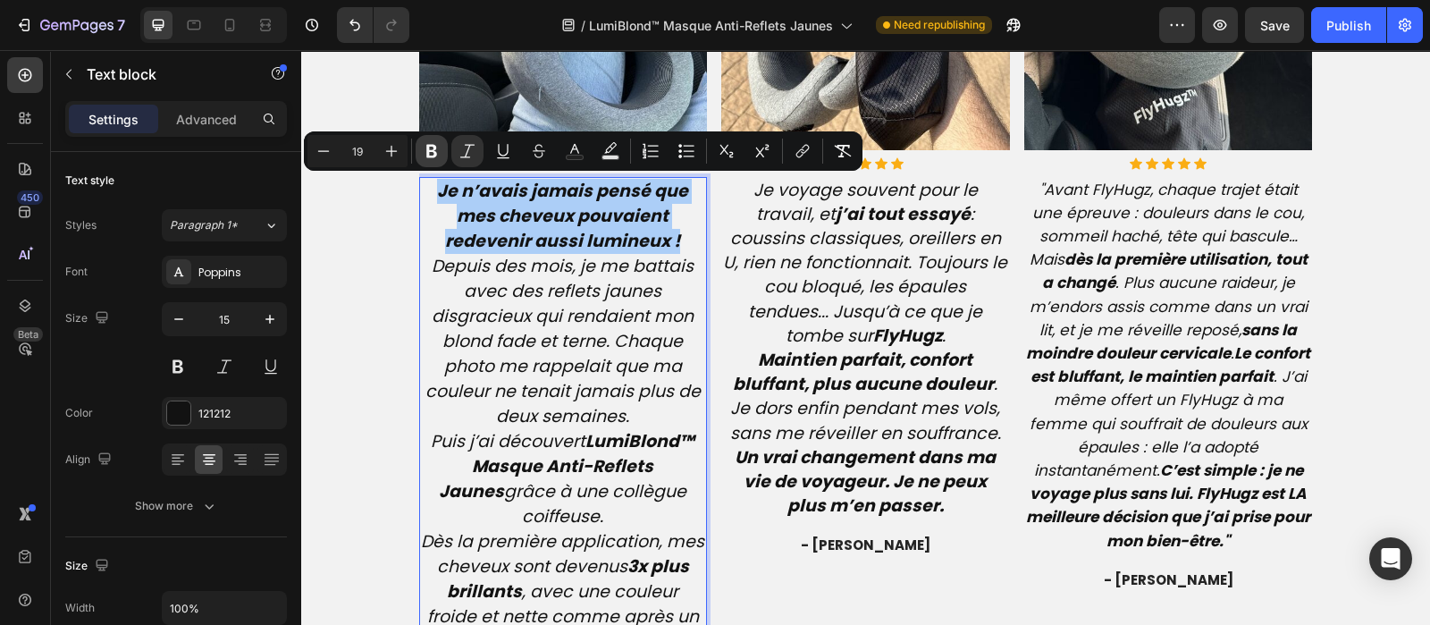
click at [424, 154] on icon "Editor contextual toolbar" at bounding box center [432, 151] width 18 height 18
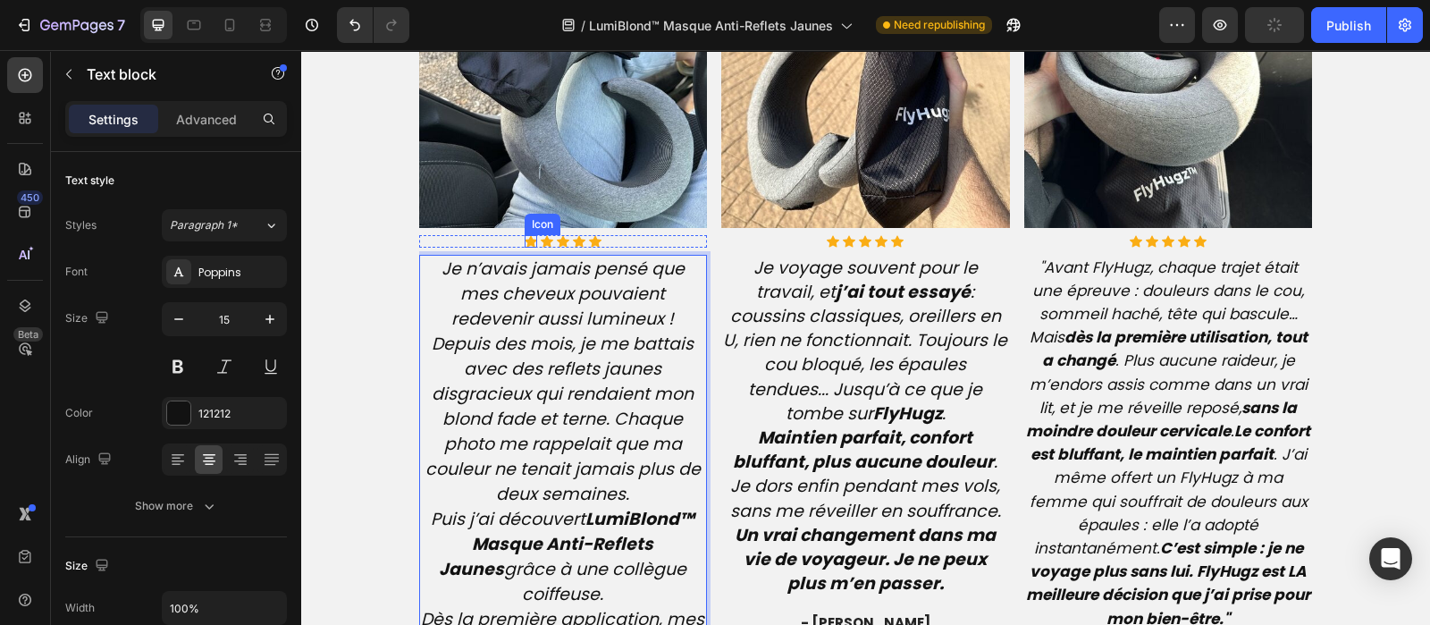
scroll to position [4262, 0]
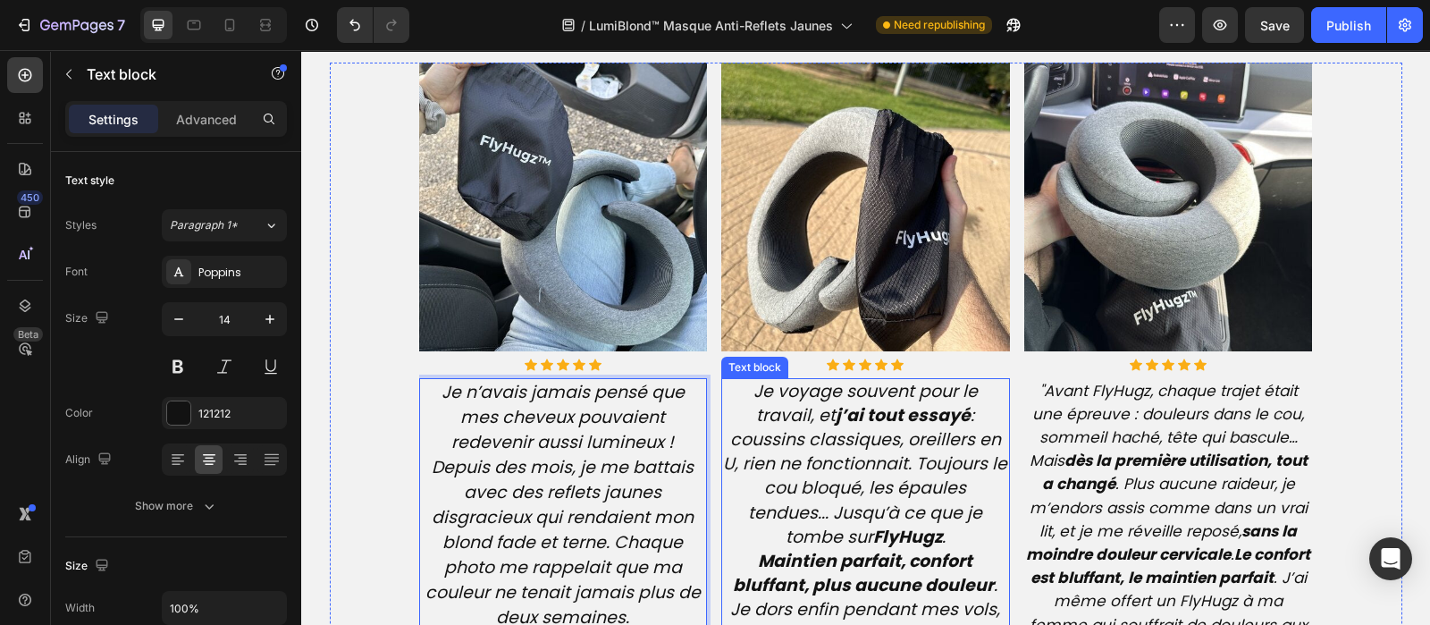
click at [849, 483] on icon "Je voyage souvent pour le travail, et j’ai tout essayé : coussins classiques, o…" at bounding box center [865, 464] width 284 height 170
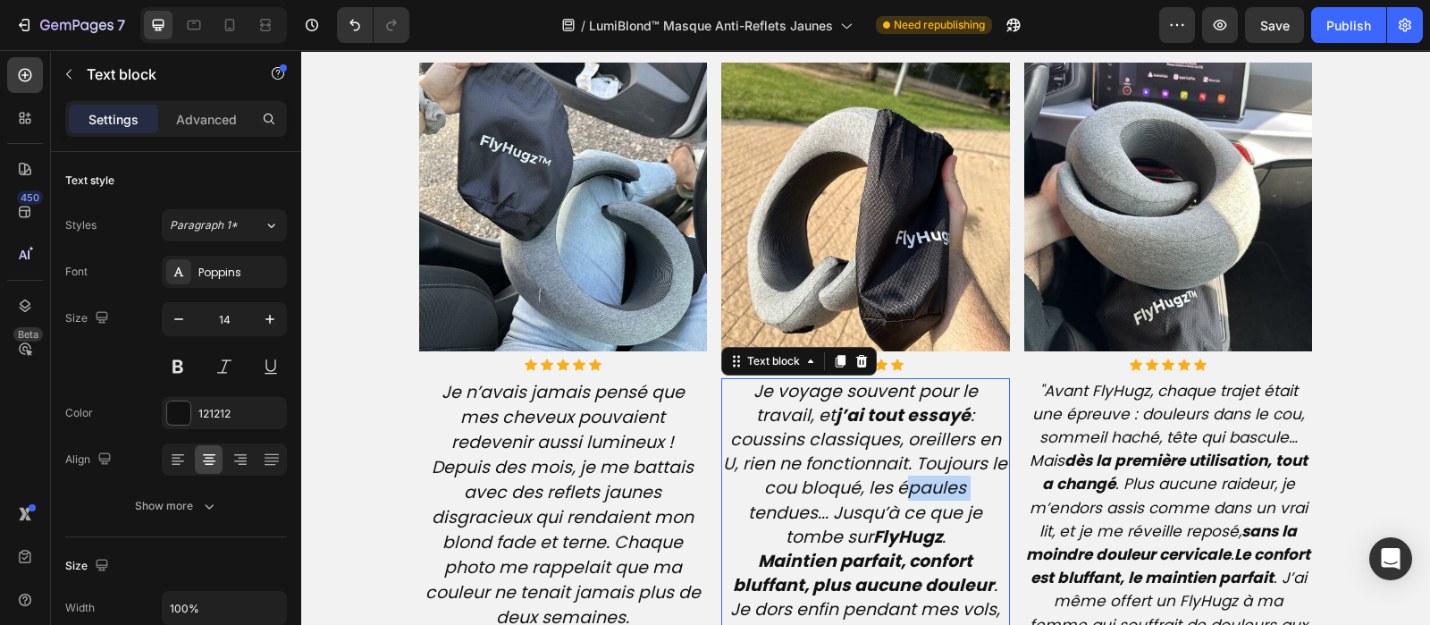
click at [849, 483] on icon "Je voyage souvent pour le travail, et j’ai tout essayé : coussins classiques, o…" at bounding box center [865, 464] width 284 height 170
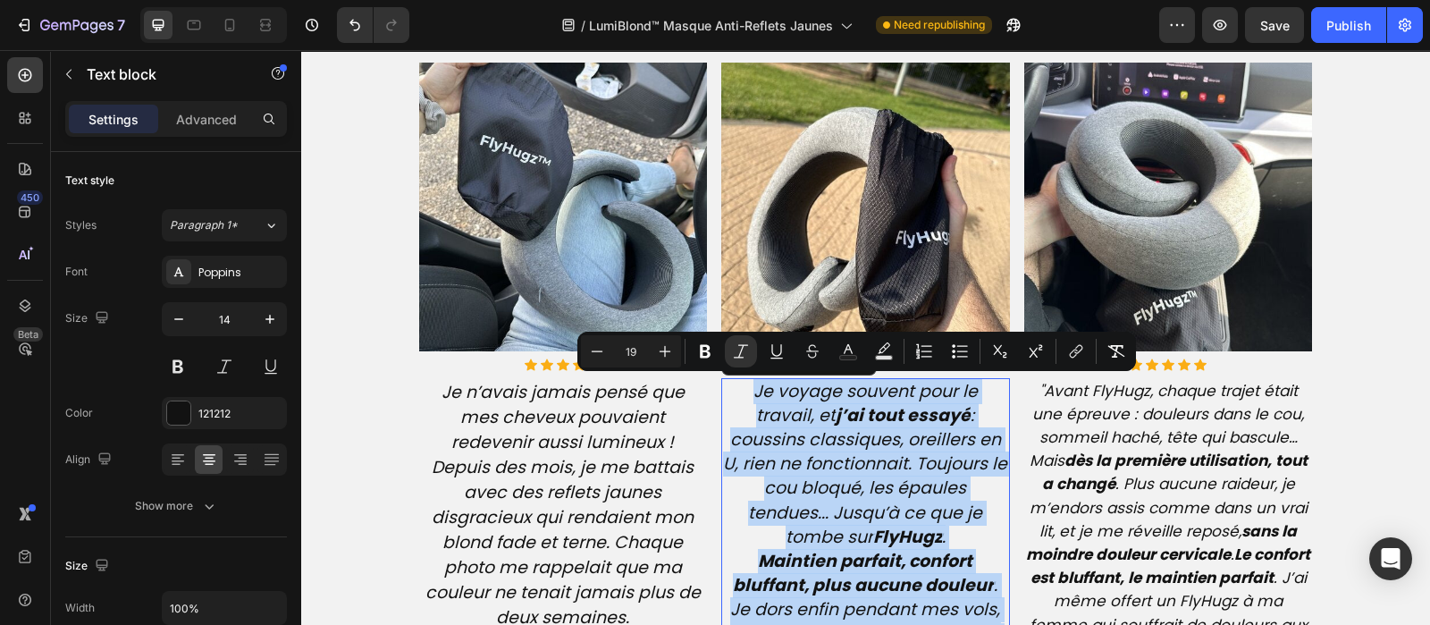
type input "14"
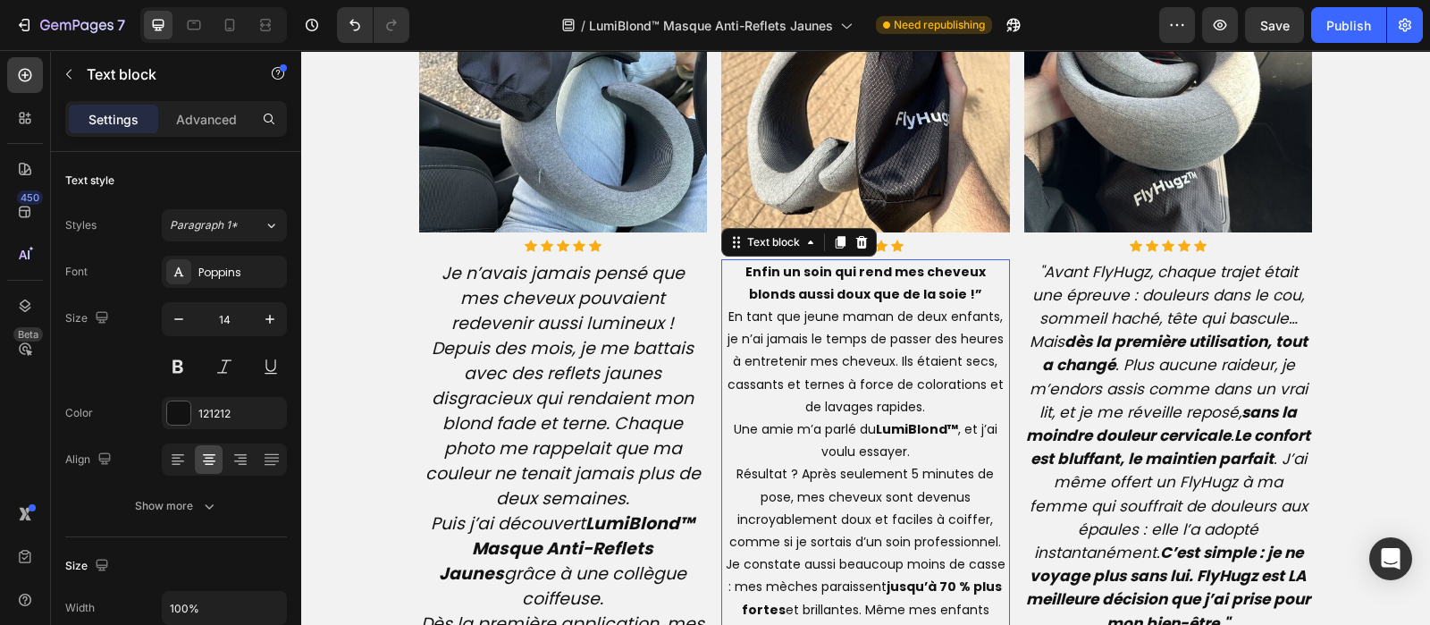
scroll to position [4483, 0]
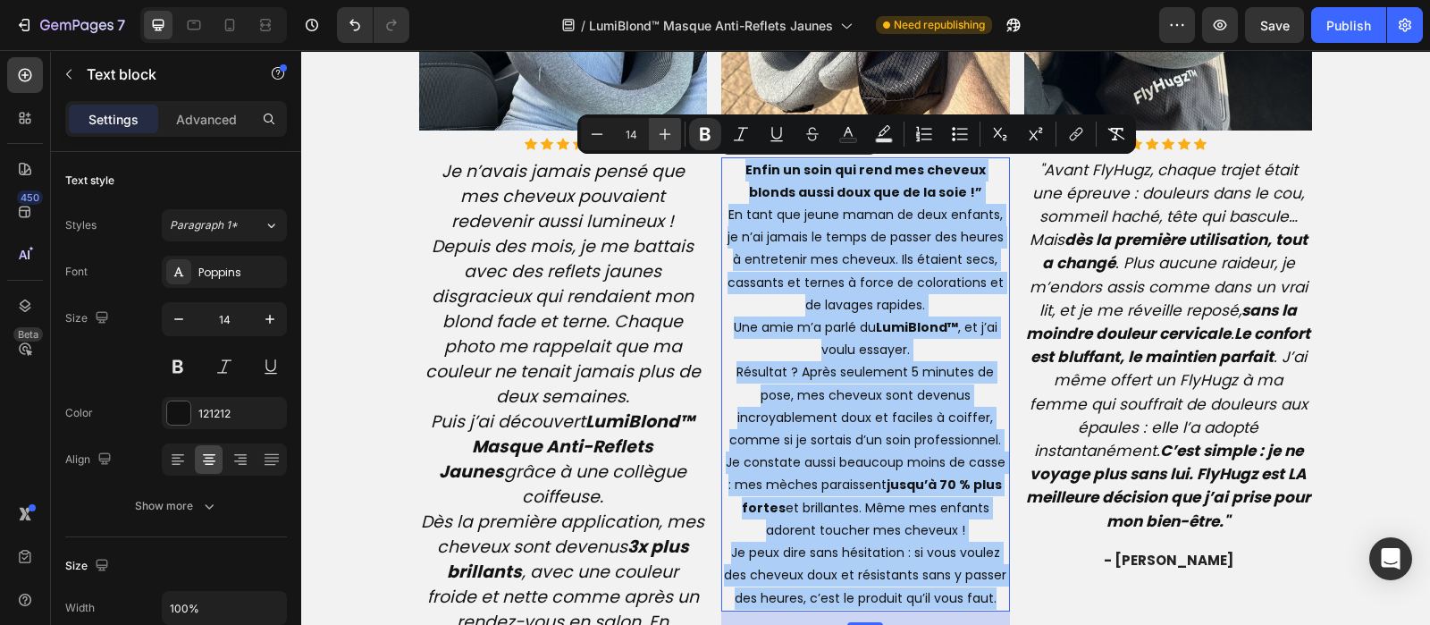
click at [666, 134] on icon "Editor contextual toolbar" at bounding box center [666, 135] width 12 height 12
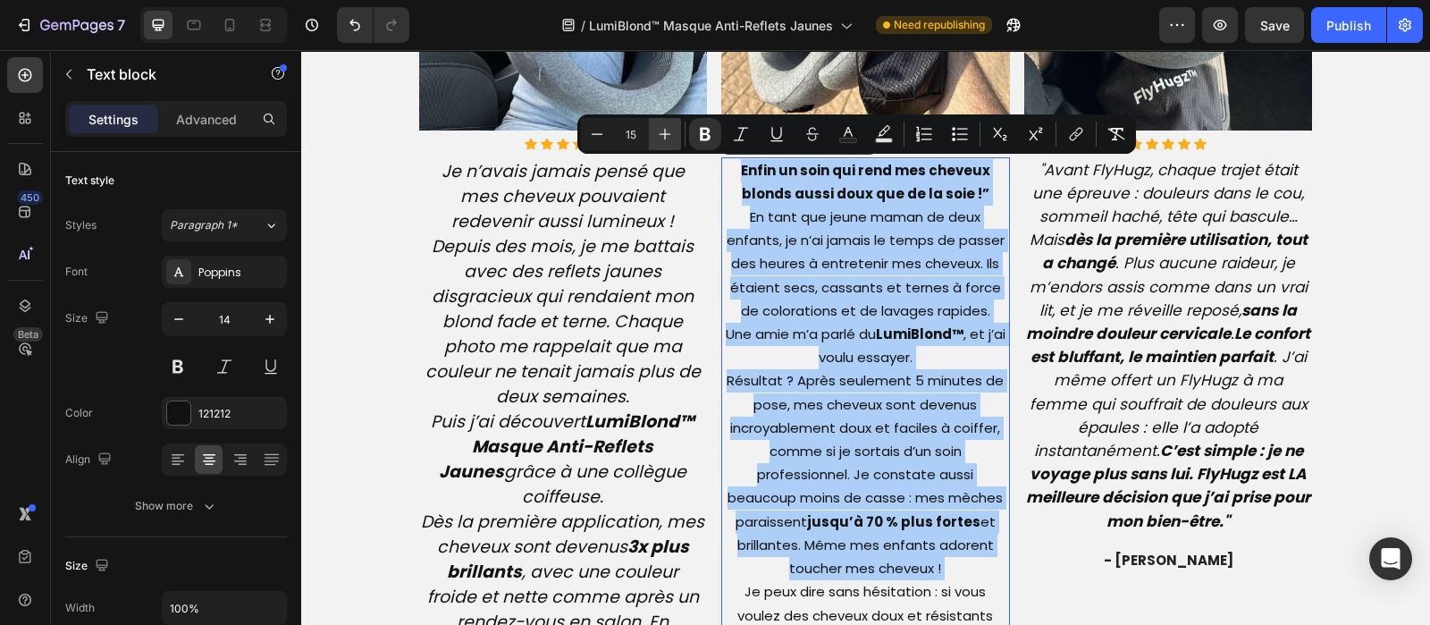
click at [666, 134] on icon "Editor contextual toolbar" at bounding box center [666, 135] width 12 height 12
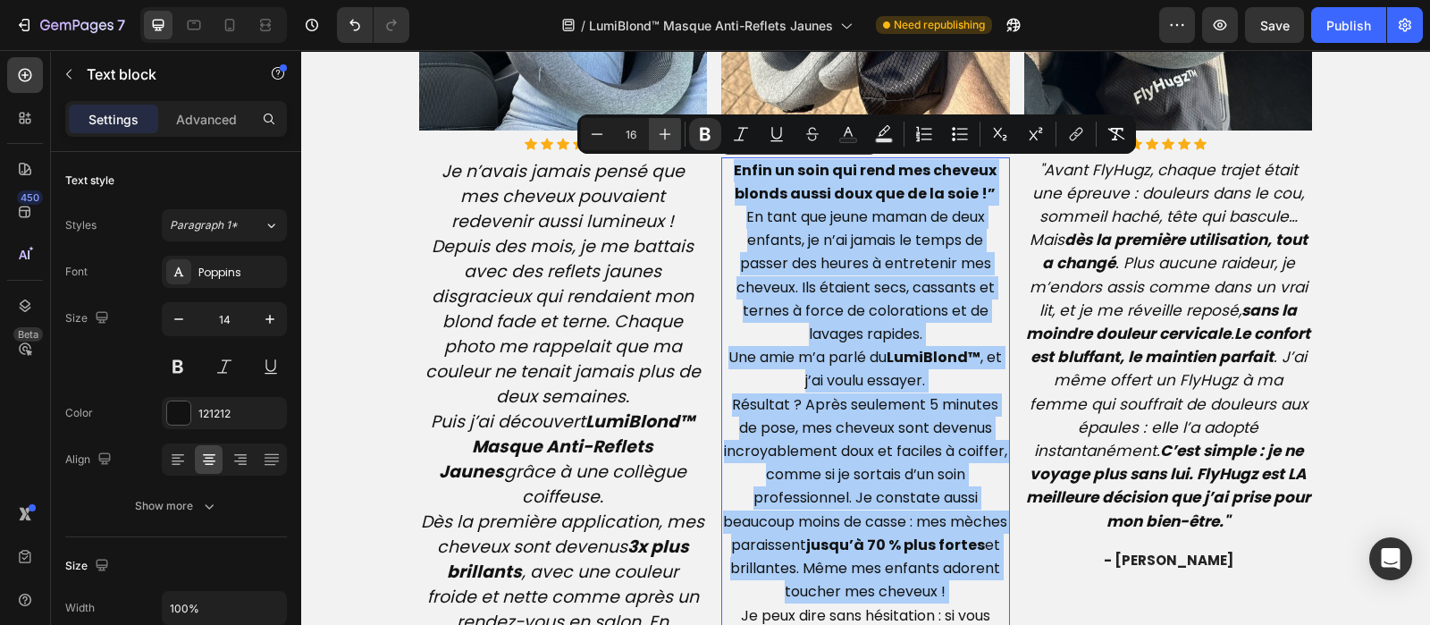
click at [666, 134] on icon "Editor contextual toolbar" at bounding box center [666, 135] width 12 height 12
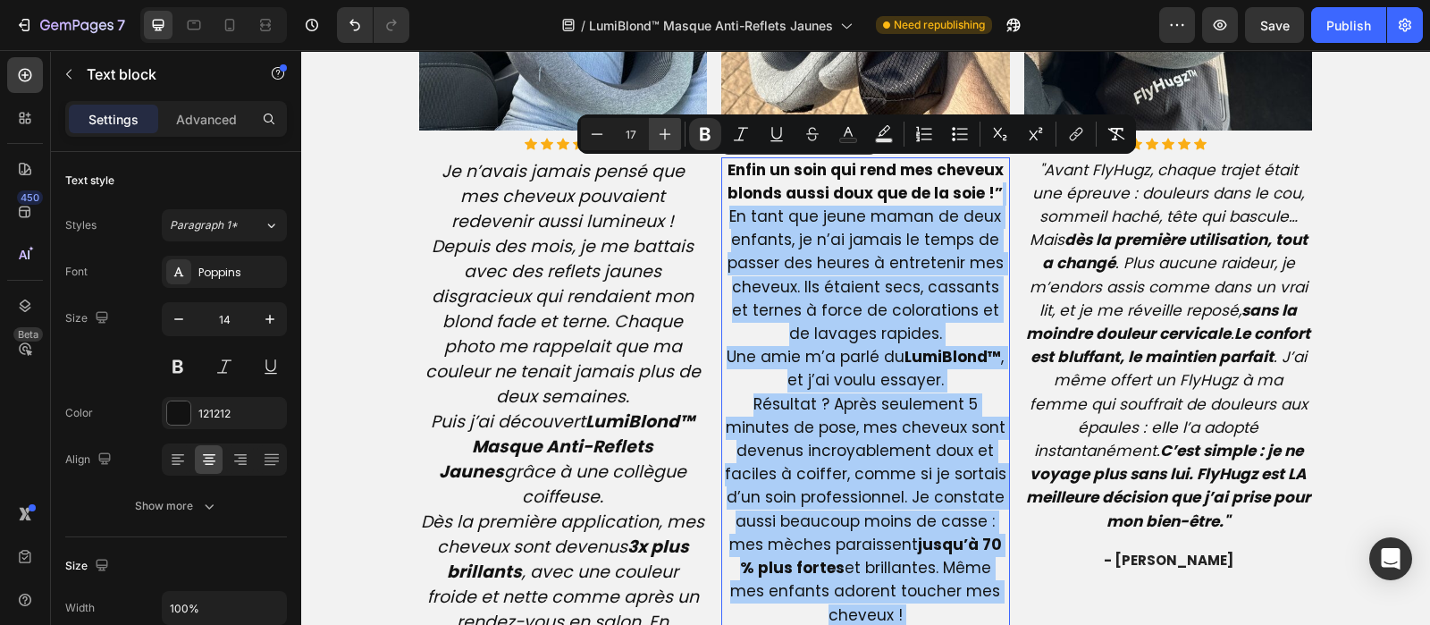
click at [666, 134] on icon "Editor contextual toolbar" at bounding box center [666, 135] width 12 height 12
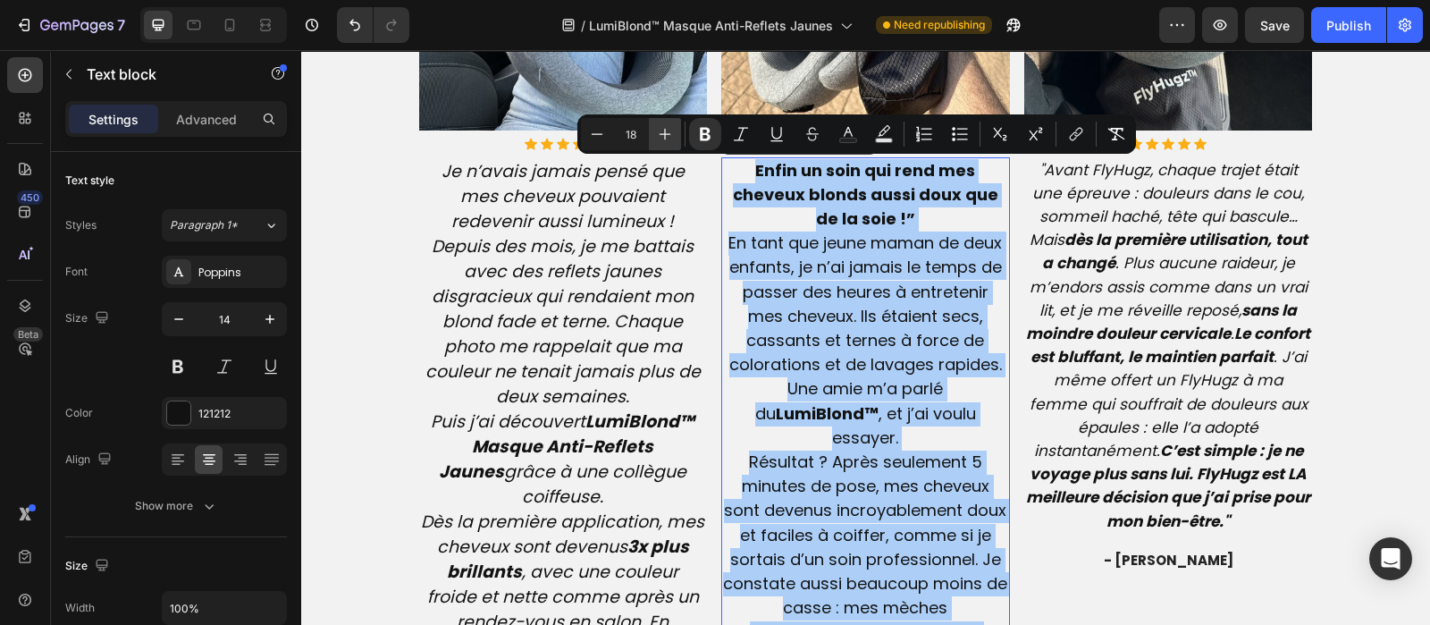
click at [666, 134] on icon "Editor contextual toolbar" at bounding box center [666, 135] width 12 height 12
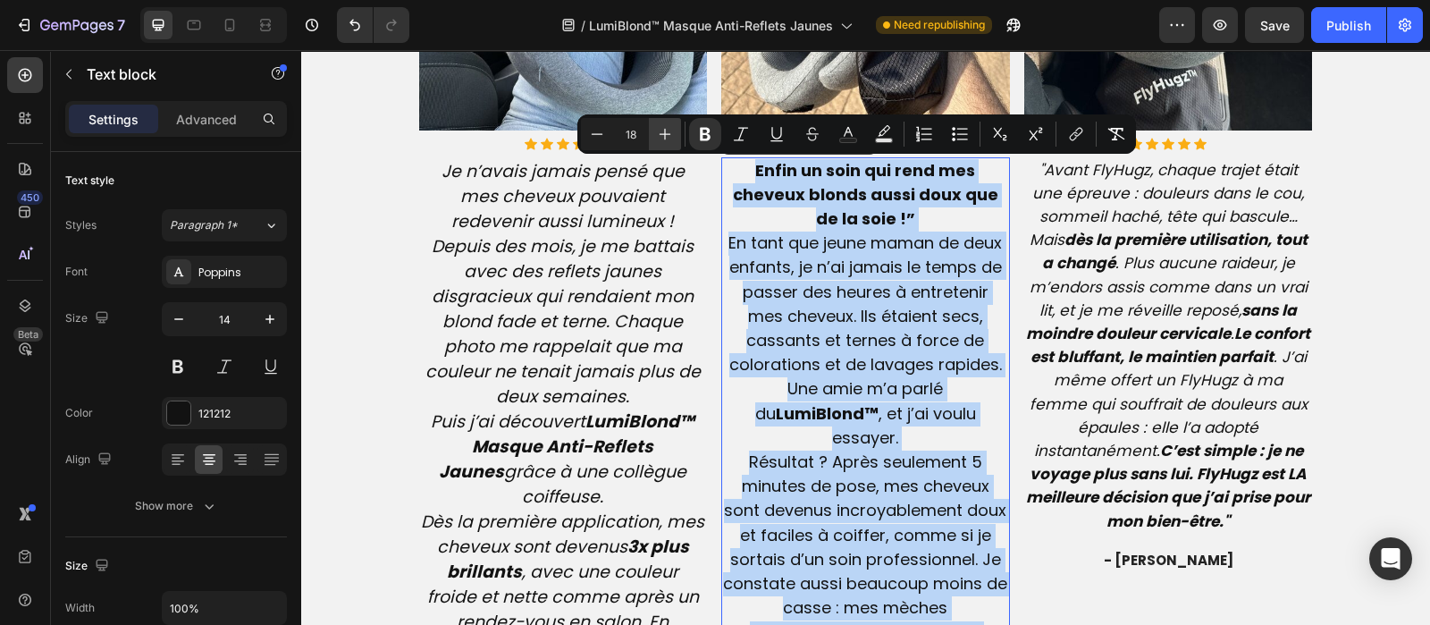
type input "19"
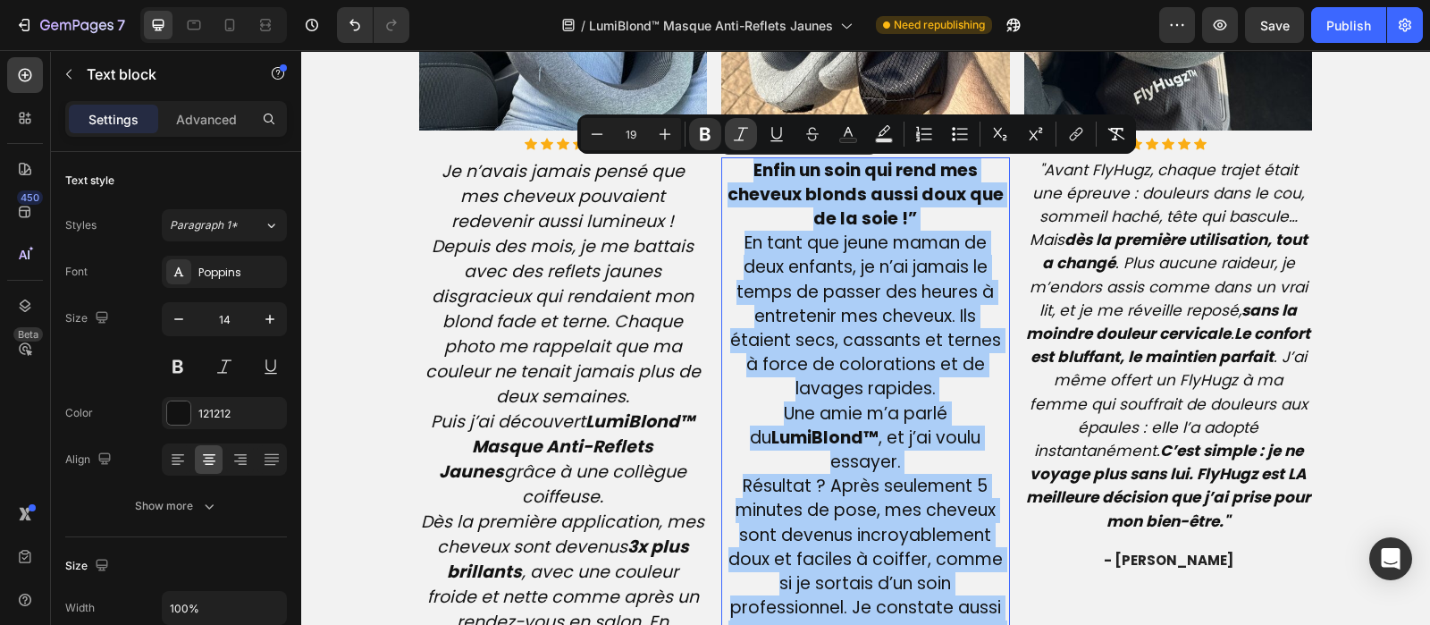
click at [742, 131] on icon "Editor contextual toolbar" at bounding box center [741, 133] width 14 height 13
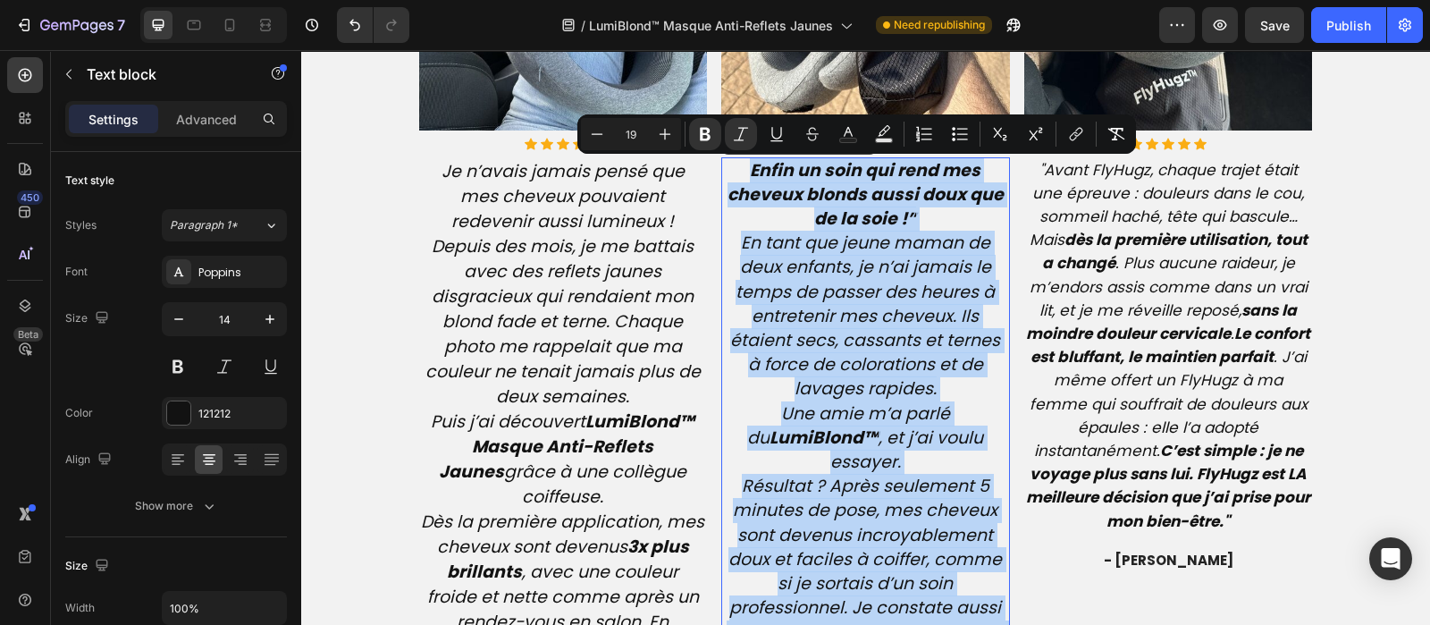
click at [914, 215] on p "Enfin un soin qui rend mes cheveux blonds aussi doux que de la soie !” En tant …" at bounding box center [865, 511] width 285 height 705
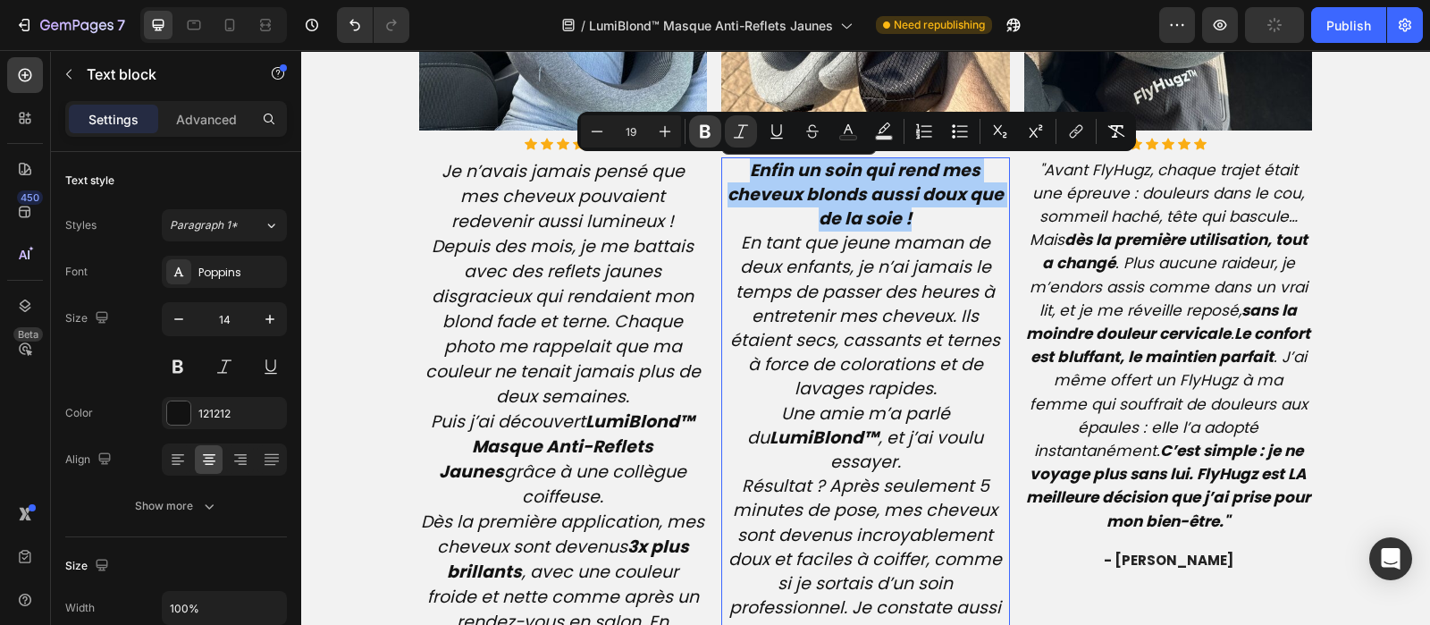
click at [703, 135] on icon "Editor contextual toolbar" at bounding box center [705, 131] width 18 height 18
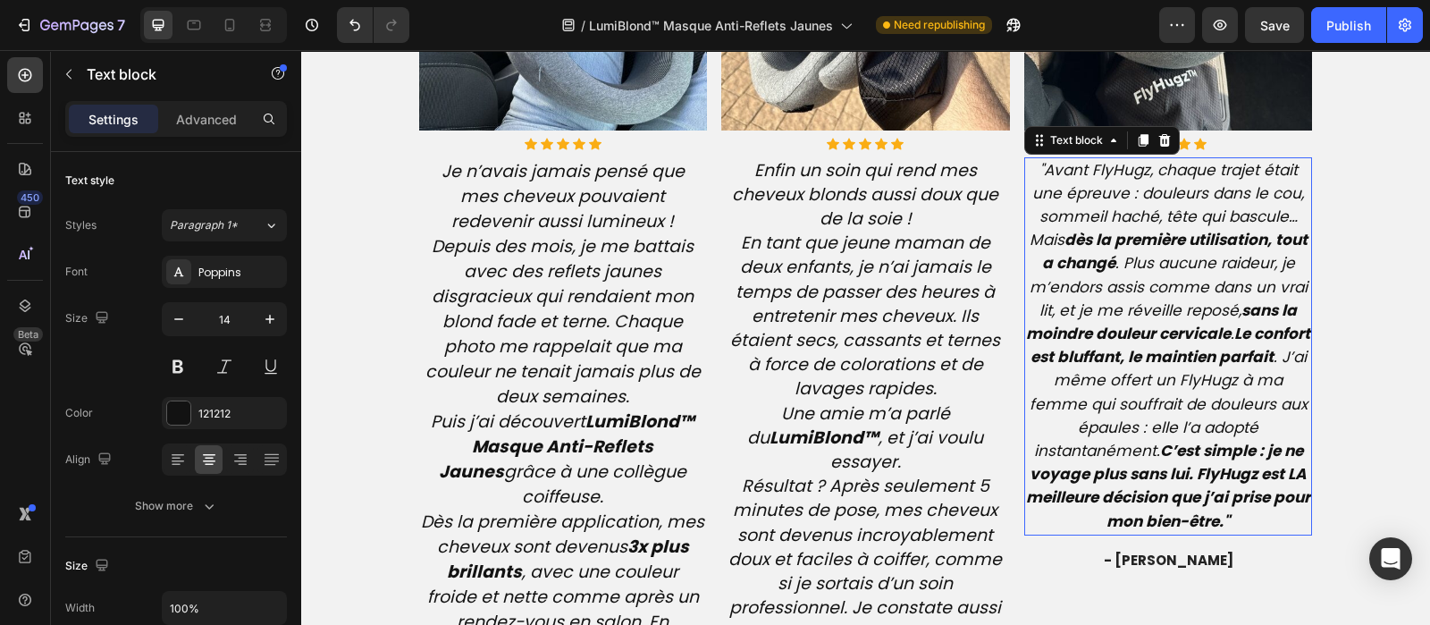
click at [1139, 294] on icon ""Avant FlyHugz, chaque trajet était une épreuve : douleurs dans le cou, sommeil…" at bounding box center [1168, 345] width 284 height 373
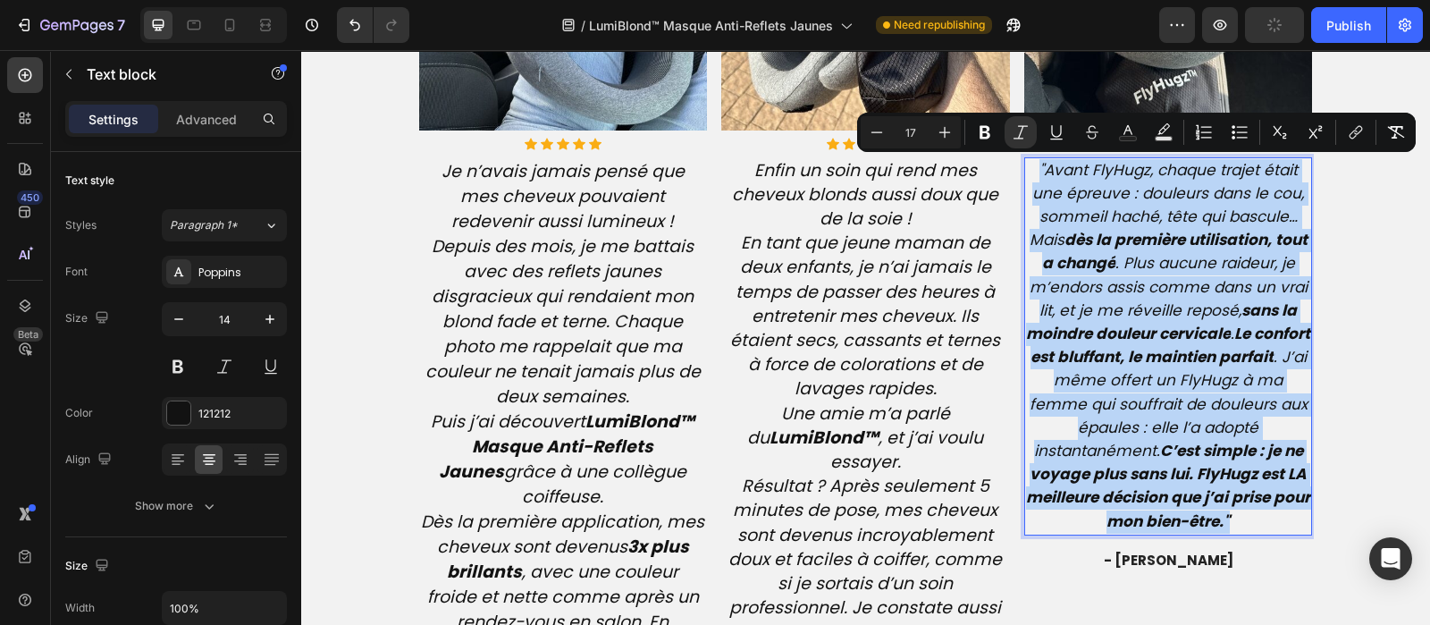
type input "14"
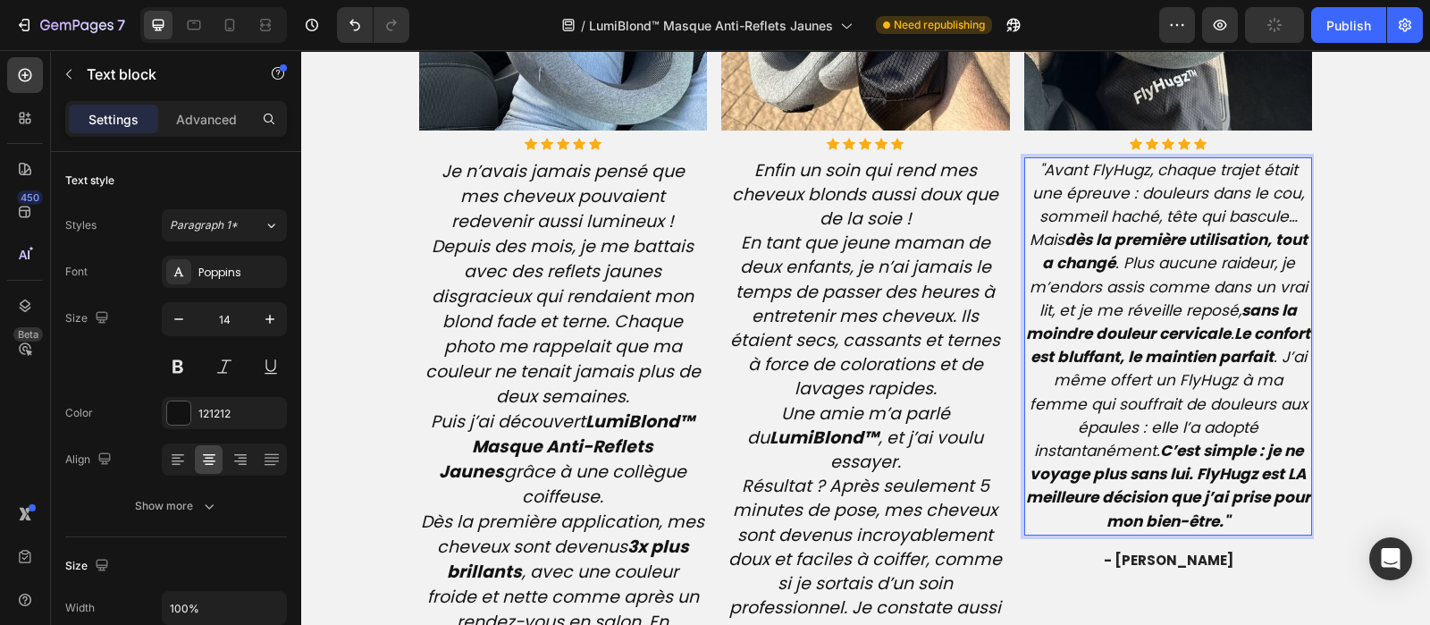
scroll to position [4528, 0]
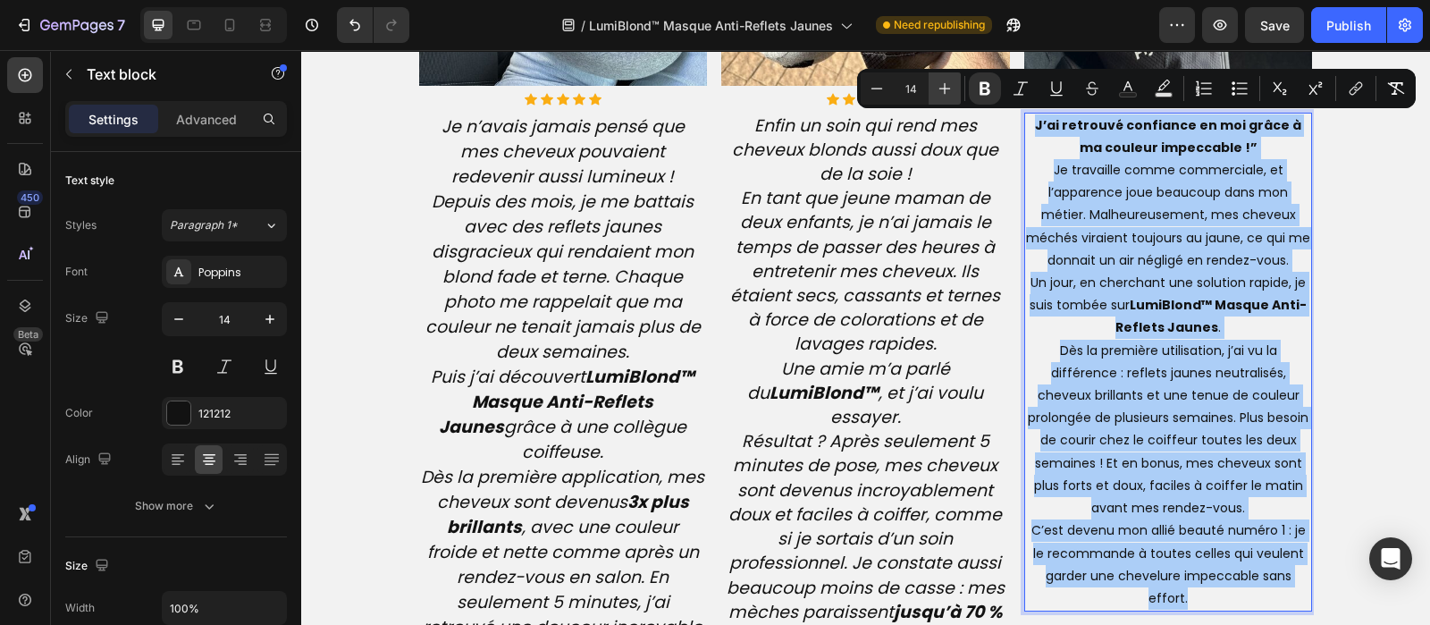
click at [939, 84] on icon "Editor contextual toolbar" at bounding box center [945, 89] width 18 height 18
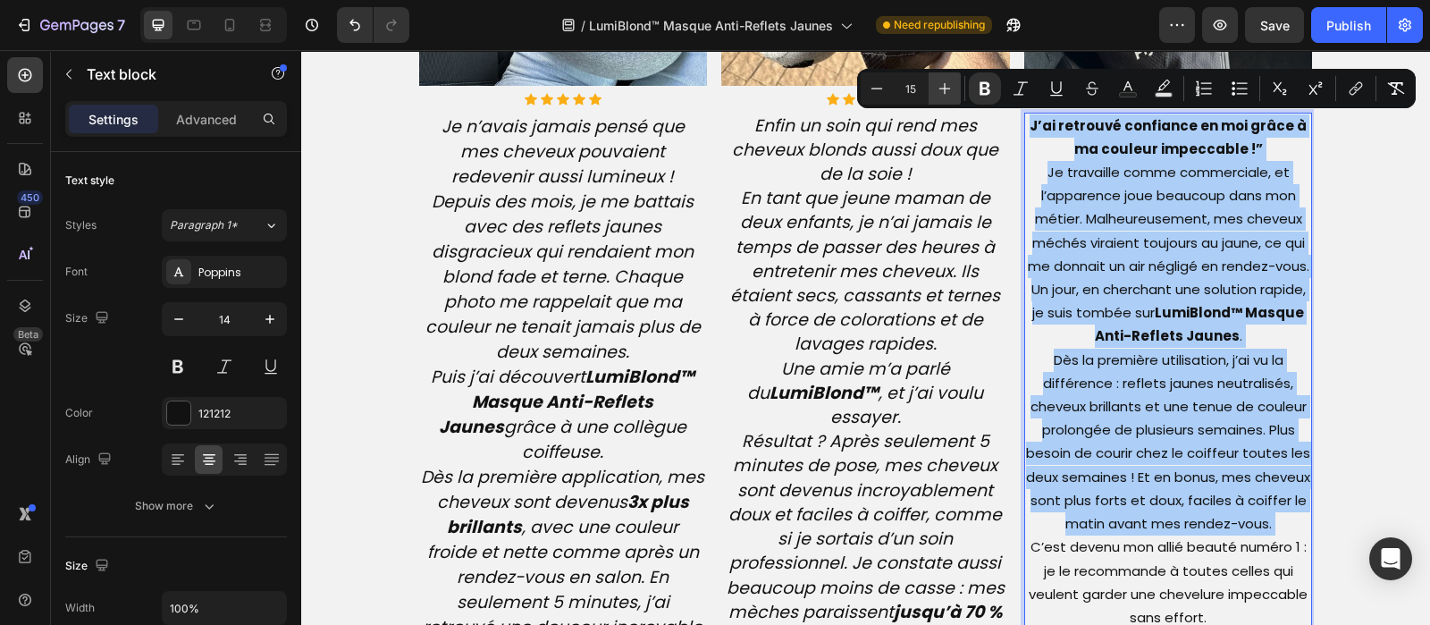
click at [939, 84] on icon "Editor contextual toolbar" at bounding box center [945, 89] width 18 height 18
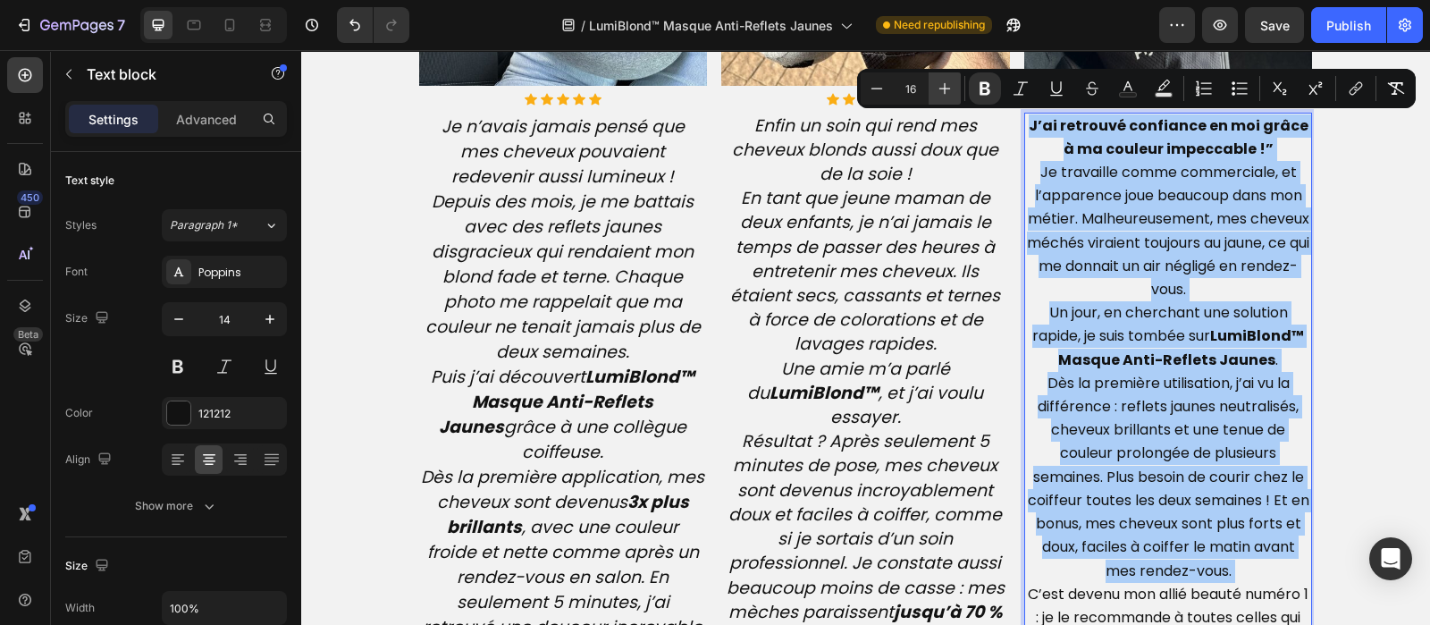
click at [939, 84] on icon "Editor contextual toolbar" at bounding box center [945, 89] width 18 height 18
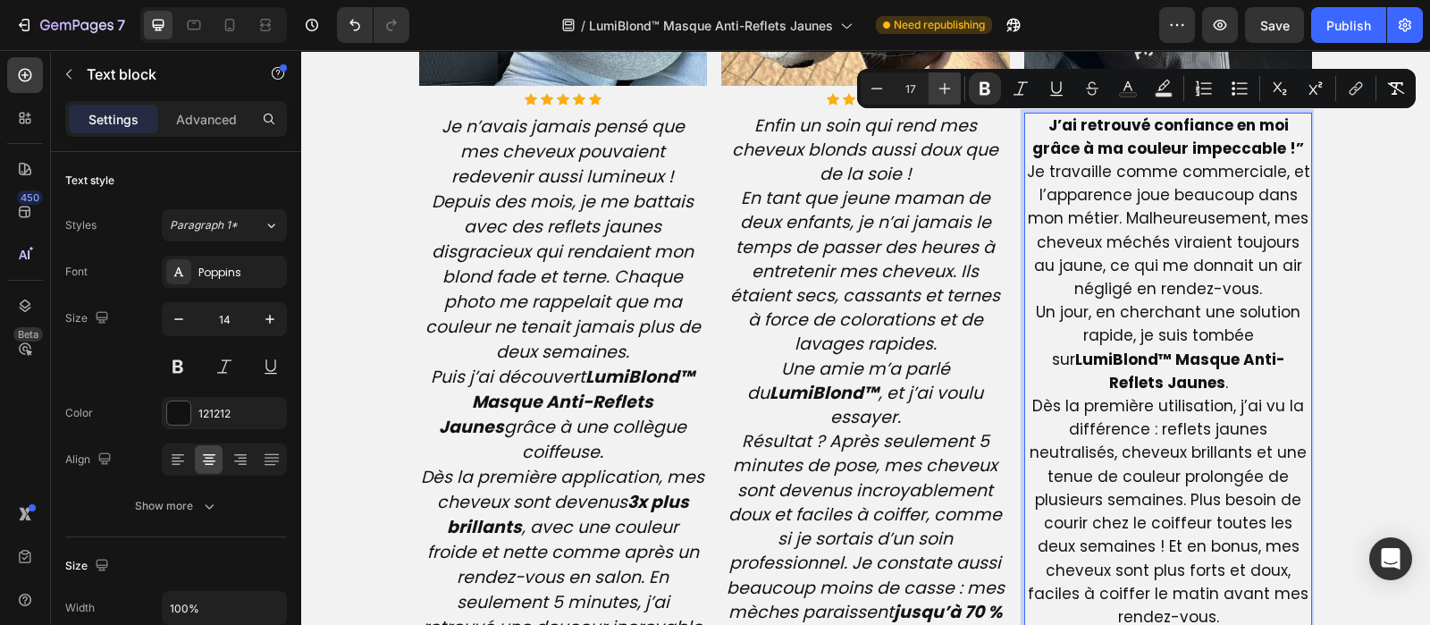
click at [939, 84] on icon "Editor contextual toolbar" at bounding box center [945, 89] width 18 height 18
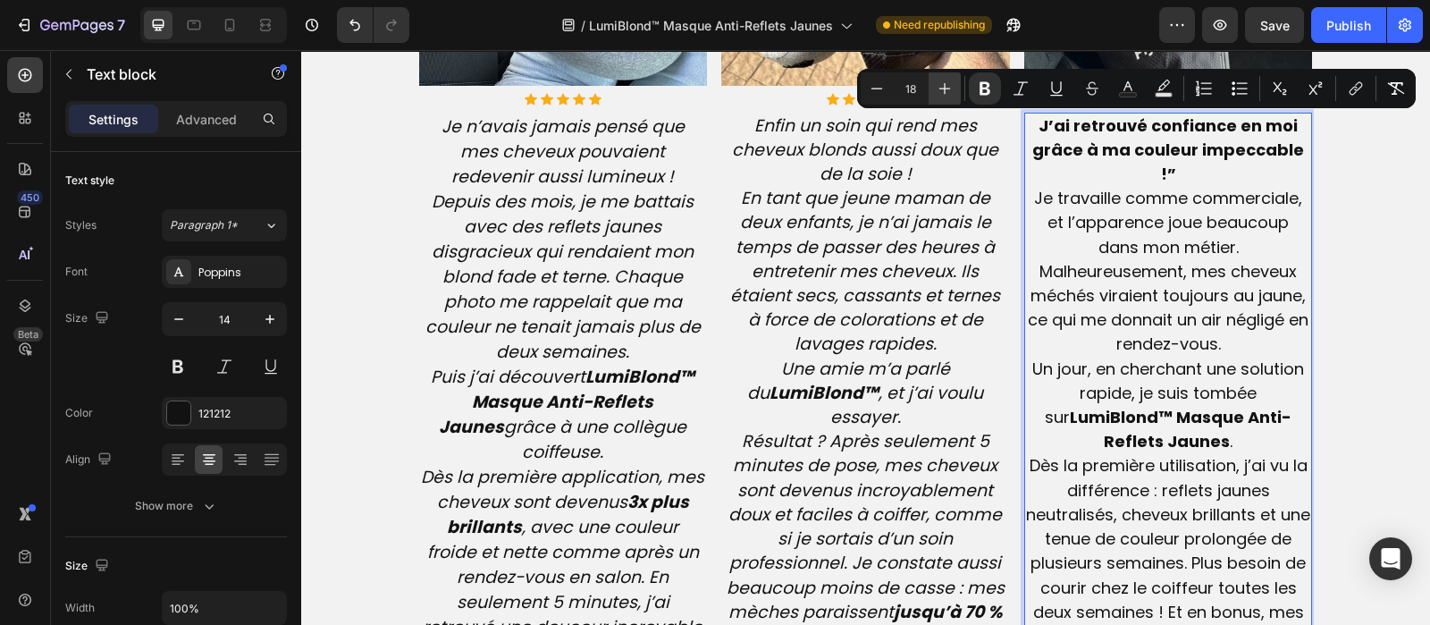
click at [939, 84] on icon "Editor contextual toolbar" at bounding box center [945, 89] width 18 height 18
type input "19"
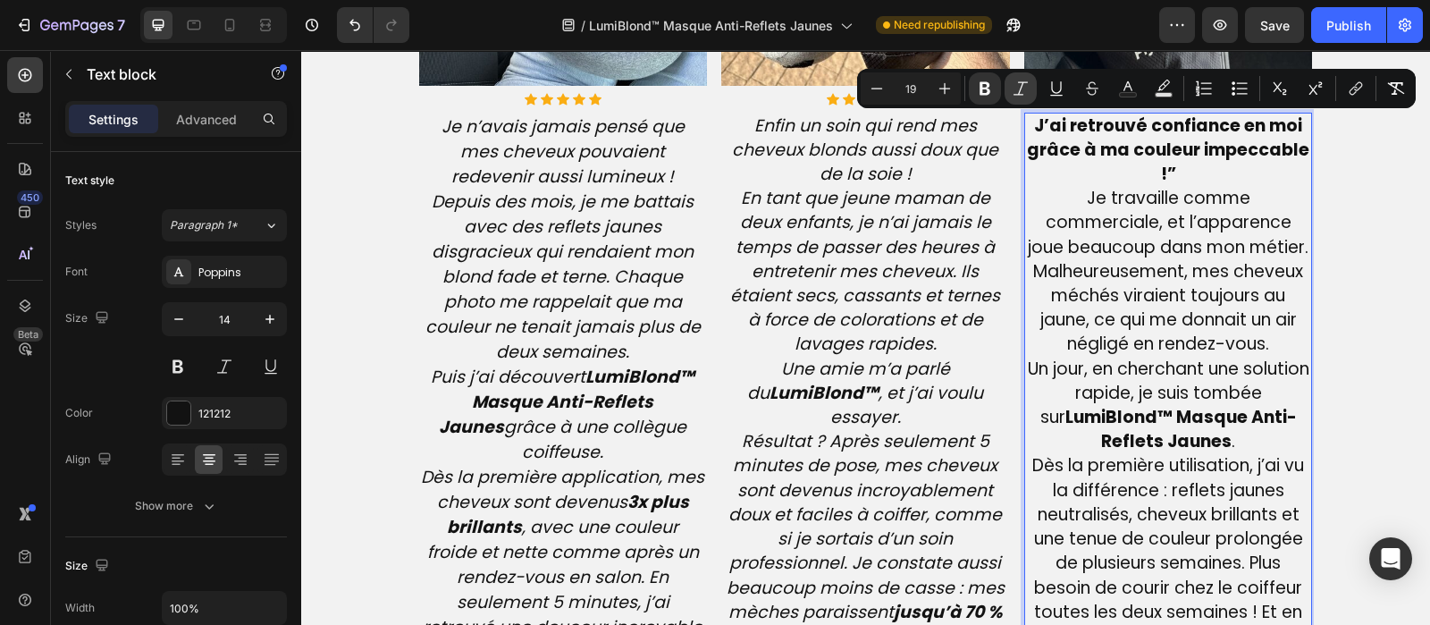
click at [1023, 80] on icon "Editor contextual toolbar" at bounding box center [1021, 89] width 18 height 18
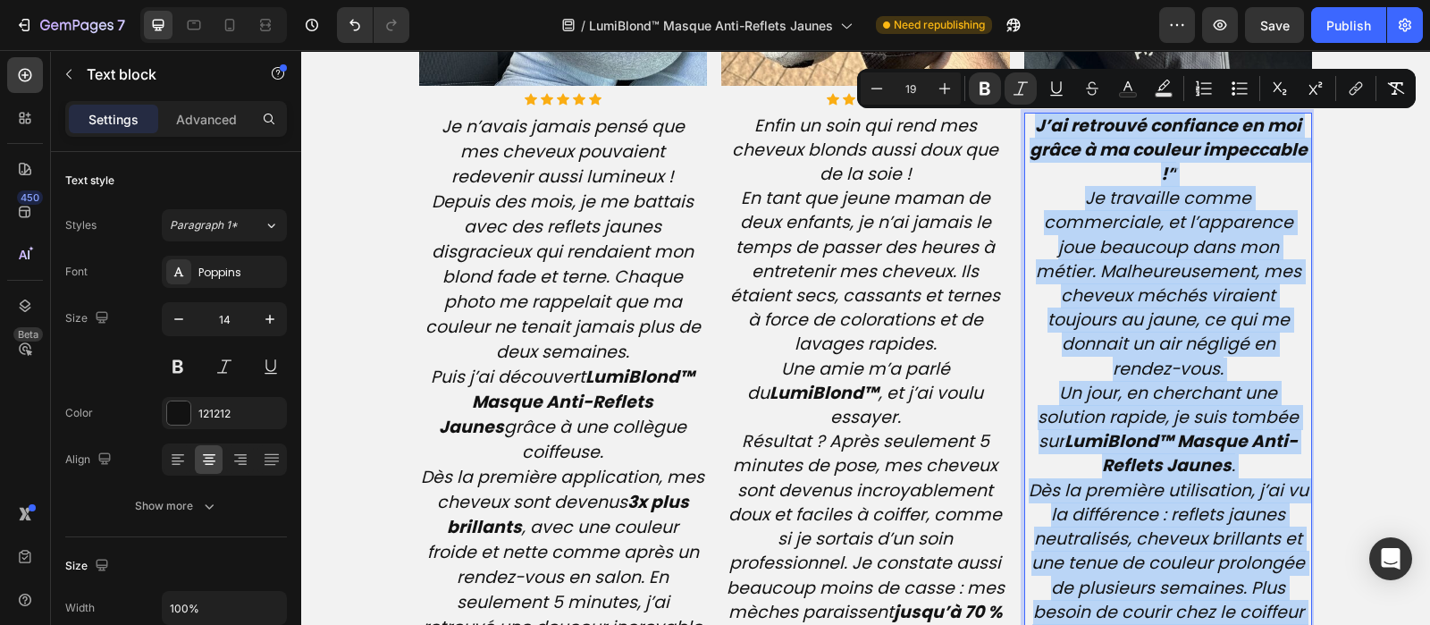
click at [1175, 169] on p "J’ai retrouvé confiance en moi grâce à ma couleur impeccable !” Je travaille co…" at bounding box center [1168, 478] width 285 height 729
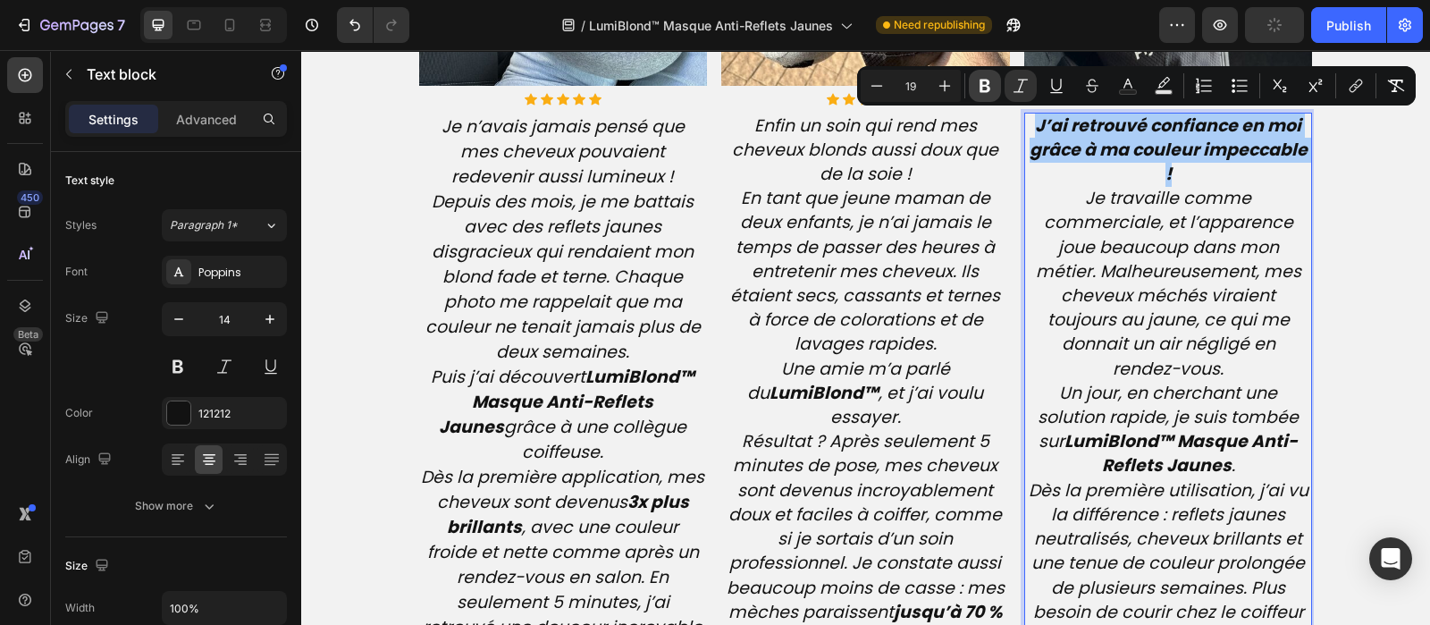
click at [980, 87] on icon "Editor contextual toolbar" at bounding box center [985, 86] width 11 height 13
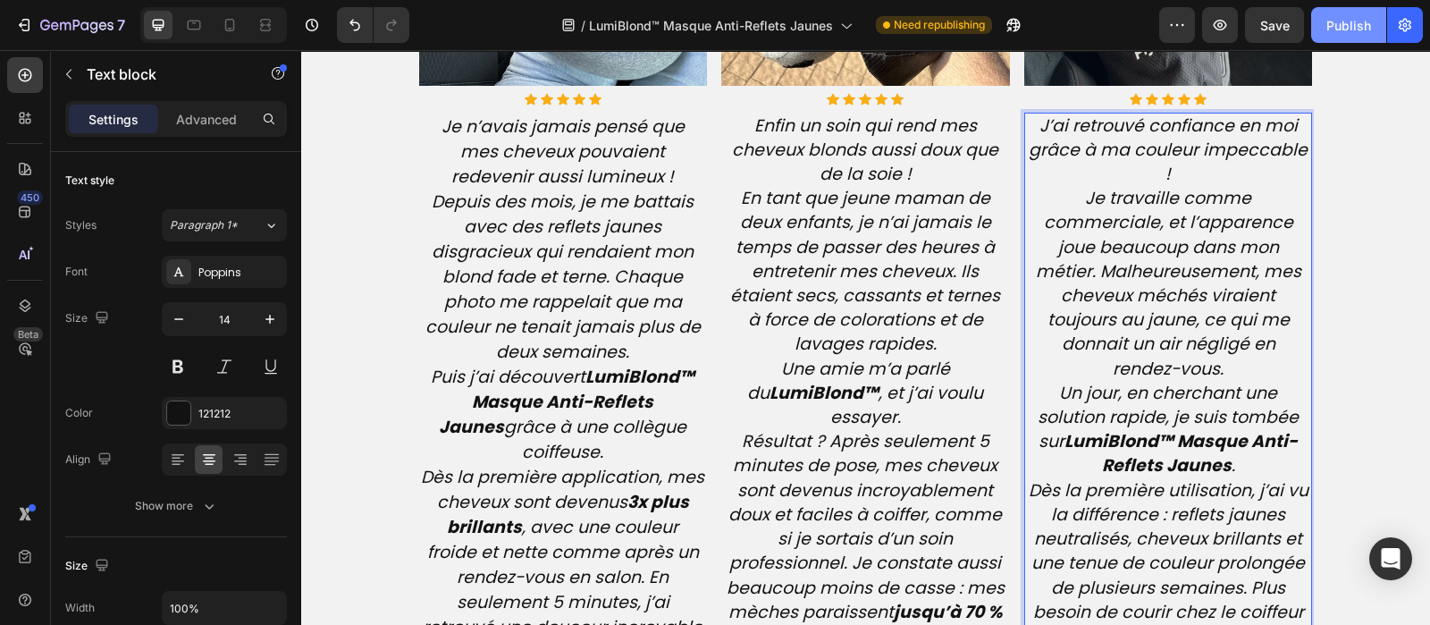
click at [1350, 28] on div "Publish" at bounding box center [1349, 25] width 45 height 19
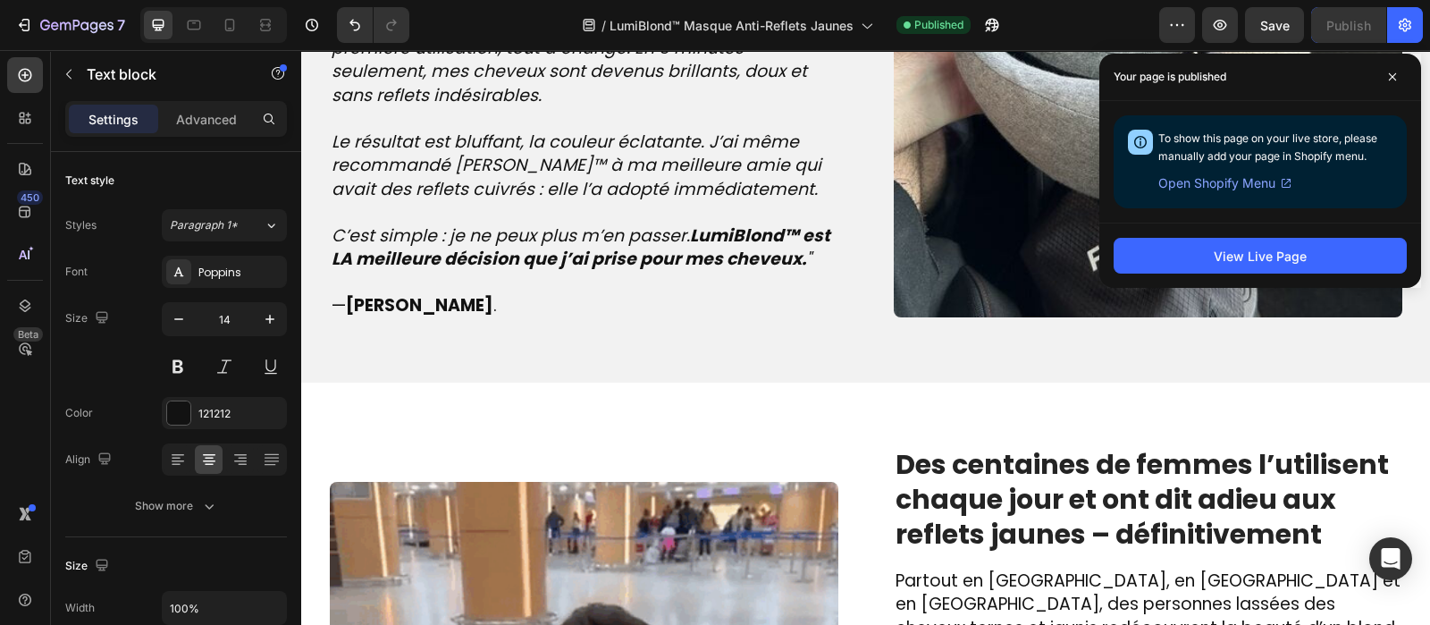
scroll to position [2168, 0]
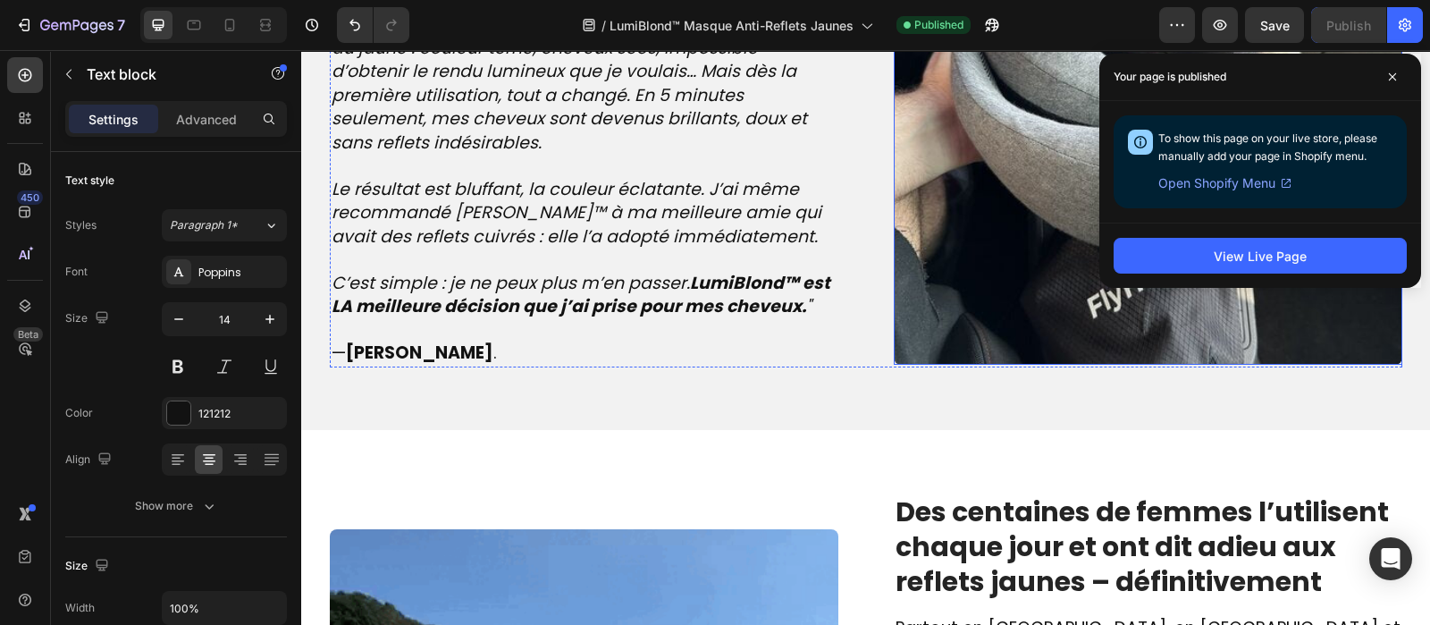
click at [965, 265] on img at bounding box center [1148, 110] width 509 height 509
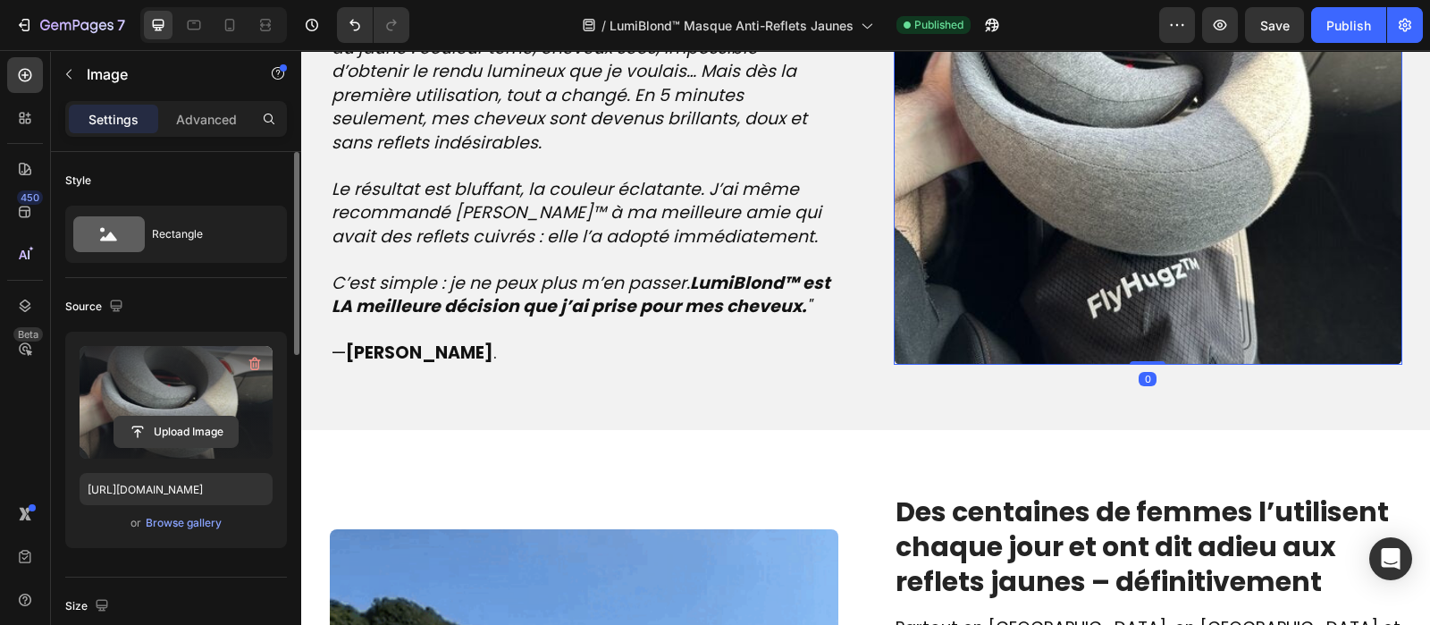
click at [179, 427] on input "file" at bounding box center [175, 432] width 123 height 30
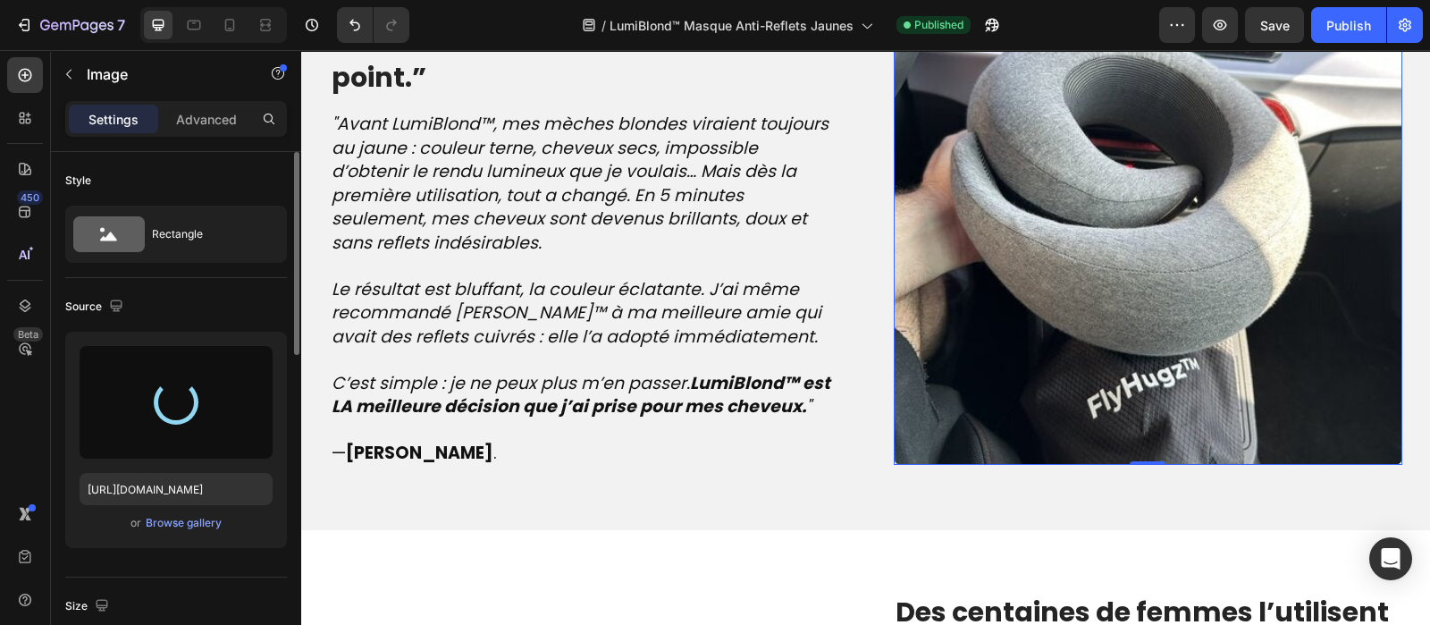
scroll to position [2050, 0]
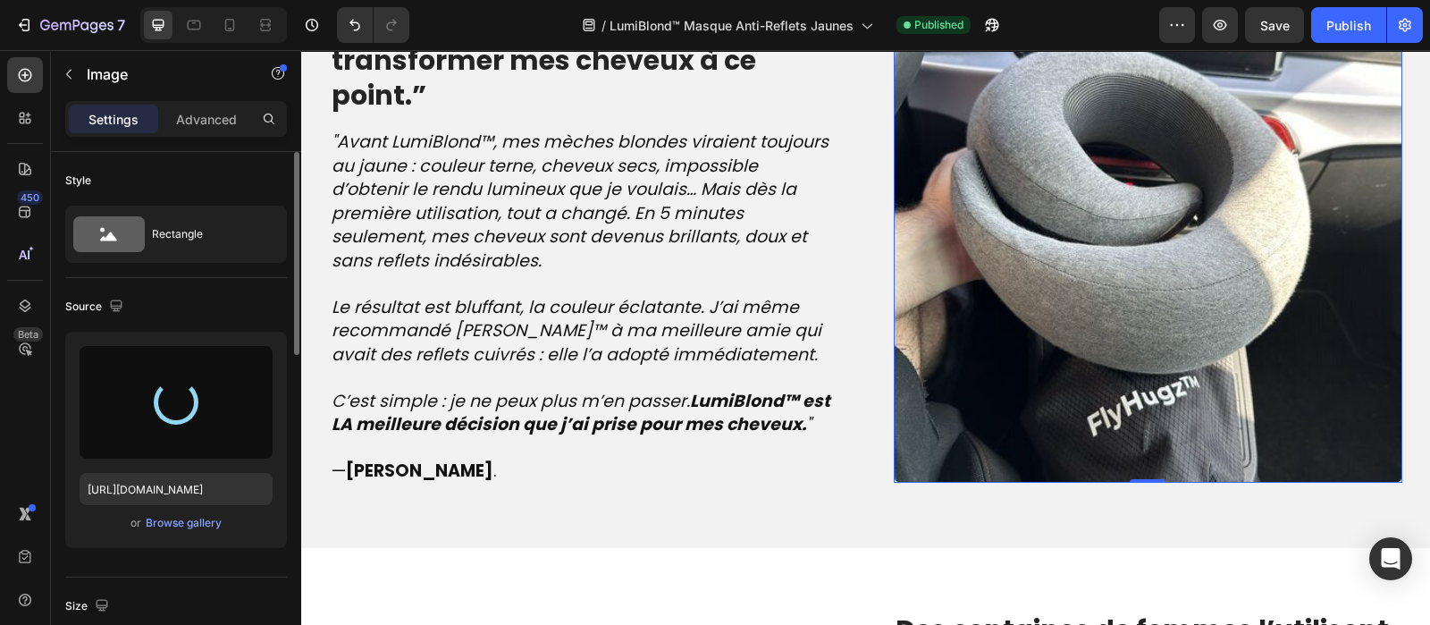
type input "[URL][DOMAIN_NAME]"
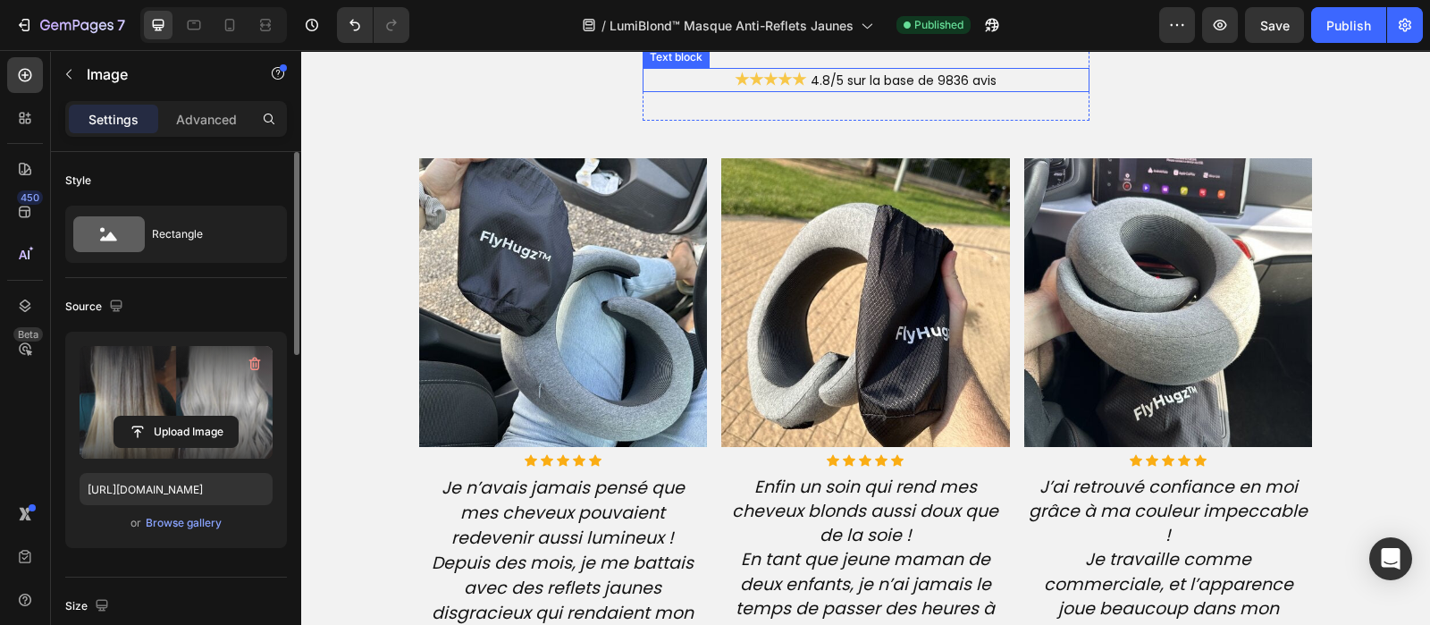
scroll to position [4173, 0]
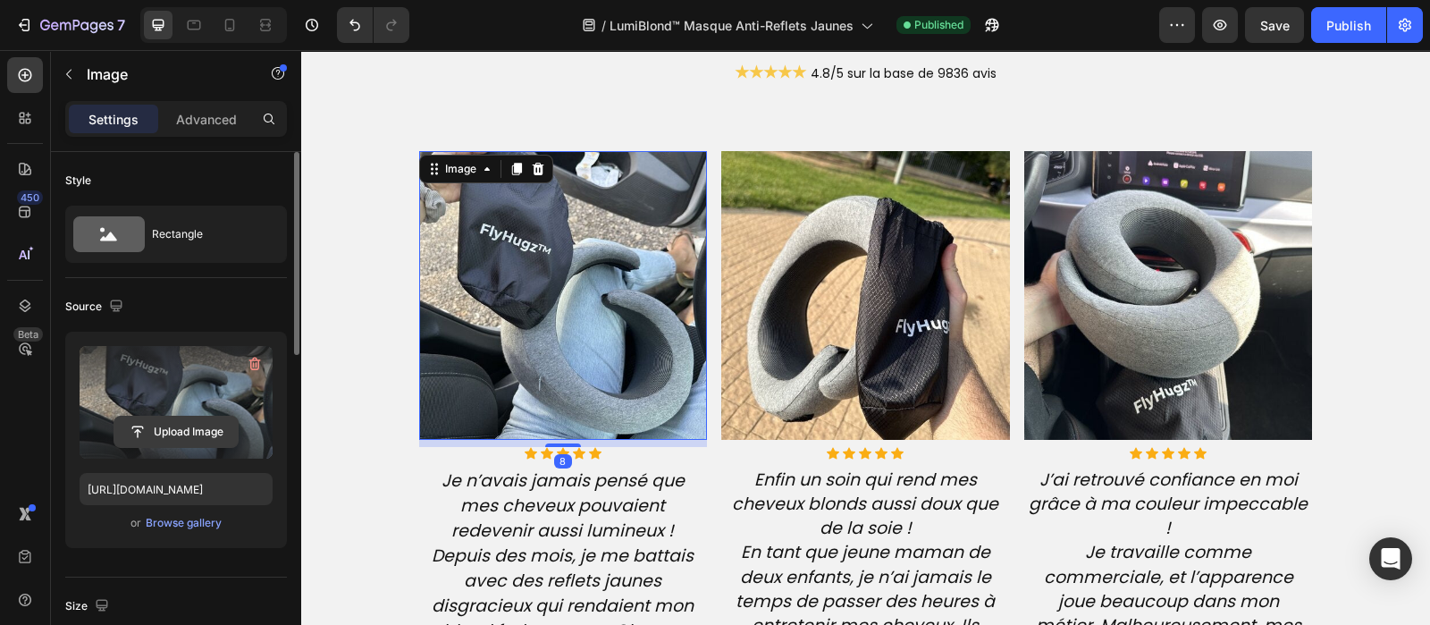
click at [198, 423] on input "file" at bounding box center [175, 432] width 123 height 30
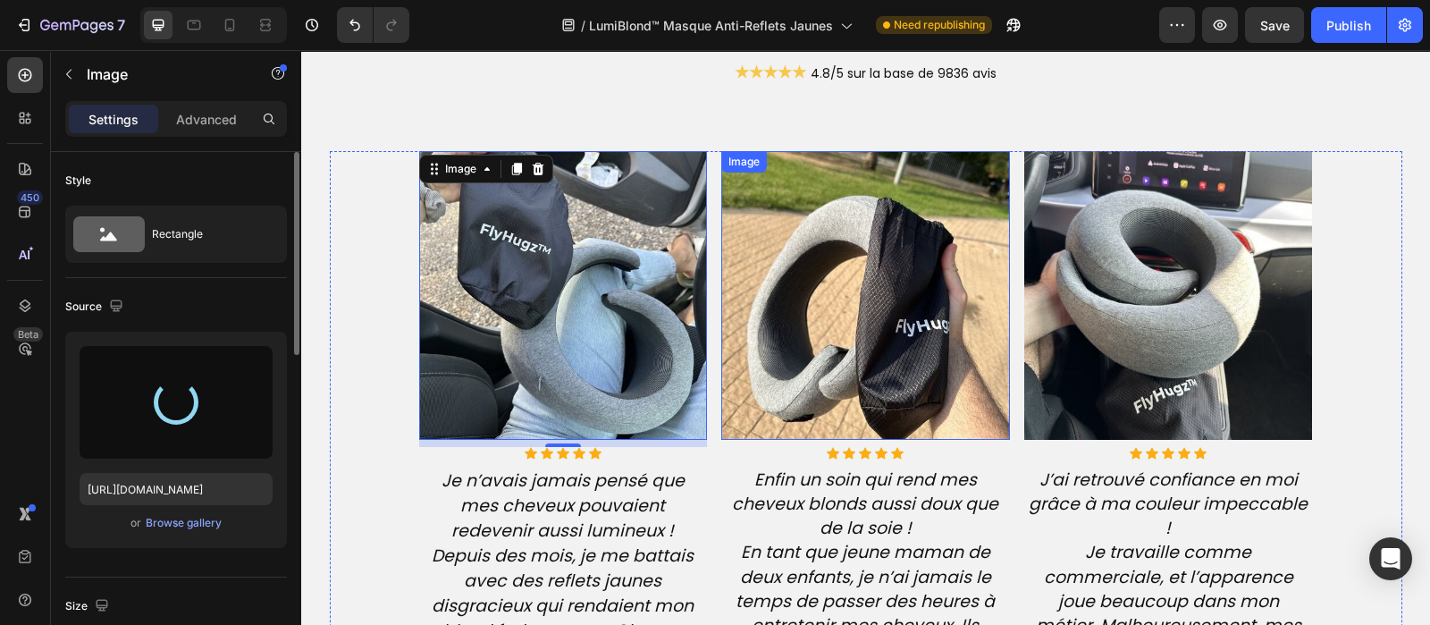
type input "[URL][DOMAIN_NAME]"
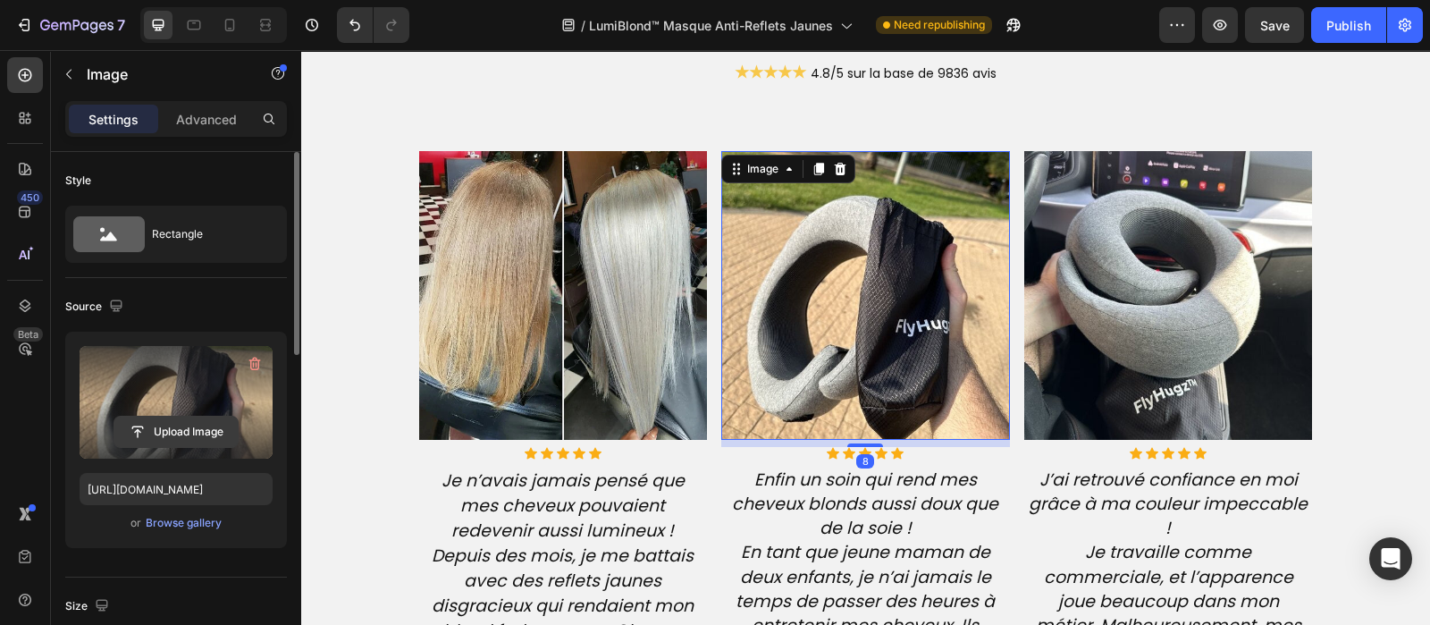
click at [173, 427] on input "file" at bounding box center [175, 432] width 123 height 30
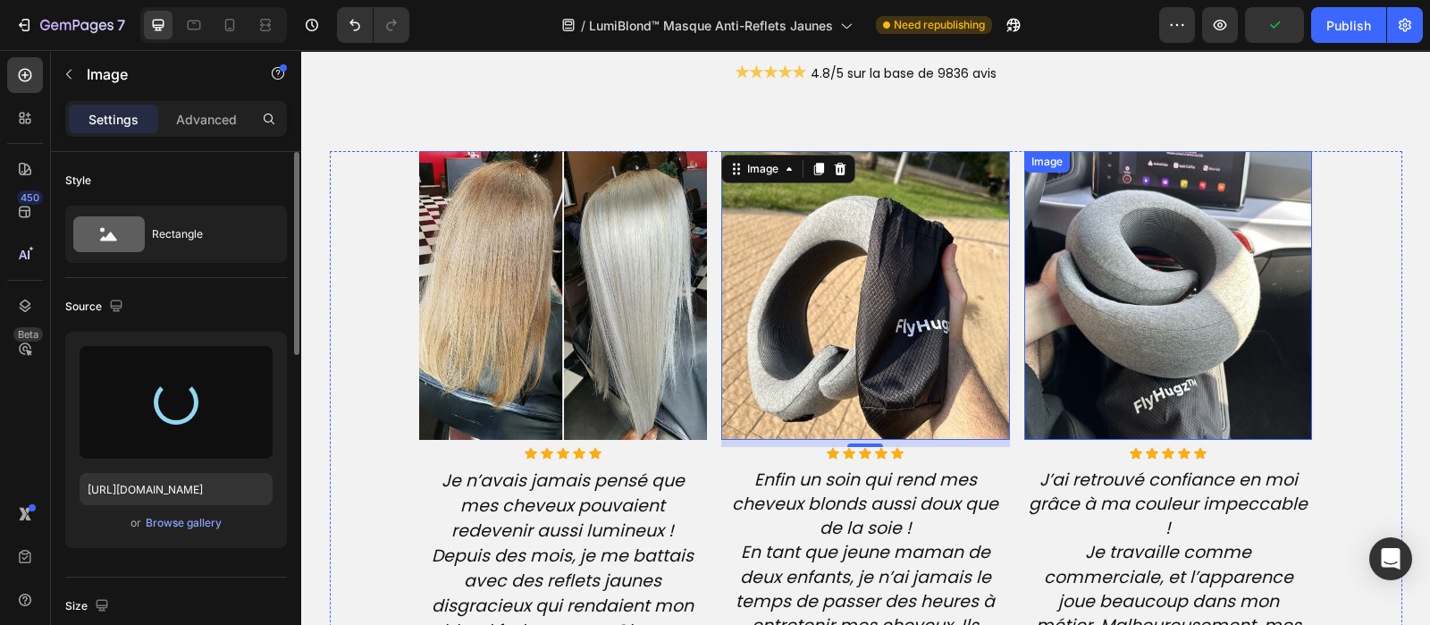
type input "[URL][DOMAIN_NAME]"
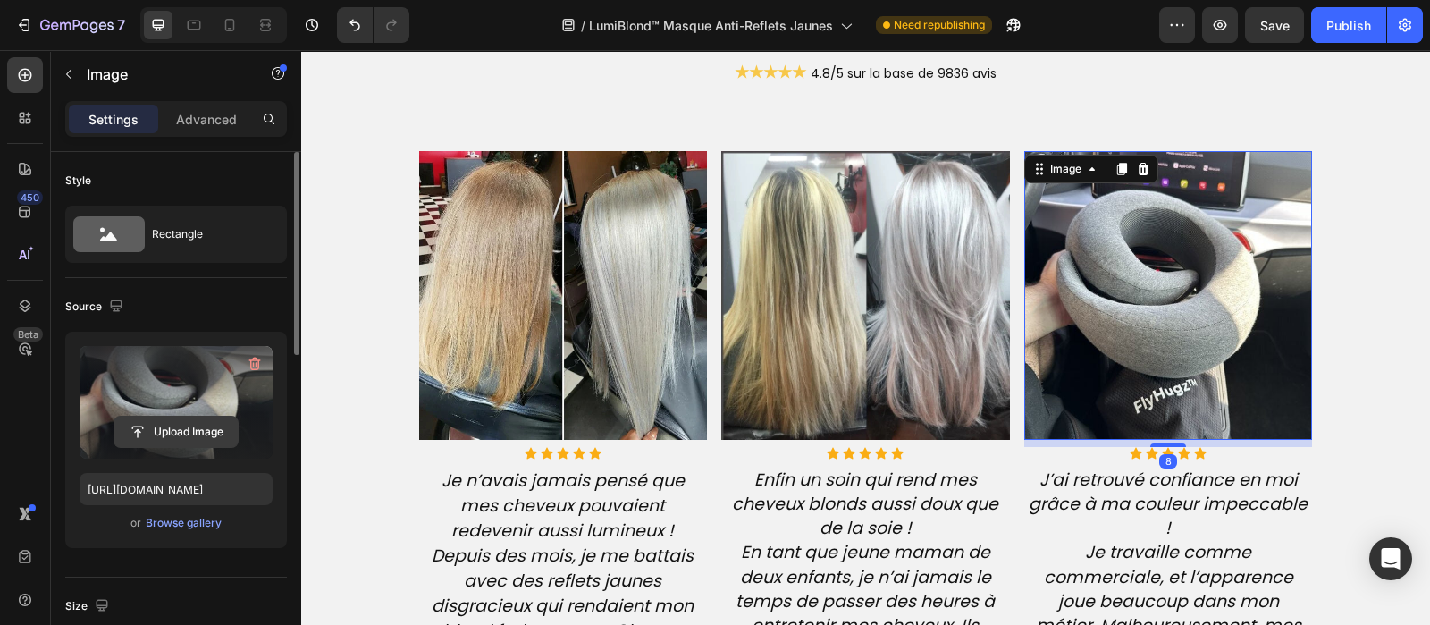
click at [174, 442] on input "file" at bounding box center [175, 432] width 123 height 30
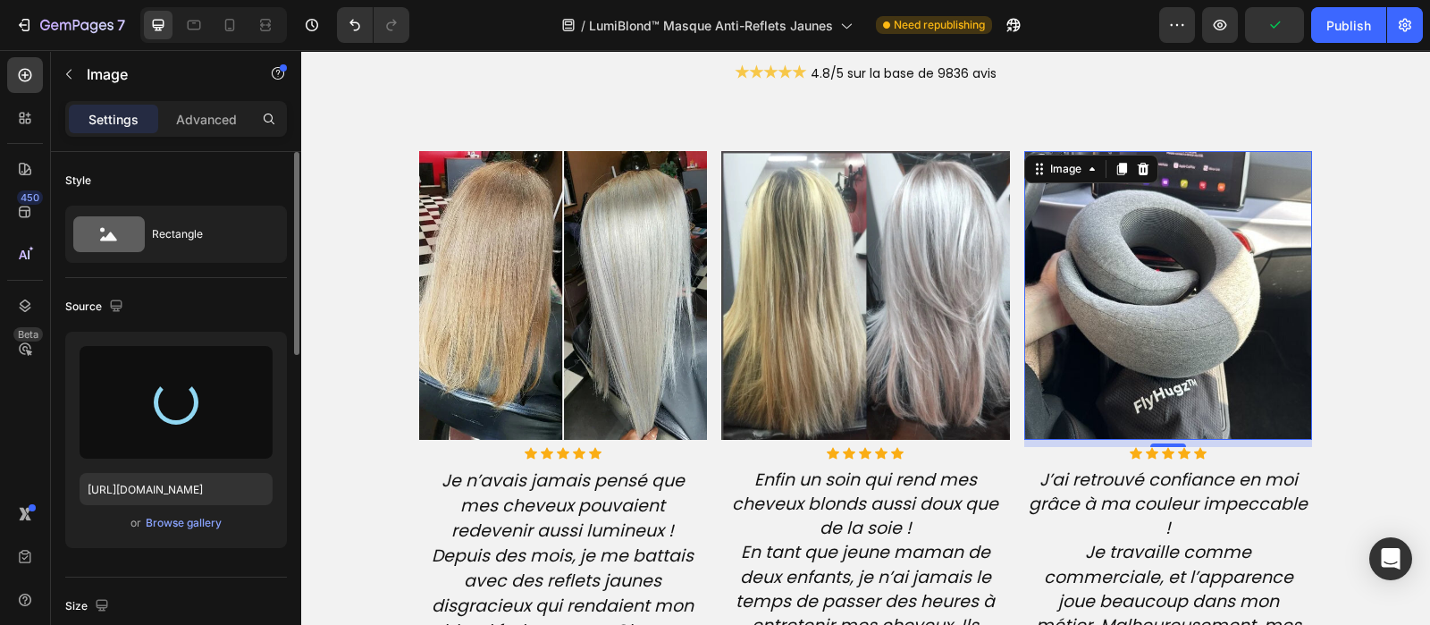
type input "[URL][DOMAIN_NAME]"
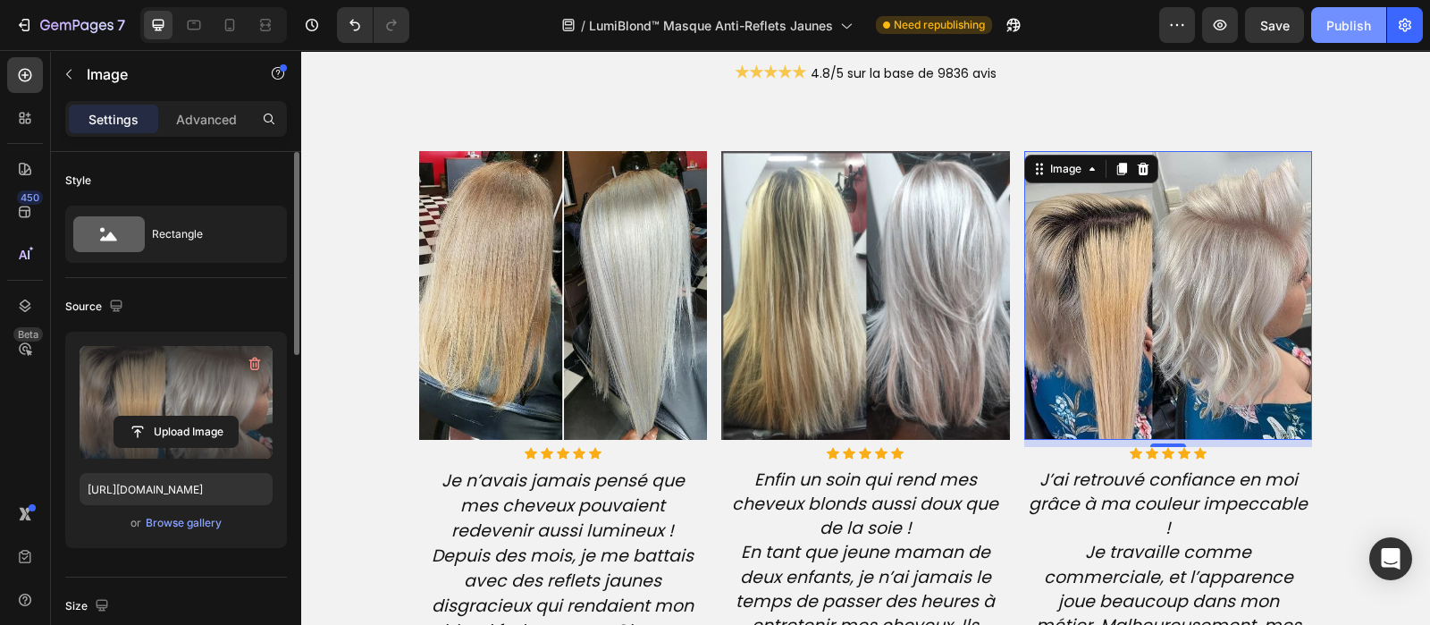
click at [1344, 29] on div "Publish" at bounding box center [1349, 25] width 45 height 19
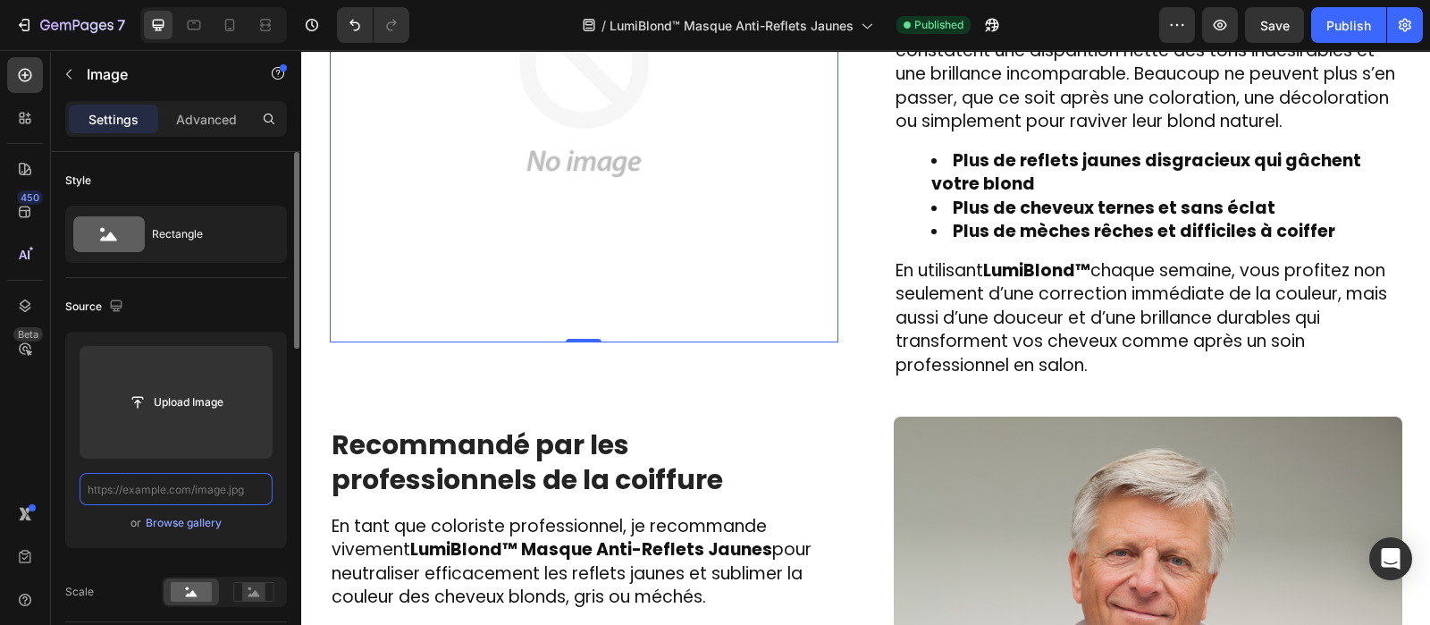
scroll to position [0, 0]
paste input "[URL][DOMAIN_NAME]"
type input "[URL][DOMAIN_NAME]"
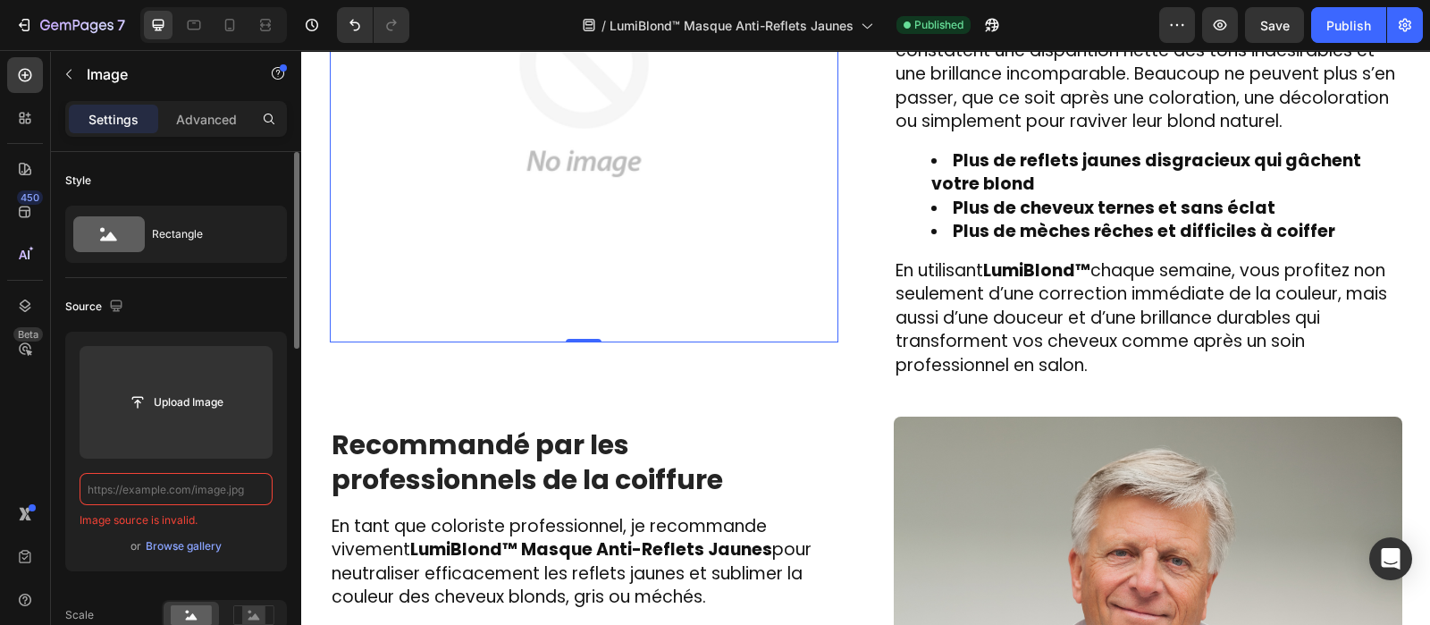
paste input "[URL][DOMAIN_NAME]"
type input "[URL][DOMAIN_NAME]"
paste input "[URL][DOMAIN_NAME]"
type input "[URL][DOMAIN_NAME]"
paste input "[URL][DOMAIN_NAME]"
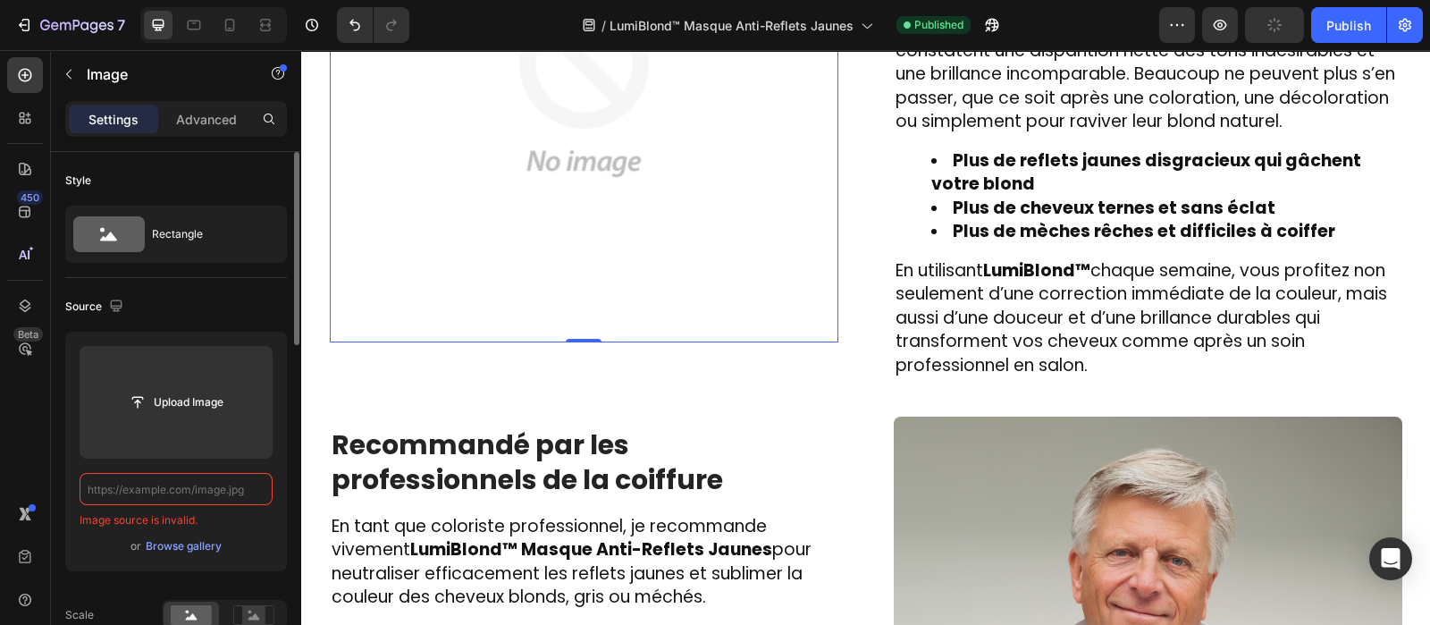
type input "[URL][DOMAIN_NAME]"
paste input "[URL][DOMAIN_NAME]"
type input "[URL][DOMAIN_NAME]"
paste input "[URL][DOMAIN_NAME]"
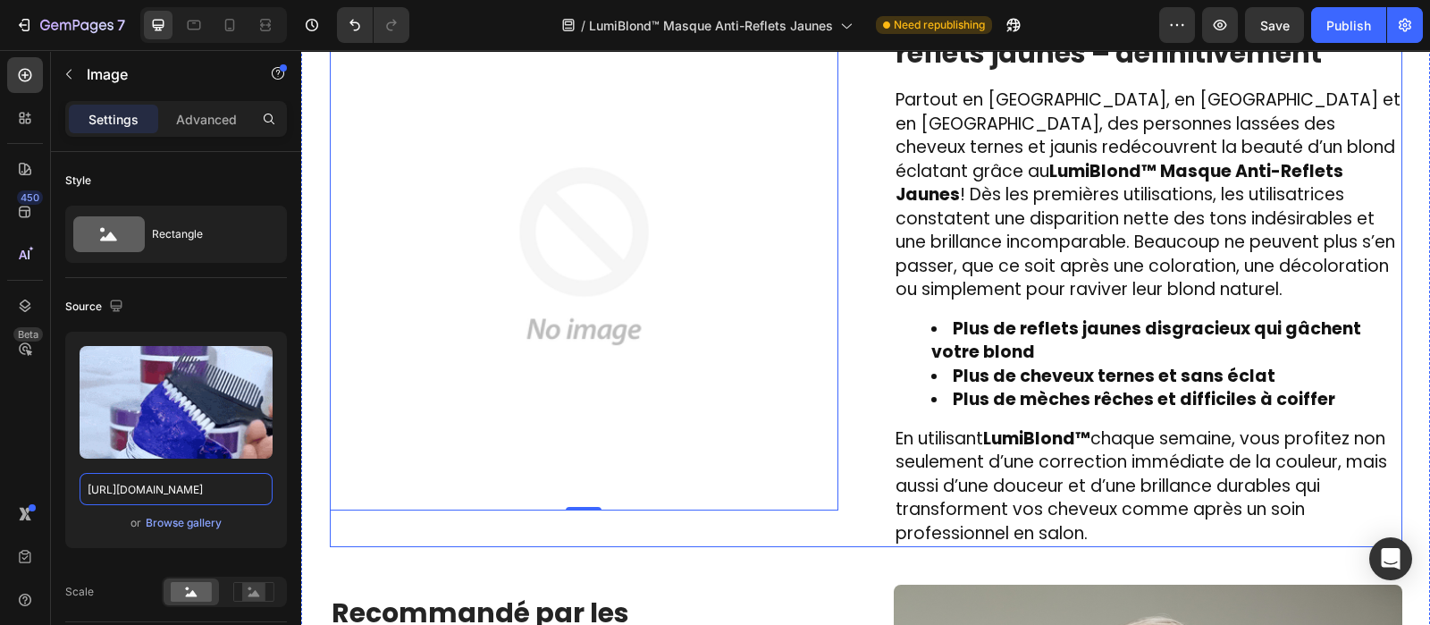
scroll to position [2689, 0]
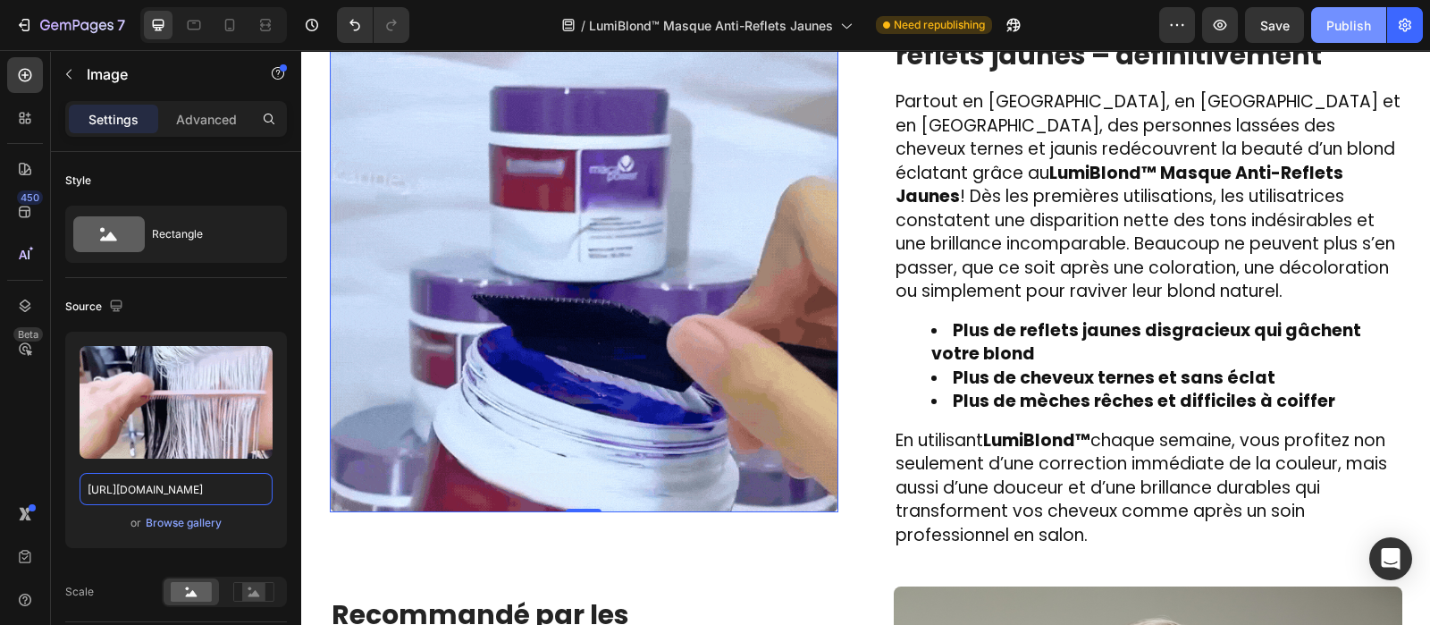
type input "[URL][DOMAIN_NAME]"
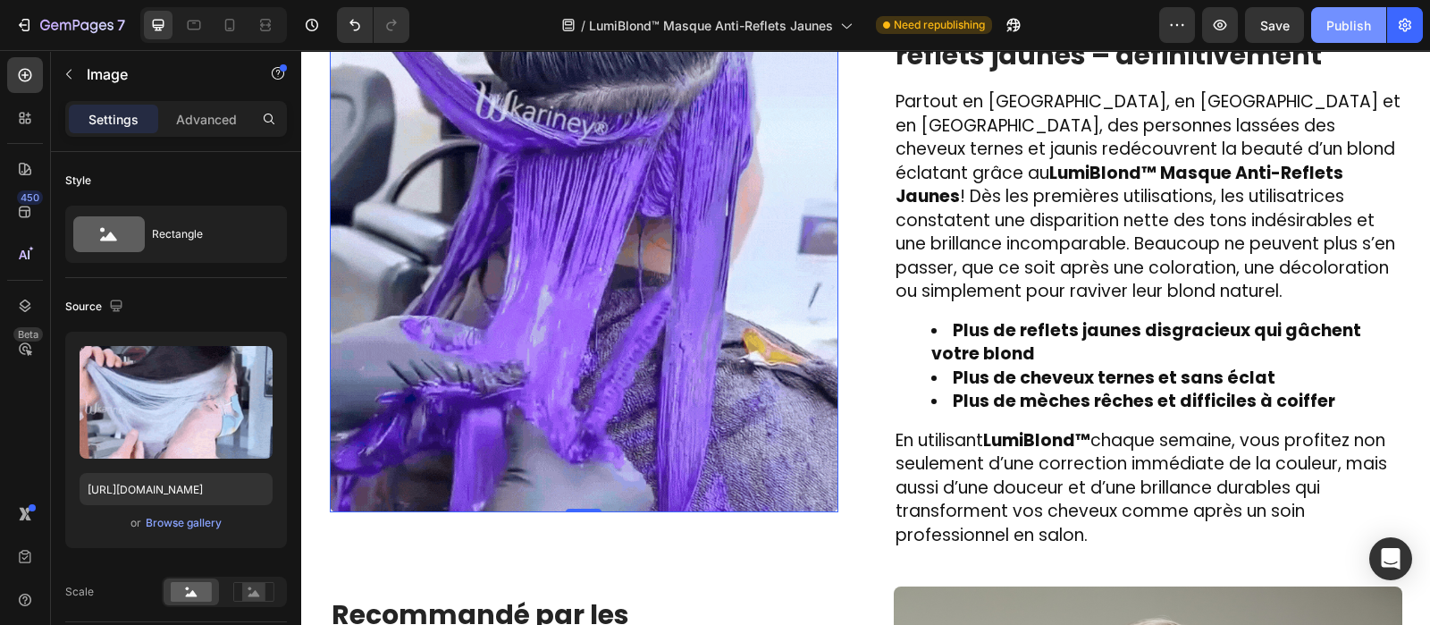
scroll to position [0, 0]
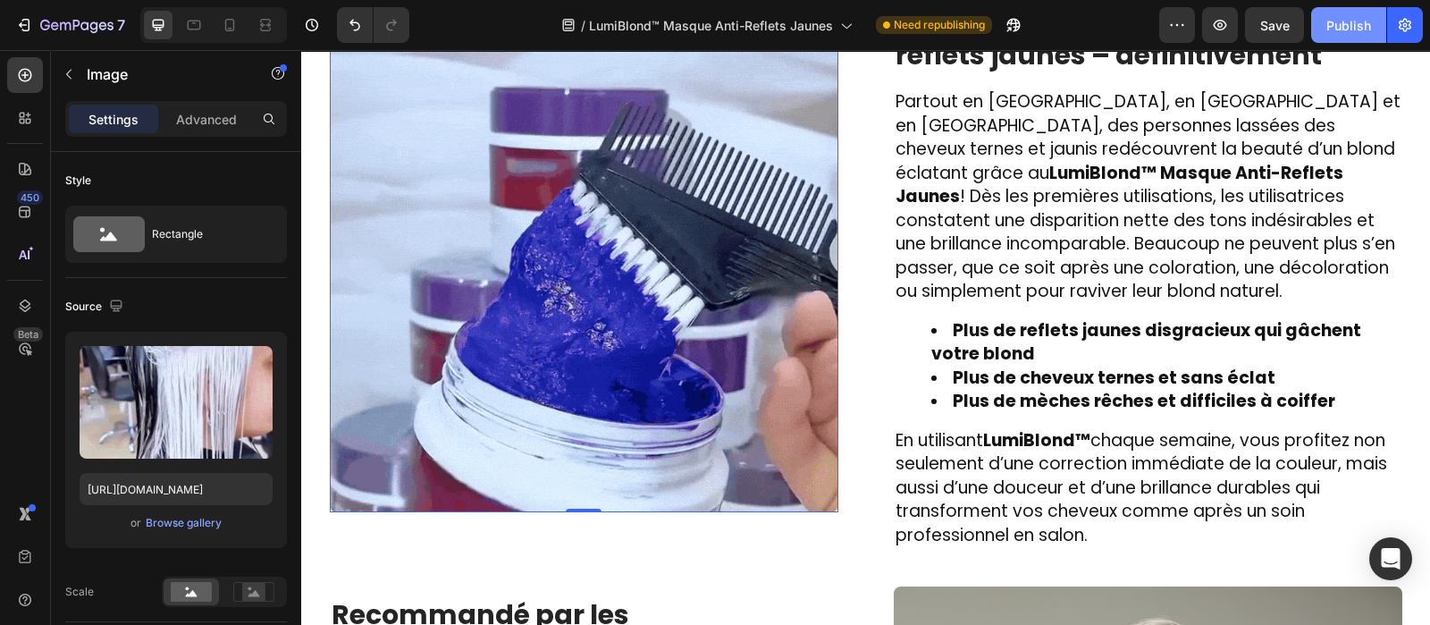
click at [1354, 24] on div "Publish" at bounding box center [1349, 25] width 45 height 19
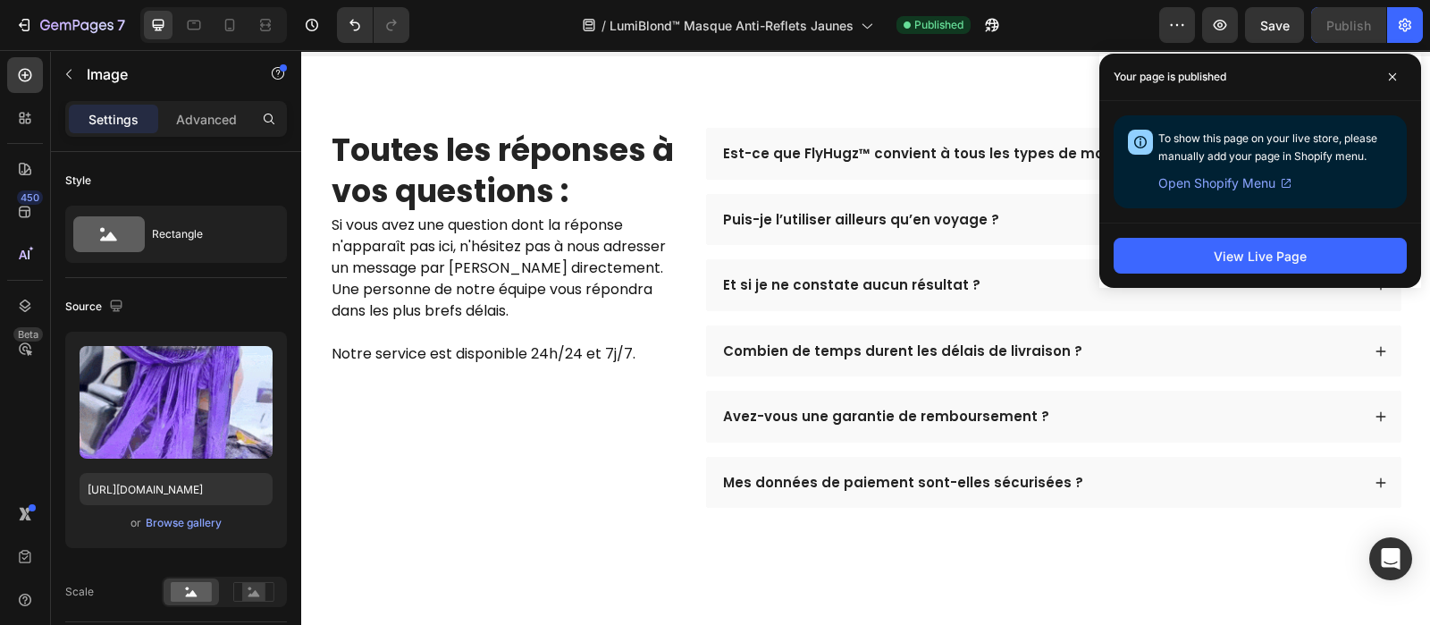
scroll to position [5481, 0]
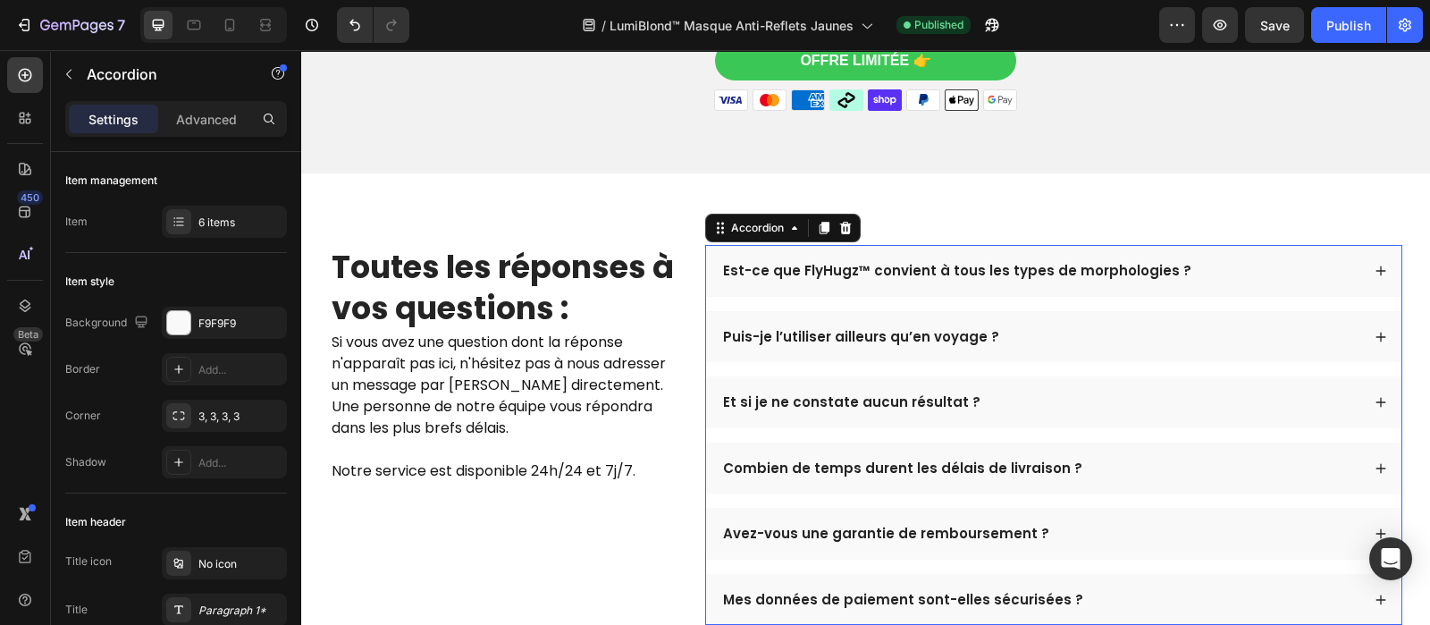
click at [803, 262] on p "Est-ce que FlyHugz™ convient à tous les types de morphologies ?" at bounding box center [957, 271] width 468 height 18
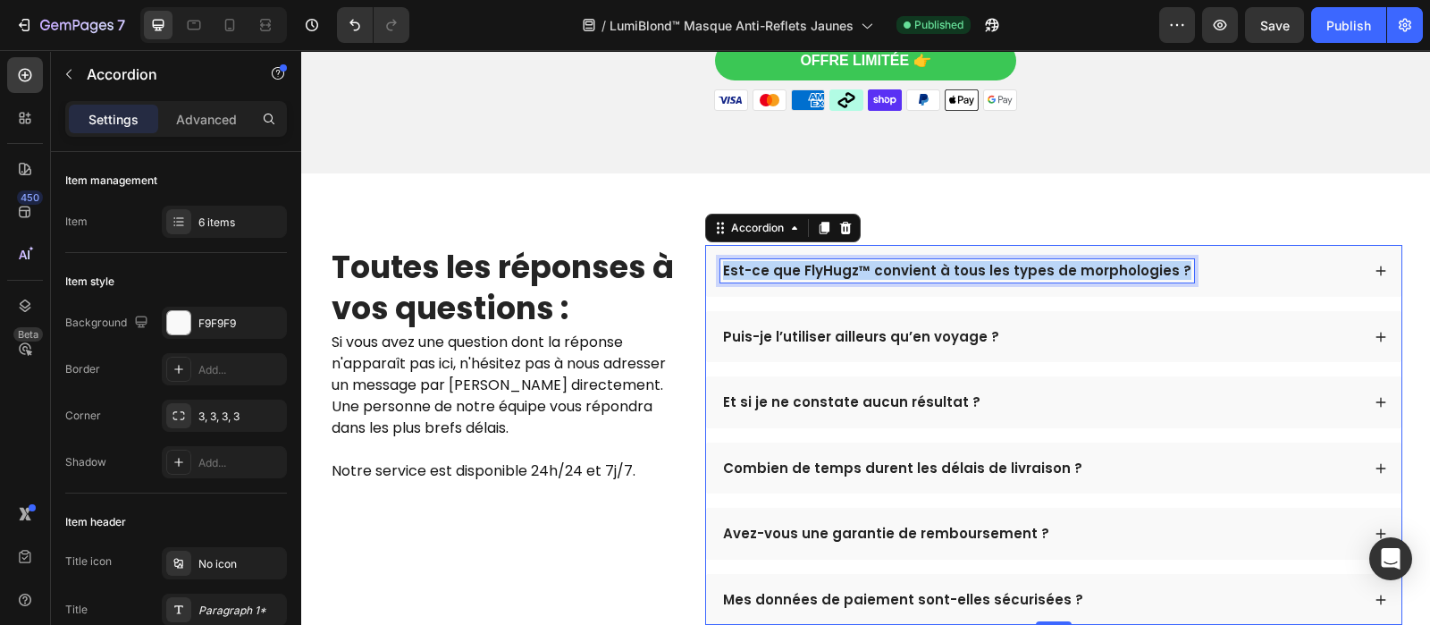
click at [803, 262] on p "Est-ce que FlyHugz™ convient à tous les types de morphologies ?" at bounding box center [957, 271] width 468 height 18
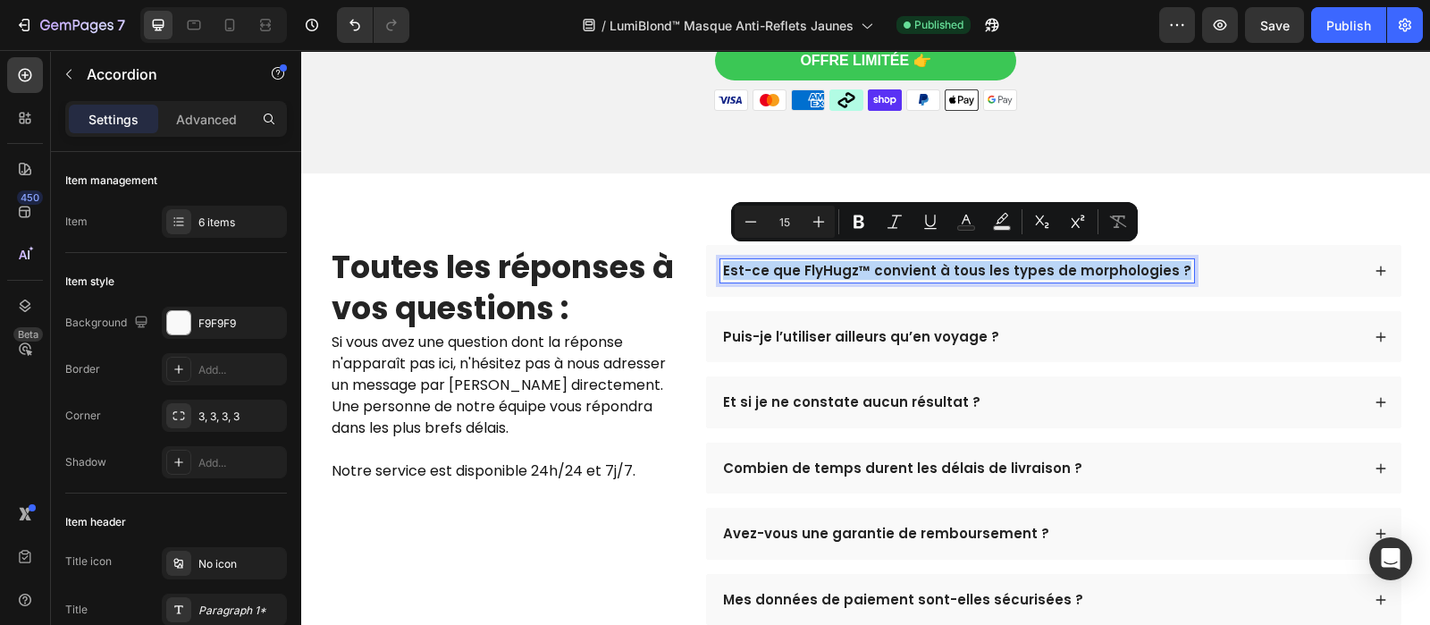
click at [803, 262] on p "Est-ce que FlyHugz™ convient à tous les types de morphologies ?" at bounding box center [957, 271] width 468 height 18
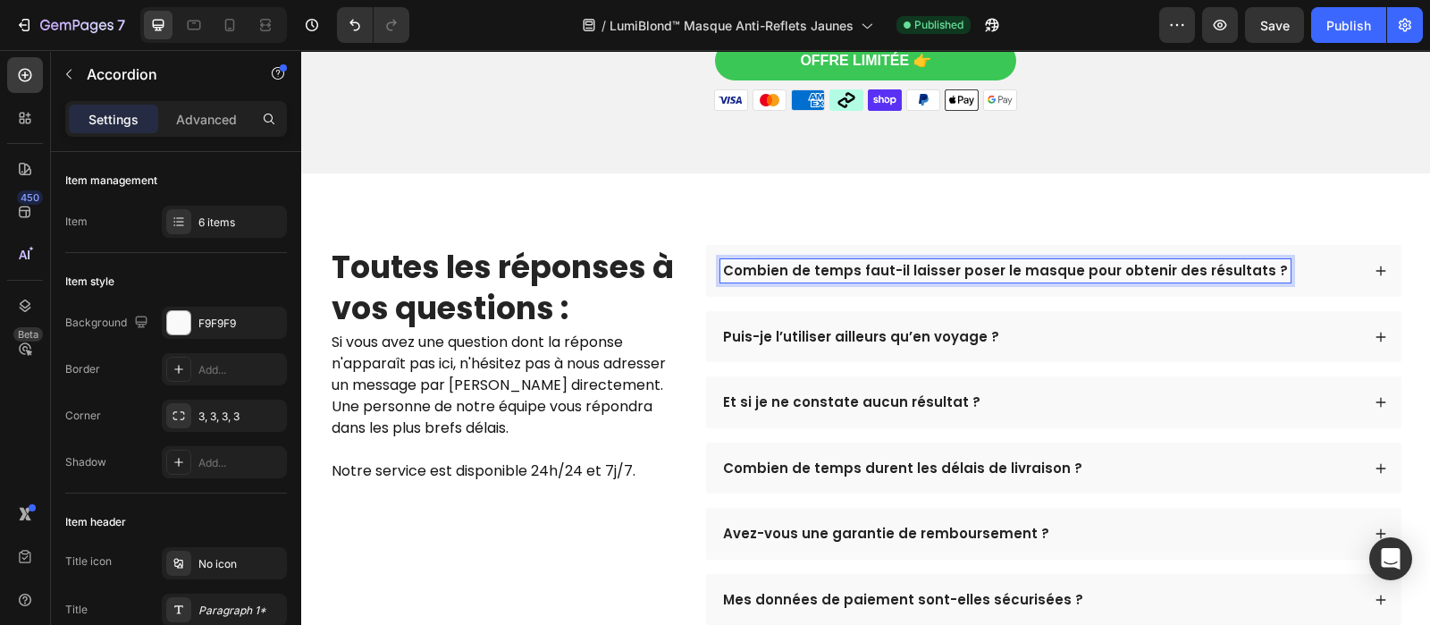
click at [1271, 260] on div "Combien de temps faut-il laisser poser le masque pour obtenir des résultats ?" at bounding box center [1040, 270] width 640 height 23
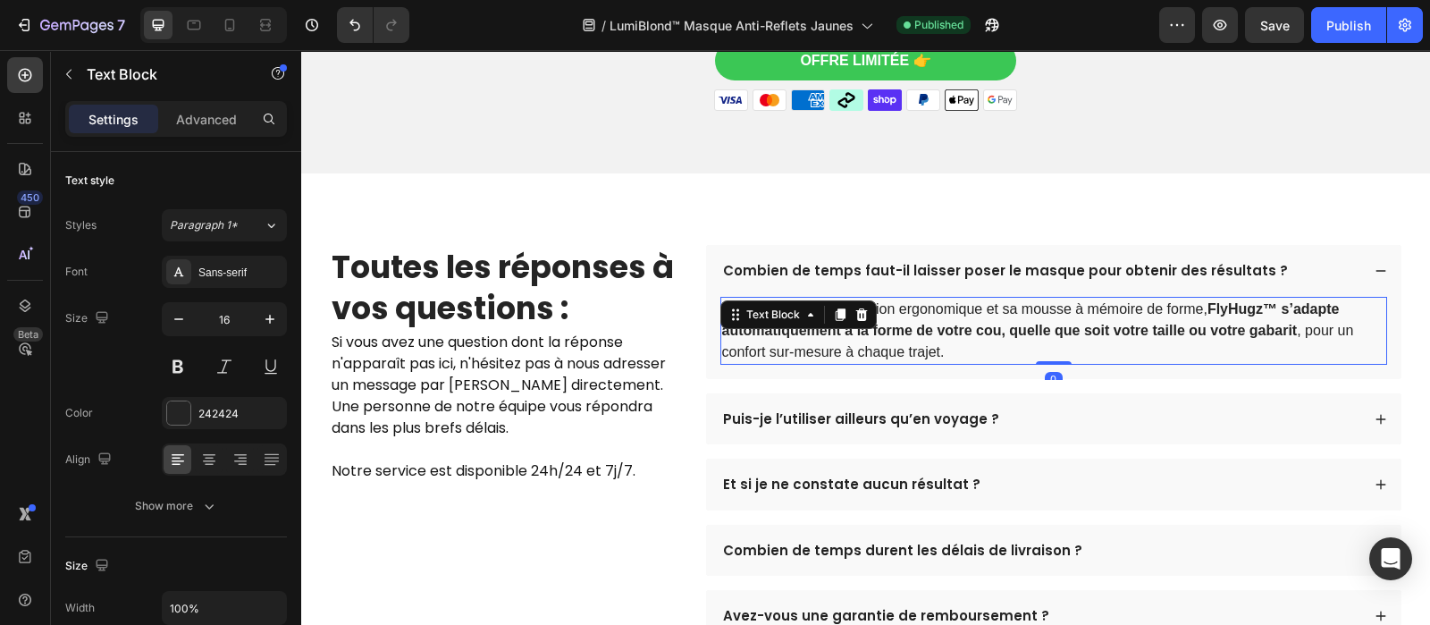
click at [1159, 306] on p "Oui. Grâce à sa conception ergonomique et sa mousse à mémoire de forme, FlyHugz…" at bounding box center [1053, 331] width 663 height 64
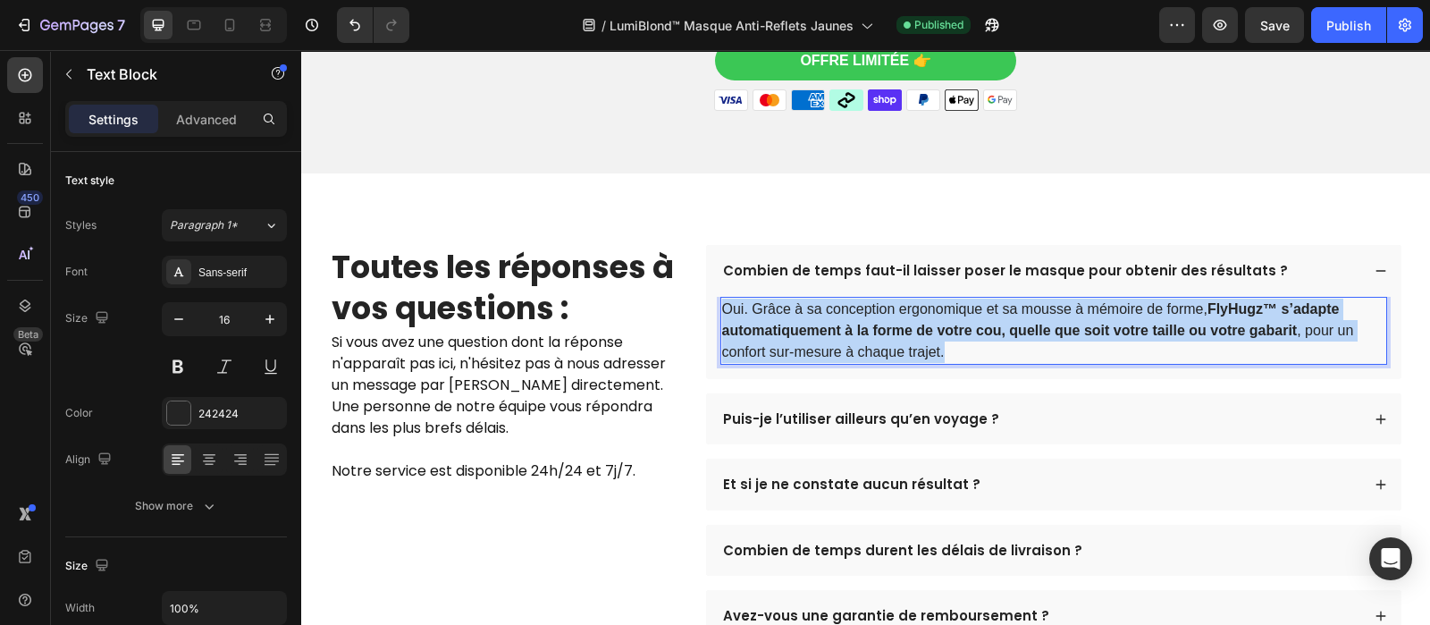
click at [1159, 306] on p "Oui. Grâce à sa conception ergonomique et sa mousse à mémoire de forme, FlyHugz…" at bounding box center [1053, 331] width 663 height 64
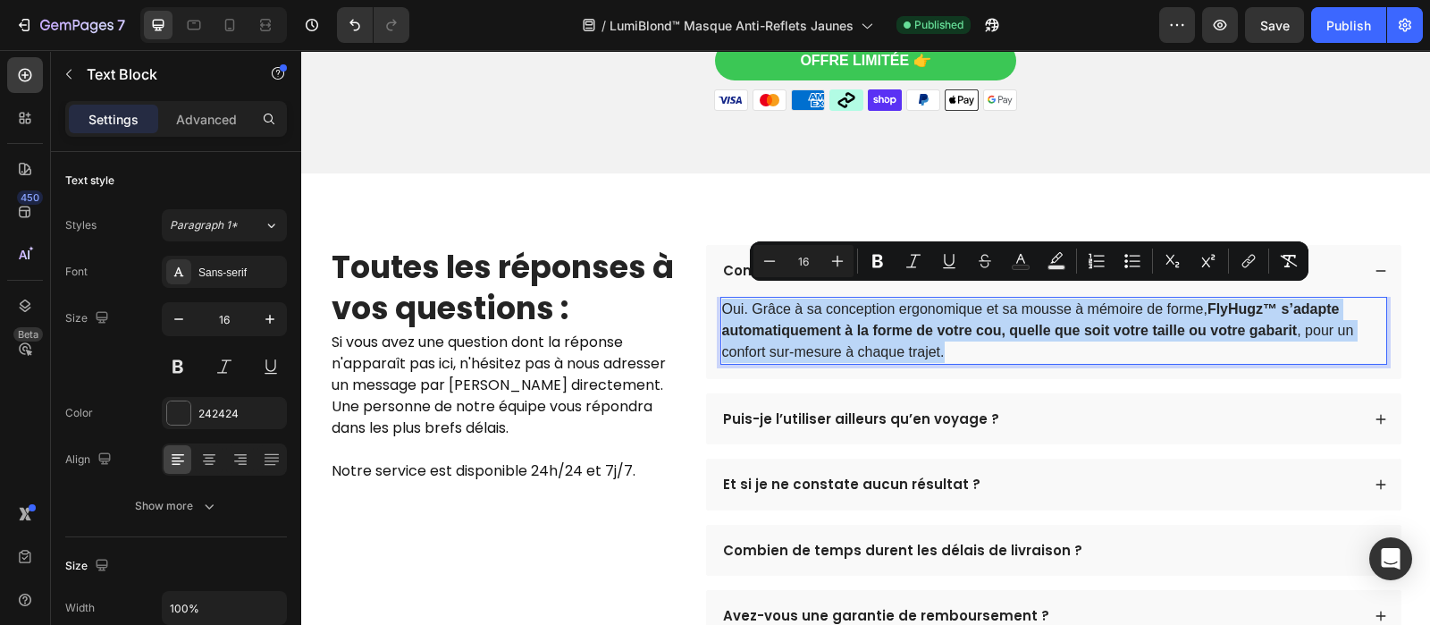
click at [1159, 306] on p "Oui. Grâce à sa conception ergonomique et sa mousse à mémoire de forme, FlyHugz…" at bounding box center [1053, 331] width 663 height 64
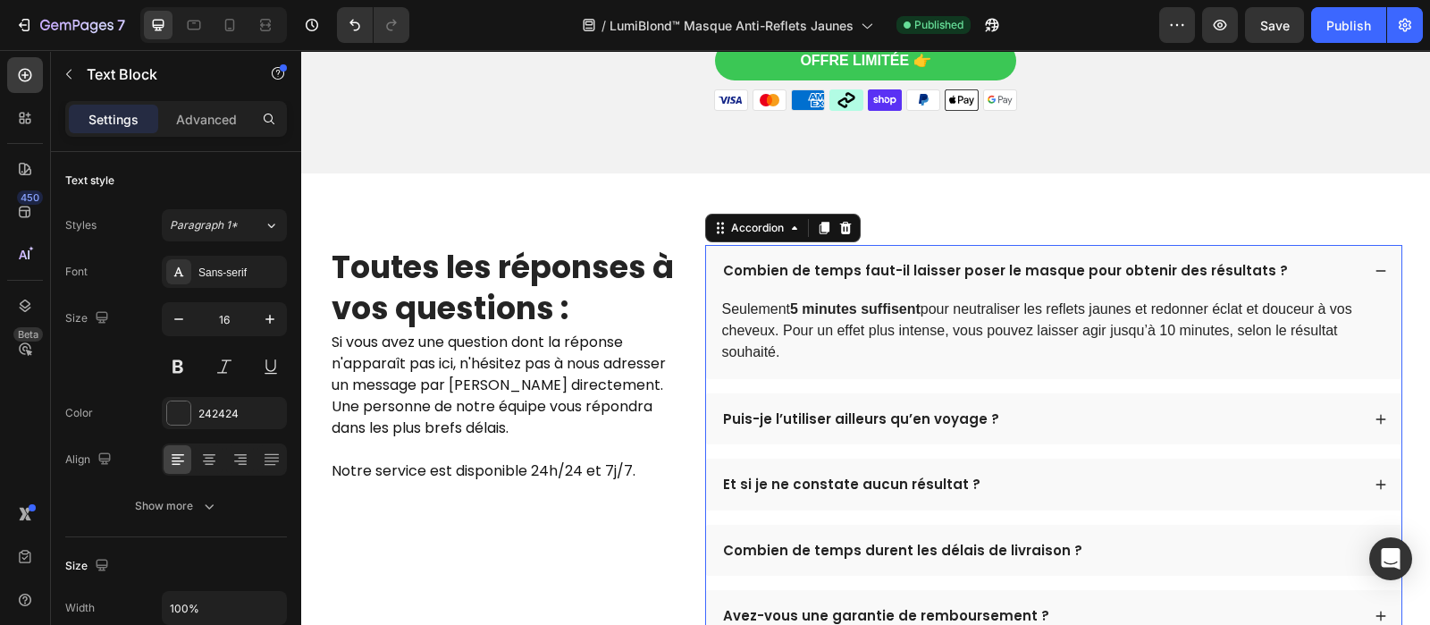
click at [847, 410] on p "Puis-je l’utiliser ailleurs qu’en voyage ?" at bounding box center [861, 419] width 276 height 18
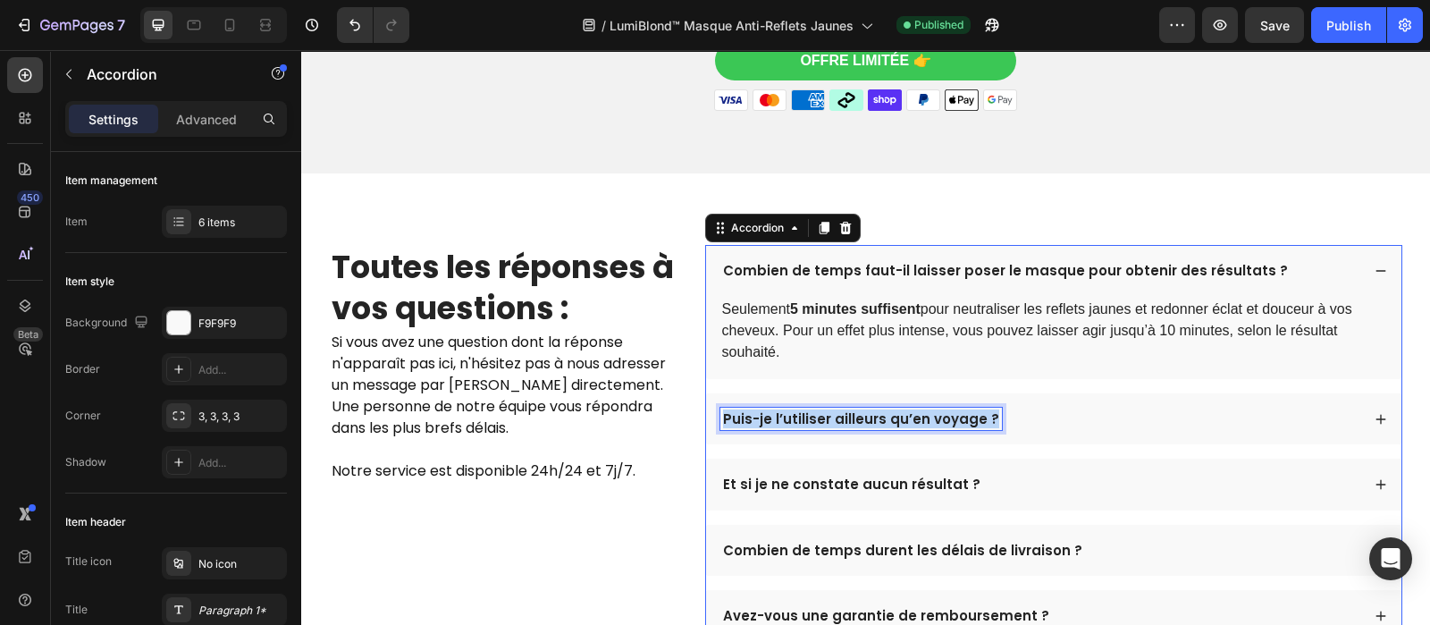
click at [847, 410] on p "Puis-je l’utiliser ailleurs qu’en voyage ?" at bounding box center [861, 419] width 276 height 18
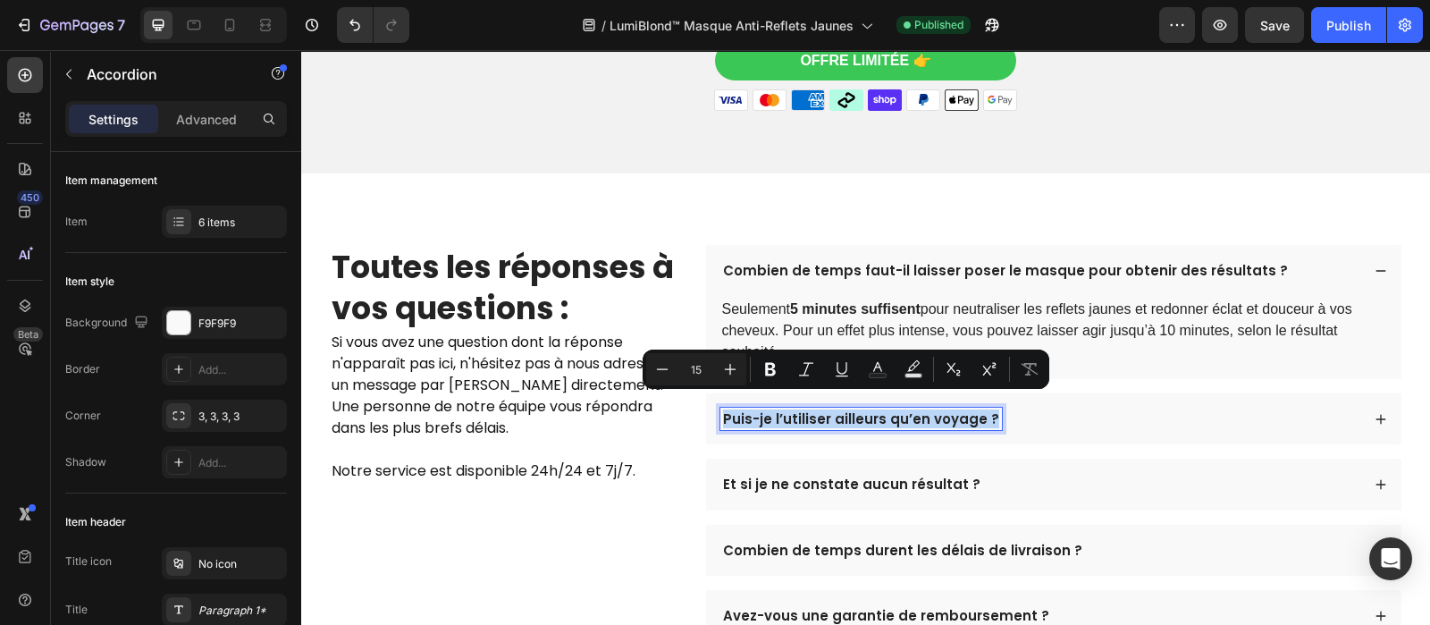
click at [847, 410] on p "Puis-je l’utiliser ailleurs qu’en voyage ?" at bounding box center [861, 419] width 276 height 18
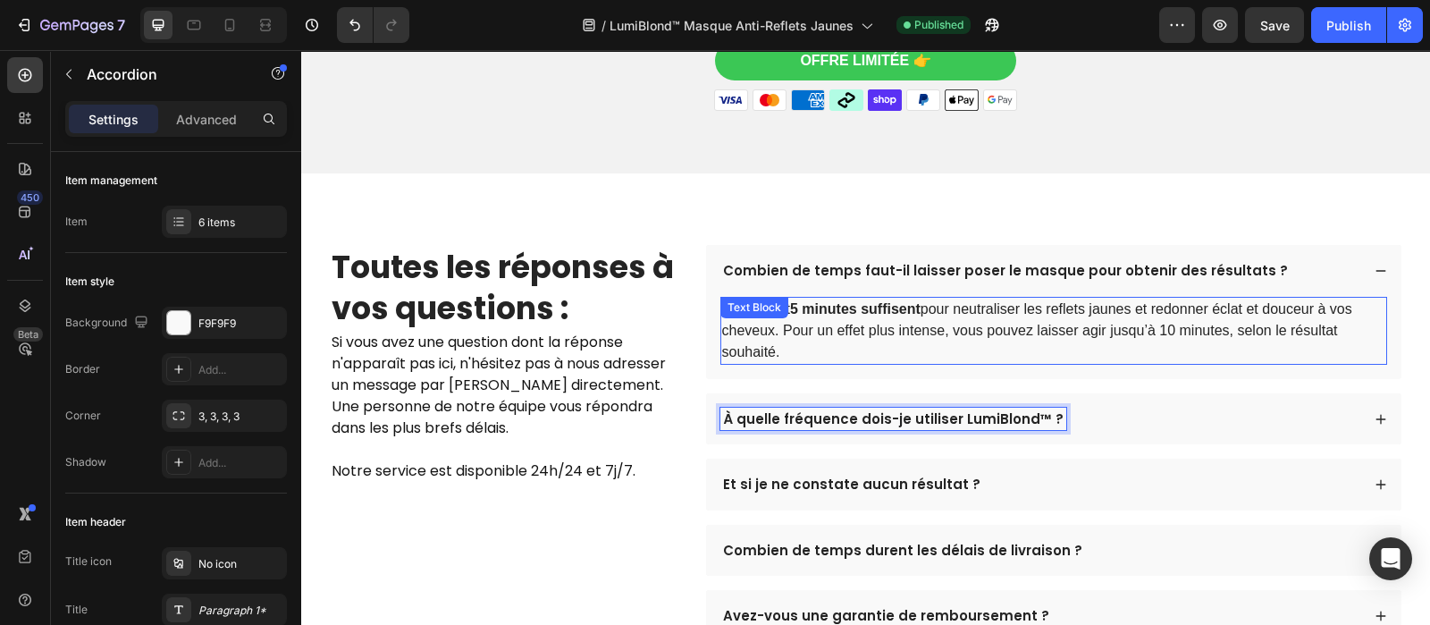
click at [1113, 414] on div "À quelle fréquence dois-je utiliser LumiBlond™ ?" at bounding box center [1040, 419] width 640 height 23
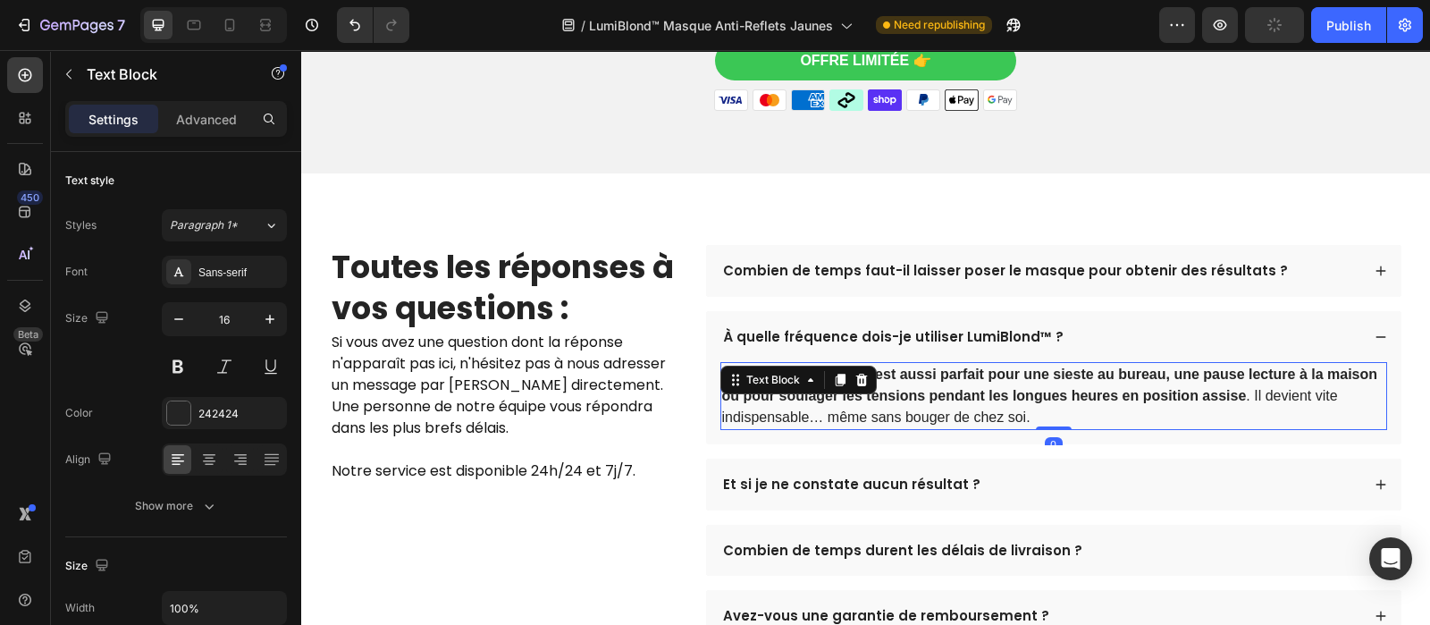
click at [1021, 385] on strong "FlyHugz™ est aussi parfait pour une sieste au bureau, une pause lecture à la ma…" at bounding box center [1050, 384] width 656 height 37
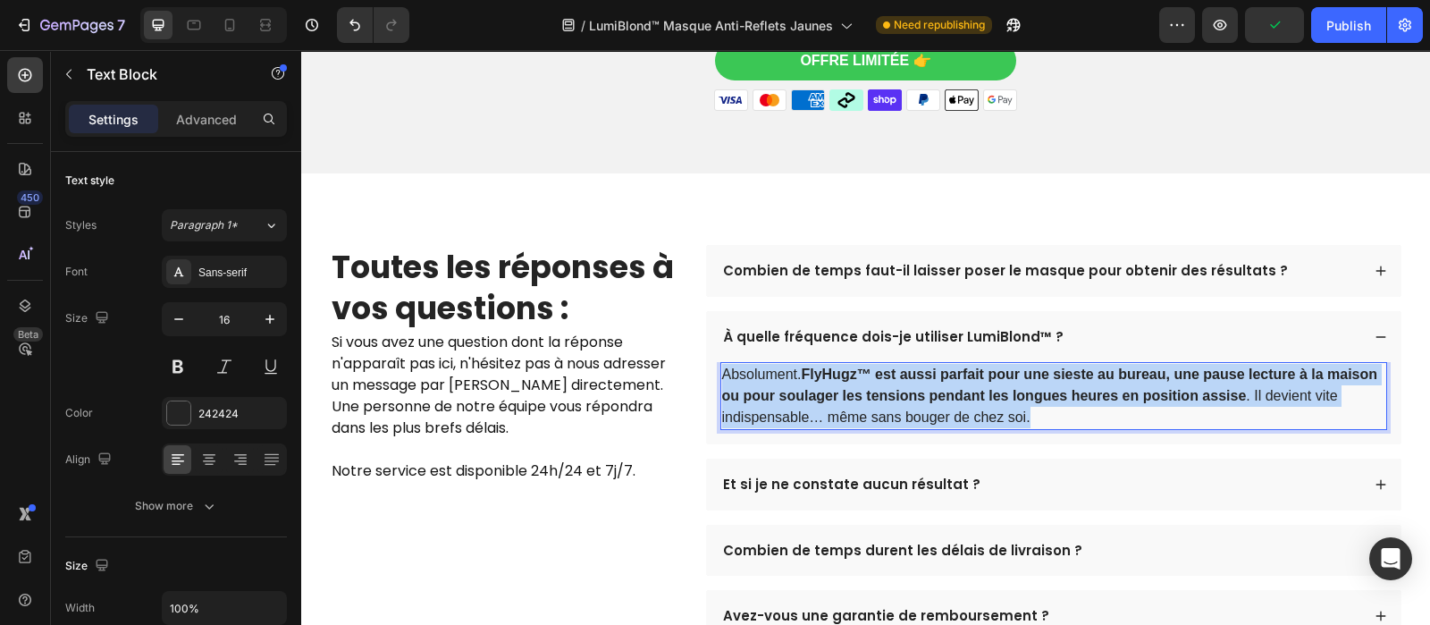
click at [1021, 385] on strong "FlyHugz™ est aussi parfait pour une sieste au bureau, une pause lecture à la ma…" at bounding box center [1050, 384] width 656 height 37
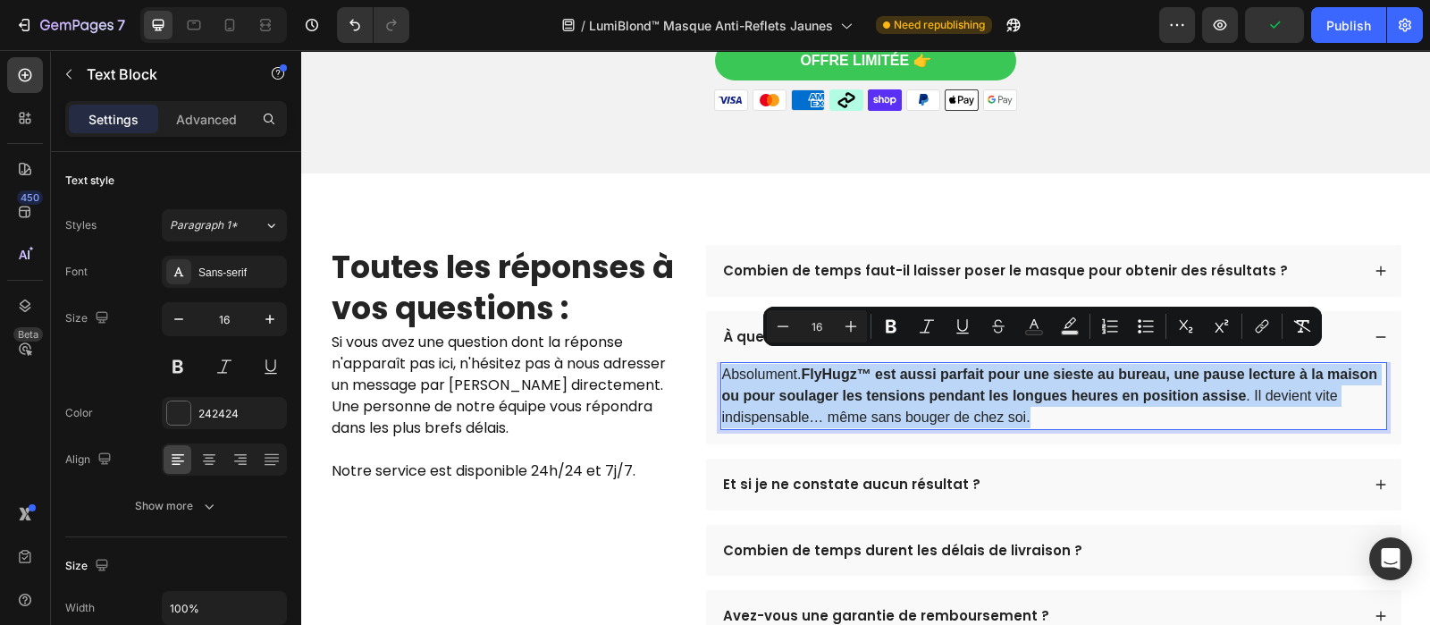
click at [1021, 385] on strong "FlyHugz™ est aussi parfait pour une sieste au bureau, une pause lecture à la ma…" at bounding box center [1050, 384] width 656 height 37
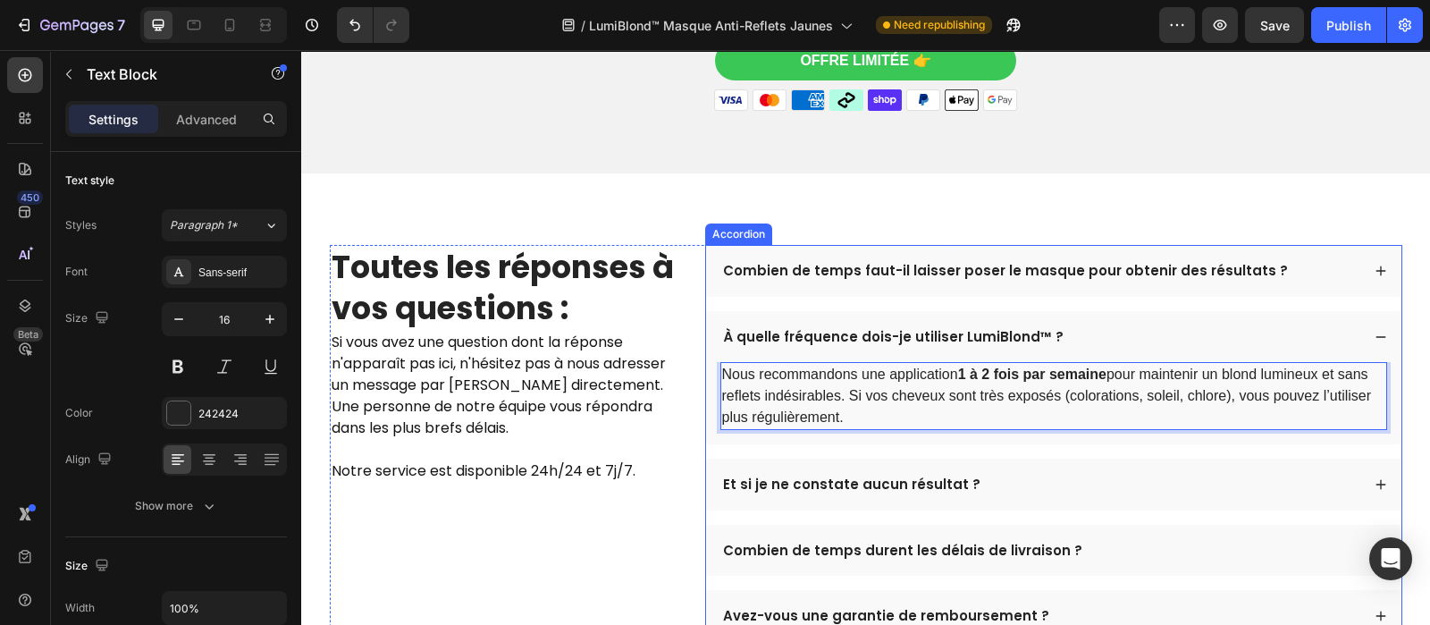
click at [851, 476] on p "Et si je ne constate aucun résultat ?" at bounding box center [851, 485] width 257 height 18
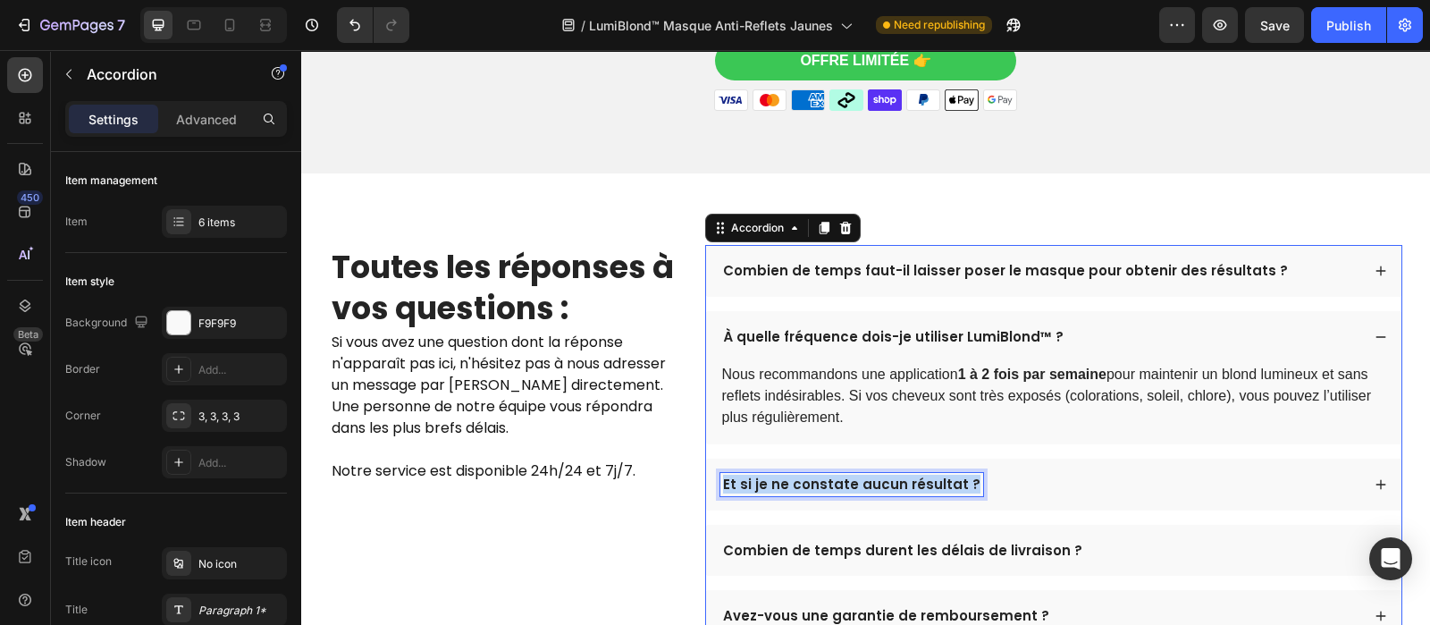
click at [851, 476] on p "Et si je ne constate aucun résultat ?" at bounding box center [851, 485] width 257 height 18
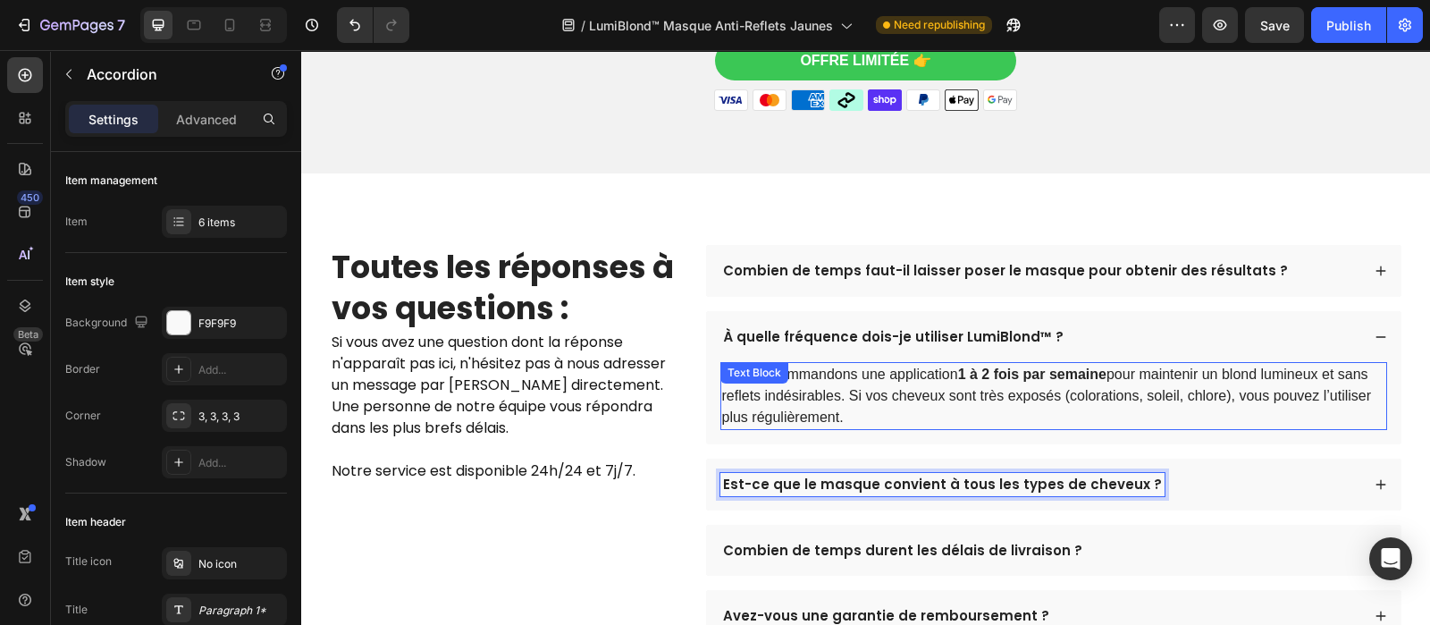
click at [1174, 473] on div "Est-ce que le masque convient à tous les types de cheveux ?" at bounding box center [1040, 484] width 640 height 23
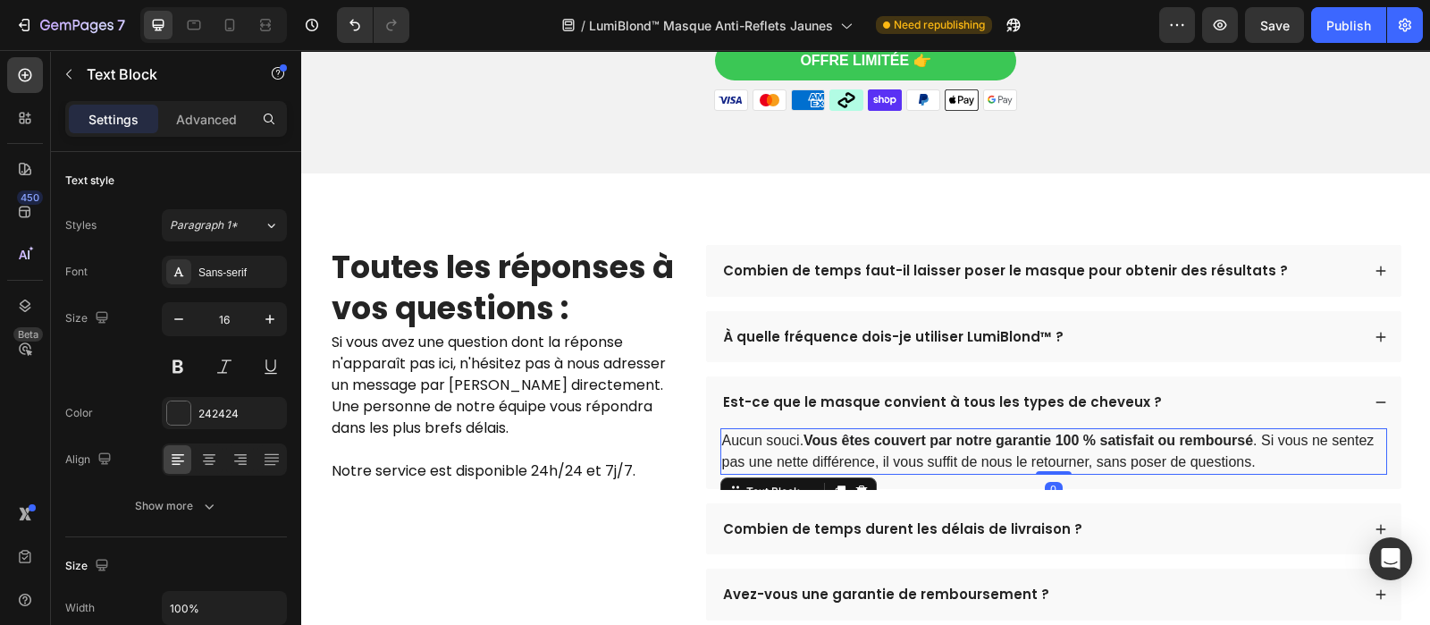
click at [1033, 433] on strong "Vous êtes couvert par notre garantie 100 % satisfait ou remboursé" at bounding box center [1029, 440] width 450 height 15
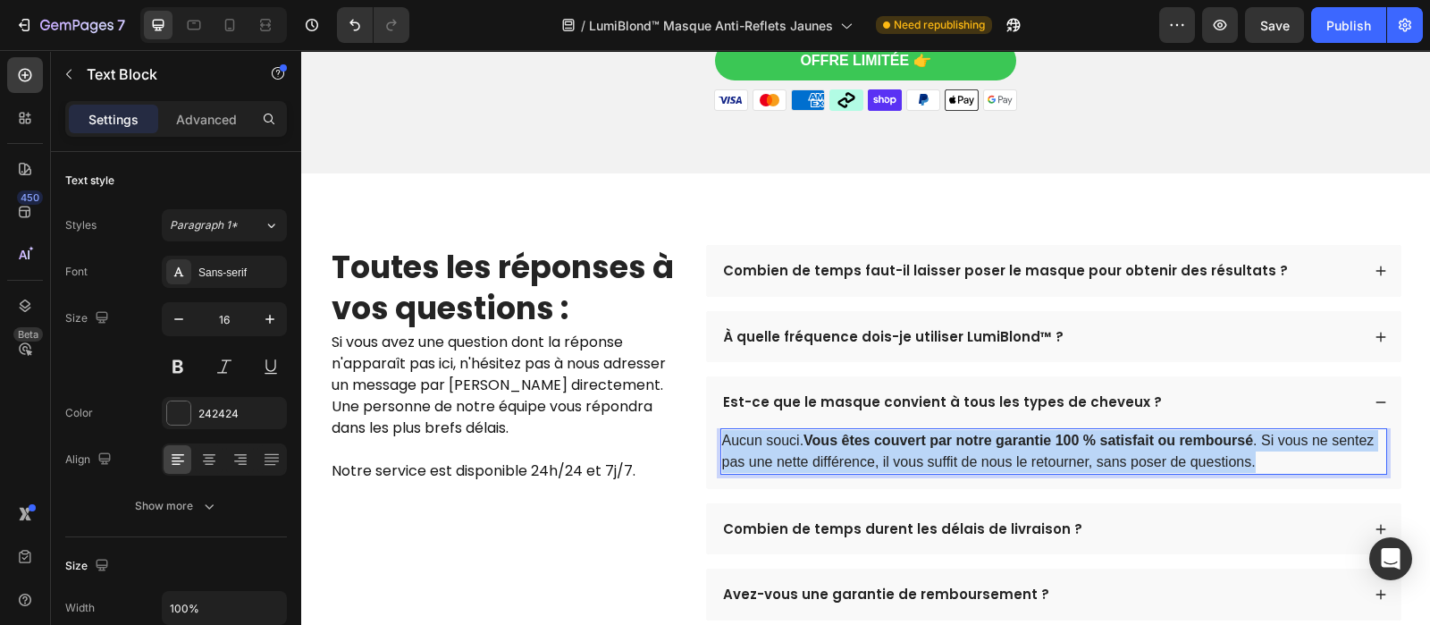
click at [1033, 433] on strong "Vous êtes couvert par notre garantie 100 % satisfait ou remboursé" at bounding box center [1029, 440] width 450 height 15
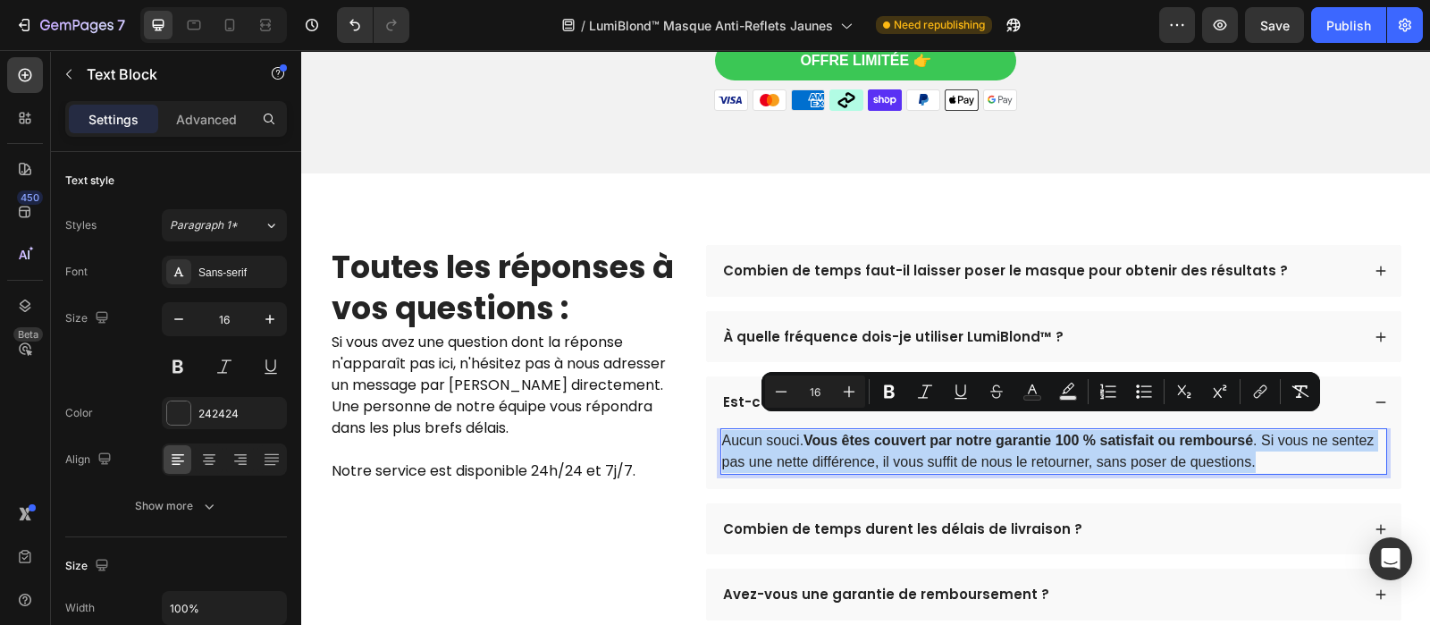
click at [1033, 433] on strong "Vous êtes couvert par notre garantie 100 % satisfait ou remboursé" at bounding box center [1029, 440] width 450 height 15
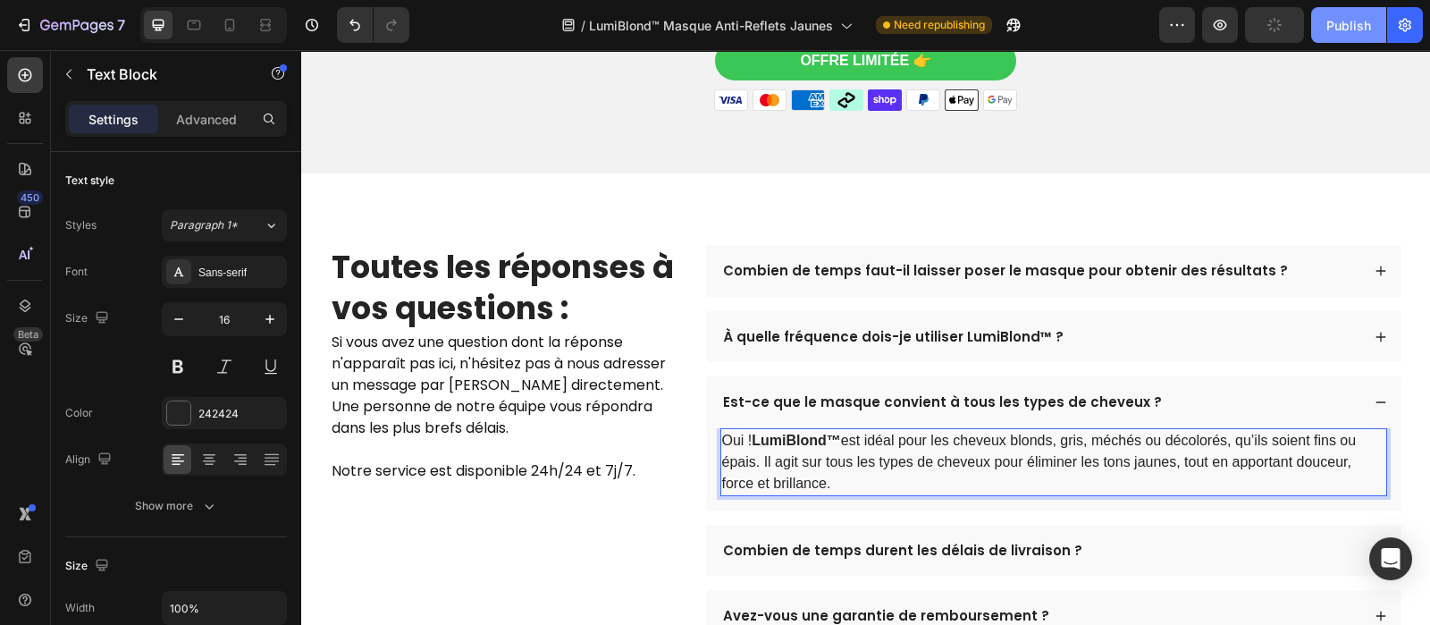
click at [1340, 17] on div "Publish" at bounding box center [1349, 25] width 45 height 19
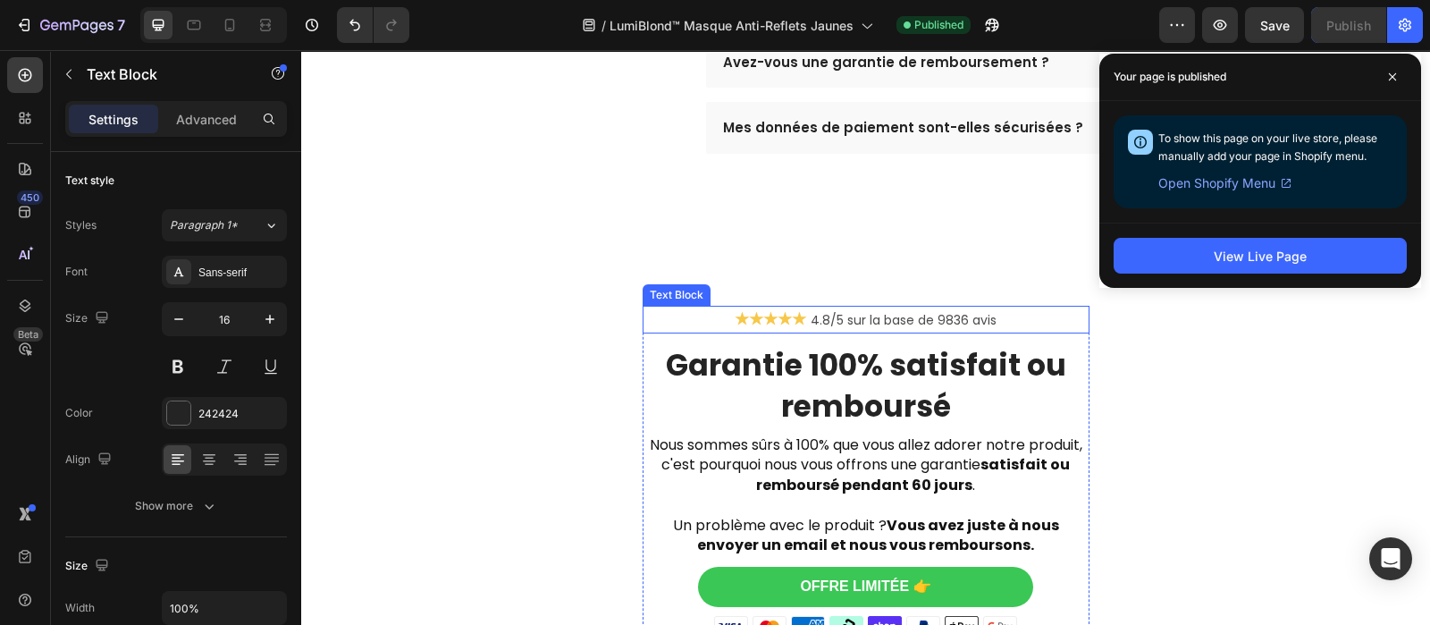
scroll to position [6002, 0]
